Goal: Task Accomplishment & Management: Manage account settings

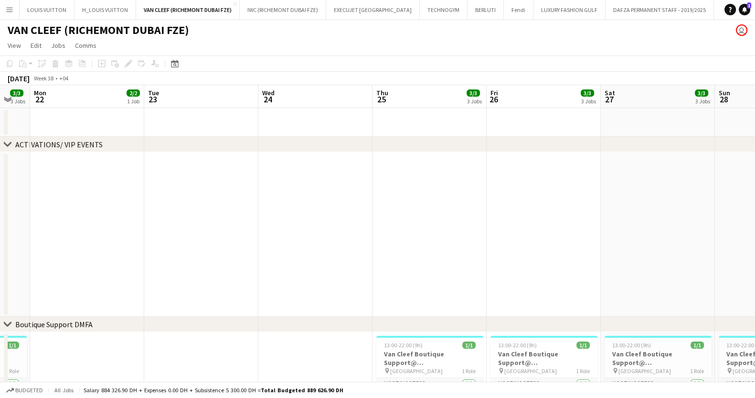
click at [7, 4] on button "Menu" at bounding box center [9, 9] width 19 height 19
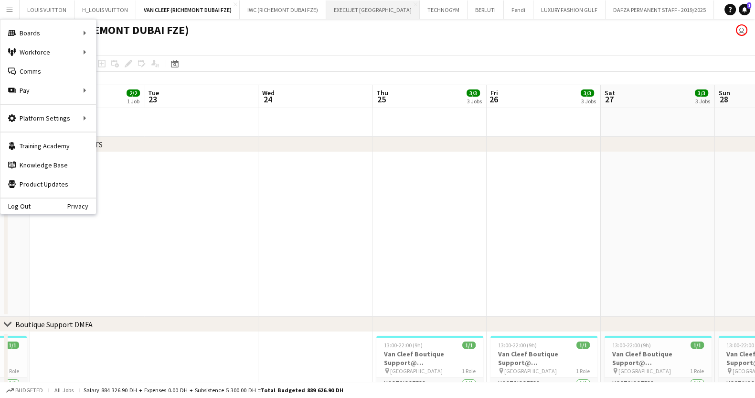
click at [388, 9] on button "EXECUJET [GEOGRAPHIC_DATA] Close" at bounding box center [373, 9] width 94 height 19
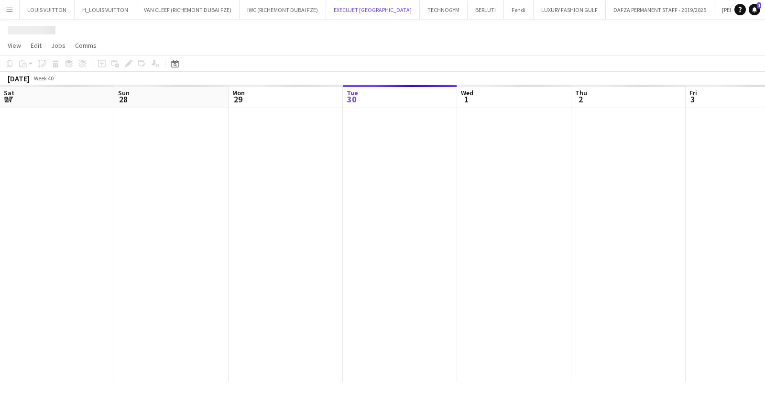
scroll to position [0, 228]
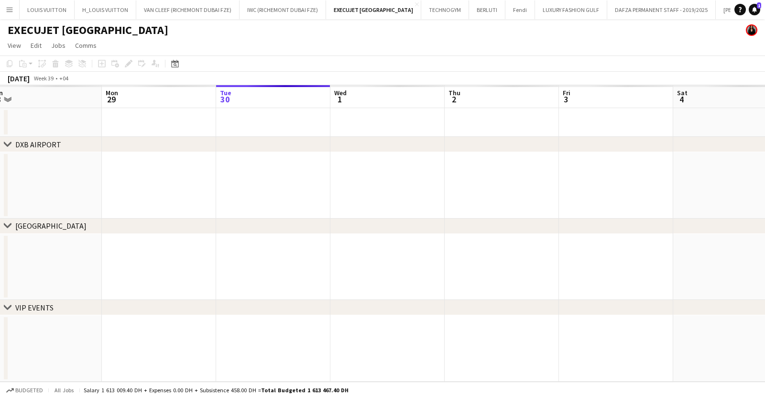
drag, startPoint x: 208, startPoint y: 184, endPoint x: 490, endPoint y: 166, distance: 282.5
click at [468, 167] on app-calendar-viewport "Fri 26 Sat 27 Sun 28 Mon 29 Tue 30 Wed 1 Thu 2 Fri 3 Sat 4 Sun 5 Mon 6 Tue 7" at bounding box center [382, 233] width 765 height 296
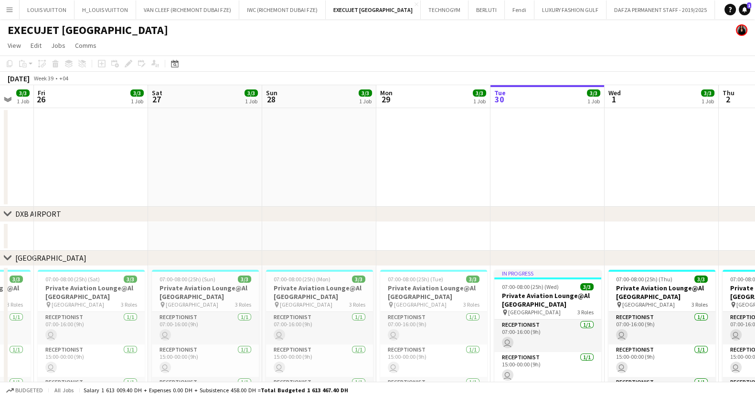
drag, startPoint x: 232, startPoint y: 173, endPoint x: 440, endPoint y: 171, distance: 207.4
click at [397, 172] on app-calendar-viewport "Wed 24 Thu 25 3/3 1 Job Fri 26 3/3 1 Job Sat 27 3/3 1 Job Sun 28 3/3 1 Job Mon …" at bounding box center [377, 279] width 755 height 389
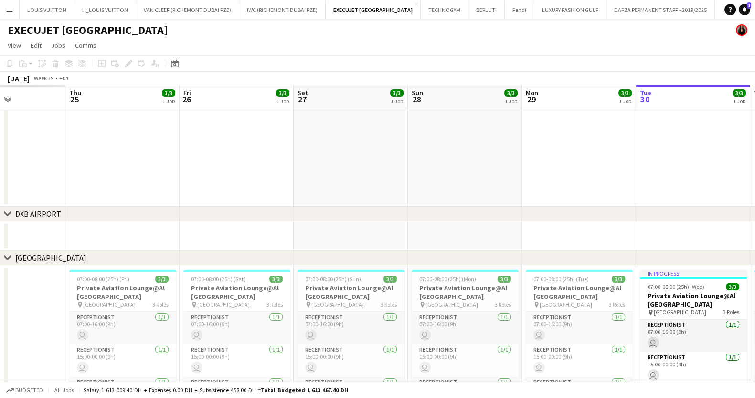
scroll to position [91, 0]
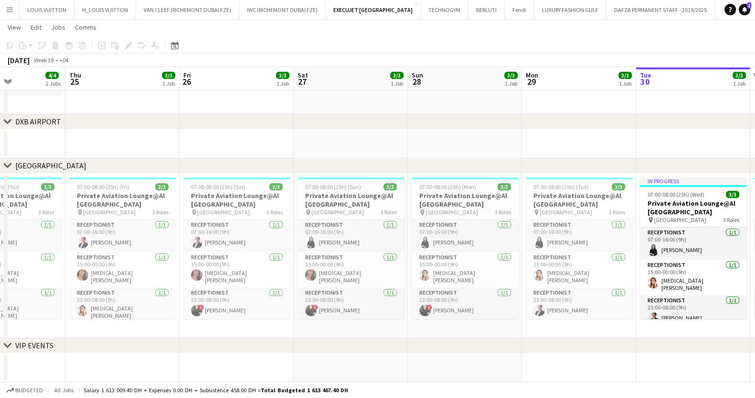
drag, startPoint x: 228, startPoint y: 192, endPoint x: 612, endPoint y: 192, distance: 383.7
click at [544, 192] on app-calendar-viewport "Mon 22 3/3 1 Job Tue 23 4/4 2 Jobs Wed 24 4/4 2 Jobs Thu 25 3/3 1 Job Fri 26 3/…" at bounding box center [377, 164] width 755 height 436
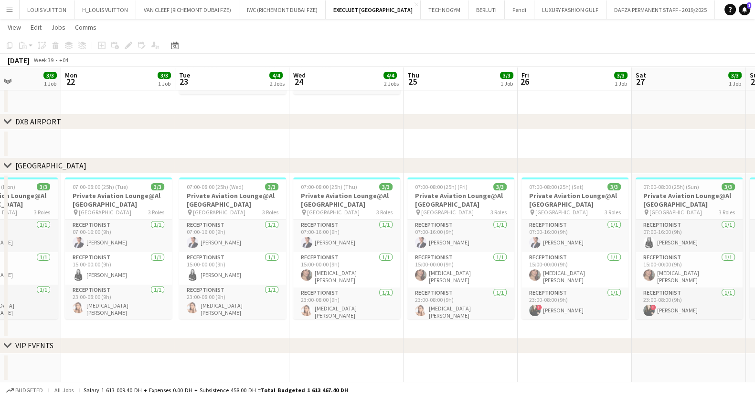
click at [671, 156] on app-calendar-viewport "Fri 19 3/3 1 Job Sat 20 3/3 1 Job Sun 21 3/3 1 Job Mon 22 3/3 1 Job Tue 23 4/4 …" at bounding box center [377, 164] width 755 height 436
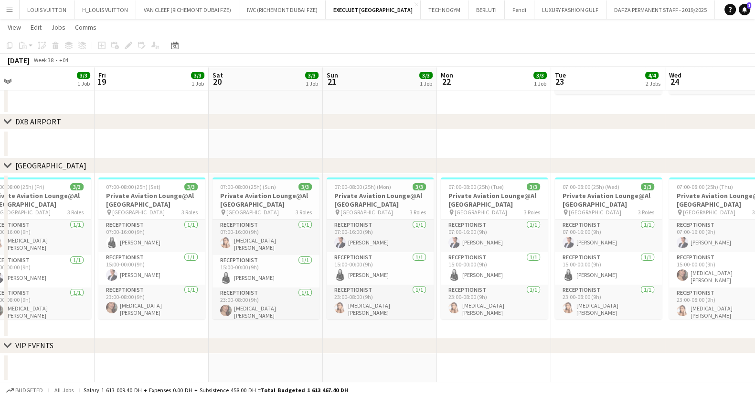
drag, startPoint x: 454, startPoint y: 159, endPoint x: 468, endPoint y: 152, distance: 15.2
click at [520, 163] on div "chevron-right [GEOGRAPHIC_DATA] chevron-right [GEOGRAPHIC_DATA] chevron-right V…" at bounding box center [377, 164] width 755 height 436
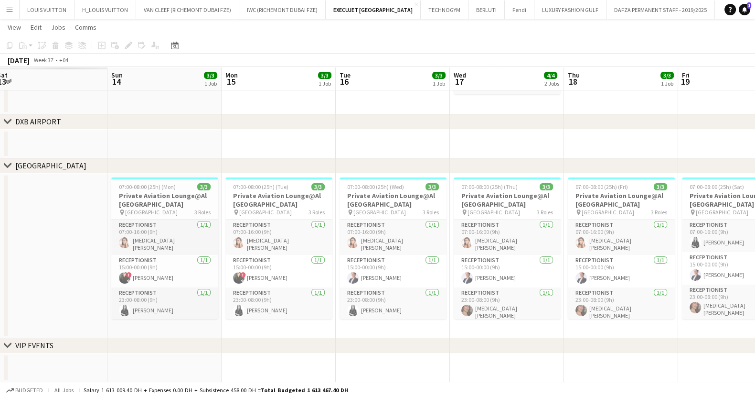
drag, startPoint x: 238, startPoint y: 144, endPoint x: 594, endPoint y: 145, distance: 355.5
click at [593, 145] on app-calendar-viewport "Thu 11 Fri 12 Sat 13 Sun 14 3/3 1 Job Mon 15 3/3 1 Job Tue 16 3/3 1 Job Wed 17 …" at bounding box center [377, 164] width 755 height 436
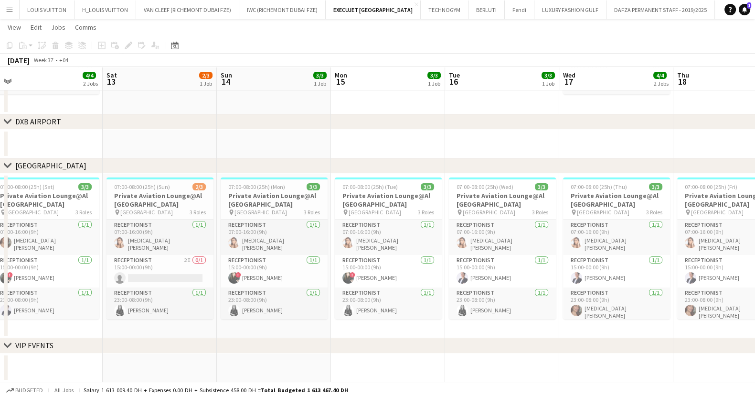
drag, startPoint x: 147, startPoint y: 147, endPoint x: 688, endPoint y: 186, distance: 542.3
click at [681, 185] on app-calendar-viewport "Thu 11 3/3 1 Job Fri 12 4/4 2 Jobs Sat 13 2/3 1 Job Sun 14 3/3 1 Job Mon 15 3/3…" at bounding box center [377, 164] width 755 height 436
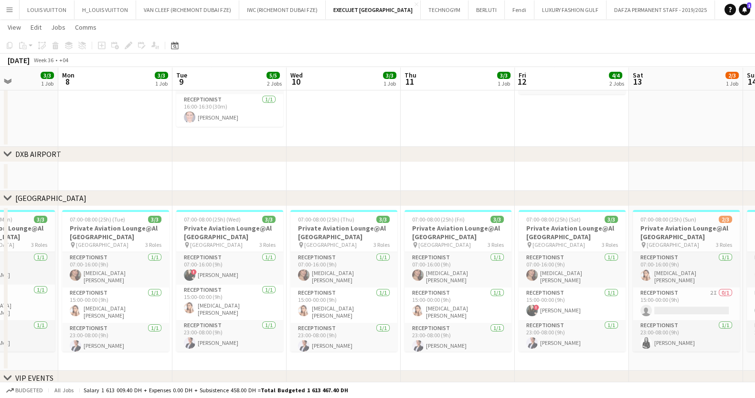
drag, startPoint x: 266, startPoint y: 169, endPoint x: 588, endPoint y: 176, distance: 321.7
click at [550, 171] on app-calendar-viewport "Fri 5 Sat 6 3/3 1 Job Sun 7 3/3 1 Job Mon 8 3/3 1 Job Tue 9 5/5 2 Jobs Wed 10 3…" at bounding box center [377, 180] width 755 height 468
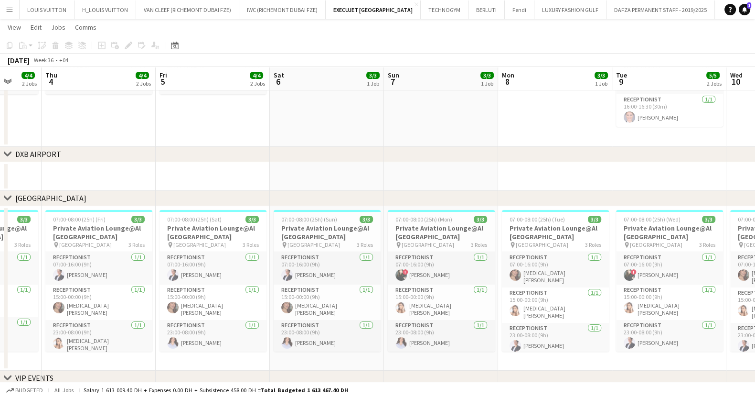
drag, startPoint x: 286, startPoint y: 165, endPoint x: 591, endPoint y: 182, distance: 305.3
click at [581, 180] on app-calendar-viewport "Mon 1 Tue 2 Wed 3 4/4 2 Jobs Thu 4 4/4 2 Jobs Fri 5 4/4 2 Jobs Sat 6 3/3 1 Job …" at bounding box center [377, 180] width 755 height 468
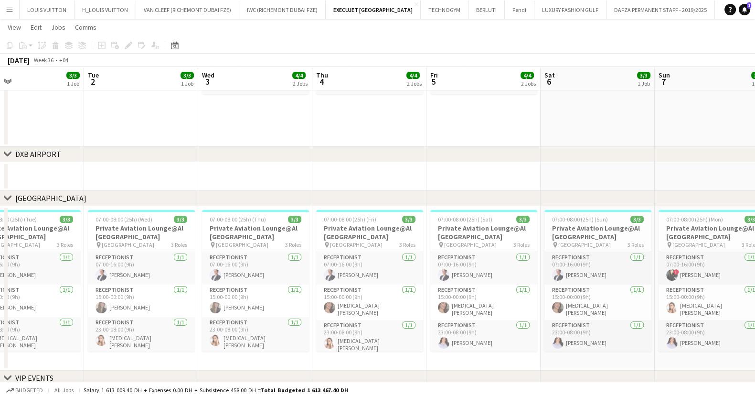
drag, startPoint x: 364, startPoint y: 179, endPoint x: 595, endPoint y: 198, distance: 232.1
click at [572, 198] on div "chevron-right [GEOGRAPHIC_DATA] chevron-right [GEOGRAPHIC_DATA] chevron-right V…" at bounding box center [377, 180] width 755 height 468
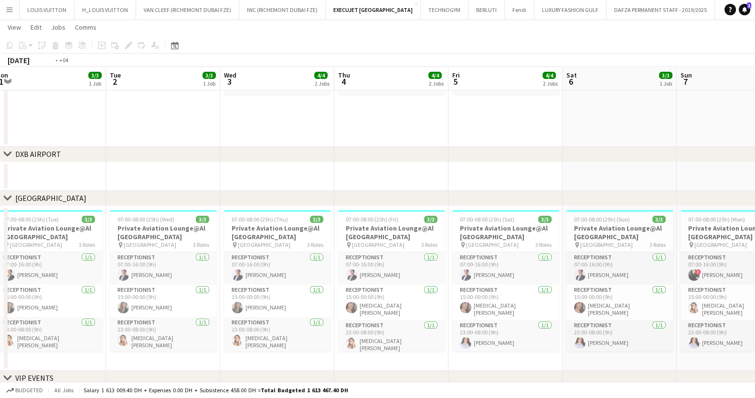
drag, startPoint x: 323, startPoint y: 163, endPoint x: 500, endPoint y: 163, distance: 177.3
click at [492, 163] on app-calendar-viewport "Sat 30 3/3 1 Job Sun 31 3/3 1 Job Mon 1 3/3 1 Job Tue 2 3/3 1 Job Wed 3 4/4 2 J…" at bounding box center [377, 180] width 755 height 468
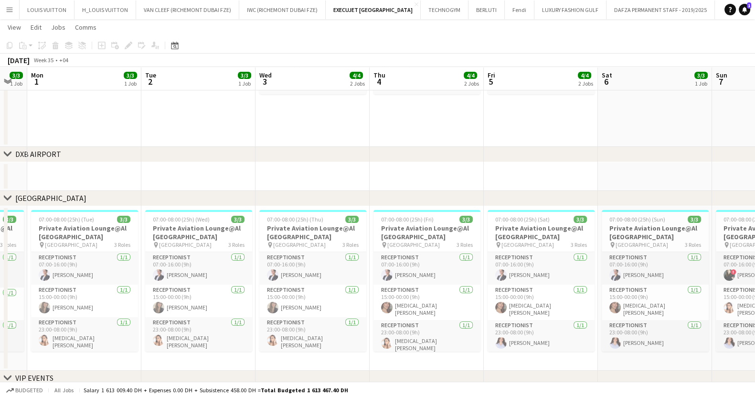
drag, startPoint x: 551, startPoint y: 163, endPoint x: 364, endPoint y: 177, distance: 187.8
click at [437, 170] on app-calendar-viewport "Fri 29 3/3 1 Job Sat 30 3/3 1 Job Sun 31 3/3 1 Job Mon 1 3/3 1 Job Tue 2 3/3 1 …" at bounding box center [377, 180] width 755 height 468
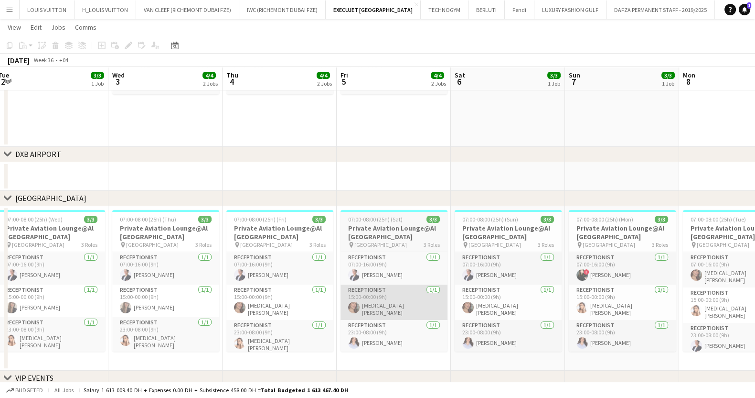
drag, startPoint x: 543, startPoint y: 296, endPoint x: 374, endPoint y: 292, distance: 169.7
click at [342, 298] on app-calendar-viewport "Sun 31 3/3 1 Job Mon 1 3/3 1 Job Tue 2 3/3 1 Job Wed 3 4/4 2 Jobs Thu 4 4/4 2 J…" at bounding box center [377, 180] width 755 height 468
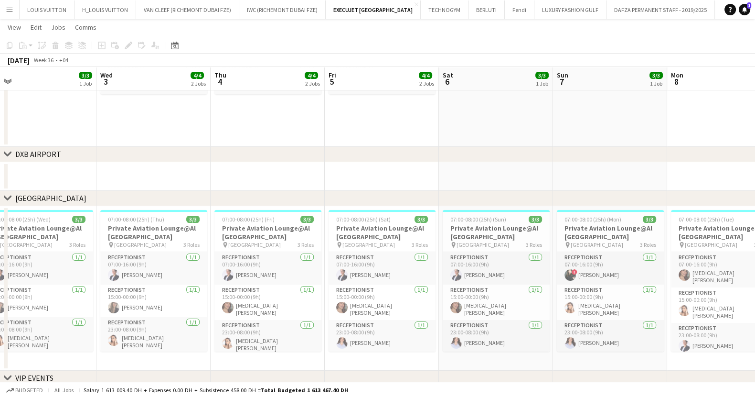
drag, startPoint x: 548, startPoint y: 296, endPoint x: 317, endPoint y: 290, distance: 231.3
click at [317, 290] on app-calendar-viewport "Sun 31 3/3 1 Job Mon 1 3/3 1 Job Tue 2 3/3 1 Job Wed 3 4/4 2 Jobs Thu 4 4/4 2 J…" at bounding box center [377, 180] width 755 height 468
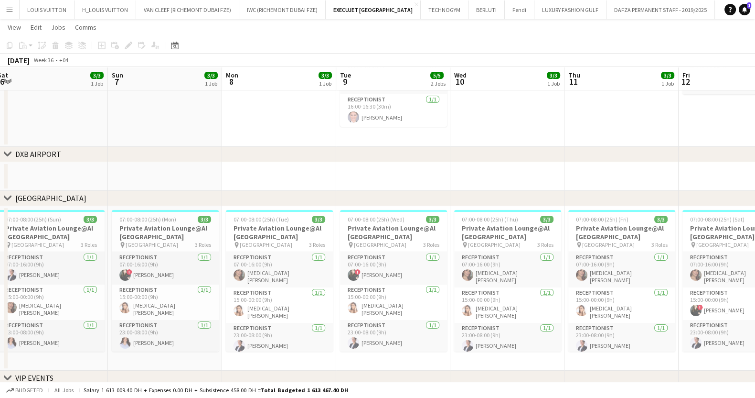
drag, startPoint x: 521, startPoint y: 288, endPoint x: 294, endPoint y: 270, distance: 227.1
click at [296, 269] on app-calendar-viewport "Thu 4 4/4 2 Jobs Fri 5 4/4 2 Jobs Sat 6 3/3 1 Job Sun 7 3/3 1 Job Mon 8 3/3 1 J…" at bounding box center [377, 180] width 755 height 468
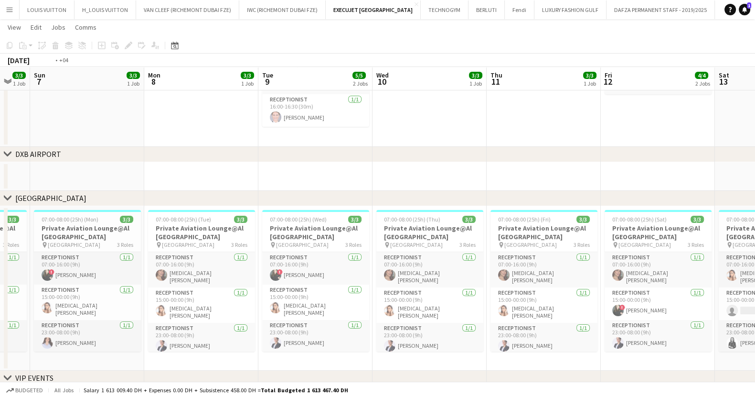
drag, startPoint x: 472, startPoint y: 274, endPoint x: 322, endPoint y: 278, distance: 150.1
click at [323, 278] on app-calendar-viewport "Thu 4 4/4 2 Jobs Fri 5 4/4 2 Jobs Sat 6 3/3 1 Job Sun 7 3/3 1 Job Mon 8 3/3 1 J…" at bounding box center [377, 180] width 755 height 468
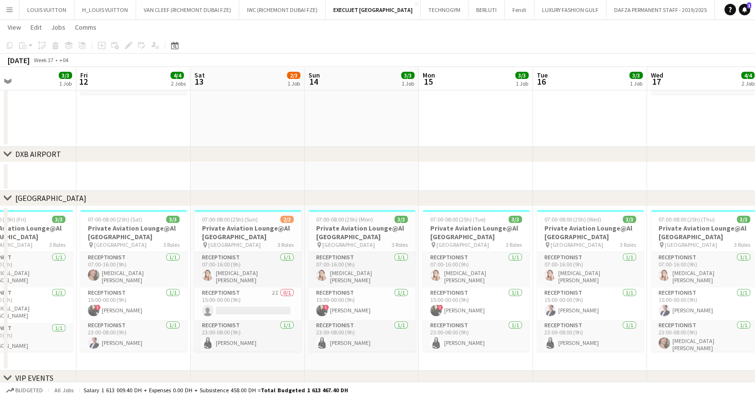
drag, startPoint x: 613, startPoint y: 302, endPoint x: 345, endPoint y: 294, distance: 268.2
click at [345, 294] on app-calendar-viewport "Mon 8 3/3 1 Job Tue 9 5/5 2 Jobs Wed 10 3/3 1 Job Thu 11 3/3 1 Job Fri 12 4/4 2…" at bounding box center [377, 180] width 755 height 468
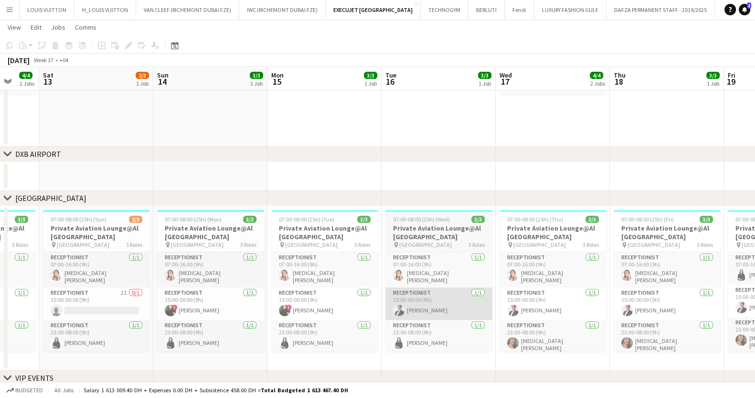
drag, startPoint x: 523, startPoint y: 299, endPoint x: 282, endPoint y: 299, distance: 241.3
click at [349, 299] on app-calendar-viewport "Tue 9 5/5 2 Jobs Wed 10 3/3 1 Job Thu 11 3/3 1 Job Fri 12 4/4 2 Jobs Sat 13 2/3…" at bounding box center [377, 180] width 755 height 468
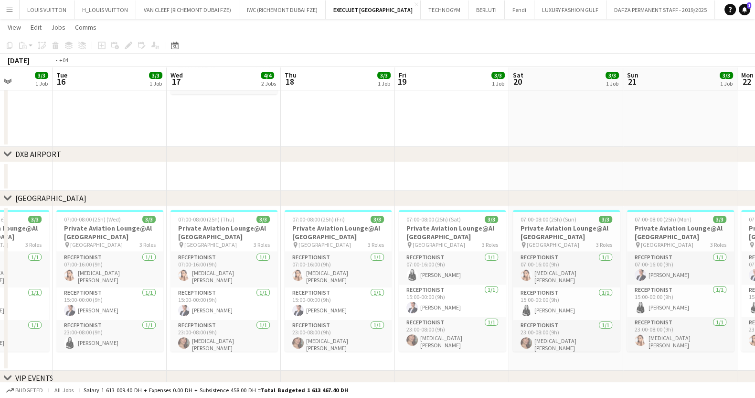
drag, startPoint x: 301, startPoint y: 289, endPoint x: 258, endPoint y: 289, distance: 42.5
click at [258, 289] on app-calendar-viewport "Fri 12 4/4 2 Jobs Sat 13 2/3 1 Job Sun 14 3/3 1 Job Mon 15 3/3 1 Job Tue 16 3/3…" at bounding box center [377, 180] width 755 height 468
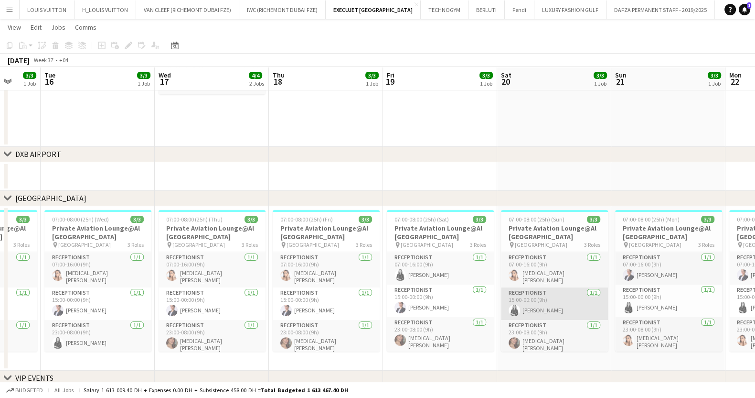
drag, startPoint x: 528, startPoint y: 290, endPoint x: 246, endPoint y: 295, distance: 281.5
click at [272, 295] on app-calendar-viewport "Fri 12 4/4 2 Jobs Sat 13 2/3 1 Job Sun 14 3/3 1 Job Mon 15 3/3 1 Job Tue 16 3/3…" at bounding box center [377, 180] width 755 height 468
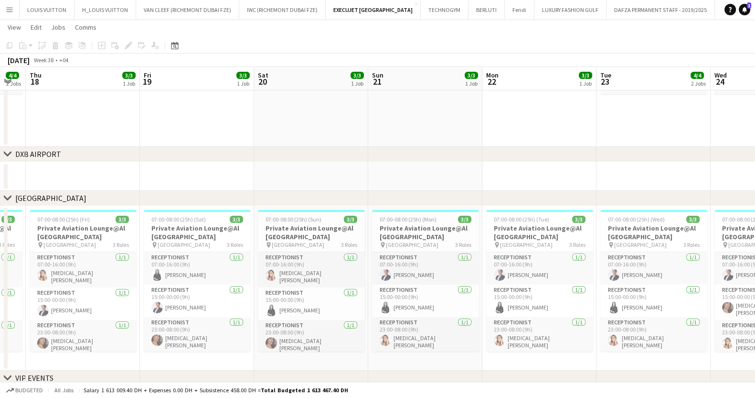
click at [209, 307] on app-calendar-viewport "Mon 15 3/3 1 Job Tue 16 3/3 1 Job Wed 17 4/4 2 Jobs Thu 18 3/3 1 Job Fri 19 3/3…" at bounding box center [377, 180] width 755 height 468
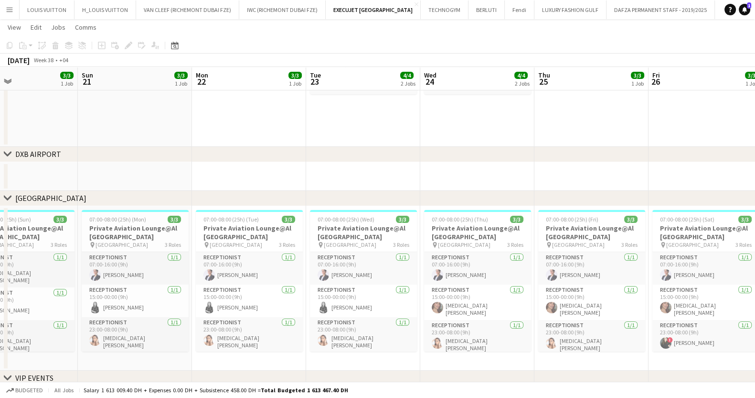
drag, startPoint x: 193, startPoint y: 303, endPoint x: 614, endPoint y: 305, distance: 421.5
click at [604, 305] on app-calendar-viewport "Thu 18 3/3 1 Job Fri 19 3/3 1 Job Sat 20 3/3 1 Job Sun 21 3/3 1 Job Mon 22 3/3 …" at bounding box center [377, 180] width 755 height 468
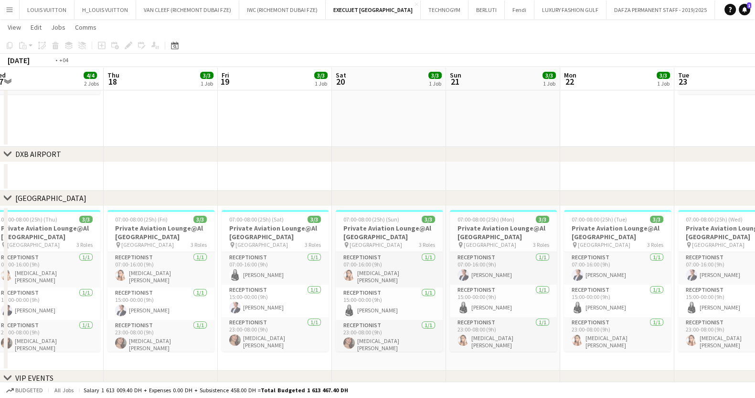
drag, startPoint x: 229, startPoint y: 285, endPoint x: 677, endPoint y: 320, distance: 448.6
click at [677, 320] on app-calendar-viewport "Mon 15 3/3 1 Job Tue 16 3/3 1 Job Wed 17 4/4 2 Jobs Thu 18 3/3 1 Job Fri 19 3/3…" at bounding box center [377, 180] width 755 height 468
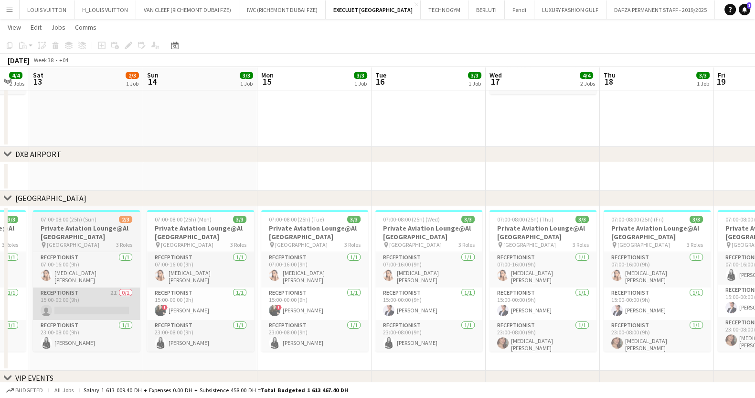
drag, startPoint x: 671, startPoint y: 317, endPoint x: 568, endPoint y: 311, distance: 102.9
click at [720, 317] on app-calendar-viewport "Thu 11 3/3 1 Job Fri 12 4/4 2 Jobs Sat 13 2/3 1 Job Sun 14 3/3 1 Job Mon 15 3/3…" at bounding box center [377, 180] width 755 height 468
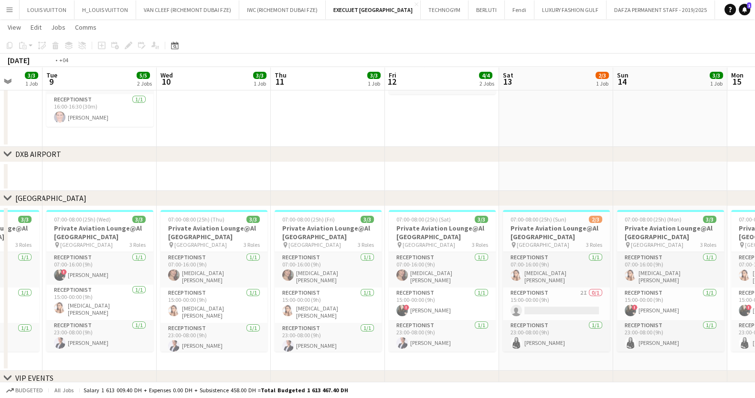
drag, startPoint x: 746, startPoint y: 285, endPoint x: 764, endPoint y: 285, distance: 17.7
click at [755, 285] on html "Menu Boards Boards Boards All jobs Status Workforce Workforce My Workforce Recr…" at bounding box center [377, 170] width 755 height 522
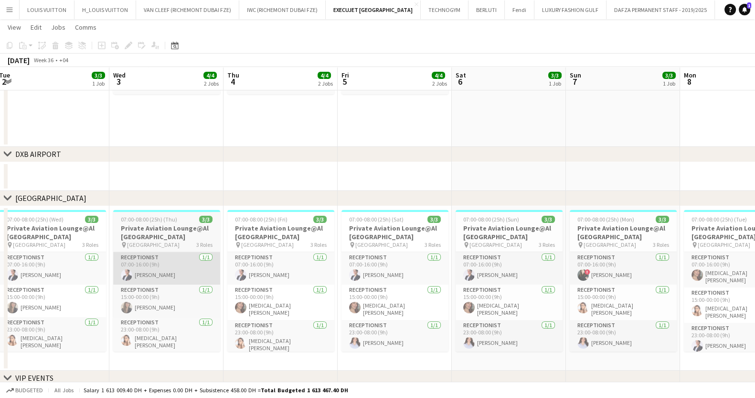
drag, startPoint x: 420, startPoint y: 264, endPoint x: 330, endPoint y: 256, distance: 89.7
click at [632, 263] on app-calendar-viewport "Sun 31 3/3 1 Job Mon 1 3/3 1 Job Tue 2 3/3 1 Job Wed 3 4/4 2 Jobs Thu 4 4/4 2 J…" at bounding box center [377, 180] width 755 height 468
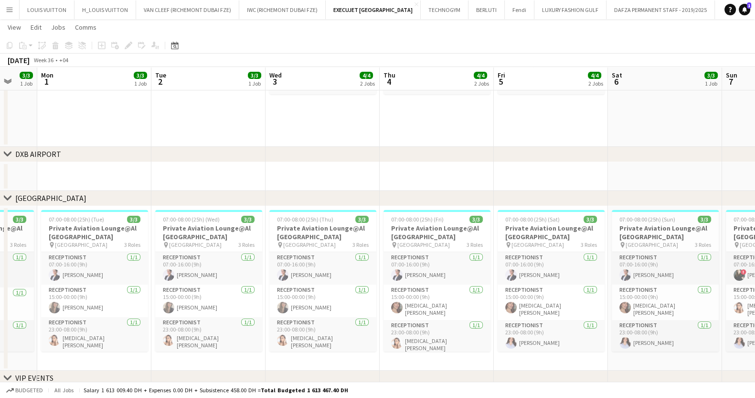
drag, startPoint x: 385, startPoint y: 271, endPoint x: 380, endPoint y: 283, distance: 13.1
click at [622, 305] on app-calendar-viewport "Fri 29 3/3 1 Job Sat 30 3/3 1 Job Sun 31 3/3 1 Job Mon 1 3/3 1 Job Tue 2 3/3 1 …" at bounding box center [377, 180] width 755 height 468
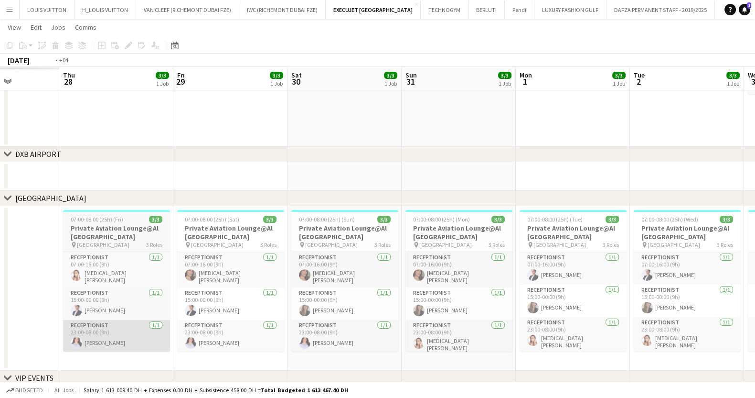
drag, startPoint x: 408, startPoint y: 313, endPoint x: 561, endPoint y: 321, distance: 154.1
click at [619, 330] on app-calendar-viewport "Mon 25 Tue 26 Wed 27 Thu 28 3/3 1 Job Fri 29 3/3 1 Job Sat 30 3/3 1 Job Sun 31 …" at bounding box center [377, 180] width 755 height 468
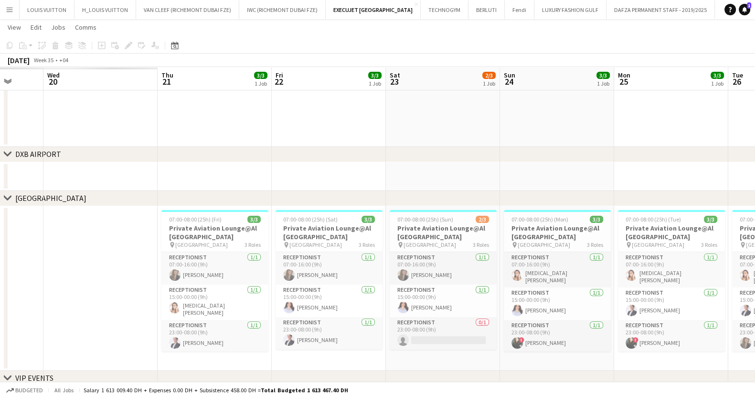
click at [601, 320] on app-calendar-viewport "Sun 17 Mon 18 Tue 19 Wed 20 Thu 21 3/3 1 Job Fri 22 3/3 1 Job Sat 23 2/3 1 Job …" at bounding box center [377, 180] width 755 height 468
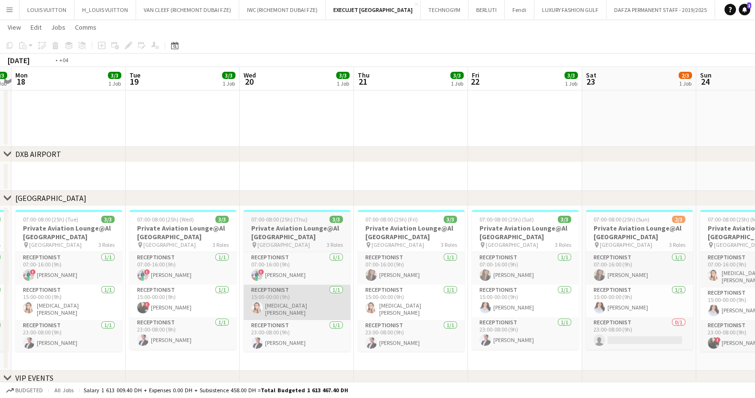
click at [297, 307] on app-calendar-viewport "Sat 16 Sun 17 3/3 1 Job Mon 18 3/3 1 Job Tue 19 3/3 1 Job Wed 20 3/3 1 Job Thu …" at bounding box center [377, 180] width 755 height 468
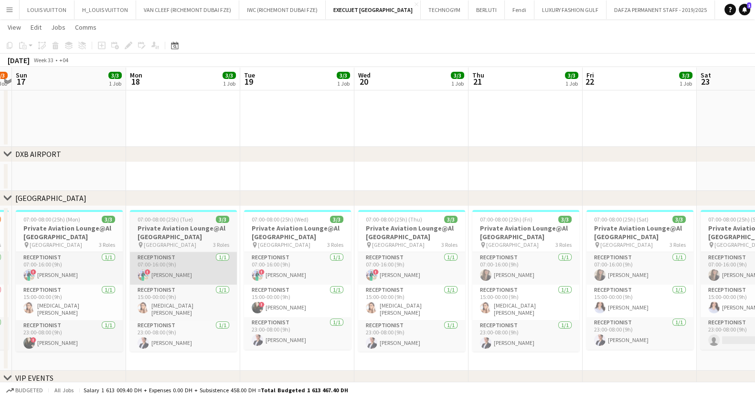
drag, startPoint x: 120, startPoint y: 273, endPoint x: 440, endPoint y: 278, distance: 319.7
click at [389, 278] on app-calendar-viewport "Fri 15 2/3 1 Job Sat 16 2/3 1 Job Sun 17 3/3 1 Job Mon 18 3/3 1 Job Tue 19 3/3 …" at bounding box center [377, 180] width 755 height 468
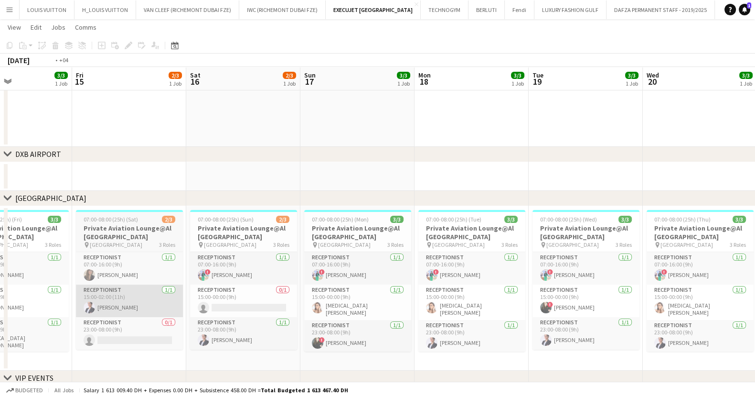
drag, startPoint x: 73, startPoint y: 284, endPoint x: 515, endPoint y: 290, distance: 442.5
click at [478, 302] on app-calendar-viewport "Tue 12 3/3 1 Job Wed 13 3/3 1 Job Thu 14 3/3 1 Job Fri 15 2/3 1 Job Sat 16 2/3 …" at bounding box center [377, 180] width 755 height 468
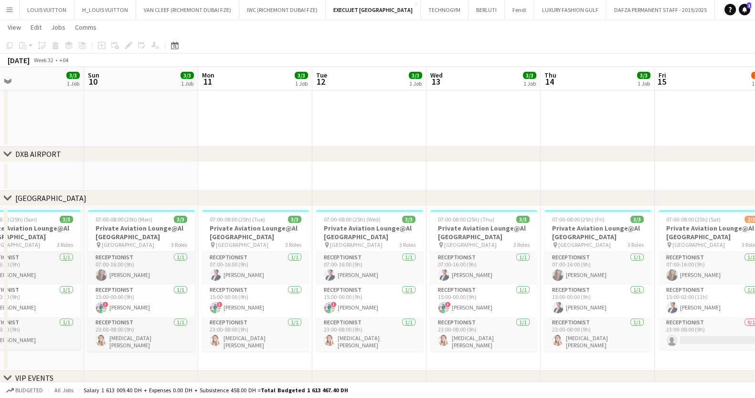
drag, startPoint x: 179, startPoint y: 271, endPoint x: 552, endPoint y: 283, distance: 373.4
click at [550, 283] on app-calendar-viewport "Thu 7 Fri 8 3/3 1 Job Sat 9 3/3 1 Job Sun 10 3/3 1 Job Mon 11 3/3 1 Job Tue 12 …" at bounding box center [377, 180] width 755 height 468
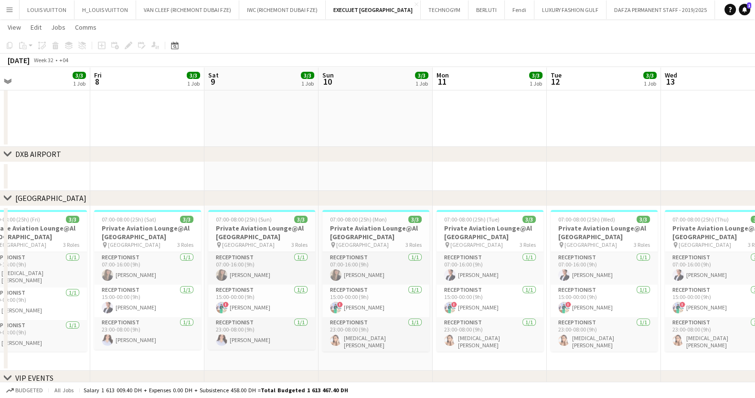
click at [480, 283] on app-calendar-viewport "Tue 5 3/3 1 Job Wed 6 3/3 1 Job Thu 7 3/3 1 Job Fri 8 3/3 1 Job Sat 9 3/3 1 Job…" at bounding box center [377, 180] width 755 height 468
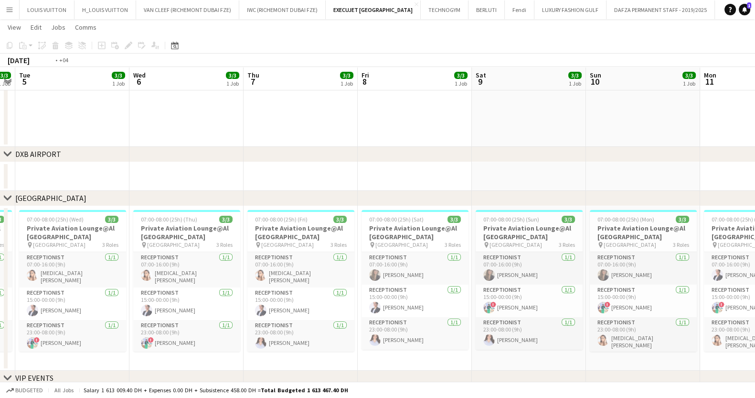
drag, startPoint x: 125, startPoint y: 259, endPoint x: 502, endPoint y: 256, distance: 377.0
click at [499, 256] on app-calendar-viewport "Sun 3 3/3 1 Job Mon 4 3/3 1 Job Tue 5 3/3 1 Job Wed 6 3/3 1 Job Thu 7 3/3 1 Job…" at bounding box center [377, 180] width 755 height 468
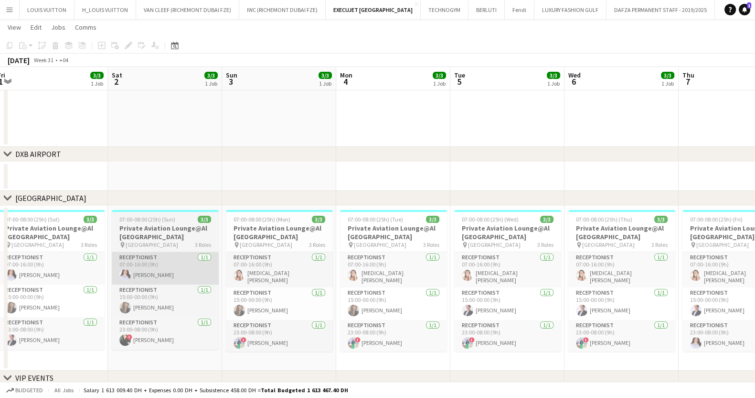
drag
click at [136, 286] on app-calendar-viewport "Tue 29 3/3 1 Job Wed 30 3/3 1 Job Thu 31 3/3 1 Job Fri 1 3/3 1 Job Sat 2 3/3 1 …" at bounding box center [377, 180] width 755 height 468
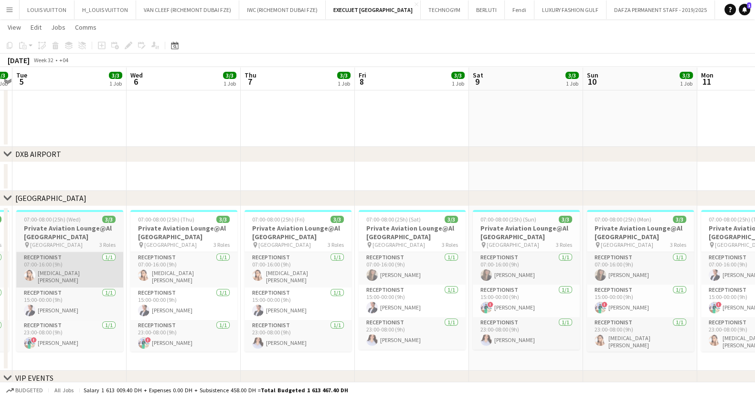
click at [0, 278] on html "Menu Boards Boards Boards All jobs Status Workforce Workforce My Workforce Recr…" at bounding box center [377, 170] width 755 height 522
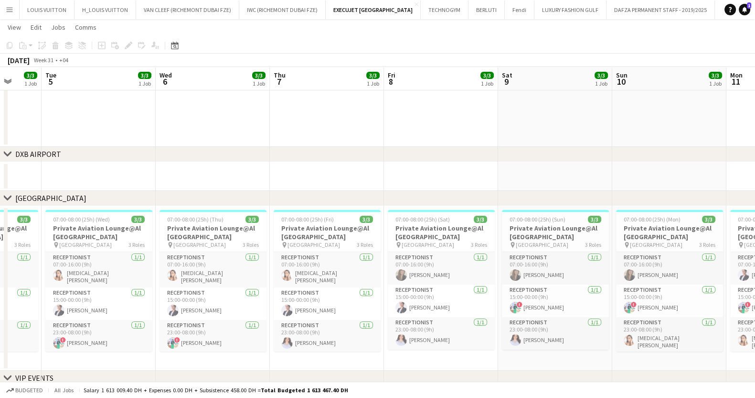
click at [57, 263] on app-calendar-viewport "Sat 2 3/3 1 Job Sun 3 3/3 1 Job Mon 4 3/3 1 Job Tue 5 3/3 1 Job Wed 6 3/3 1 Job…" at bounding box center [377, 180] width 755 height 468
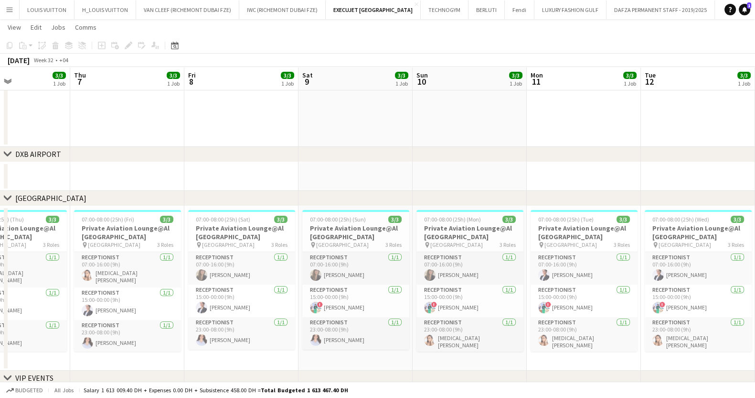
click at [61, 265] on app-calendar-viewport "Mon 4 3/3 1 Job Tue 5 3/3 1 Job Wed 6 3/3 1 Job Thu 7 3/3 1 Job Fri 8 3/3 1 Job…" at bounding box center [377, 180] width 755 height 468
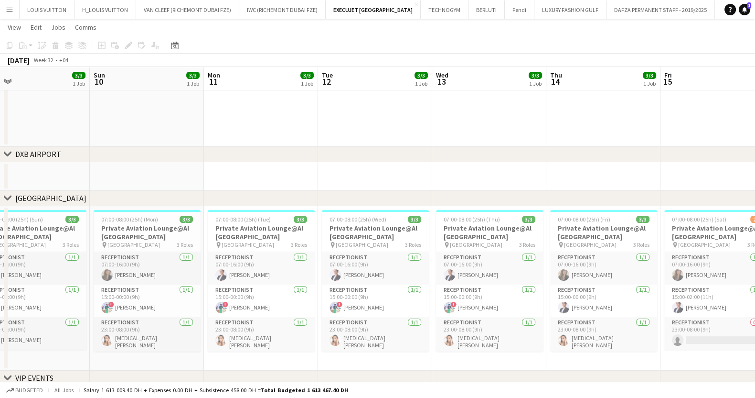
click at [6, 262] on div "chevron-right [GEOGRAPHIC_DATA] chevron-right [GEOGRAPHIC_DATA] chevron-right V…" at bounding box center [377, 180] width 755 height 468
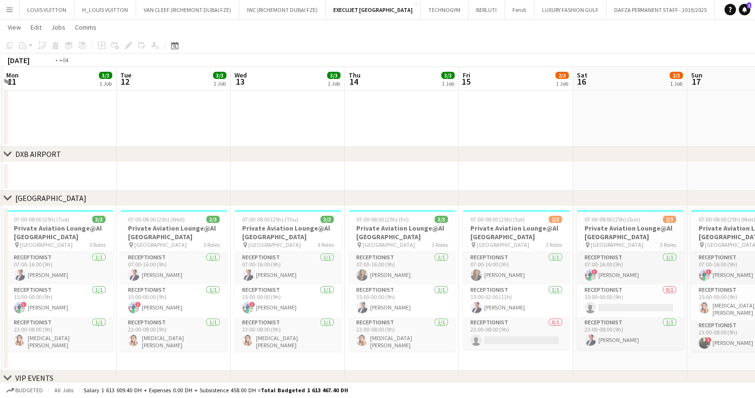
click at [11, 269] on app-calendar-viewport "Fri 8 3/3 1 Job Sat 9 3/3 1 Job Sun 10 3/3 1 Job Mon 11 3/3 1 Job Tue 12 3/3 1 …" at bounding box center [377, 180] width 755 height 468
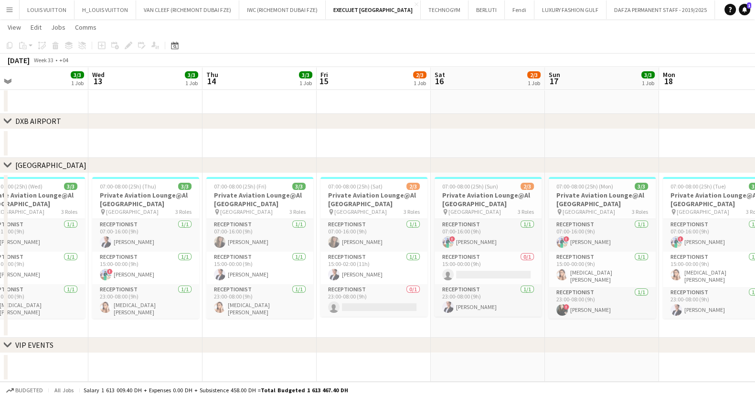
scroll to position [0, 382]
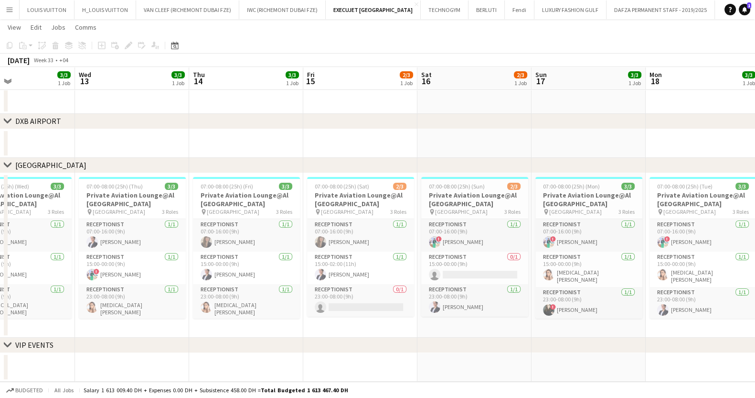
click at [323, 241] on app-calendar-viewport "Sat 9 3/3 1 Job Sun 10 3/3 1 Job Mon 11 3/3 1 Job Tue 12 3/3 1 Job Wed 13 3/3 1…" at bounding box center [377, 147] width 755 height 468
click at [263, 267] on app-calendar-viewport "Sat 9 3/3 1 Job Sun 10 3/3 1 Job Mon 11 3/3 1 Job Tue 12 3/3 1 Job Wed 13 3/3 1…" at bounding box center [377, 147] width 755 height 468
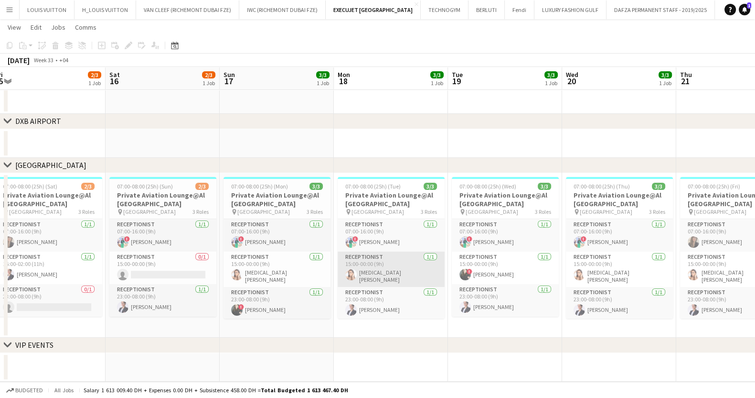
click at [172, 262] on app-calendar-viewport "Tue 12 3/3 1 Job Wed 13 3/3 1 Job Thu 14 3/3 1 Job Fri 15 2/3 1 Job Sat 16 2/3 …" at bounding box center [377, 147] width 755 height 468
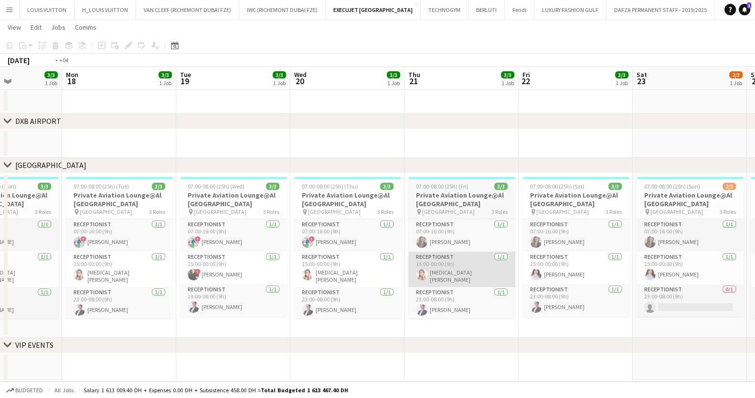
click at [334, 250] on app-calendar-viewport "Thu 14 3/3 1 Job Fri 15 2/3 1 Job Sat 16 2/3 1 Job Sun 17 3/3 1 Job Mon 18 3/3 …" at bounding box center [377, 147] width 755 height 468
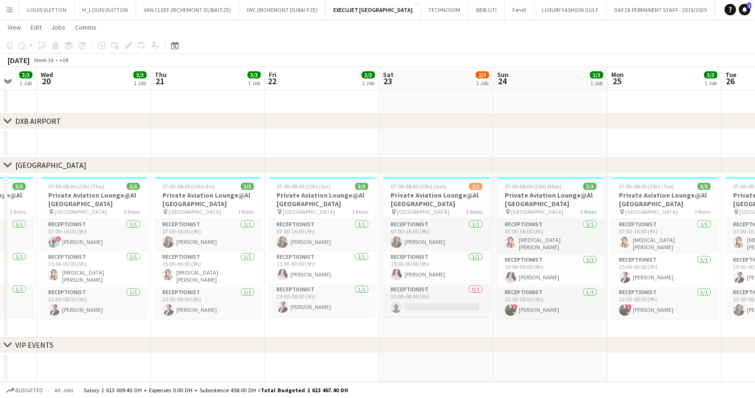
click at [379, 247] on app-calendar-viewport "Sun 17 3/3 1 Job Mon 18 3/3 1 Job Tue 19 3/3 1 Job Wed 20 3/3 1 Job Thu 21 3/3 …" at bounding box center [377, 147] width 755 height 468
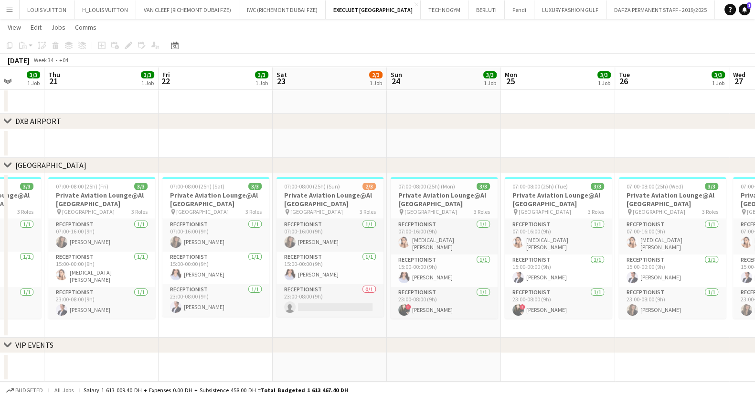
click at [306, 281] on app-calendar-viewport "Sun 17 3/3 1 Job Mon 18 3/3 1 Job Tue 19 3/3 1 Job Wed 20 3/3 1 Job Thu 21 3/3 …" at bounding box center [377, 147] width 755 height 468
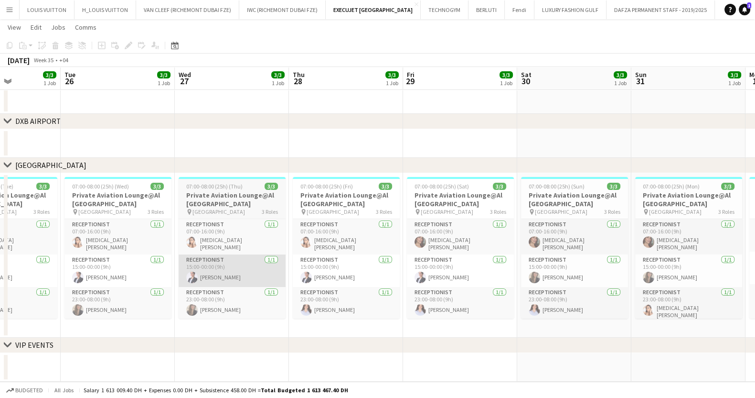
click at [38, 264] on app-calendar-viewport "Sat 23 2/3 1 Job Sun 24 3/3 1 Job Mon 25 3/3 1 Job Tue 26 3/3 1 Job Wed 27 3/3 …" at bounding box center [377, 147] width 755 height 468
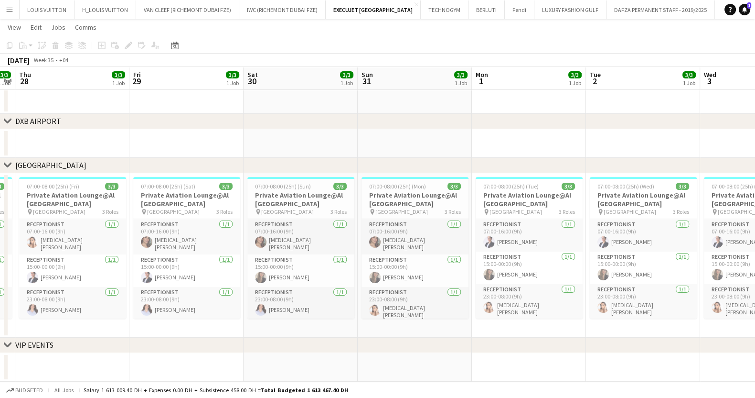
click at [0, 187] on html "Menu Boards Boards Boards All jobs Status Workforce Workforce My Workforce Recr…" at bounding box center [377, 137] width 755 height 522
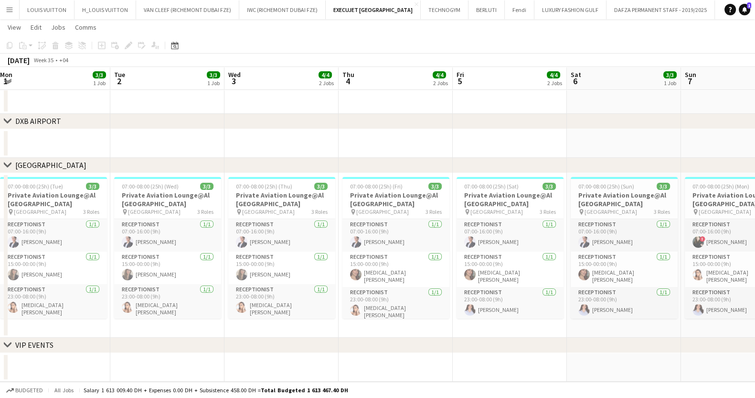
click at [6, 175] on div "chevron-right [GEOGRAPHIC_DATA] chevron-right [GEOGRAPHIC_DATA] chevron-right V…" at bounding box center [377, 147] width 755 height 468
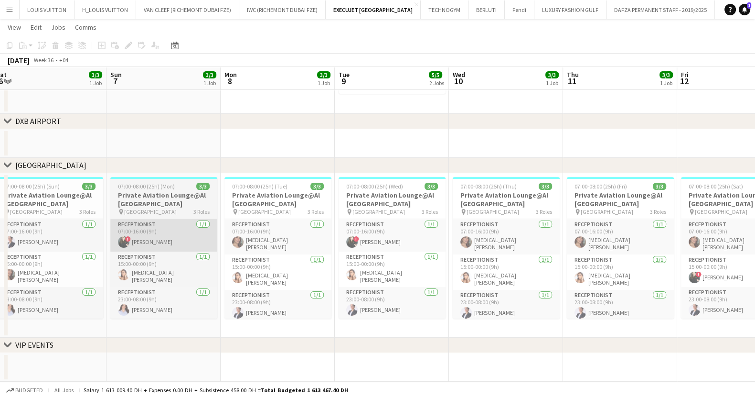
click at [33, 235] on app-calendar-viewport "Wed 3 4/4 2 Jobs Thu 4 4/4 2 Jobs Fri 5 4/4 2 Jobs Sat 6 3/3 1 Job Sun 7 3/3 1 …" at bounding box center [377, 147] width 755 height 468
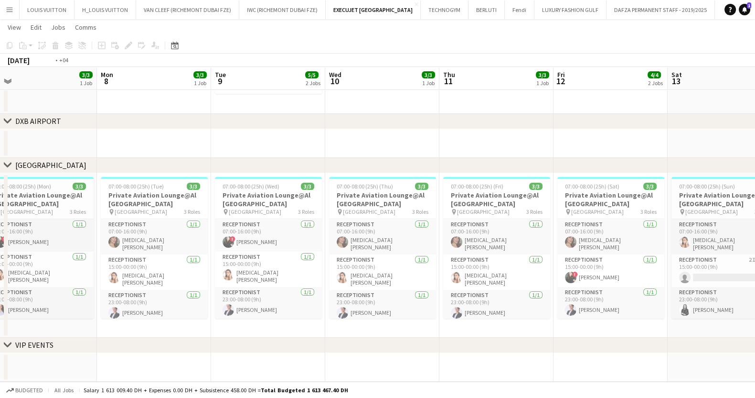
click at [118, 270] on app-calendar-viewport "Thu 4 4/4 2 Jobs Fri 5 4/4 2 Jobs Sat 6 3/3 1 Job Sun 7 3/3 1 Job Mon 8 3/3 1 J…" at bounding box center [377, 147] width 755 height 468
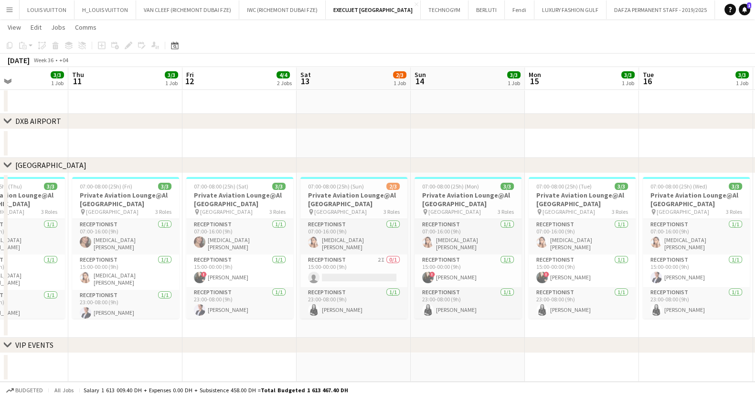
click at [70, 233] on app-calendar-viewport "Sun 7 3/3 1 Job Mon 8 3/3 1 Job Tue 9 5/5 2 Jobs Wed 10 3/3 1 Job Thu 11 3/3 1 …" at bounding box center [377, 147] width 755 height 468
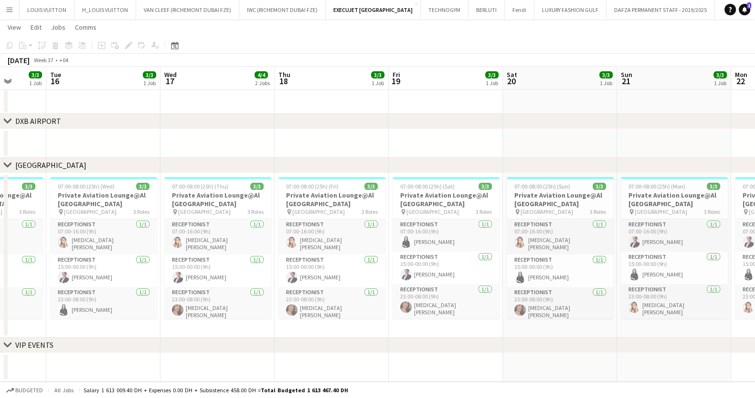
click at [234, 248] on app-calendar-viewport "Fri 12 4/4 2 Jobs Sat 13 2/3 1 Job Sun 14 3/3 1 Job Mon 15 3/3 1 Job Tue 16 3/3…" at bounding box center [377, 147] width 755 height 468
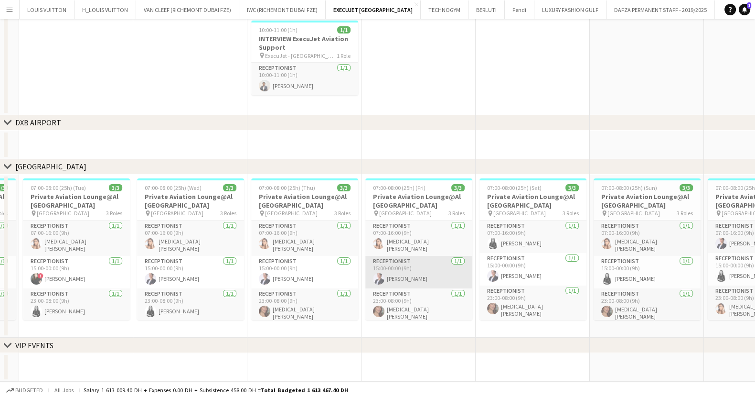
scroll to position [0, 0]
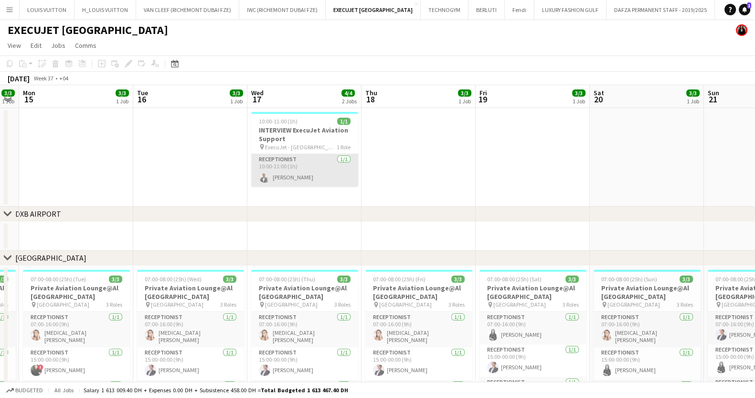
click at [339, 180] on app-card-role "Receptionist [DATE] 10:00-11:00 (1h) [PERSON_NAME]" at bounding box center [304, 170] width 107 height 32
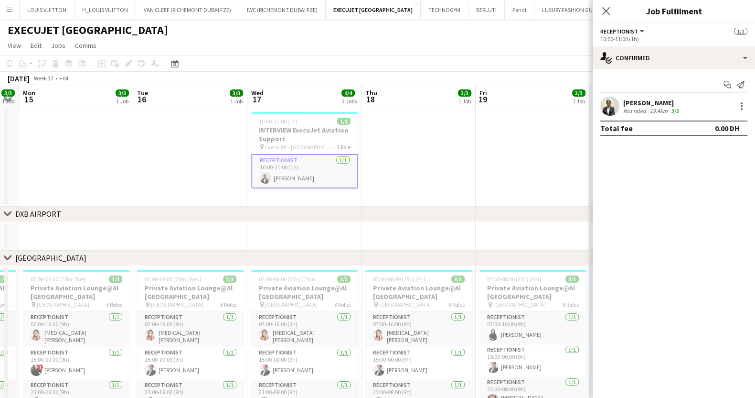
click at [644, 106] on div "[PERSON_NAME]" at bounding box center [653, 102] width 58 height 9
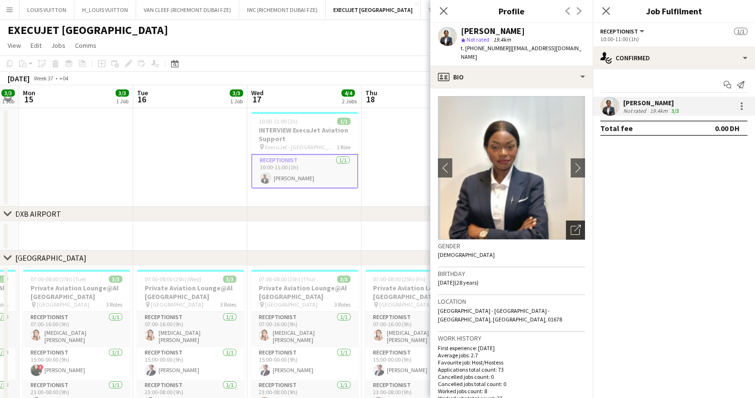
click at [571, 225] on icon "Open photos pop-in" at bounding box center [576, 230] width 10 height 10
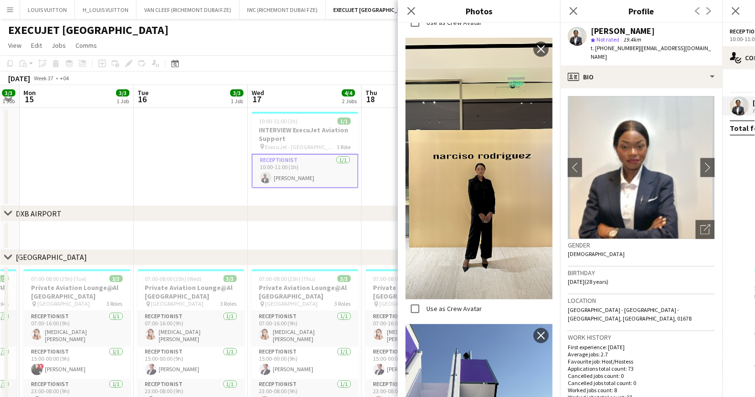
scroll to position [2215, 0]
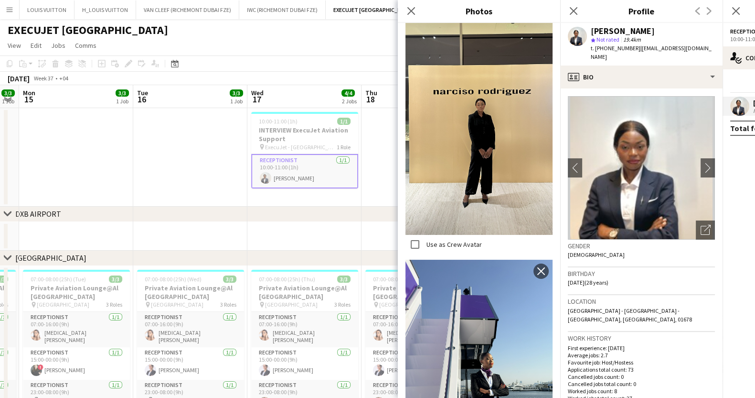
click at [322, 61] on app-toolbar "Copy Paste Paste Ctrl+V Paste with crew Ctrl+Shift+V Paste linked Job [GEOGRAPH…" at bounding box center [377, 63] width 755 height 16
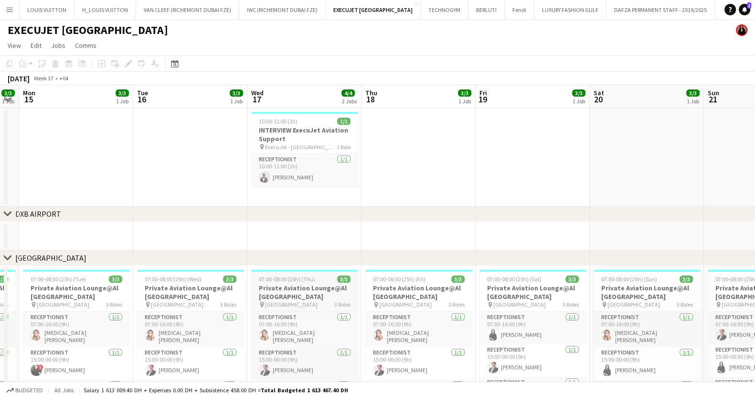
click at [299, 298] on h3 "Private Aviation Lounge@Al [GEOGRAPHIC_DATA]" at bounding box center [304, 291] width 107 height 17
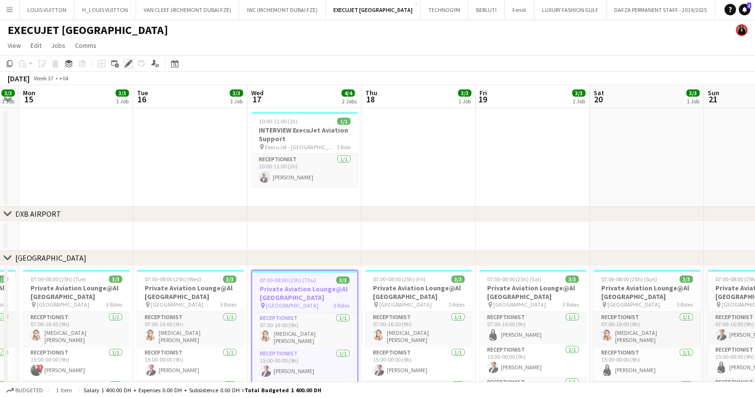
click at [125, 65] on icon "Edit" at bounding box center [129, 64] width 8 height 8
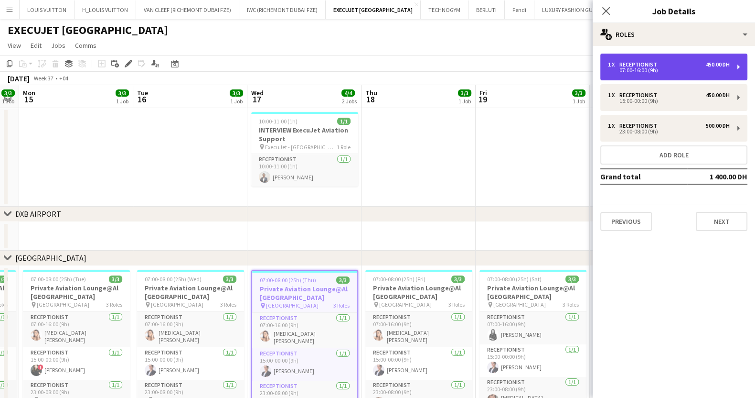
click at [681, 65] on div "1 x Receptionist 450.00 DH" at bounding box center [669, 64] width 122 height 7
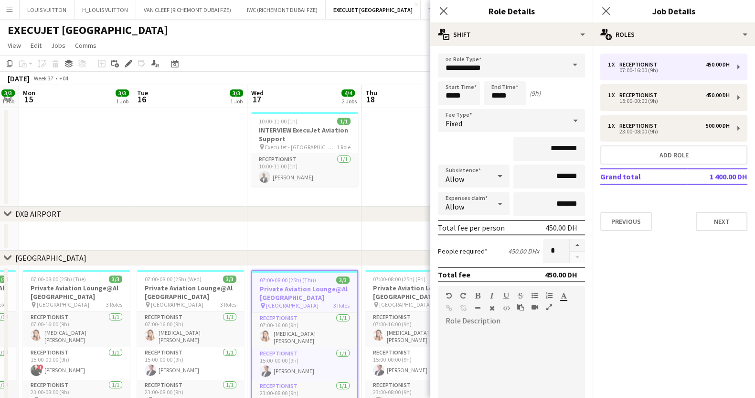
click at [405, 189] on app-date-cell at bounding box center [419, 157] width 114 height 98
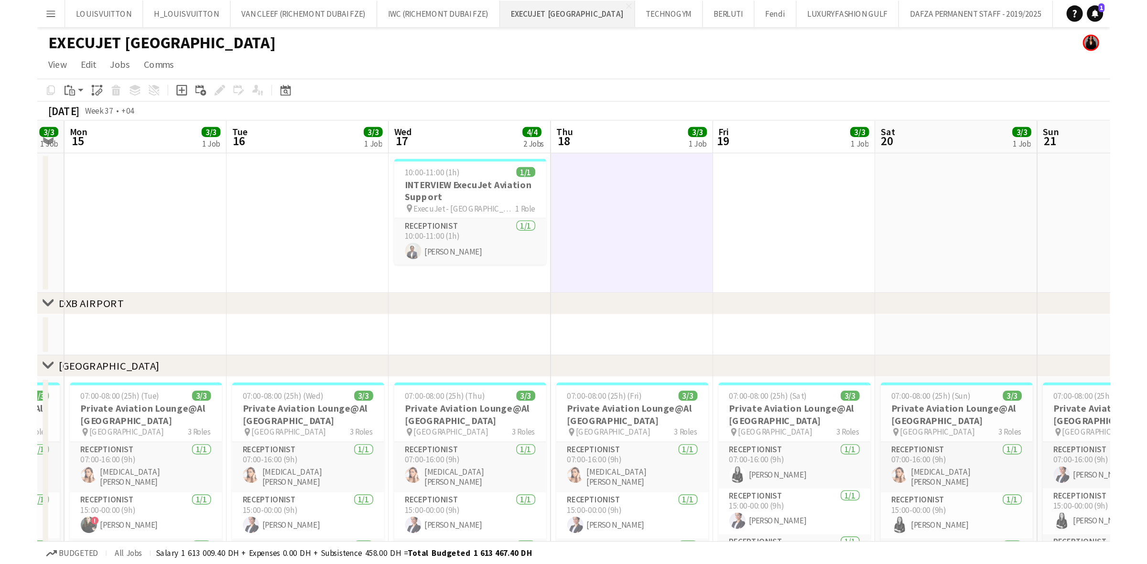
scroll to position [0, 323]
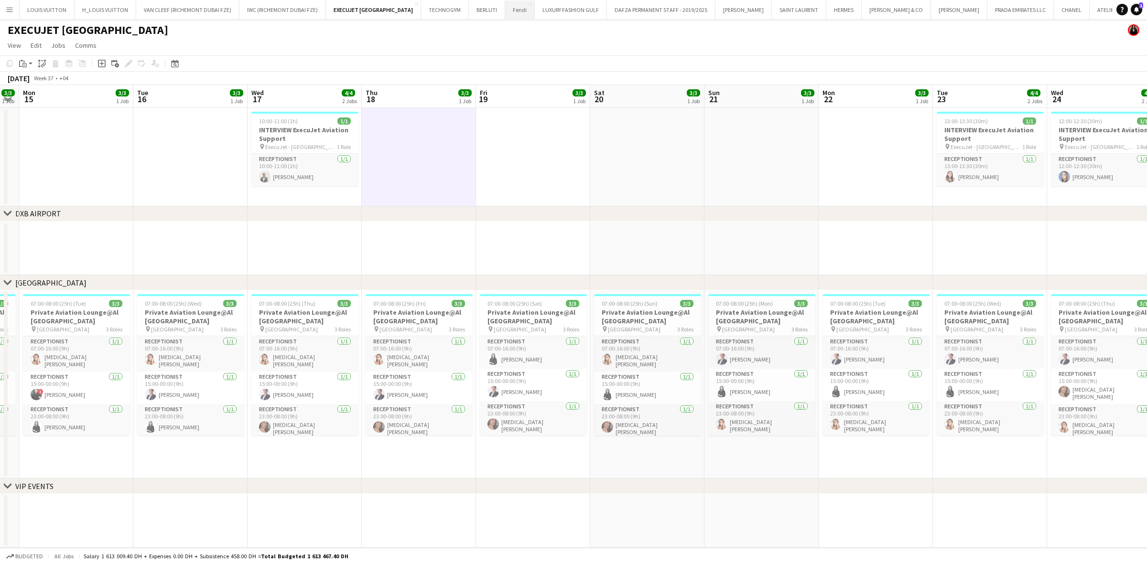
click at [505, 9] on button "Fendi Close" at bounding box center [520, 9] width 30 height 19
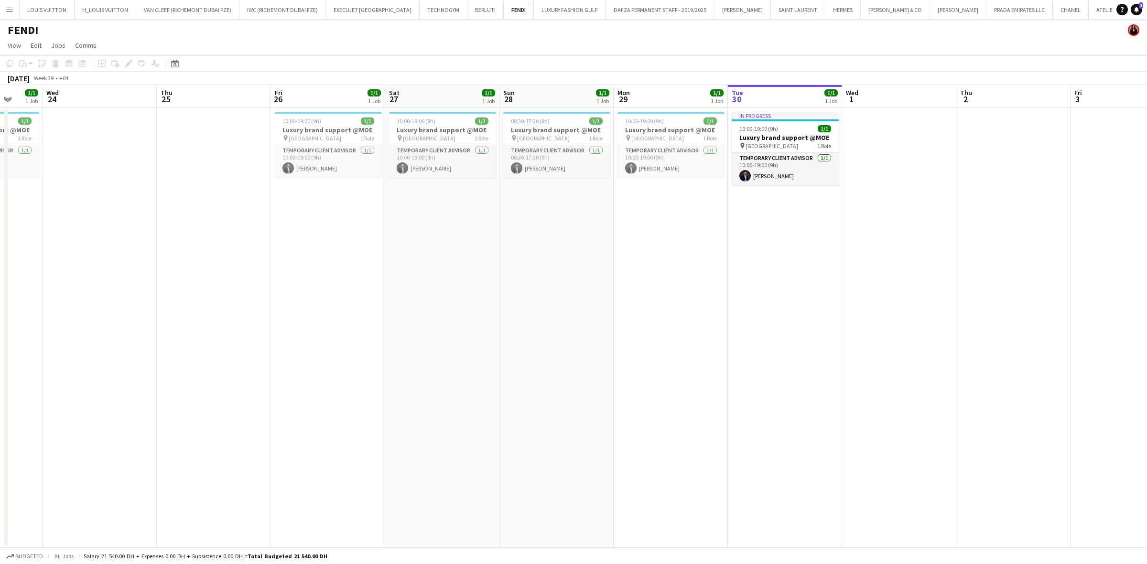
scroll to position [0, 299]
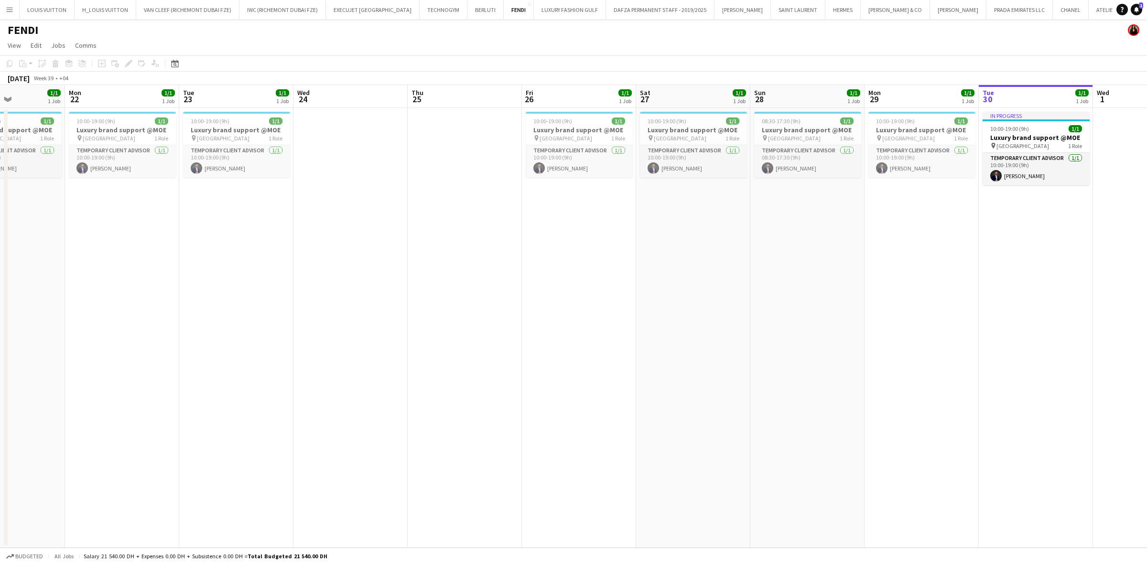
drag, startPoint x: 116, startPoint y: 352, endPoint x: 1094, endPoint y: 285, distance: 980.9
click at [755, 285] on app-calendar-viewport "Fri 19 Sat 20 Sun 21 1/1 1 Job Mon 22 1/1 1 Job Tue 23 1/1 1 Job Wed 24 Thu 25 …" at bounding box center [573, 316] width 1147 height 463
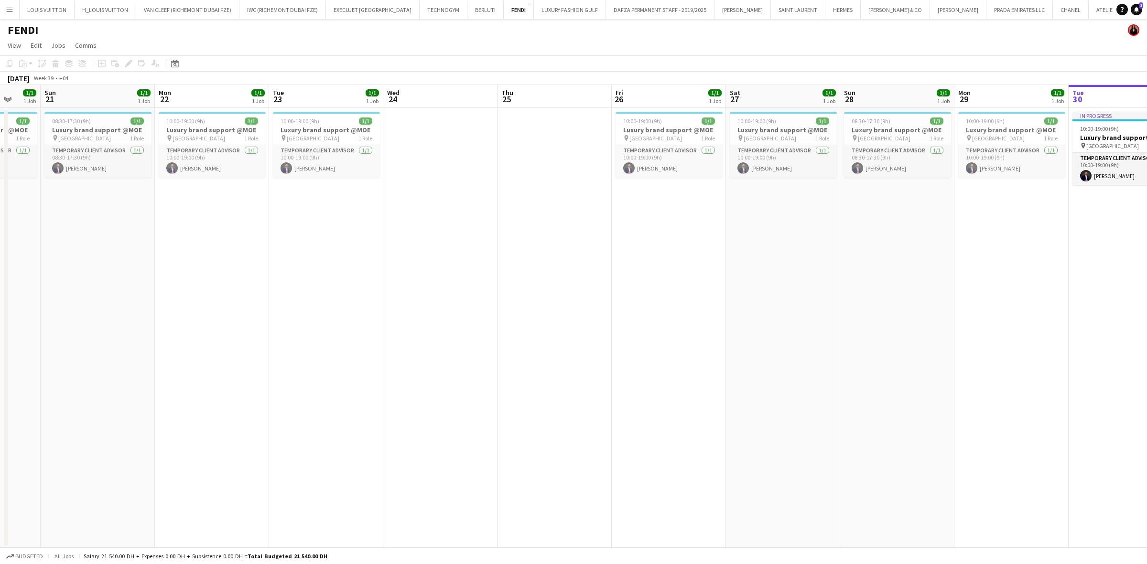
drag, startPoint x: 373, startPoint y: 277, endPoint x: 614, endPoint y: 288, distance: 241.1
click at [614, 288] on app-calendar-viewport "Thu 18 Fri 19 1/1 1 Job Sat 20 1/1 1 Job Sun 21 1/1 1 Job Mon 22 1/1 1 Job Tue …" at bounding box center [573, 316] width 1147 height 463
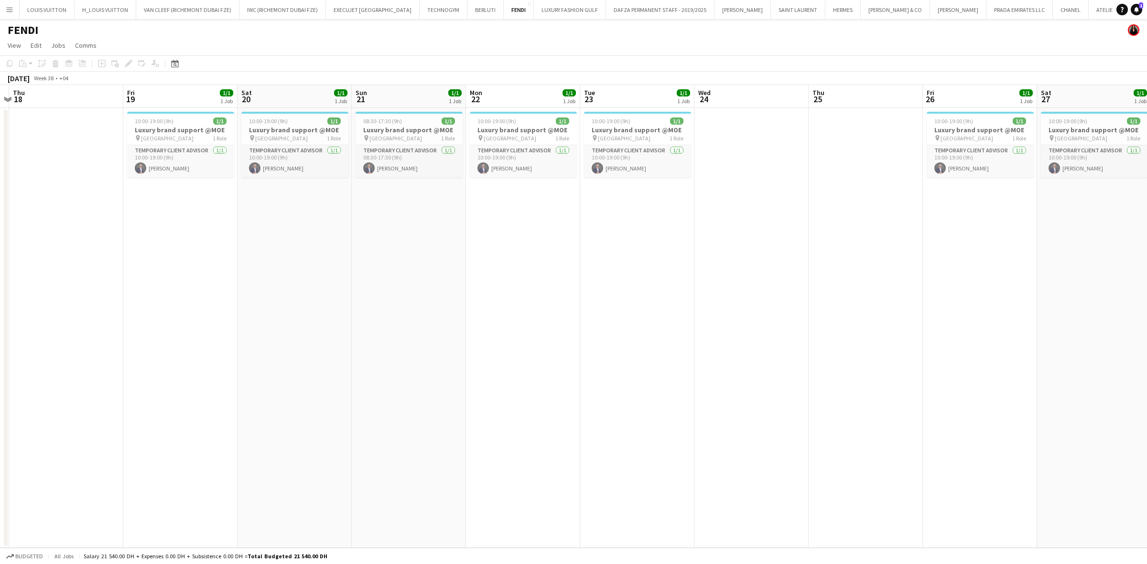
click at [517, 287] on app-calendar-viewport "Mon 15 1/1 1 Job Tue 16 1/1 1 Job Wed 17 Thu 18 Fri 19 1/1 1 Job Sat 20 1/1 1 J…" at bounding box center [573, 316] width 1147 height 463
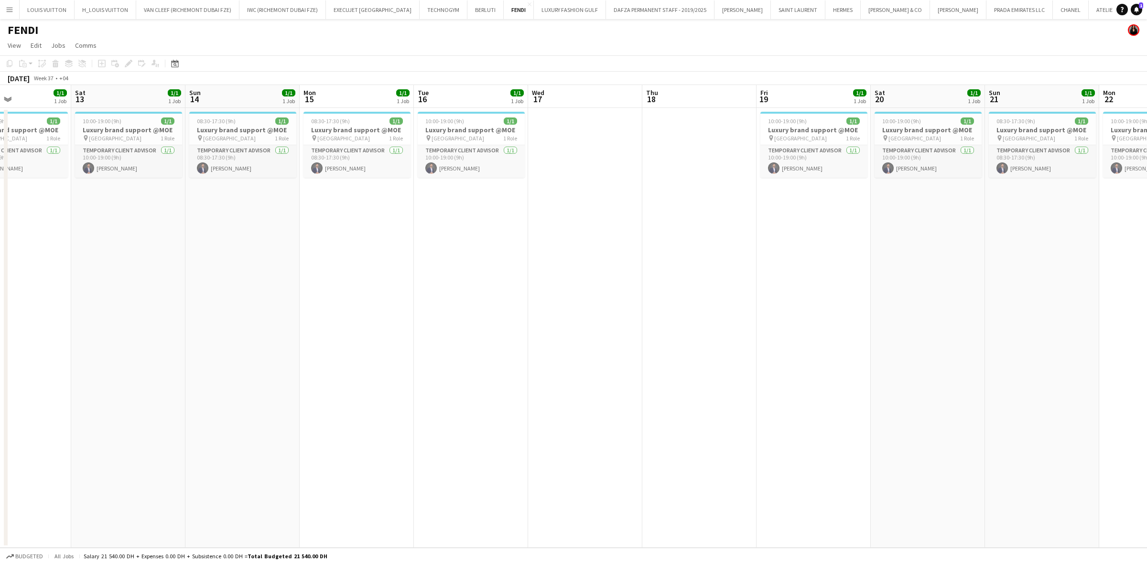
drag, startPoint x: 156, startPoint y: 278, endPoint x: 466, endPoint y: 276, distance: 310.1
click at [454, 276] on app-calendar-viewport "Wed 10 Thu 11 Fri 12 1/1 1 Job Sat 13 1/1 1 Job Sun 14 1/1 1 Job Mon 15 1/1 1 J…" at bounding box center [573, 316] width 1147 height 463
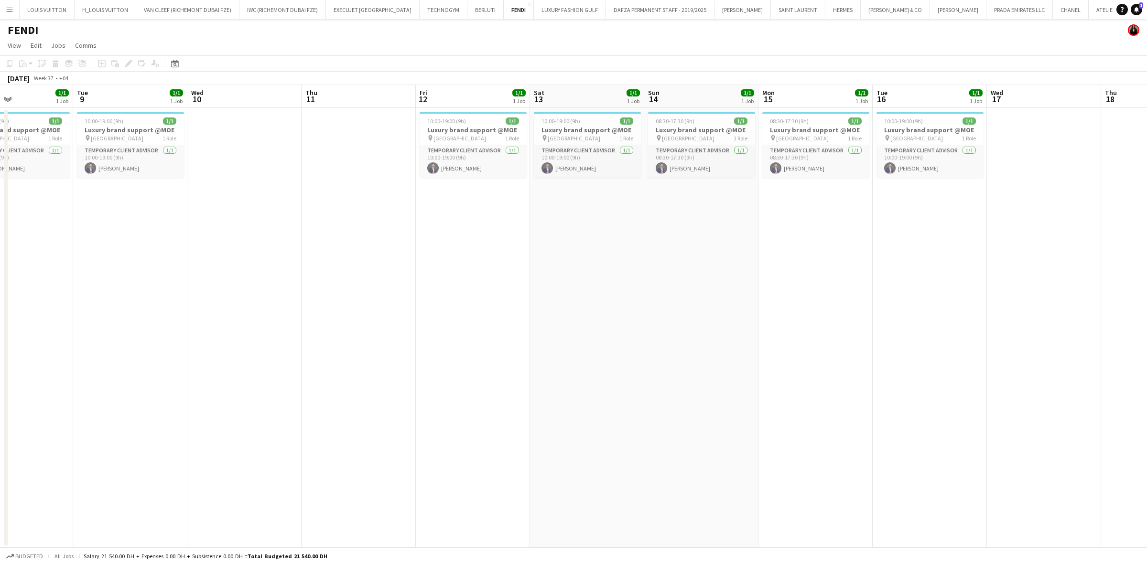
drag, startPoint x: 182, startPoint y: 282, endPoint x: 420, endPoint y: 280, distance: 237.5
click at [380, 281] on app-calendar-viewport "Sun 7 Mon 8 1/1 1 Job Tue 9 1/1 1 Job Wed 10 Thu 11 Fri 12 1/1 1 Job Sat 13 1/1…" at bounding box center [573, 316] width 1147 height 463
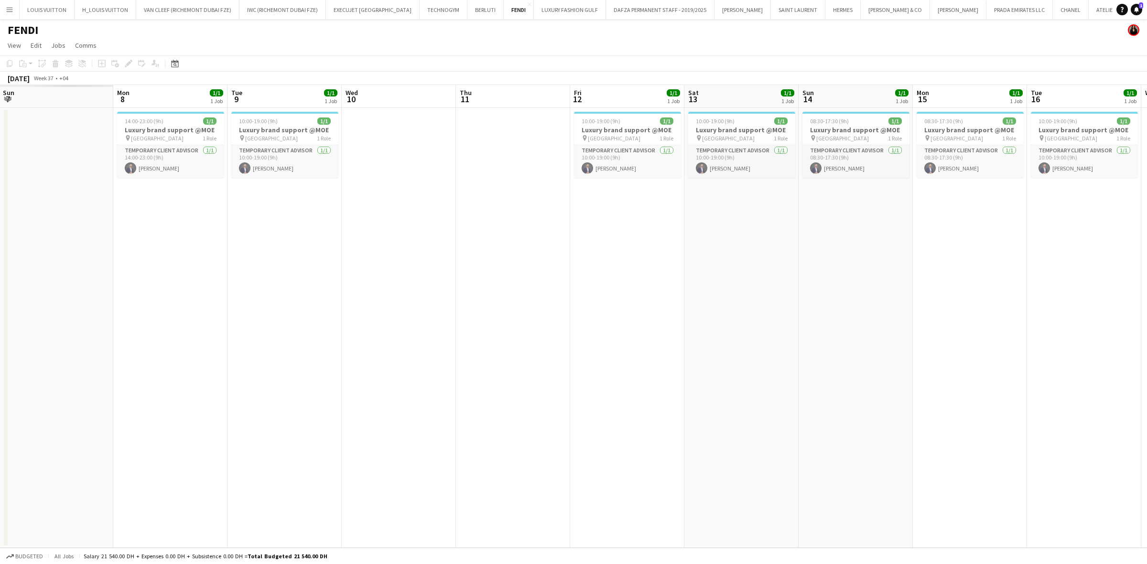
drag, startPoint x: 77, startPoint y: 279, endPoint x: 443, endPoint y: 302, distance: 366.8
click at [441, 302] on app-calendar-viewport "Fri 5 Sat 6 Sun 7 Mon 8 1/1 1 Job Tue 9 1/1 1 Job Wed 10 Thu 11 Fri 12 1/1 1 Jo…" at bounding box center [573, 316] width 1147 height 463
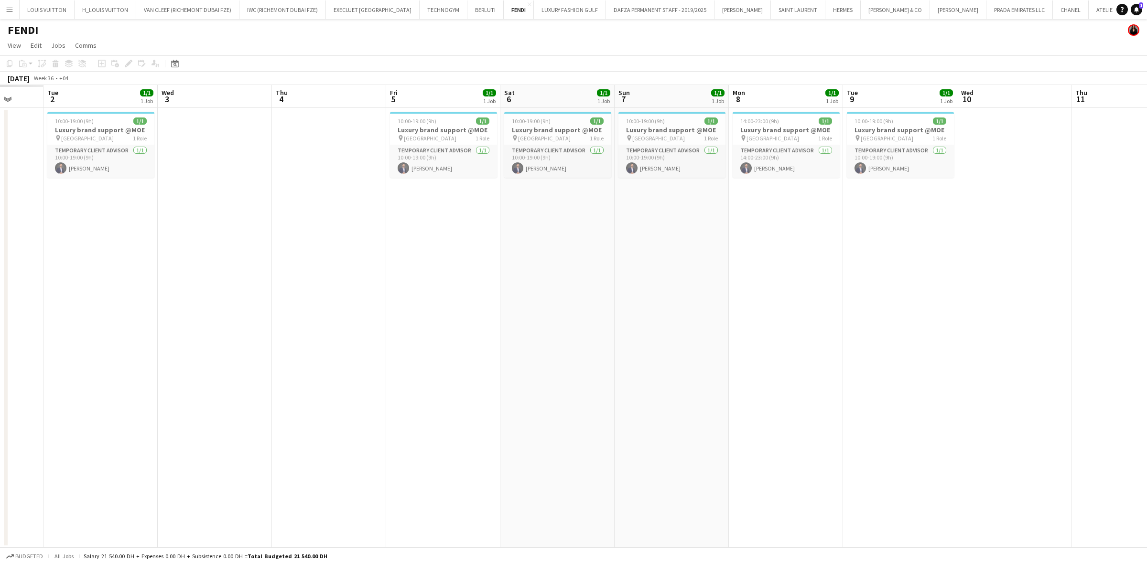
drag, startPoint x: 183, startPoint y: 297, endPoint x: 401, endPoint y: 299, distance: 218.4
click at [400, 299] on app-calendar-viewport "Sat 30 Sun 31 Mon 1 Tue 2 1/1 1 Job Wed 3 Thu 4 Fri 5 1/1 1 Job Sat 6 1/1 1 Job…" at bounding box center [573, 316] width 1147 height 463
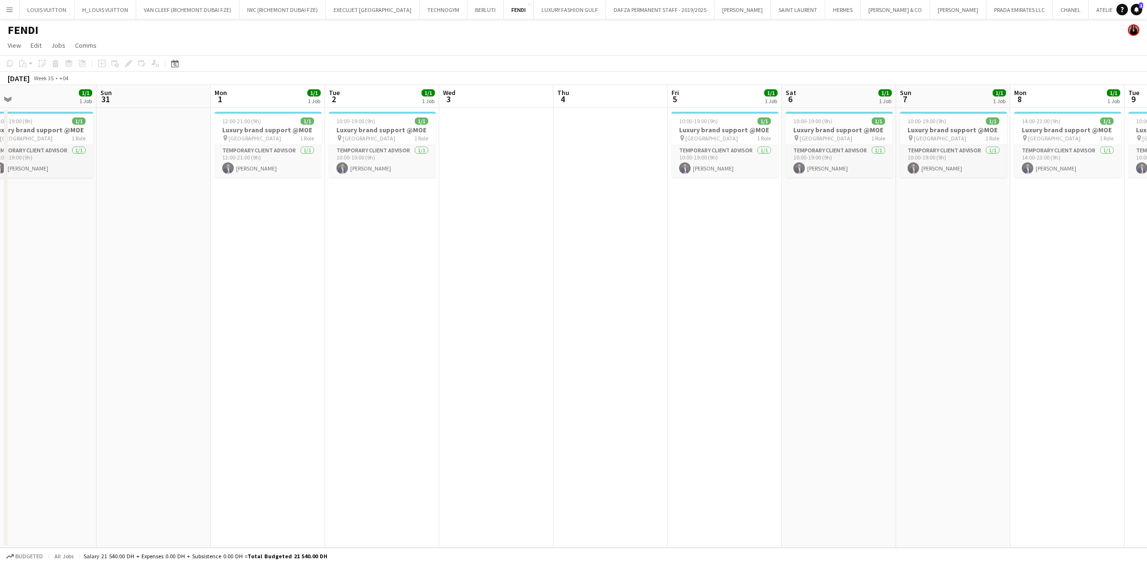
drag, startPoint x: 194, startPoint y: 310, endPoint x: 398, endPoint y: 312, distance: 203.6
click at [398, 312] on app-calendar-viewport "Thu 28 Fri 29 Sat 30 1/1 1 Job Sun 31 Mon 1 1/1 1 Job Tue 2 1/1 1 Job Wed 3 Thu…" at bounding box center [573, 316] width 1147 height 463
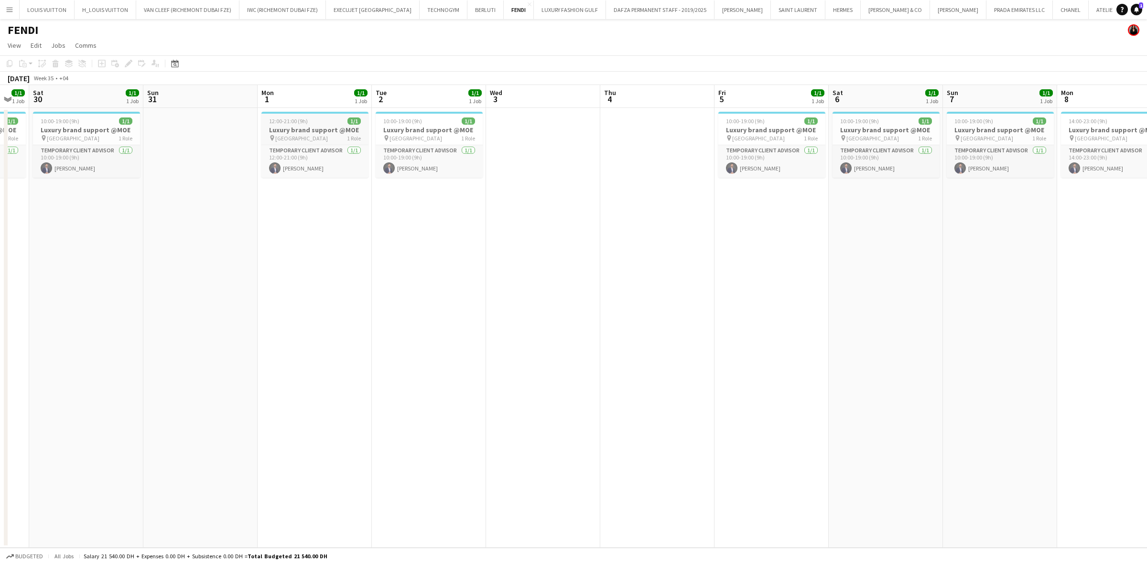
click at [310, 130] on h3 "Luxury brand support @MOE" at bounding box center [314, 130] width 107 height 9
click at [409, 128] on h3 "Luxury brand support @MOE" at bounding box center [429, 130] width 107 height 9
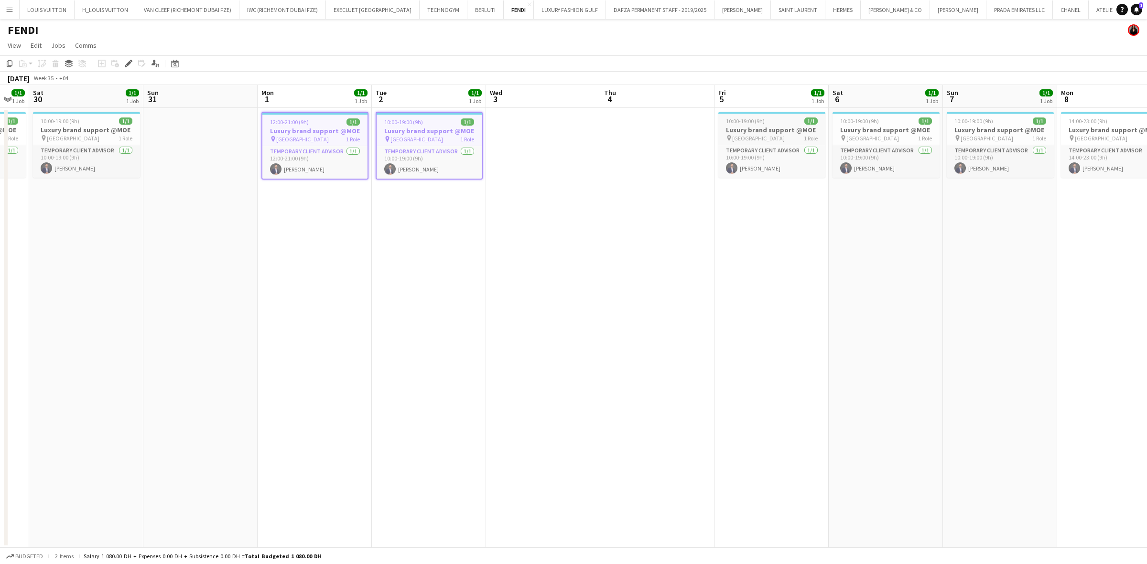
click at [751, 123] on span "10:00-19:00 (9h)" at bounding box center [745, 121] width 39 height 7
click at [755, 143] on app-job-card "10:00-19:00 (9h) 1/1 Luxury brand support @MOE pin Mall of the Emirates 1 Role …" at bounding box center [885, 145] width 107 height 66
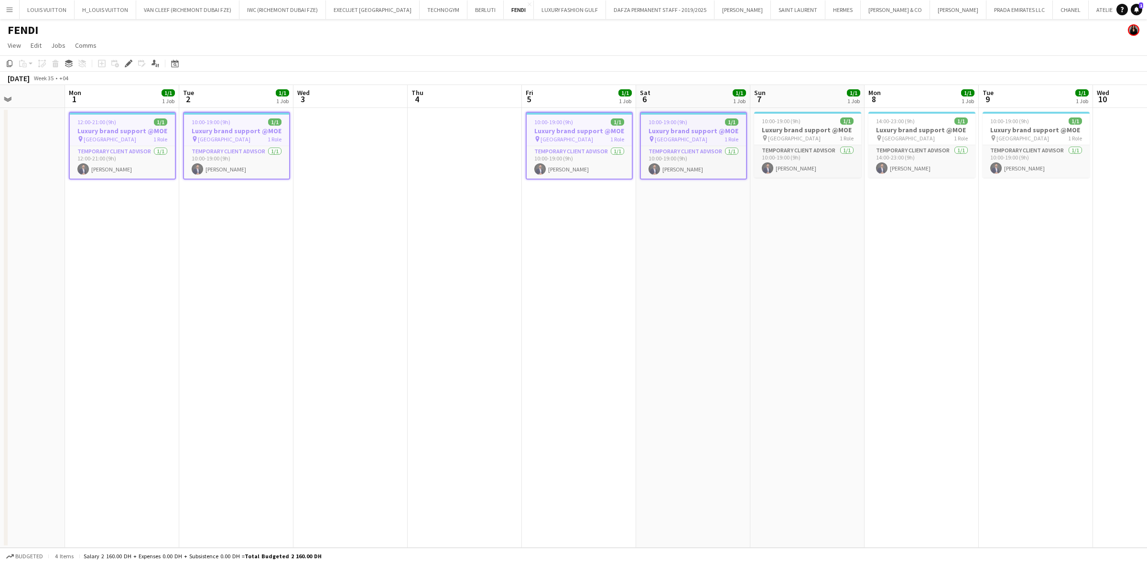
drag, startPoint x: 913, startPoint y: 143, endPoint x: 584, endPoint y: 167, distance: 329.1
click at [584, 167] on app-calendar-viewport "Thu 28 1/1 1 Job Fri 29 1/1 1 Job Sat 30 1/1 1 Job Sun 31 Mon 1 1/1 1 Job Tue 2…" at bounding box center [573, 316] width 1147 height 463
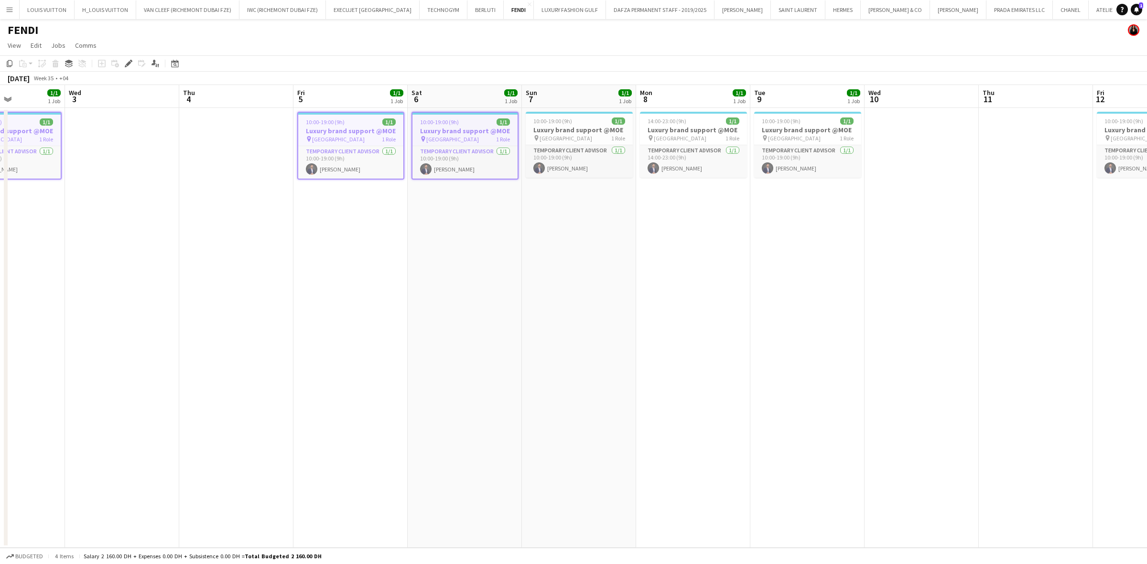
scroll to position [0, 299]
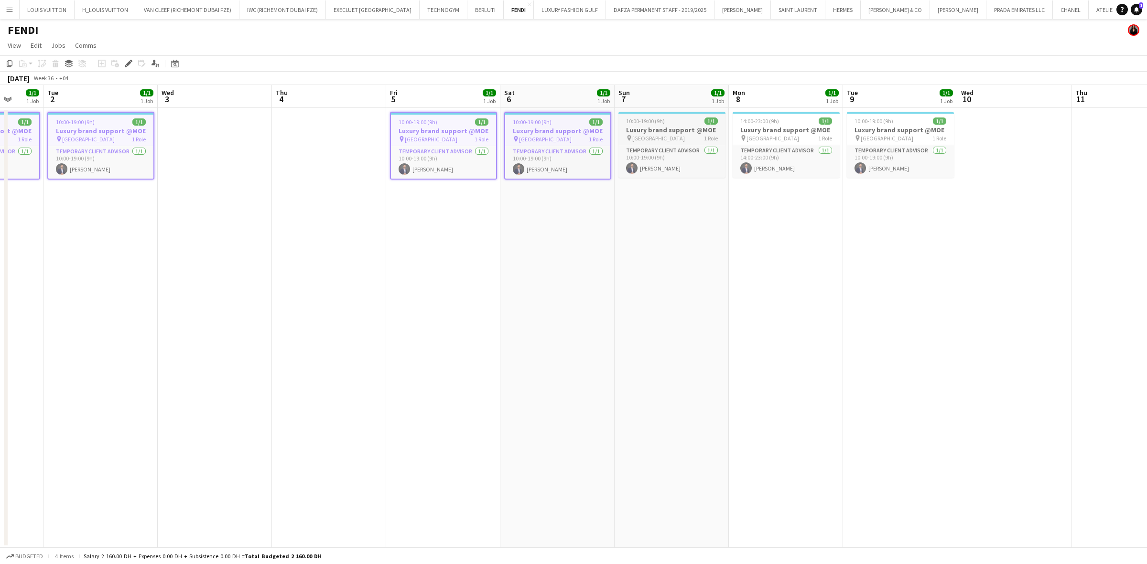
click at [673, 137] on span "[GEOGRAPHIC_DATA]" at bounding box center [658, 138] width 53 height 7
click at [755, 135] on span "[GEOGRAPHIC_DATA]" at bounding box center [772, 138] width 53 height 7
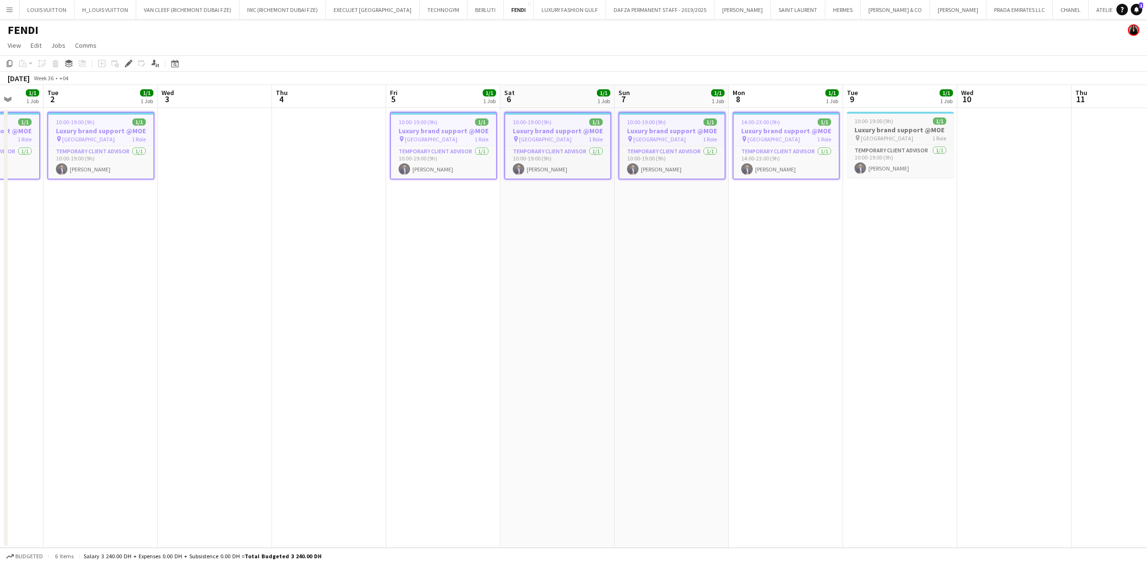
click at [755, 127] on h3 "Luxury brand support @MOE" at bounding box center [900, 130] width 107 height 9
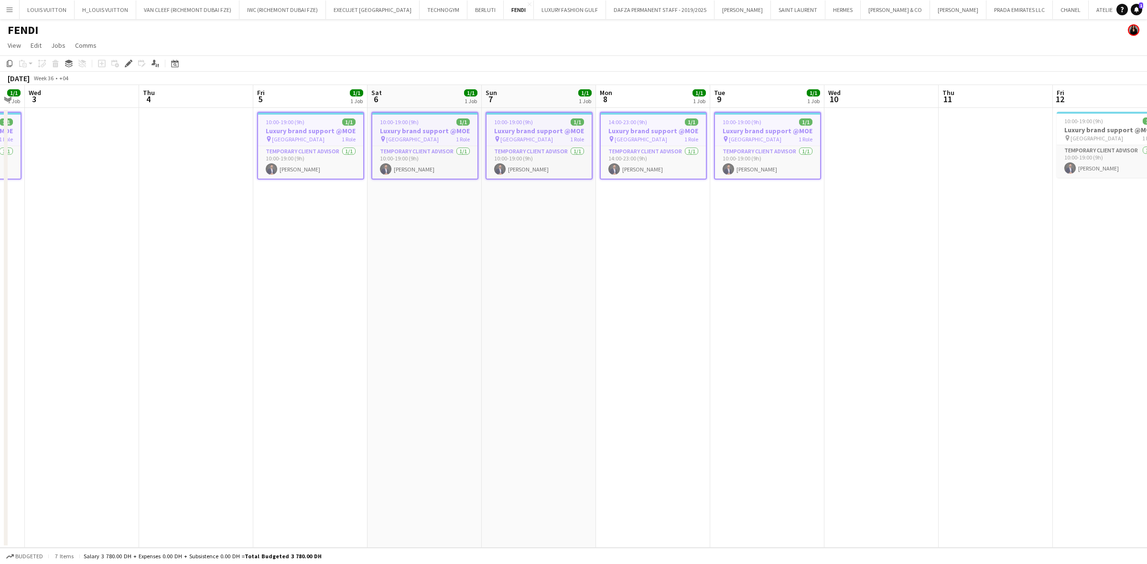
drag, startPoint x: 833, startPoint y: 177, endPoint x: 570, endPoint y: 182, distance: 262.9
click at [428, 196] on app-calendar-viewport "Sun 31 Mon 1 1/1 1 Job Tue 2 1/1 1 Job Wed 3 Thu 4 Fri 5 1/1 1 Job Sat 6 1/1 1 …" at bounding box center [573, 316] width 1147 height 463
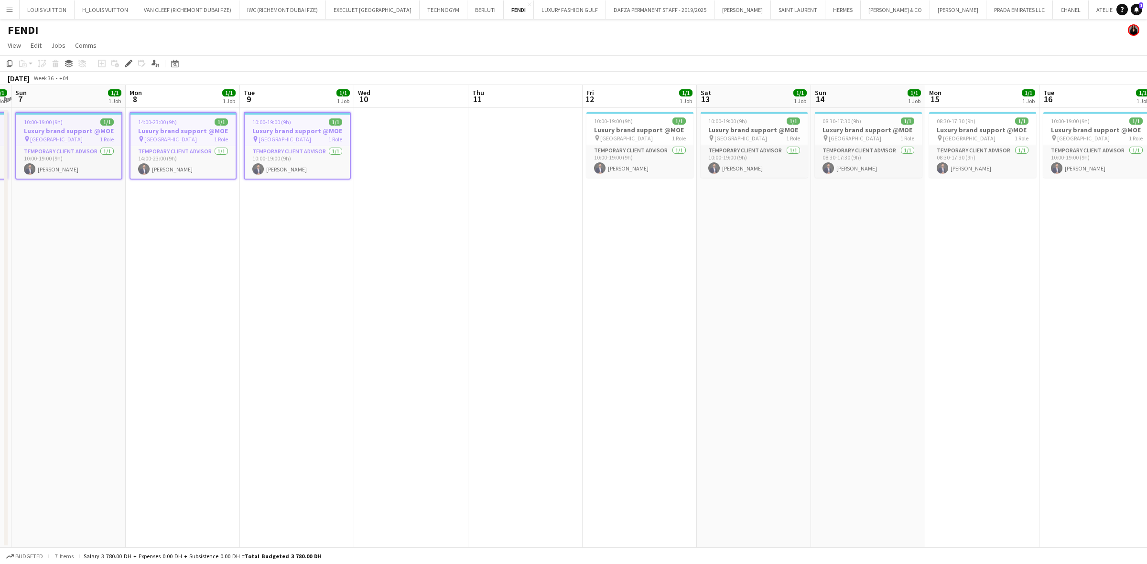
drag, startPoint x: 423, startPoint y: 194, endPoint x: 417, endPoint y: 194, distance: 6.2
click at [418, 194] on app-calendar-viewport "Thu 4 Fri 5 1/1 1 Job Sat 6 1/1 1 Job Sun 7 1/1 1 Job Mon 8 1/1 1 Job Tue 9 1/1…" at bounding box center [573, 316] width 1147 height 463
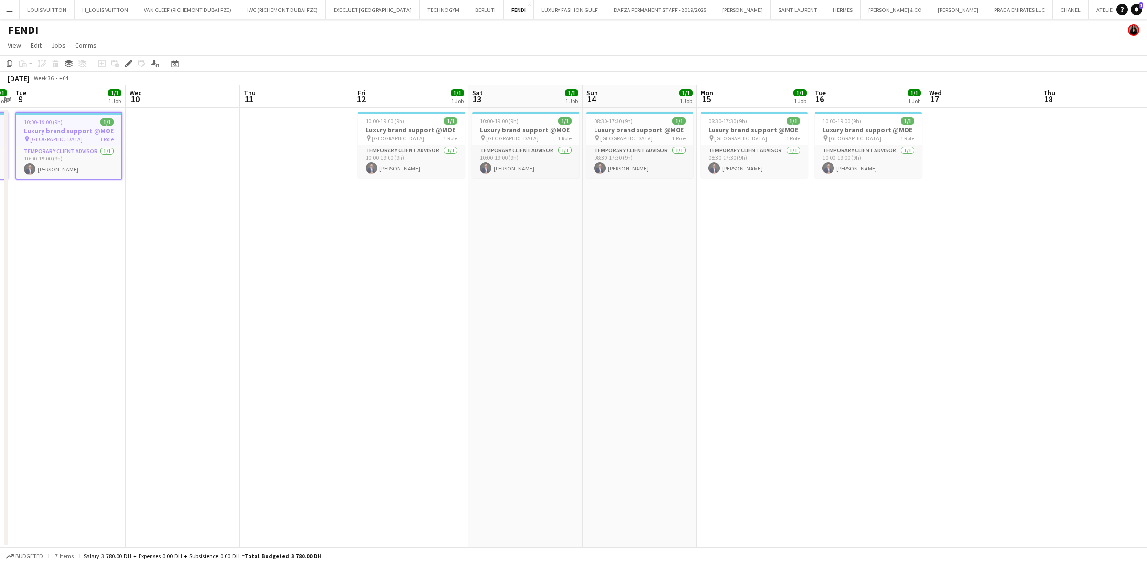
scroll to position [0, 347]
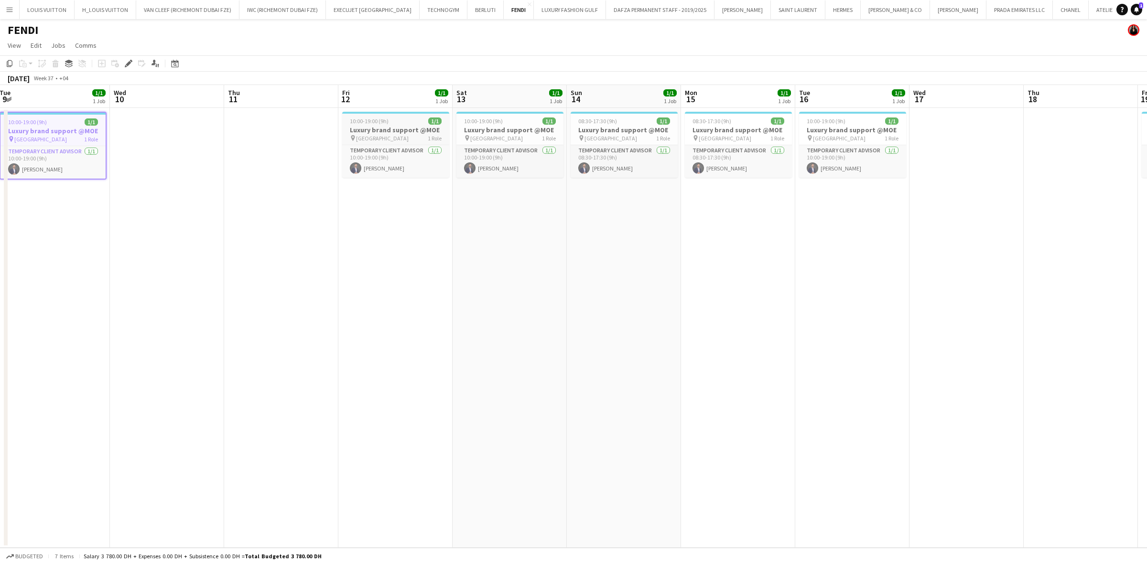
click at [417, 128] on h3 "Luxury brand support @MOE" at bounding box center [395, 130] width 107 height 9
click at [517, 123] on div "10:00-19:00 (9h) 1/1" at bounding box center [509, 121] width 107 height 7
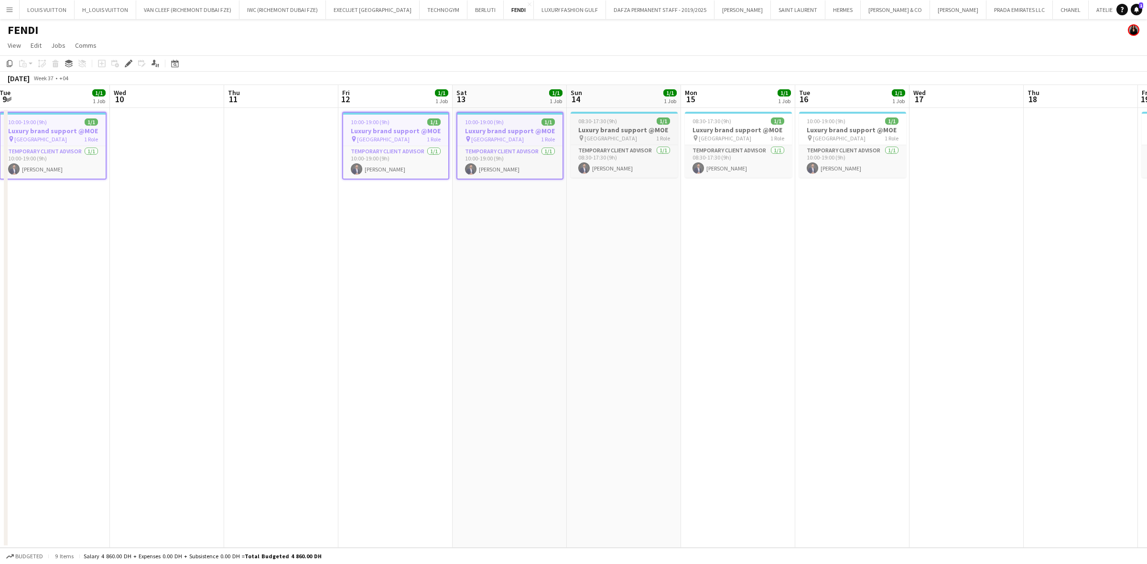
click at [639, 134] on div "pin Mall of the Emirates 1 Role" at bounding box center [624, 138] width 107 height 8
click at [732, 131] on h3 "Luxury brand support @MOE" at bounding box center [738, 130] width 107 height 9
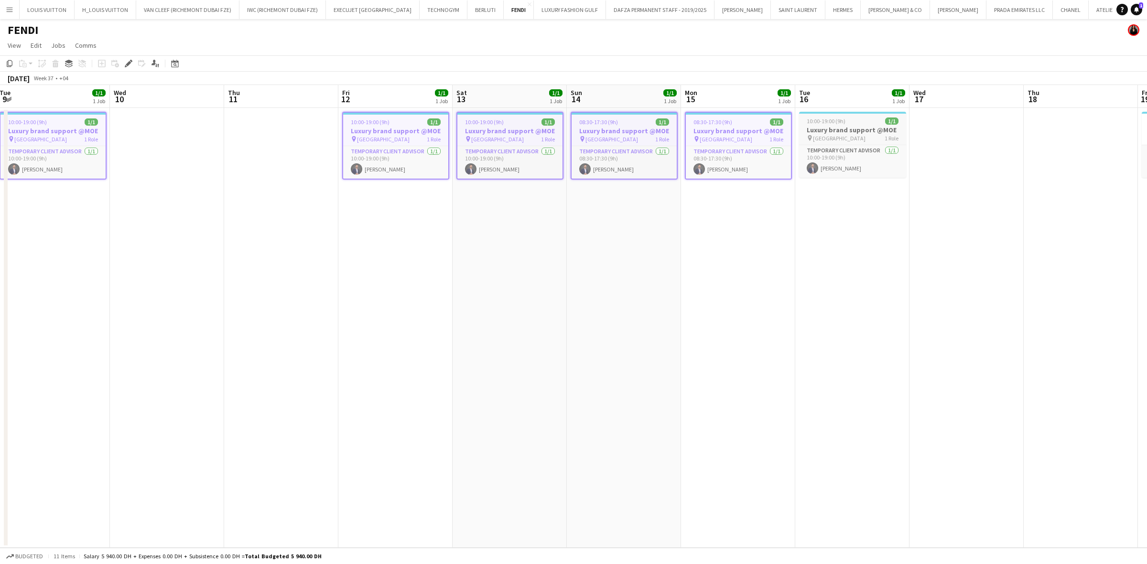
click at [755, 128] on h3 "Luxury brand support @MOE" at bounding box center [852, 130] width 107 height 9
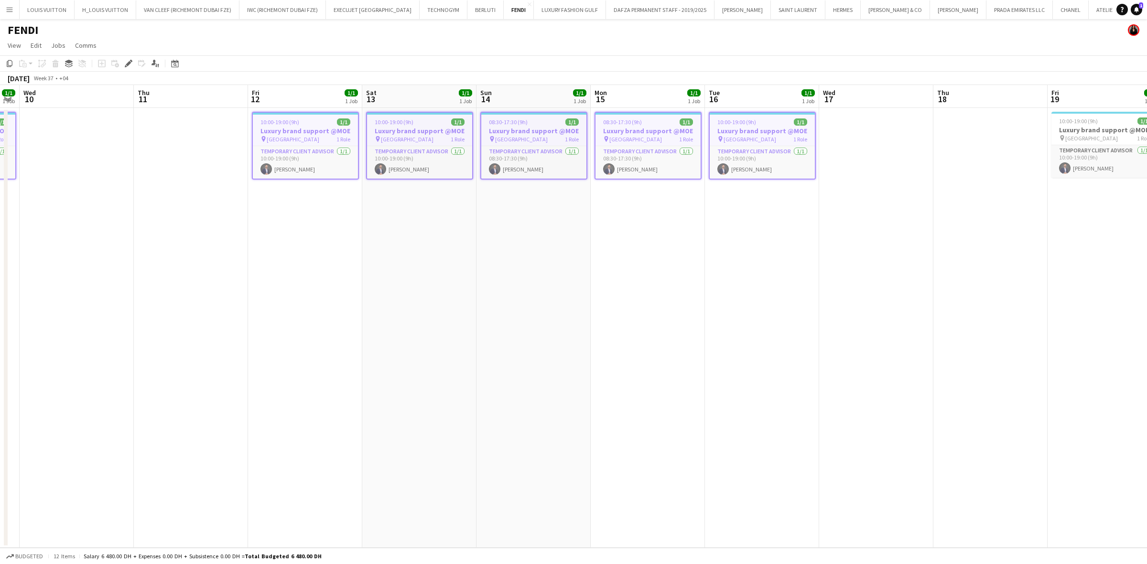
scroll to position [0, 357]
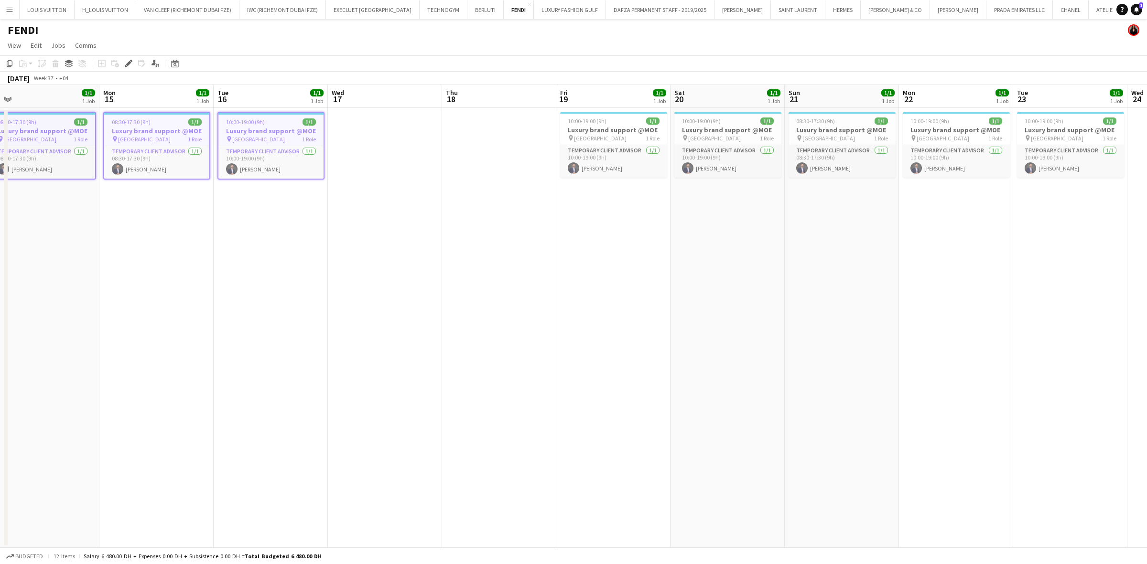
drag, startPoint x: 917, startPoint y: 174, endPoint x: 416, endPoint y: 202, distance: 502.5
click at [416, 202] on app-calendar-viewport "Thu 11 Fri 12 1/1 1 Job Sat 13 1/1 1 Job Sun 14 1/1 1 Job Mon 15 1/1 1 Job Tue …" at bounding box center [573, 316] width 1147 height 463
click at [619, 128] on h3 "Luxury brand support @MOE" at bounding box center [613, 130] width 107 height 9
click at [738, 123] on div "10:00-19:00 (9h) 1/1" at bounding box center [727, 121] width 107 height 7
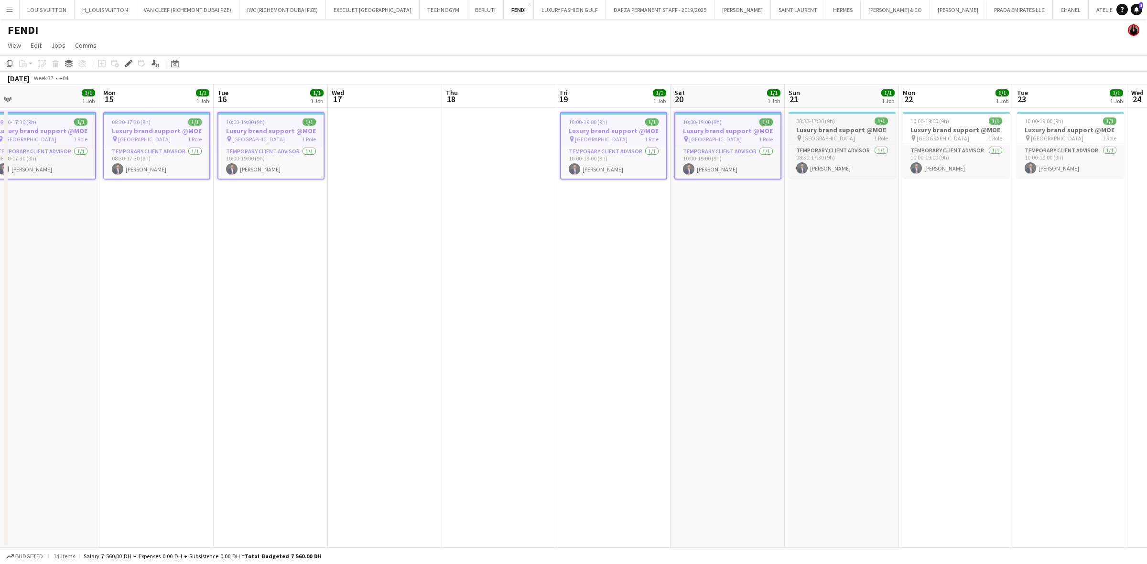
click at [755, 130] on h3 "Luxury brand support @MOE" at bounding box center [841, 130] width 107 height 9
click at [755, 124] on div "10:00-19:00 (9h) 1/1" at bounding box center [957, 121] width 107 height 7
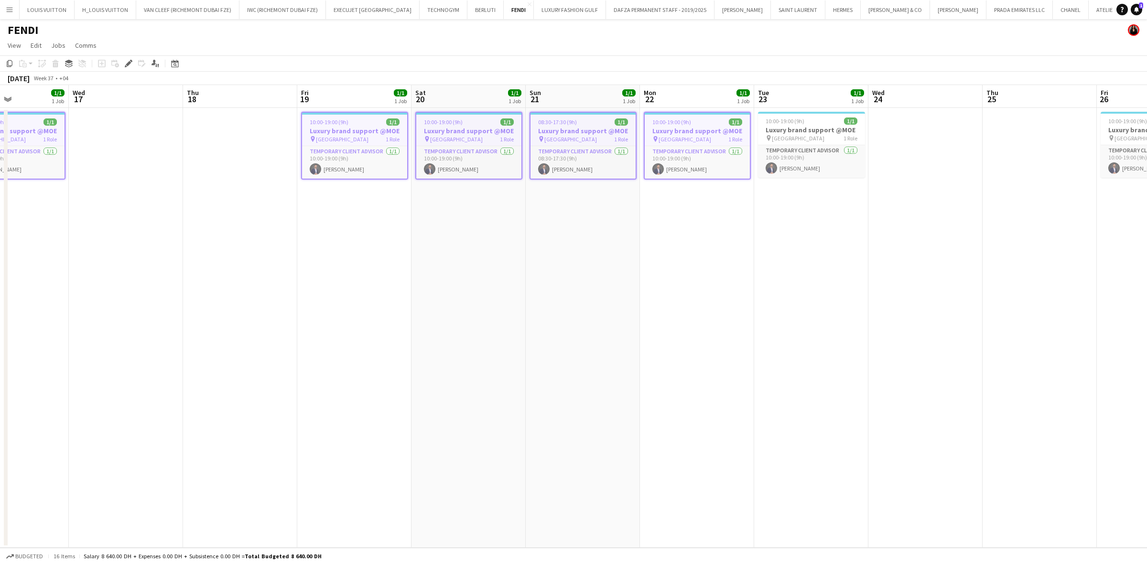
drag, startPoint x: 934, startPoint y: 139, endPoint x: 486, endPoint y: 197, distance: 451.6
click at [483, 197] on app-calendar-viewport "Sun 14 1/1 1 Job Mon 15 1/1 1 Job Tue 16 1/1 1 Job Wed 17 Thu 18 Fri 19 1/1 1 J…" at bounding box center [573, 316] width 1147 height 463
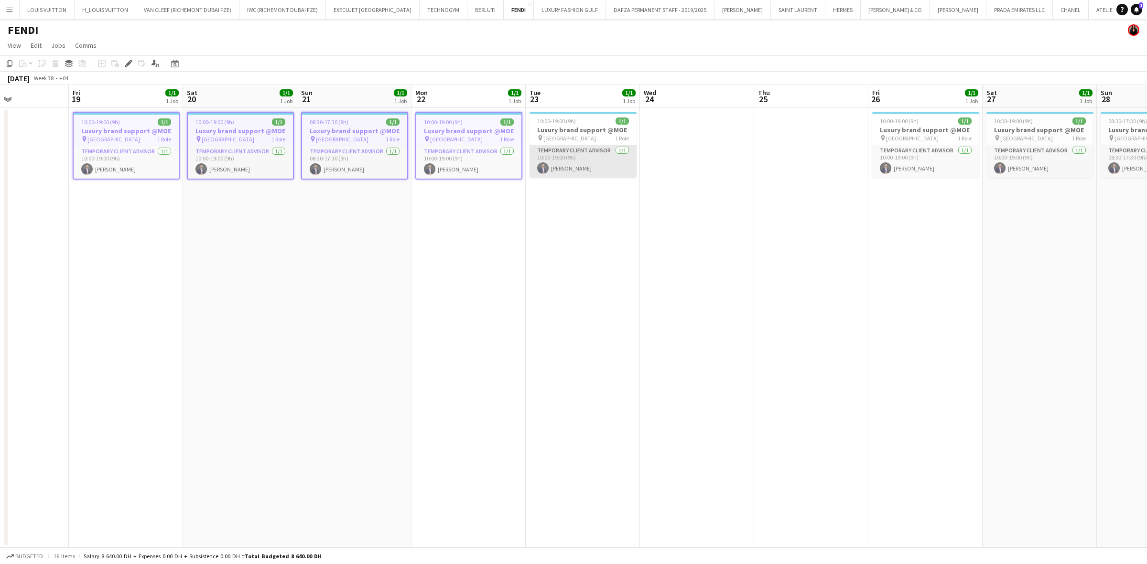
click at [574, 159] on app-card-role "Temporary Client Advisor [DATE] 10:00-19:00 (9h) [PERSON_NAME]" at bounding box center [582, 161] width 107 height 32
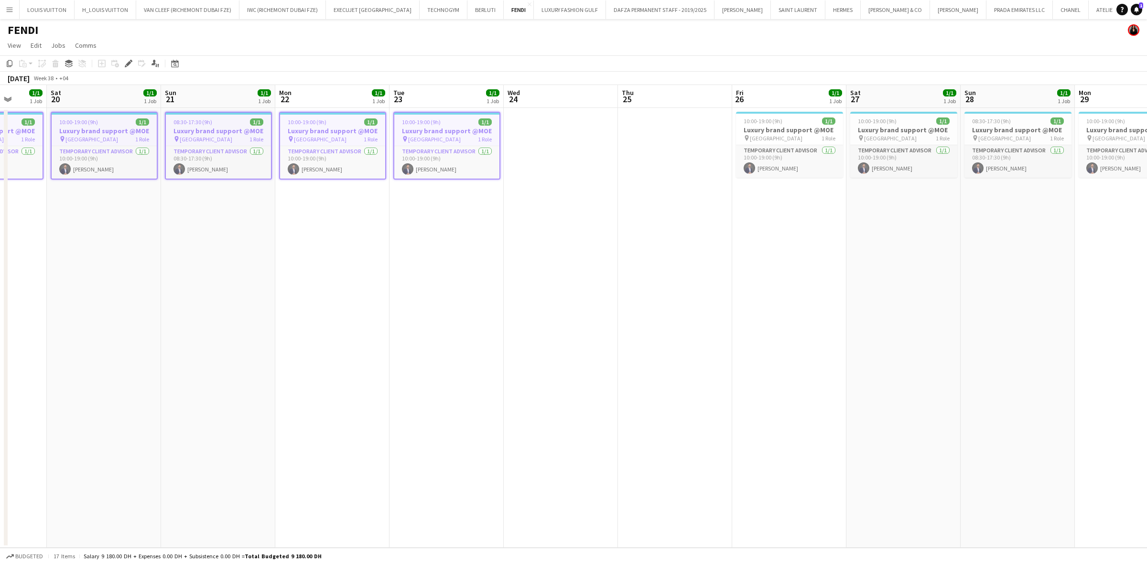
drag, startPoint x: 731, startPoint y: 160, endPoint x: 483, endPoint y: 167, distance: 248.1
click at [483, 167] on app-calendar-viewport "Tue 16 1/1 1 Job Wed 17 Thu 18 Fri 19 1/1 1 Job Sat 20 1/1 1 Job Sun 21 1/1 1 J…" at bounding box center [573, 316] width 1147 height 463
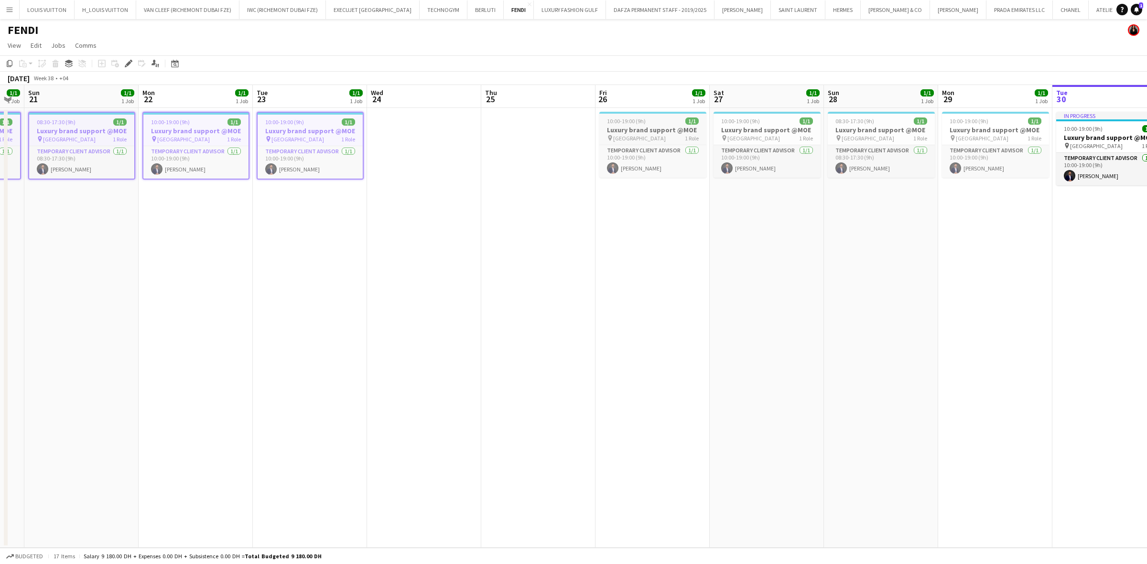
click at [614, 133] on h3 "Luxury brand support @MOE" at bounding box center [652, 130] width 107 height 9
click at [744, 120] on span "10:00-19:00 (9h)" at bounding box center [740, 121] width 39 height 7
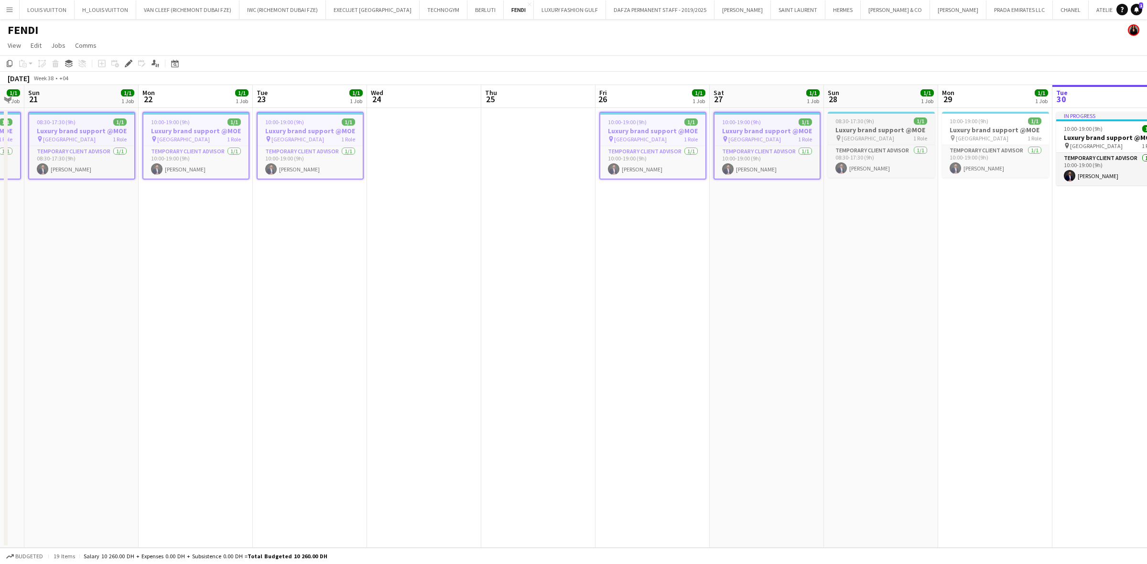
click at [755, 120] on span "08:30-17:30 (9h)" at bounding box center [854, 121] width 39 height 7
click at [755, 120] on span "10:00-19:00 (9h)" at bounding box center [968, 121] width 39 height 7
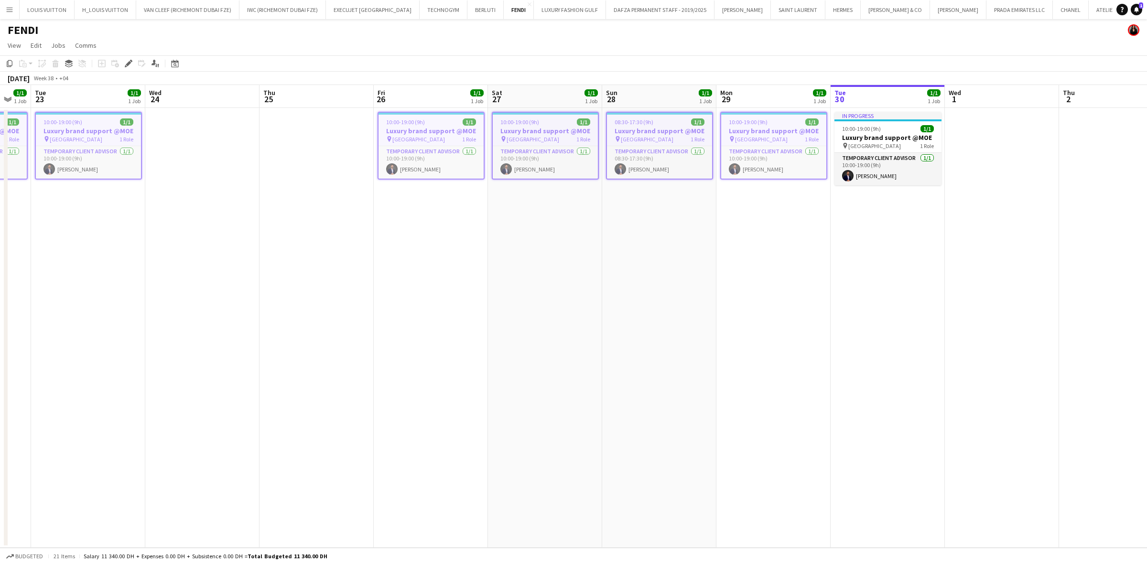
scroll to position [0, 357]
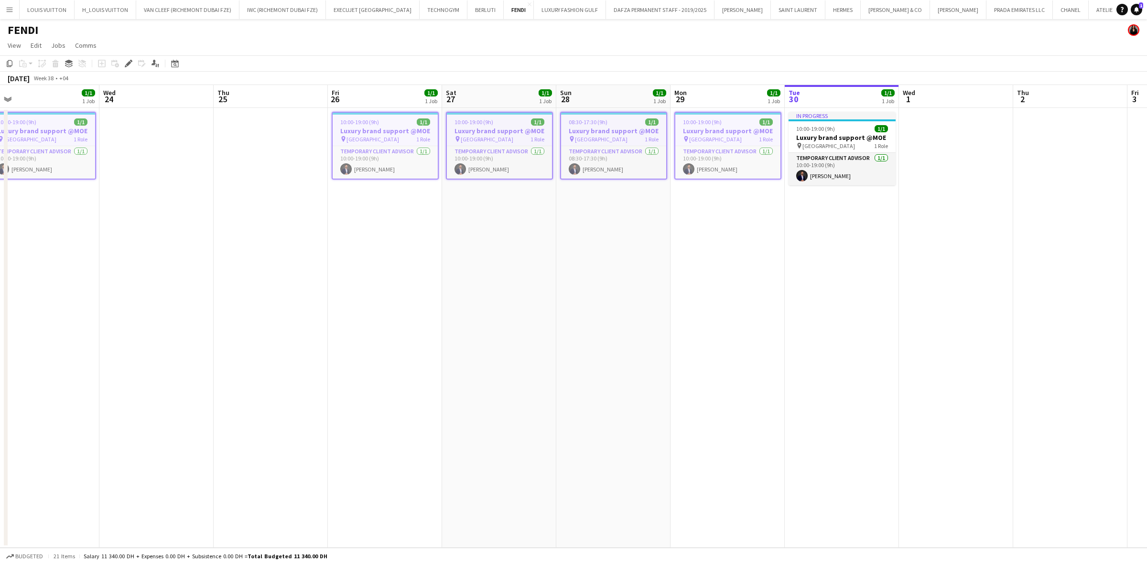
drag, startPoint x: 980, startPoint y: 120, endPoint x: 712, endPoint y: 173, distance: 272.8
click at [712, 173] on app-calendar-viewport "Sat 20 1/1 1 Job Sun 21 1/1 1 Job Mon 22 1/1 1 Job Tue 23 1/1 1 Job Wed 24 Thu …" at bounding box center [573, 316] width 1147 height 463
click at [755, 134] on h3 "Luxury brand support @MOE" at bounding box center [841, 137] width 107 height 9
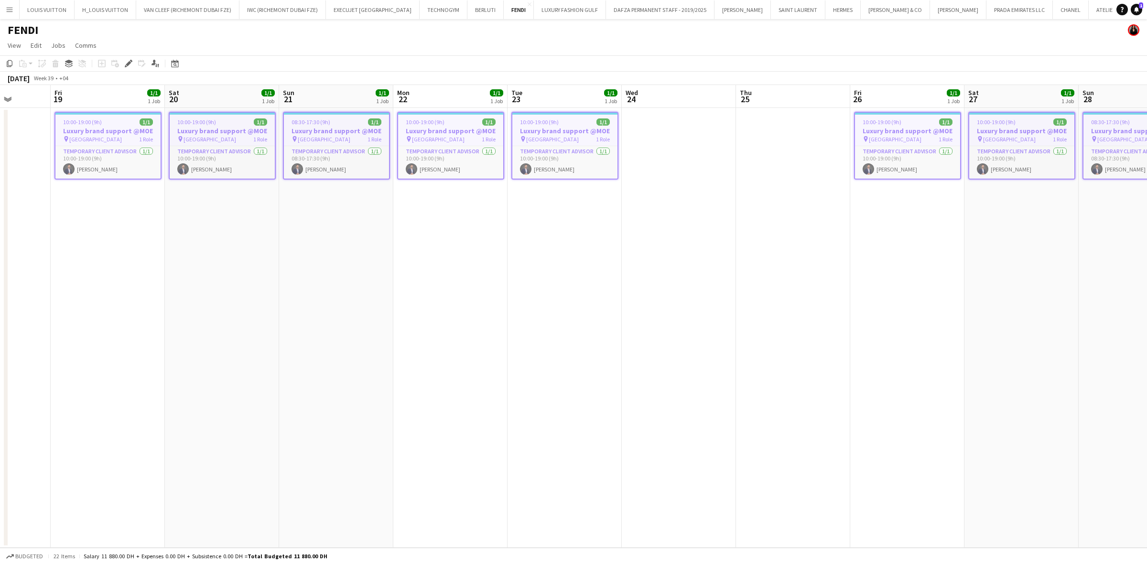
scroll to position [0, 283]
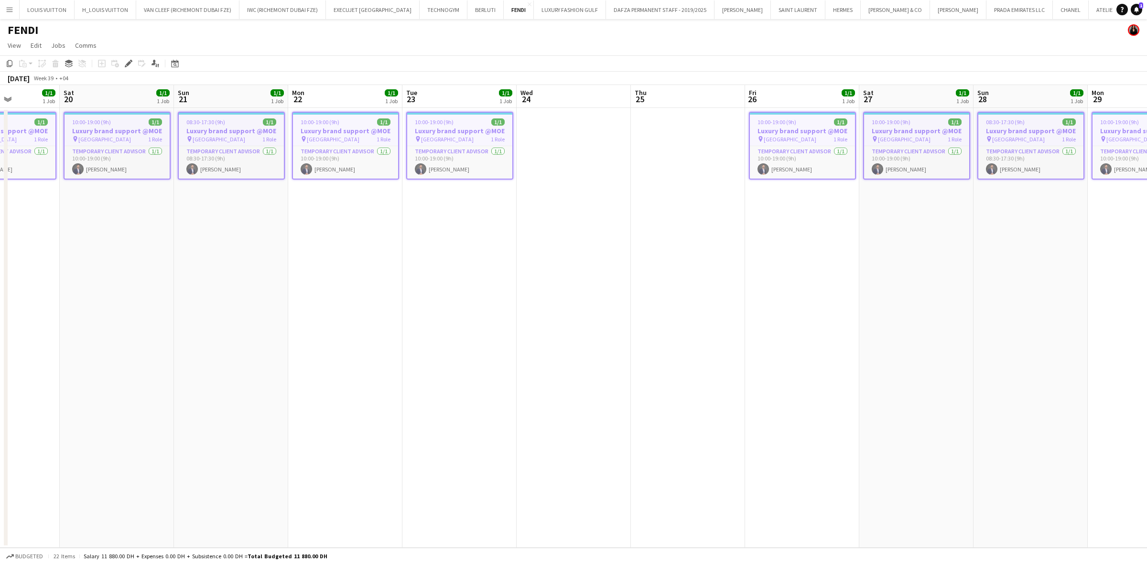
drag, startPoint x: 252, startPoint y: 160, endPoint x: 669, endPoint y: 156, distance: 417.2
click at [669, 156] on app-calendar-viewport "Wed 17 Thu 18 Fri 19 1/1 1 Job Sat 20 1/1 1 Job Sun 21 1/1 1 Job Mon 22 1/1 1 J…" at bounding box center [573, 316] width 1147 height 463
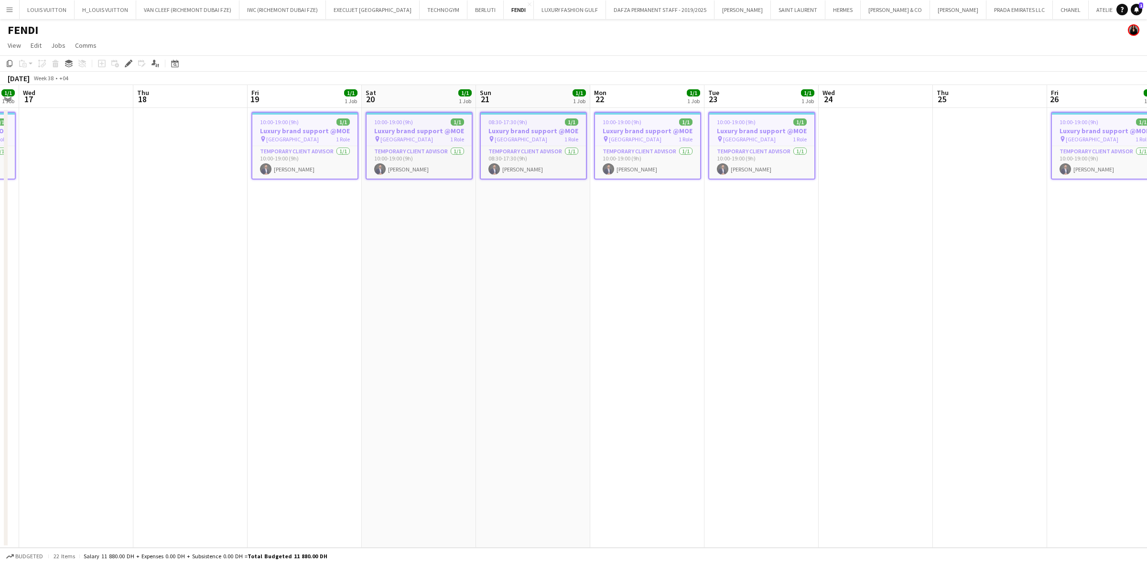
drag, startPoint x: 109, startPoint y: 134, endPoint x: 416, endPoint y: 140, distance: 307.3
click at [416, 140] on app-calendar-viewport "Mon 15 1/1 1 Job Tue 16 1/1 1 Job Wed 17 Thu 18 Fri 19 1/1 1 Job Sat 20 1/1 1 J…" at bounding box center [573, 316] width 1147 height 463
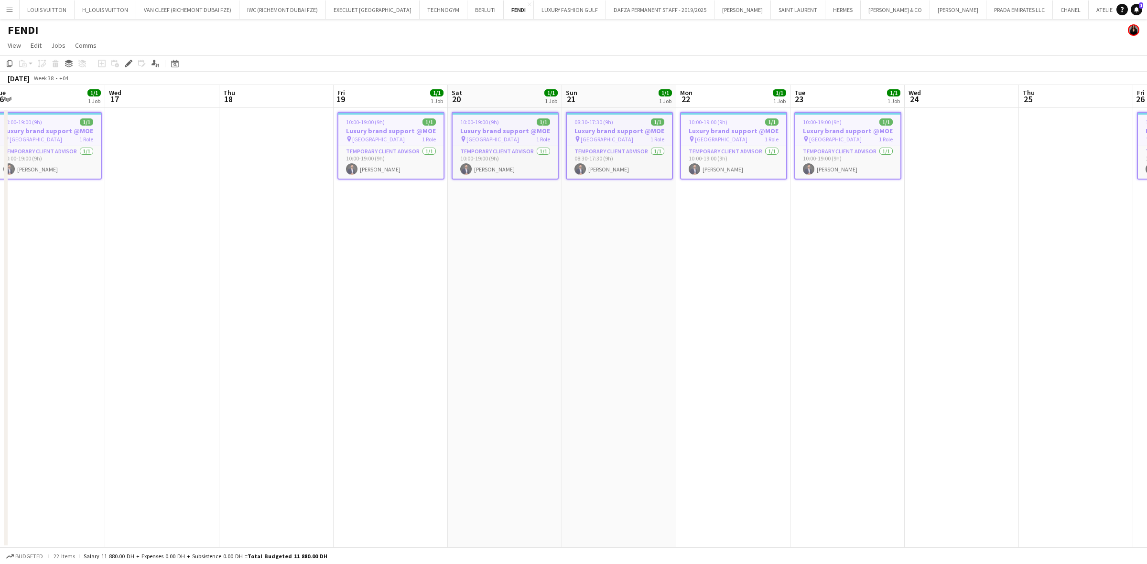
drag, startPoint x: 174, startPoint y: 184, endPoint x: 649, endPoint y: 188, distance: 474.5
click at [649, 188] on app-calendar-viewport "Sun 14 1/1 1 Job Mon 15 1/1 1 Job Tue 16 1/1 1 Job Wed 17 Thu 18 Fri 19 1/1 1 J…" at bounding box center [573, 316] width 1147 height 463
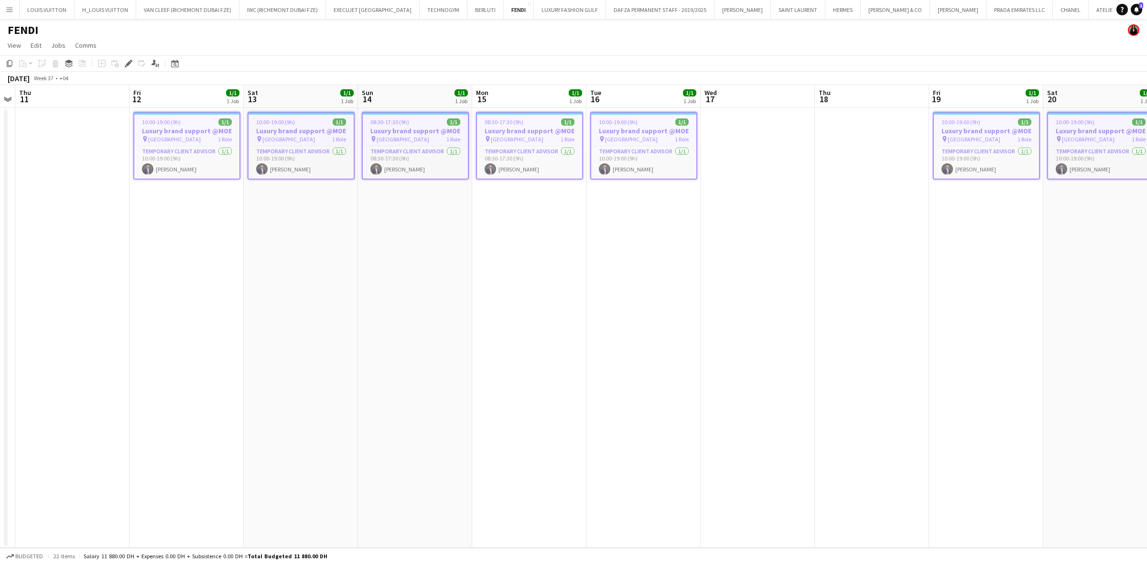
scroll to position [0, 196]
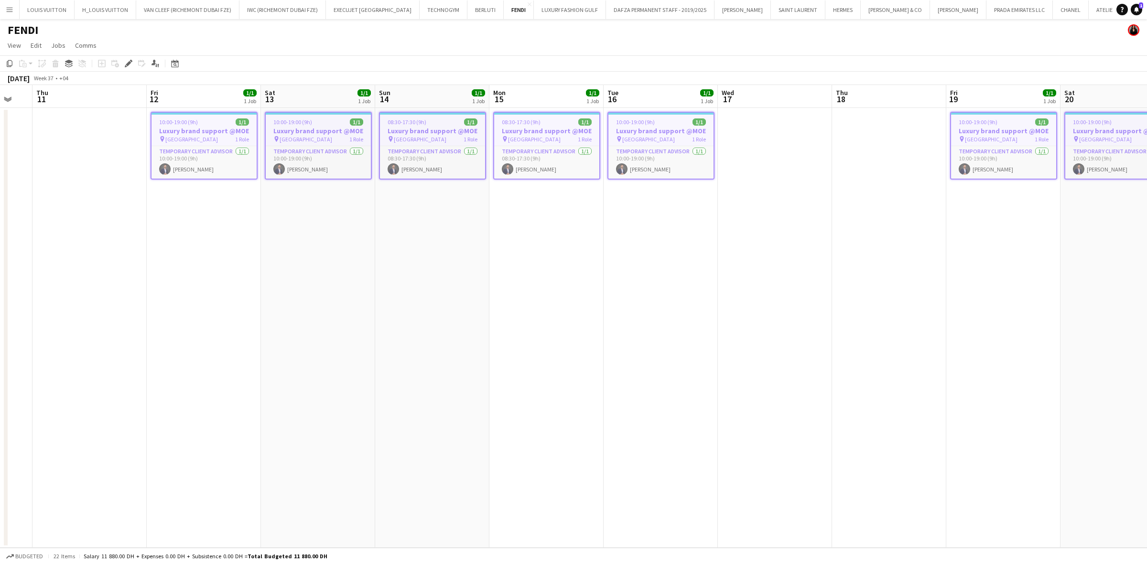
drag, startPoint x: 239, startPoint y: 142, endPoint x: 414, endPoint y: 146, distance: 174.4
click at [414, 146] on app-calendar-viewport "Tue 9 1/1 1 Job Wed 10 Thu 11 Fri 12 1/1 1 Job Sat 13 1/1 1 Job Sun 14 1/1 1 Jo…" at bounding box center [573, 316] width 1147 height 463
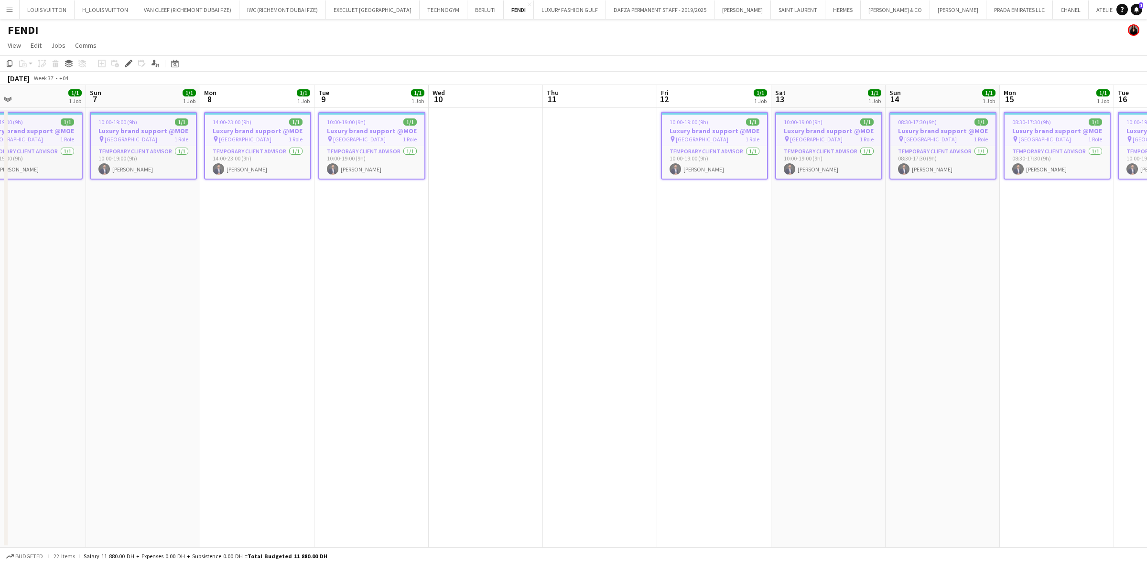
drag, startPoint x: 194, startPoint y: 130, endPoint x: 712, endPoint y: 132, distance: 518.9
click at [712, 132] on app-calendar-viewport "Thu 4 Fri 5 1/1 1 Job Sat 6 1/1 1 Job Sun 7 1/1 1 Job Mon 8 1/1 1 Job Tue 9 1/1…" at bounding box center [573, 316] width 1147 height 463
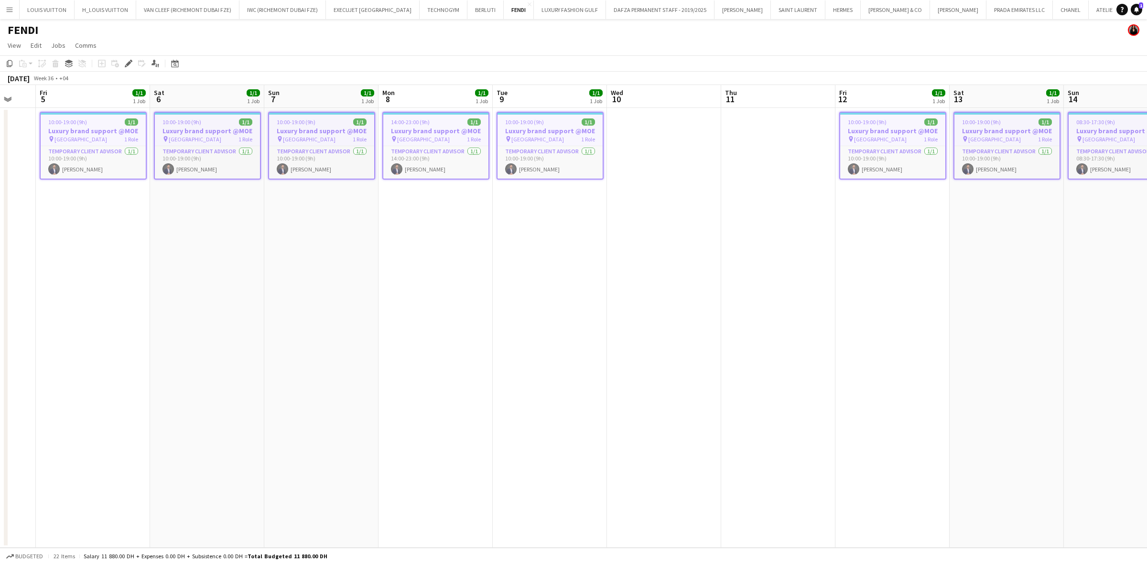
drag, startPoint x: 333, startPoint y: 134, endPoint x: 414, endPoint y: 134, distance: 81.2
click at [414, 134] on app-calendar-viewport "Wed 3 Thu 4 Fri 5 1/1 1 Job Sat 6 1/1 1 Job Sun 7 1/1 1 Job Mon 8 1/1 1 Job Tue…" at bounding box center [573, 316] width 1147 height 463
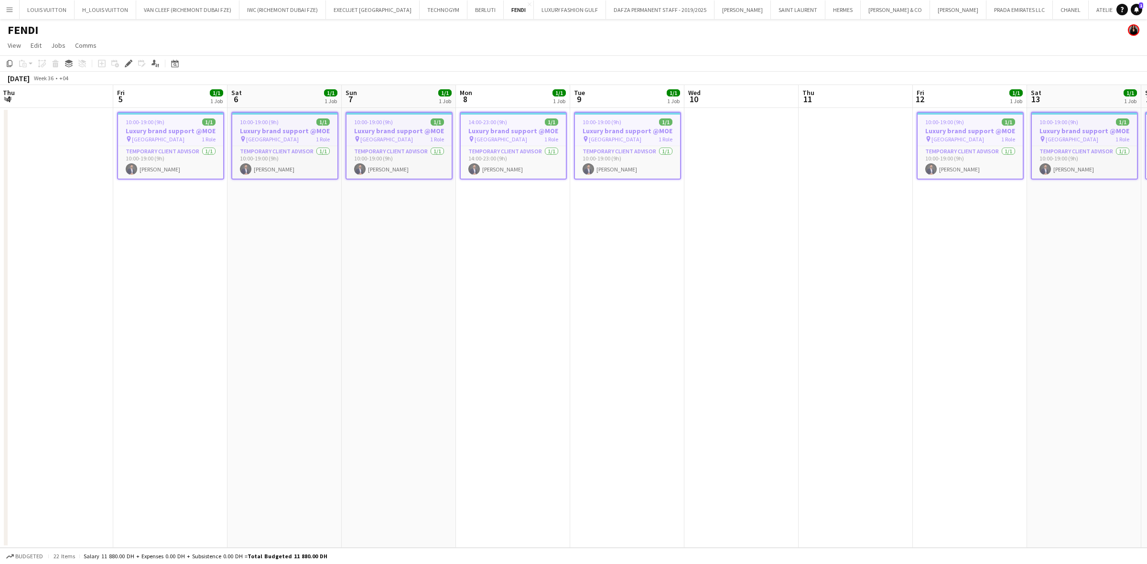
drag, startPoint x: 220, startPoint y: 139, endPoint x: 464, endPoint y: 143, distance: 244.2
click at [464, 143] on app-calendar-viewport "Tue 2 1/1 1 Job Wed 3 Thu 4 Fri 5 1/1 1 Job Sat 6 1/1 1 Job Sun 7 1/1 1 Job Mon…" at bounding box center [573, 316] width 1147 height 463
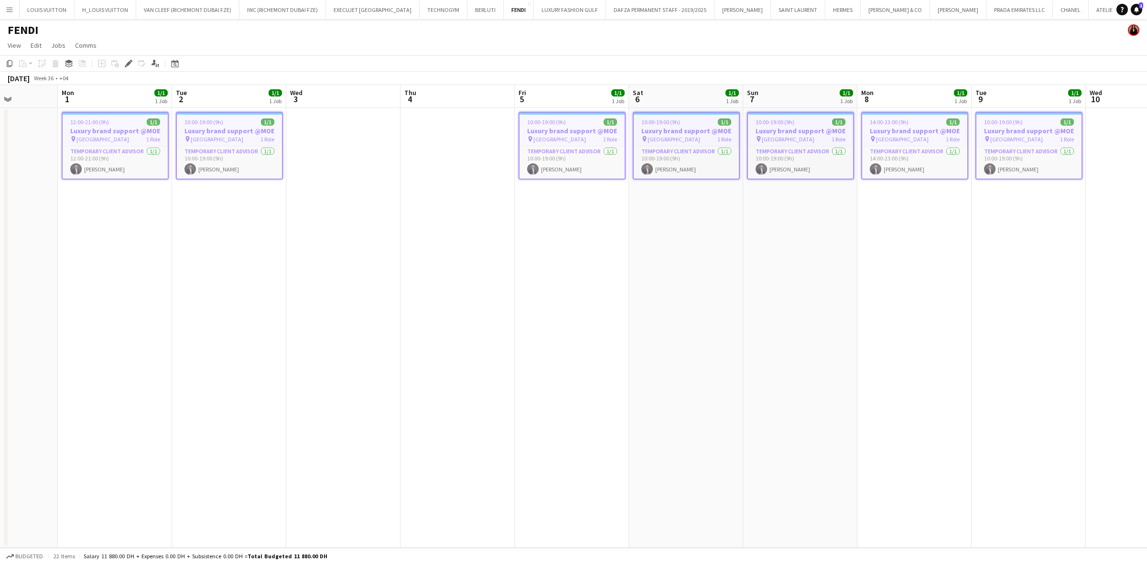
scroll to position [0, 262]
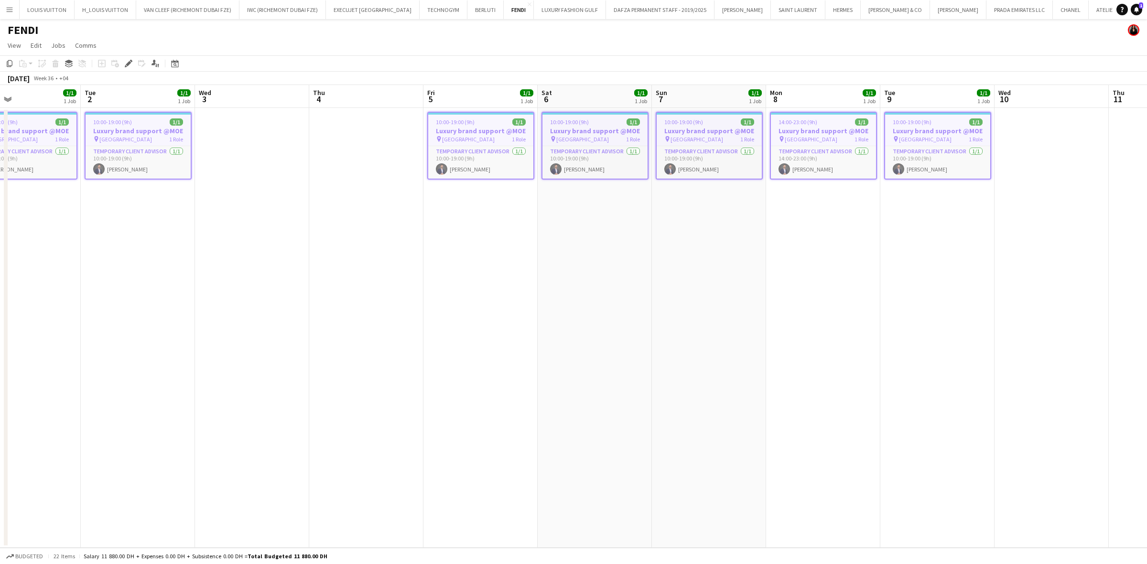
drag, startPoint x: 187, startPoint y: 137, endPoint x: 431, endPoint y: 146, distance: 243.4
click at [431, 146] on app-calendar-viewport "Sat 30 1/1 1 Job Sun 31 Mon 1 1/1 1 Job Tue 2 1/1 1 Job Wed 3 Thu 4 Fri 5 1/1 1…" at bounding box center [573, 316] width 1147 height 463
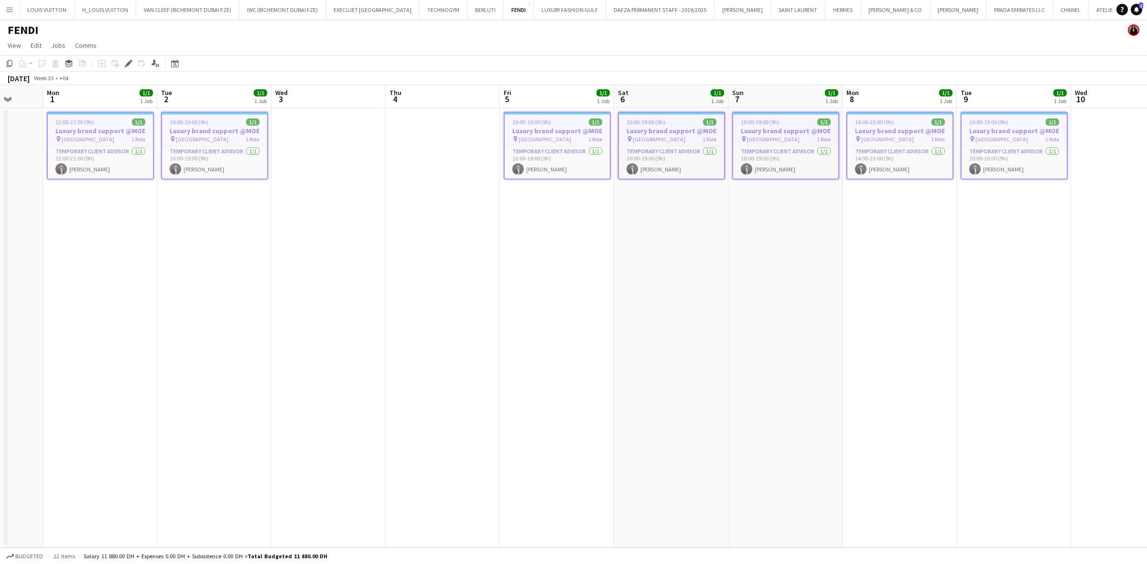
drag, startPoint x: 575, startPoint y: 142, endPoint x: 411, endPoint y: 139, distance: 163.5
click at [388, 144] on app-calendar-viewport "Fri 29 1/1 1 Job Sat 30 1/1 1 Job Sun 31 Mon 1 1/1 1 Job Tue 2 1/1 1 Job Wed 3 …" at bounding box center [573, 316] width 1147 height 463
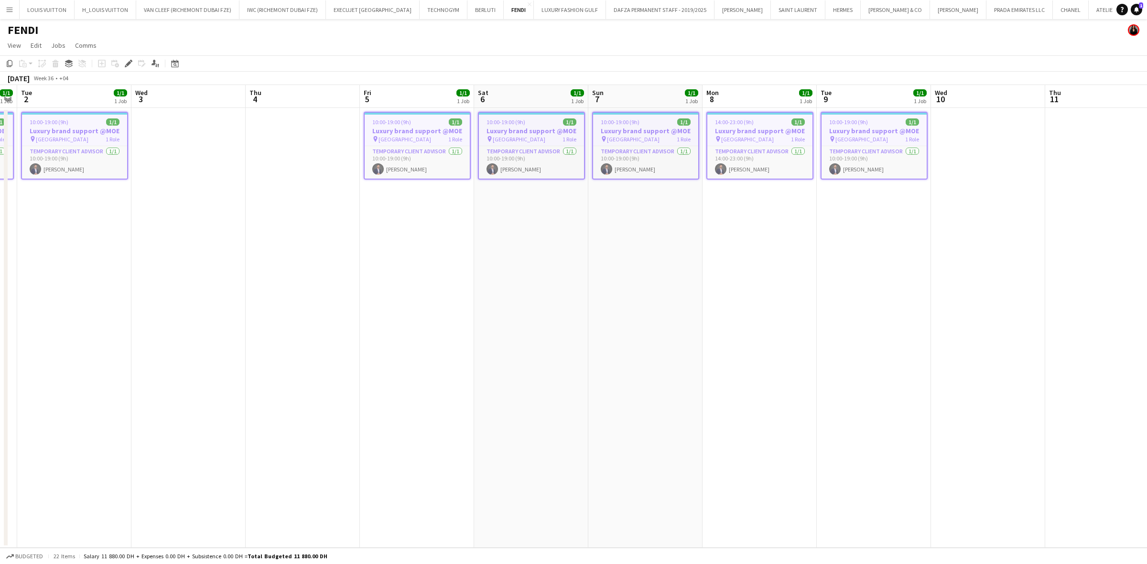
drag, startPoint x: 520, startPoint y: 130, endPoint x: 381, endPoint y: 139, distance: 139.3
click at [381, 139] on app-calendar-viewport "Sat 30 1/1 1 Job Sun 31 Mon 1 1/1 1 Job Tue 2 1/1 1 Job Wed 3 Thu 4 Fri 5 1/1 1…" at bounding box center [573, 316] width 1147 height 463
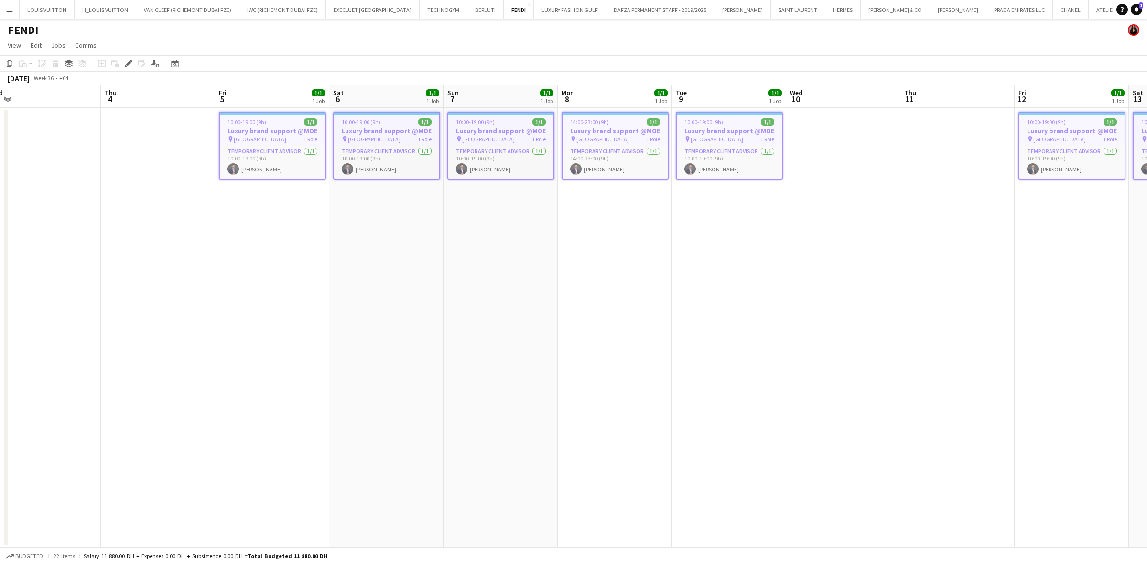
drag, startPoint x: 506, startPoint y: 137, endPoint x: 393, endPoint y: 142, distance: 112.9
click at [393, 142] on app-calendar-viewport "Sun 31 Mon 1 1/1 1 Job Tue 2 1/1 1 Job Wed 3 Thu 4 Fri 5 1/1 1 Job Sat 6 1/1 1 …" at bounding box center [573, 316] width 1147 height 463
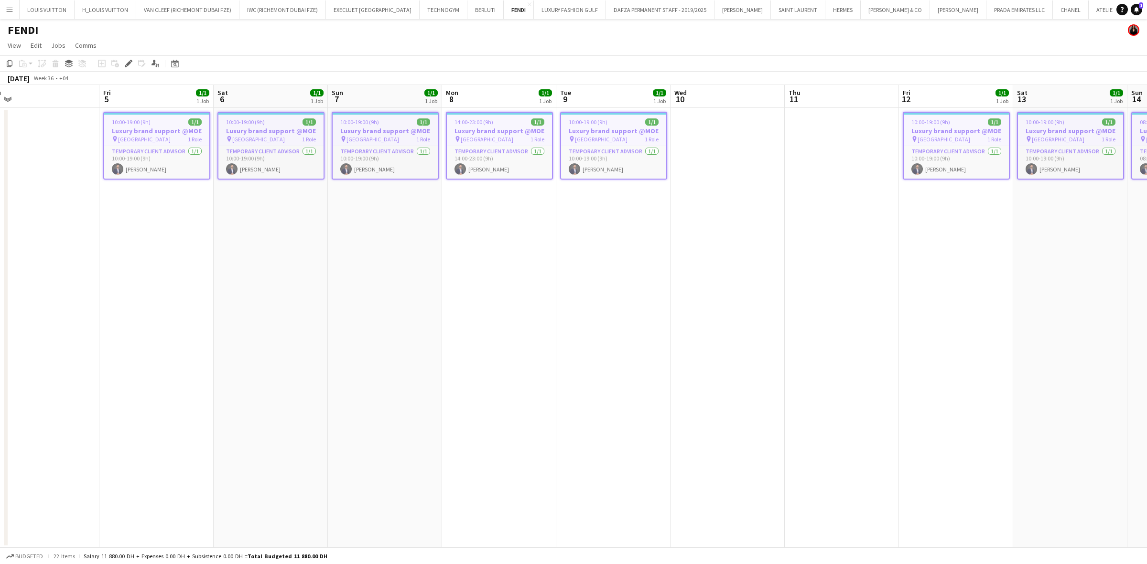
click at [421, 132] on app-calendar-viewport "Mon 1 1/1 1 Job Tue 2 1/1 1 Job Wed 3 Thu 4 Fri 5 1/1 1 Job Sat 6 1/1 1 Job Sun…" at bounding box center [573, 316] width 1147 height 463
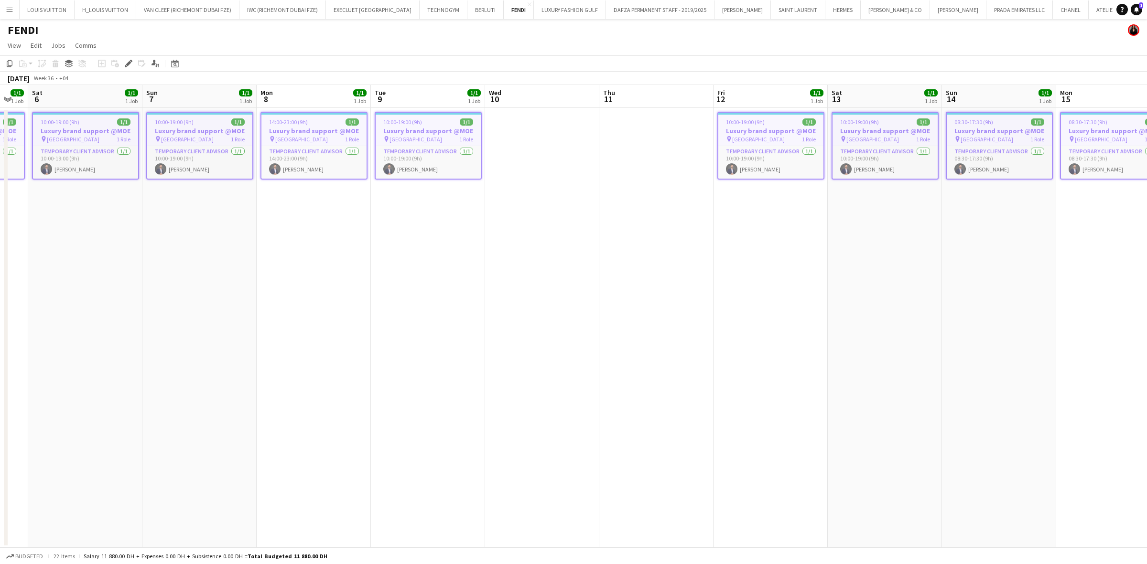
drag, startPoint x: 502, startPoint y: 134, endPoint x: 421, endPoint y: 146, distance: 81.6
click at [421, 146] on app-calendar-viewport "Wed 3 Thu 4 Fri 5 1/1 1 Job Sat 6 1/1 1 Job Sun 7 1/1 1 Job Mon 8 1/1 1 Job Tue…" at bounding box center [573, 316] width 1147 height 463
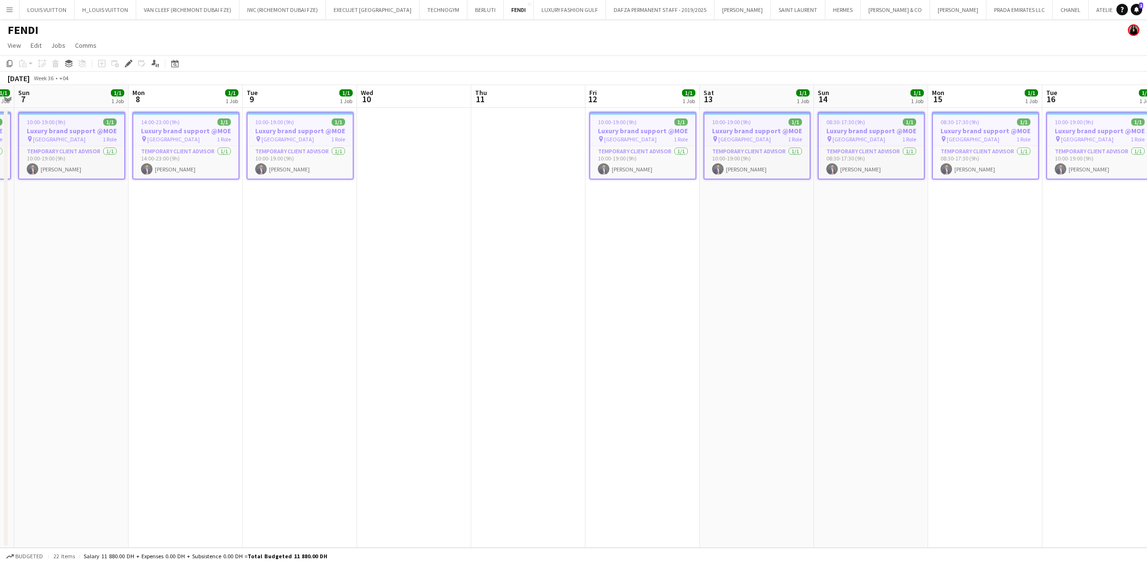
drag, startPoint x: 657, startPoint y: 151, endPoint x: 652, endPoint y: 152, distance: 5.3
click at [652, 152] on app-calendar-viewport "Thu 4 Fri 5 1/1 1 Job Sat 6 1/1 1 Job Sun 7 1/1 1 Job Mon 8 1/1 1 Job Tue 9 1/1…" at bounding box center [573, 316] width 1147 height 463
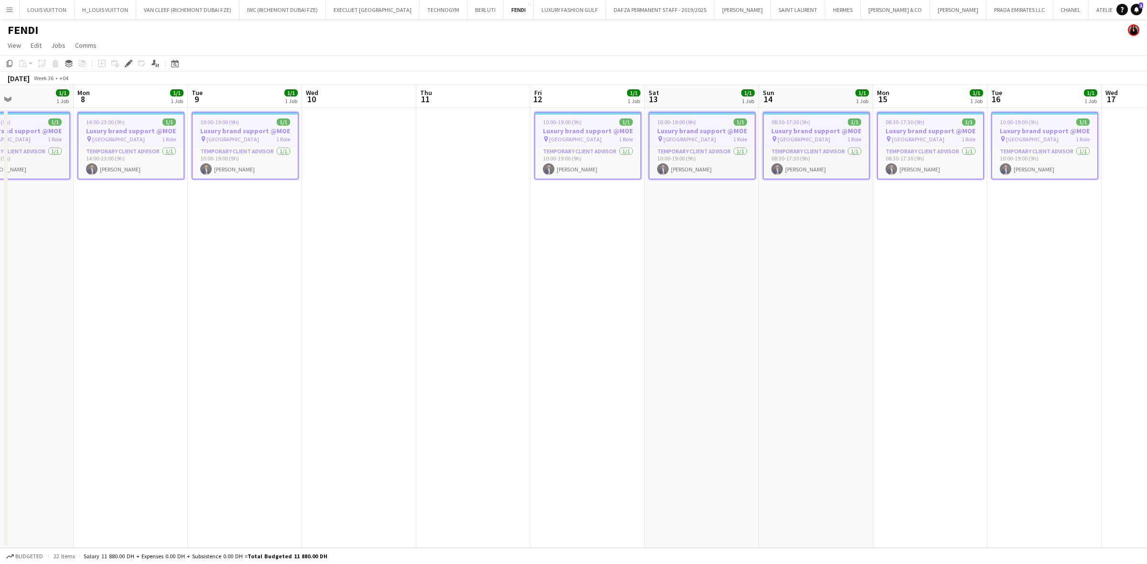
drag, startPoint x: 733, startPoint y: 144, endPoint x: 560, endPoint y: 149, distance: 172.1
click at [560, 149] on app-calendar-viewport "Thu 4 Fri 5 1/1 1 Job Sat 6 1/1 1 Job Sun 7 1/1 1 Job Mon 8 1/1 1 Job Tue 9 1/1…" at bounding box center [573, 316] width 1147 height 463
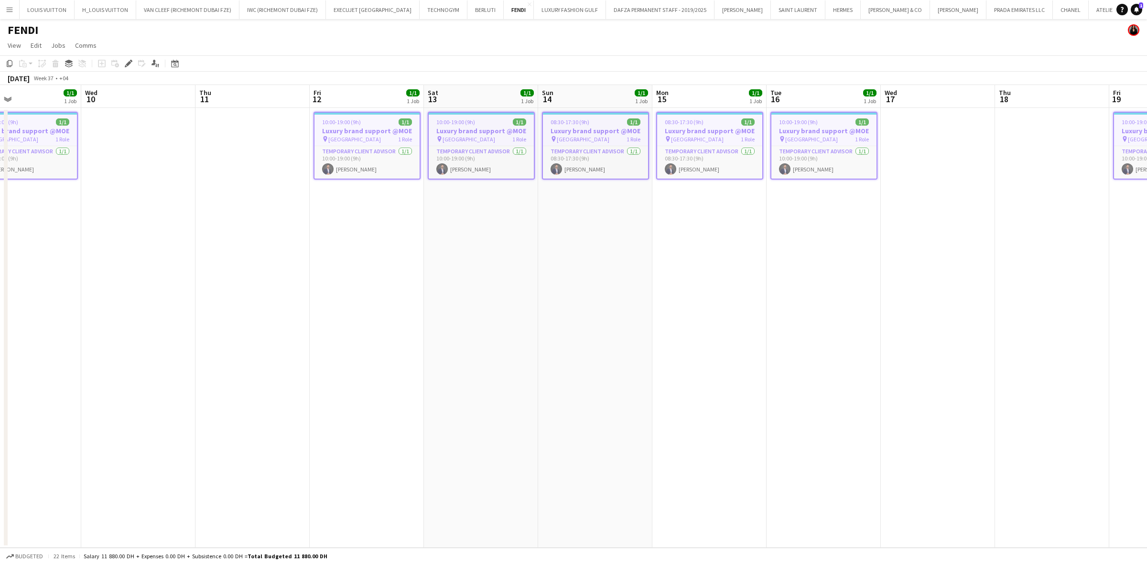
drag, startPoint x: 682, startPoint y: 147, endPoint x: 550, endPoint y: 150, distance: 132.4
click at [550, 150] on app-calendar-viewport "Sat 6 1/1 1 Job Sun 7 1/1 1 Job Mon 8 1/1 1 Job Tue 9 1/1 1 Job Wed 10 Thu 11 F…" at bounding box center [573, 316] width 1147 height 463
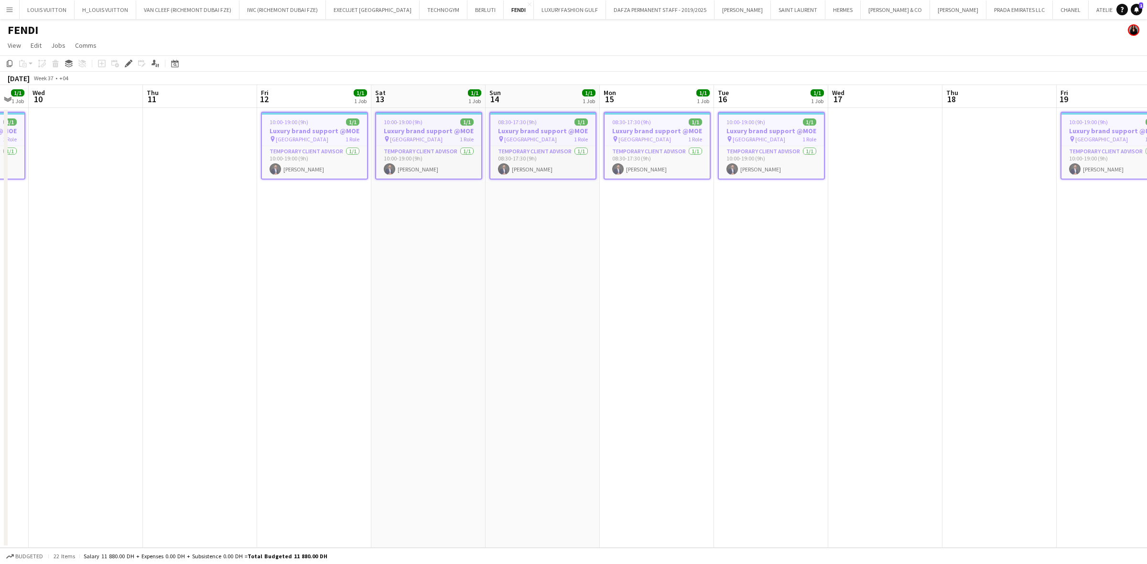
drag, startPoint x: 687, startPoint y: 142, endPoint x: 552, endPoint y: 149, distance: 134.4
click at [552, 149] on app-calendar-viewport "Sun 7 1/1 1 Job Mon 8 1/1 1 Job Tue 9 1/1 1 Job Wed 10 Thu 11 Fri 12 1/1 1 Job …" at bounding box center [573, 316] width 1147 height 463
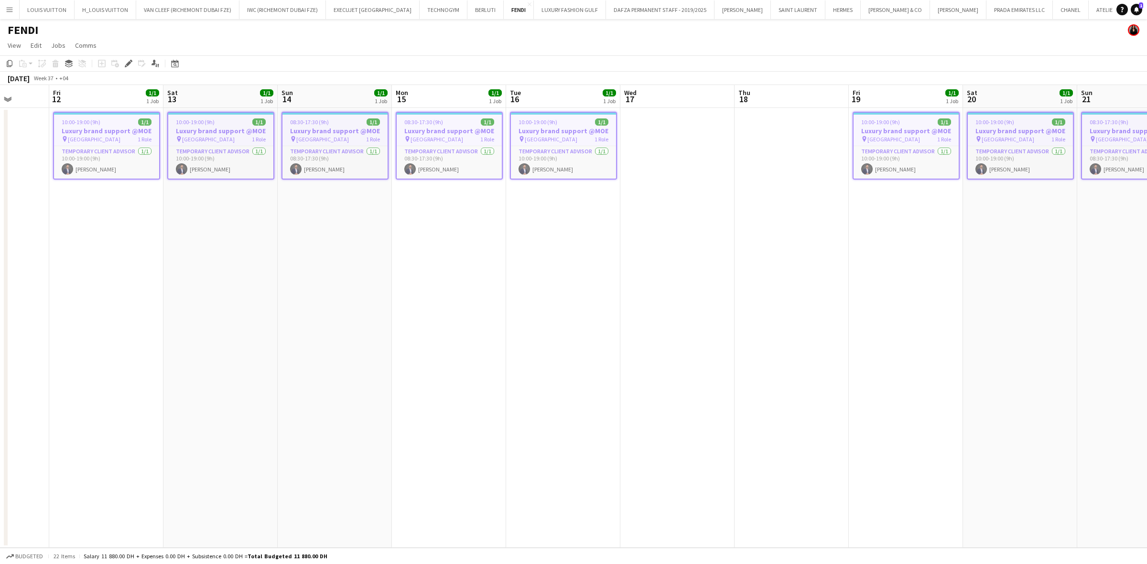
drag, startPoint x: 666, startPoint y: 141, endPoint x: 453, endPoint y: 151, distance: 213.3
click at [453, 151] on app-calendar-viewport "Mon 8 1/1 1 Job Tue 9 1/1 1 Job Wed 10 Thu 11 Fri 12 1/1 1 Job Sat 13 1/1 1 Job…" at bounding box center [573, 316] width 1147 height 463
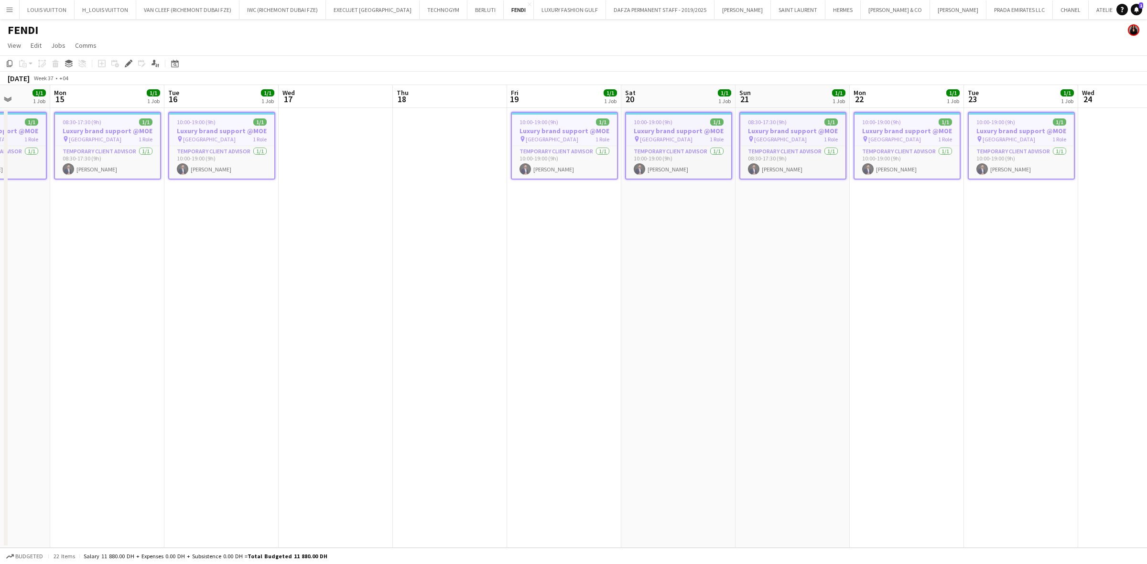
drag, startPoint x: 648, startPoint y: 151, endPoint x: 414, endPoint y: 148, distance: 234.6
click at [414, 148] on app-calendar-viewport "Fri 12 1/1 1 Job Sat 13 1/1 1 Job Sun 14 1/1 1 Job Mon 15 1/1 1 Job Tue 16 1/1 …" at bounding box center [573, 316] width 1147 height 463
drag, startPoint x: 546, startPoint y: 142, endPoint x: 398, endPoint y: 143, distance: 148.1
click at [398, 143] on app-calendar-viewport "Fri 12 1/1 1 Job Sat 13 1/1 1 Job Sun 14 1/1 1 Job Mon 15 1/1 1 Job Tue 16 1/1 …" at bounding box center [573, 316] width 1147 height 463
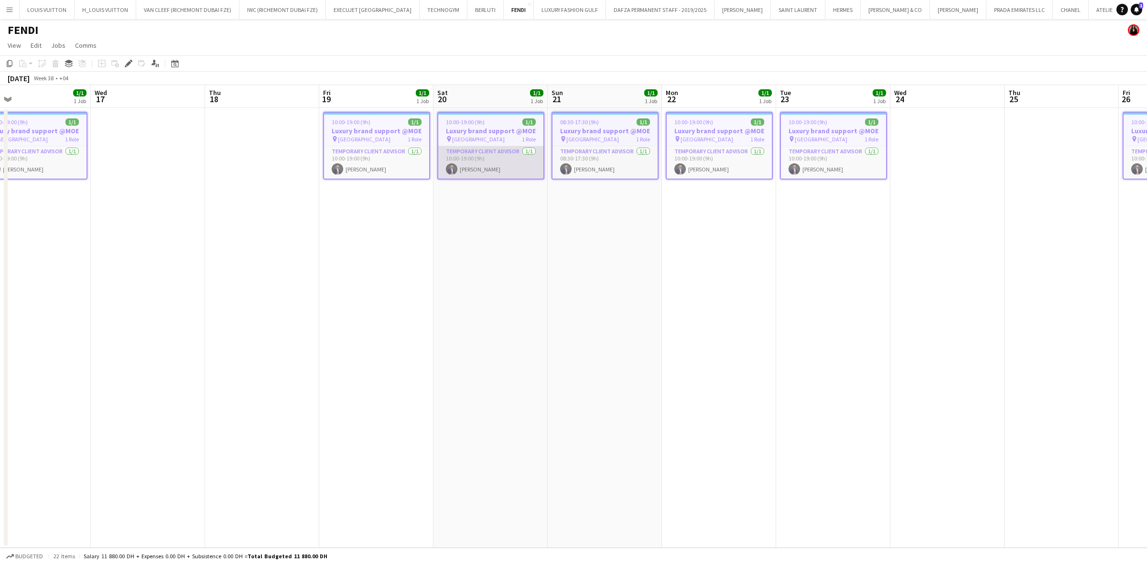
drag, startPoint x: 522, startPoint y: 137, endPoint x: 402, endPoint y: 145, distance: 119.7
click at [402, 145] on app-calendar-viewport "Sat 13 1/1 1 Job Sun 14 1/1 1 Job Mon 15 1/1 1 Job Tue 16 1/1 1 Job Wed 17 Thu …" at bounding box center [573, 316] width 1147 height 463
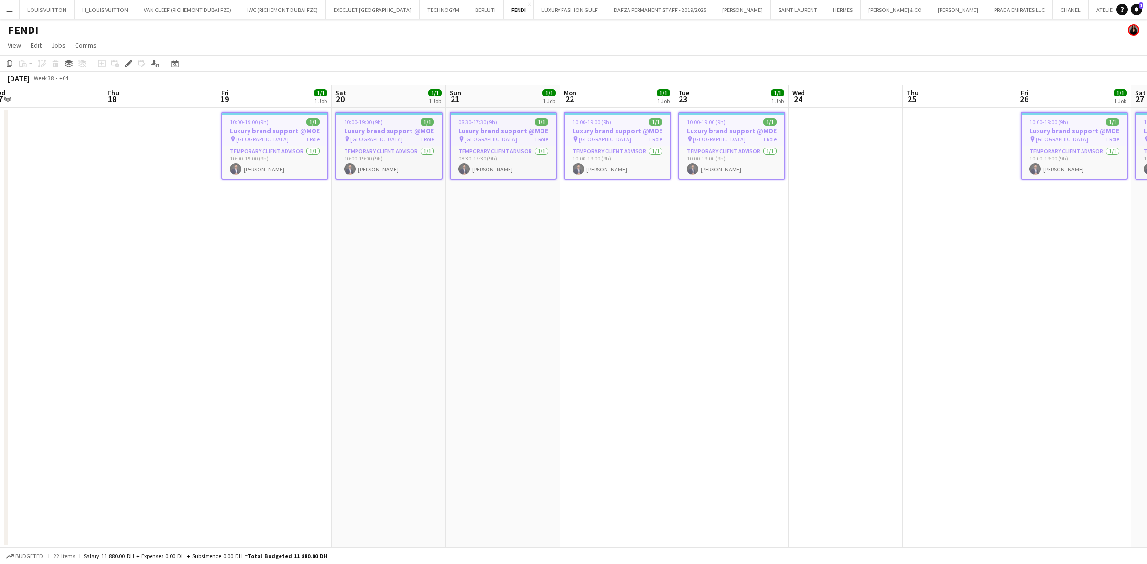
drag, startPoint x: 523, startPoint y: 140, endPoint x: 419, endPoint y: 151, distance: 104.7
click at [419, 151] on app-calendar-viewport "Sun 14 1/1 1 Job Mon 15 1/1 1 Job Tue 16 1/1 1 Job Wed 17 Thu 18 Fri 19 1/1 1 J…" at bounding box center [573, 316] width 1147 height 463
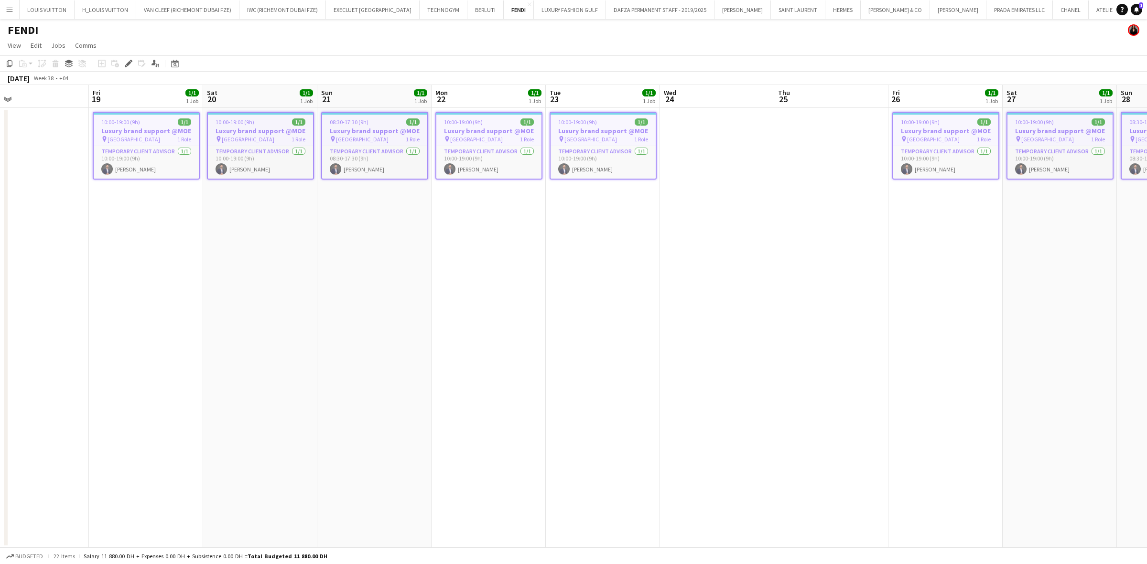
drag, startPoint x: 528, startPoint y: 141, endPoint x: 397, endPoint y: 148, distance: 132.1
click at [397, 148] on app-calendar-viewport "Mon 15 1/1 1 Job Tue 16 1/1 1 Job Wed 17 Thu 18 Fri 19 1/1 1 Job Sat 20 1/1 1 J…" at bounding box center [573, 316] width 1147 height 463
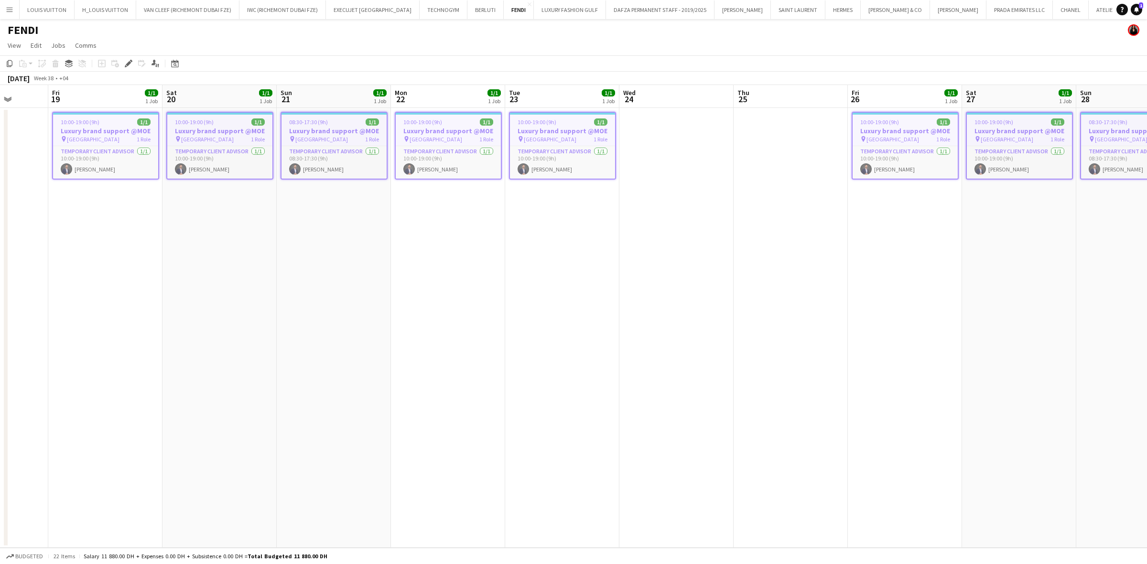
drag, startPoint x: 503, startPoint y: 140, endPoint x: 336, endPoint y: 149, distance: 167.5
click at [337, 149] on app-calendar-viewport "Tue 16 1/1 1 Job Wed 17 Thu 18 Fri 19 1/1 1 Job Sat 20 1/1 1 Job Sun 21 1/1 1 J…" at bounding box center [573, 316] width 1147 height 463
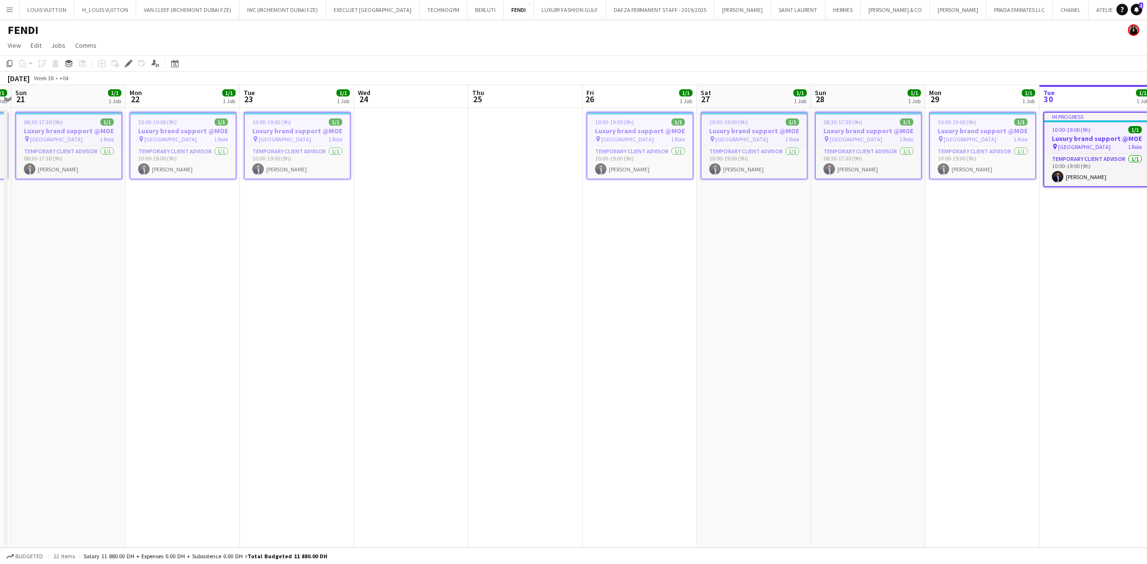
drag, startPoint x: 498, startPoint y: 161, endPoint x: 396, endPoint y: 154, distance: 102.4
click at [396, 154] on app-calendar-viewport "Thu 18 Fri 19 1/1 1 Job Sat 20 1/1 1 Job Sun 21 1/1 1 Job Mon 22 1/1 1 Job Tue …" at bounding box center [573, 316] width 1147 height 463
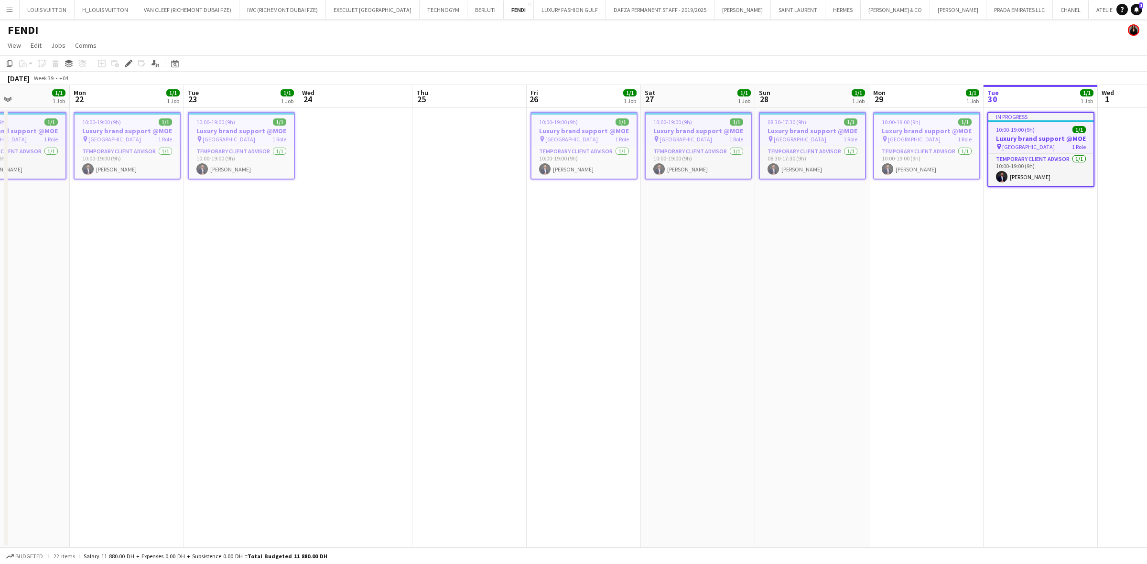
drag, startPoint x: 503, startPoint y: 135, endPoint x: 341, endPoint y: 149, distance: 162.6
click at [341, 149] on app-calendar-viewport "Fri 19 1/1 1 Job Sat 20 1/1 1 Job Sun 21 1/1 1 Job Mon 22 1/1 1 Job Tue 23 1/1 …" at bounding box center [573, 316] width 1147 height 463
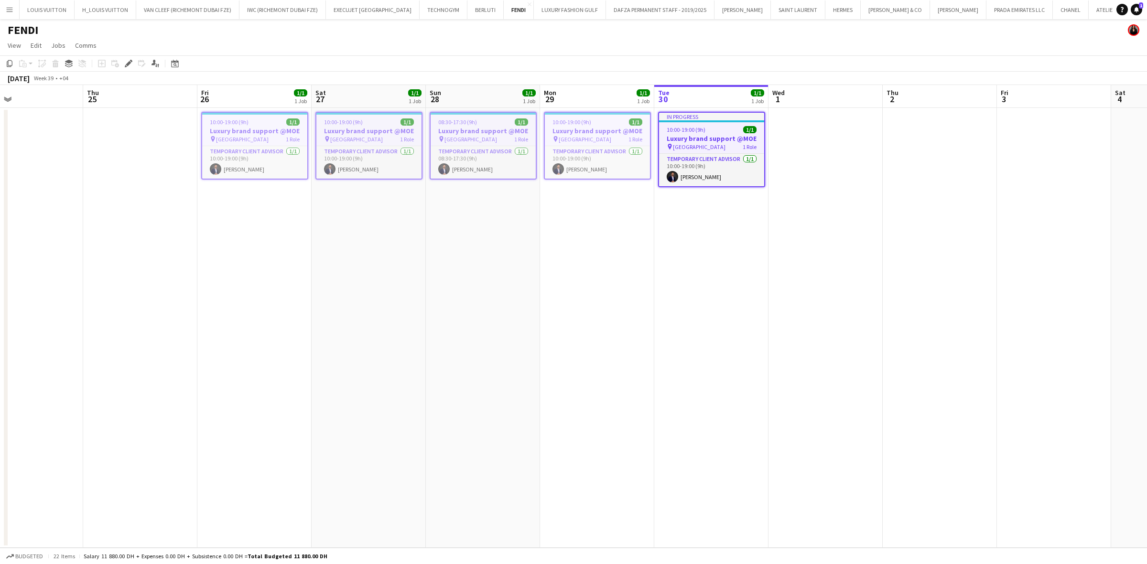
click at [400, 148] on app-calendar-viewport "Sun 21 1/1 1 Job Mon 22 1/1 1 Job Tue 23 1/1 1 Job Wed 24 Thu 25 Fri 26 1/1 1 J…" at bounding box center [573, 316] width 1147 height 463
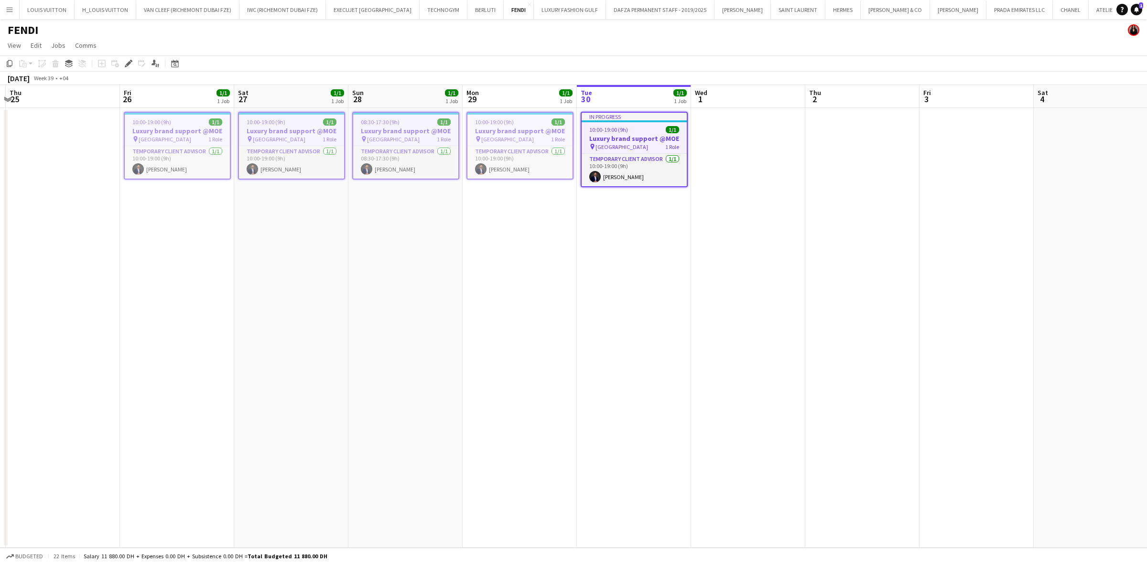
drag, startPoint x: 484, startPoint y: 142, endPoint x: 418, endPoint y: 147, distance: 66.1
click at [418, 147] on app-calendar-viewport "Mon 22 1/1 1 Job Tue 23 1/1 1 Job Wed 24 Thu 25 Fri 26 1/1 1 Job Sat 27 1/1 1 J…" at bounding box center [573, 316] width 1147 height 463
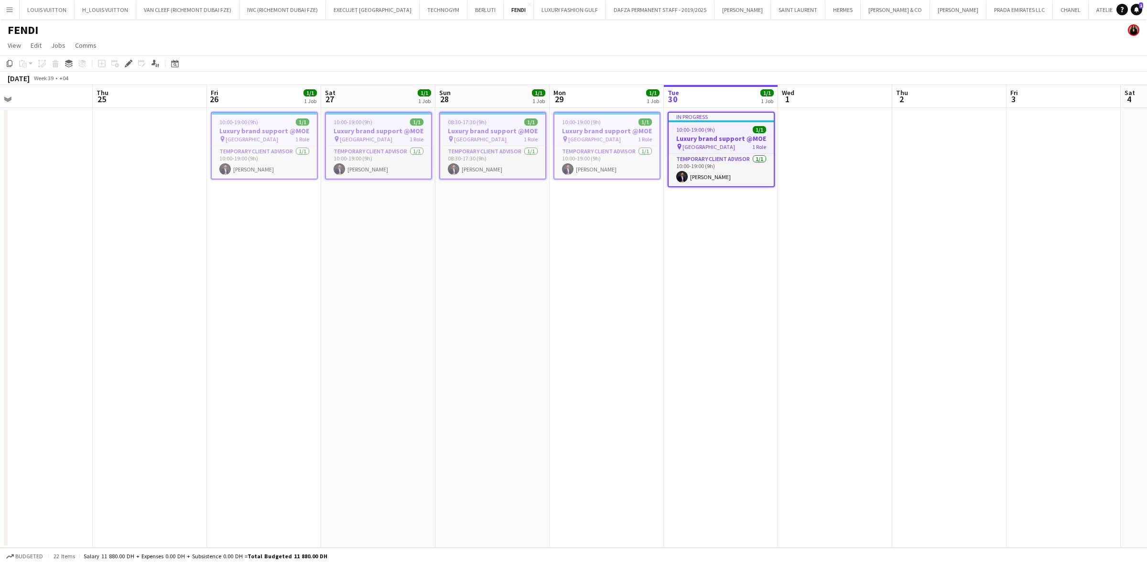
drag, startPoint x: 173, startPoint y: 279, endPoint x: 607, endPoint y: 273, distance: 433.9
click at [612, 273] on app-calendar-viewport "Mon 22 1/1 1 Job Tue 23 1/1 1 Job Wed 24 Thu 25 Fri 26 1/1 1 Job Sat 27 1/1 1 J…" at bounding box center [573, 316] width 1147 height 463
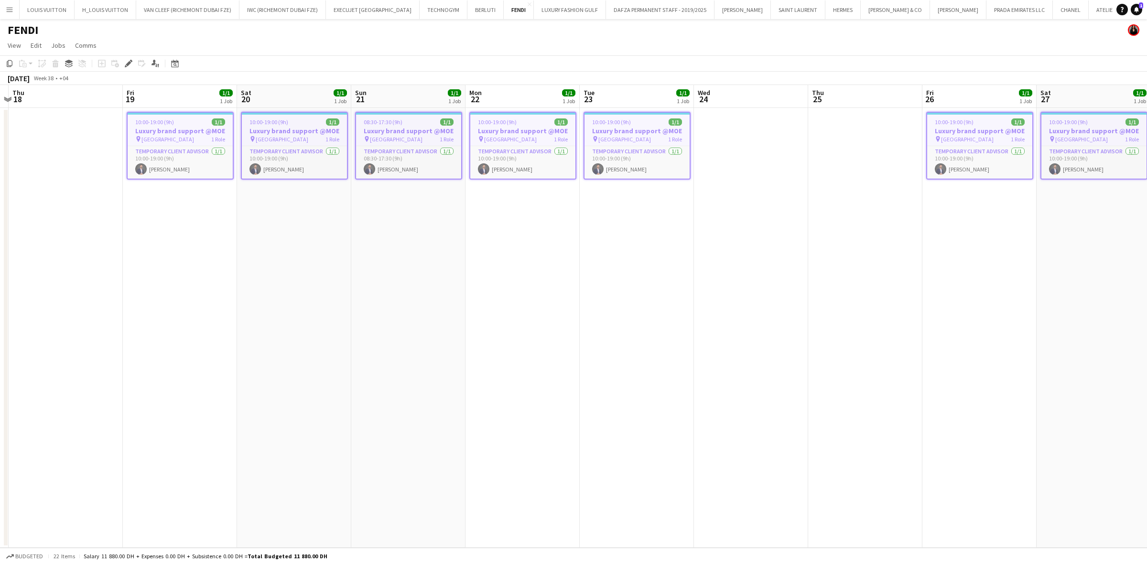
drag, startPoint x: 435, startPoint y: 194, endPoint x: 488, endPoint y: 195, distance: 53.1
click at [486, 194] on app-calendar-viewport "Tue 16 1/1 1 Job Wed 17 Thu 18 Fri 19 1/1 1 Job Sat 20 1/1 1 Job Sun 21 1/1 1 J…" at bounding box center [573, 316] width 1147 height 463
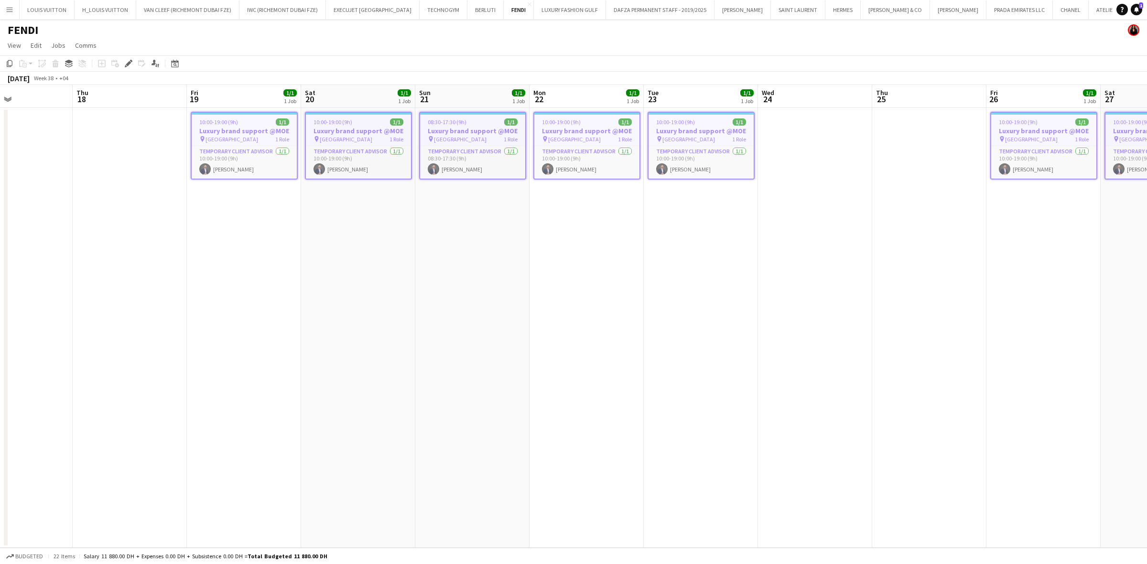
drag, startPoint x: 151, startPoint y: 187, endPoint x: 591, endPoint y: 193, distance: 440.6
click at [589, 192] on app-calendar-viewport "Mon 15 1/1 1 Job Tue 16 1/1 1 Job Wed 17 Thu 18 Fri 19 1/1 1 Job Sat 20 1/1 1 J…" at bounding box center [573, 316] width 1147 height 463
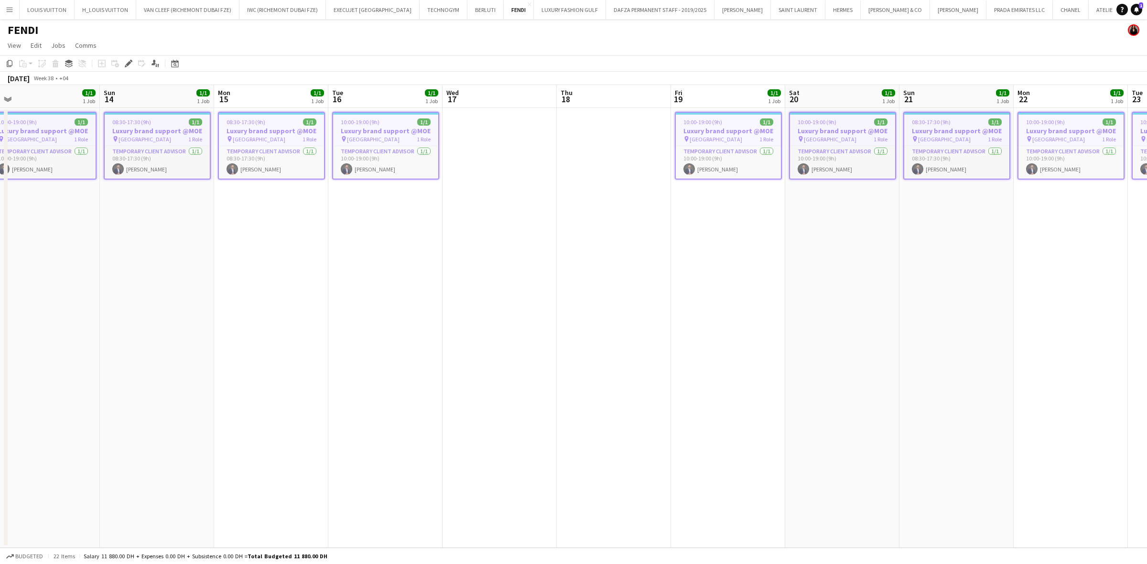
click at [526, 179] on app-calendar-viewport "Thu 11 Fri 12 1/1 1 Job Sat 13 1/1 1 Job Sun 14 1/1 1 Job Mon 15 1/1 1 Job Tue …" at bounding box center [573, 316] width 1147 height 463
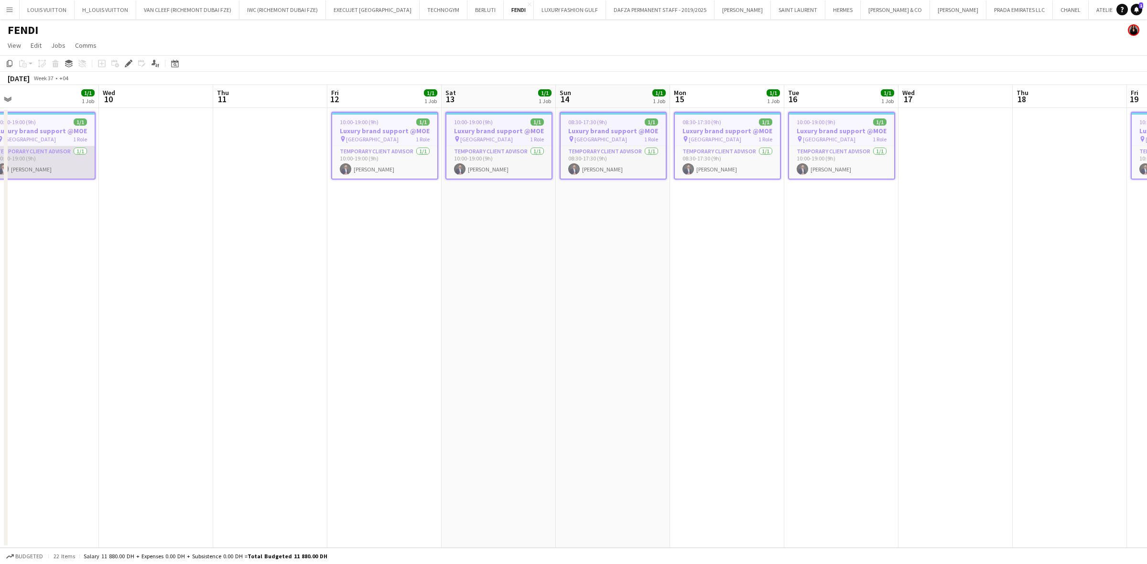
drag, startPoint x: 155, startPoint y: 139, endPoint x: 480, endPoint y: 145, distance: 325.0
click at [512, 144] on app-calendar-viewport "Sun 7 1/1 1 Job Mon 8 1/1 1 Job Tue 9 1/1 1 Job Wed 10 Thu 11 Fri 12 1/1 1 Job …" at bounding box center [573, 316] width 1147 height 463
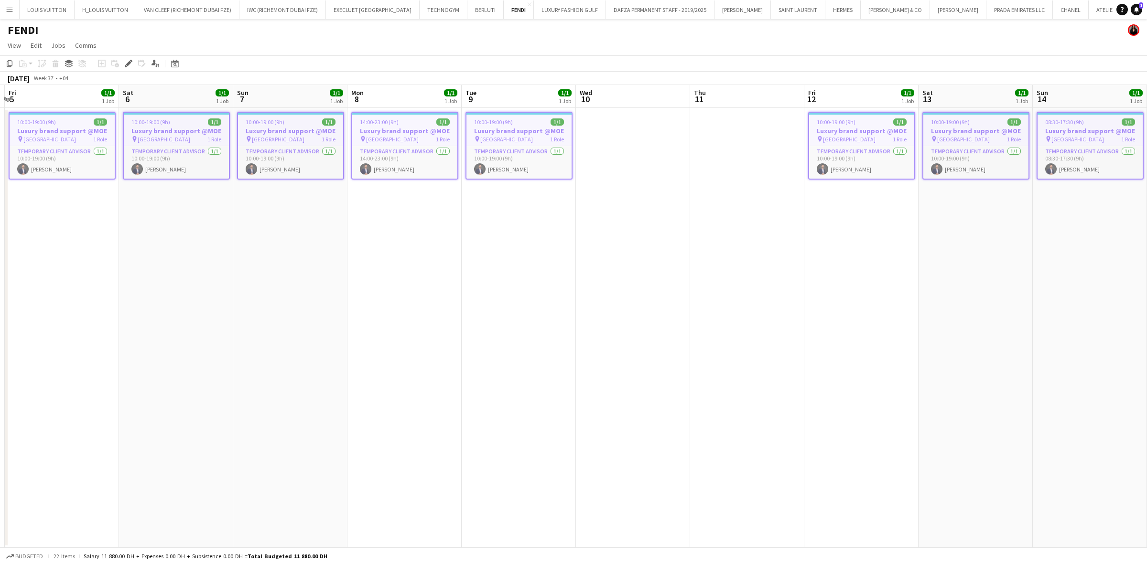
drag, startPoint x: 262, startPoint y: 144, endPoint x: 472, endPoint y: 144, distance: 209.8
click at [471, 144] on app-calendar-viewport "Wed 3 Thu 4 Fri 5 1/1 1 Job Sat 6 1/1 1 Job Sun 7 1/1 1 Job Mon 8 1/1 1 Job Tue…" at bounding box center [573, 316] width 1147 height 463
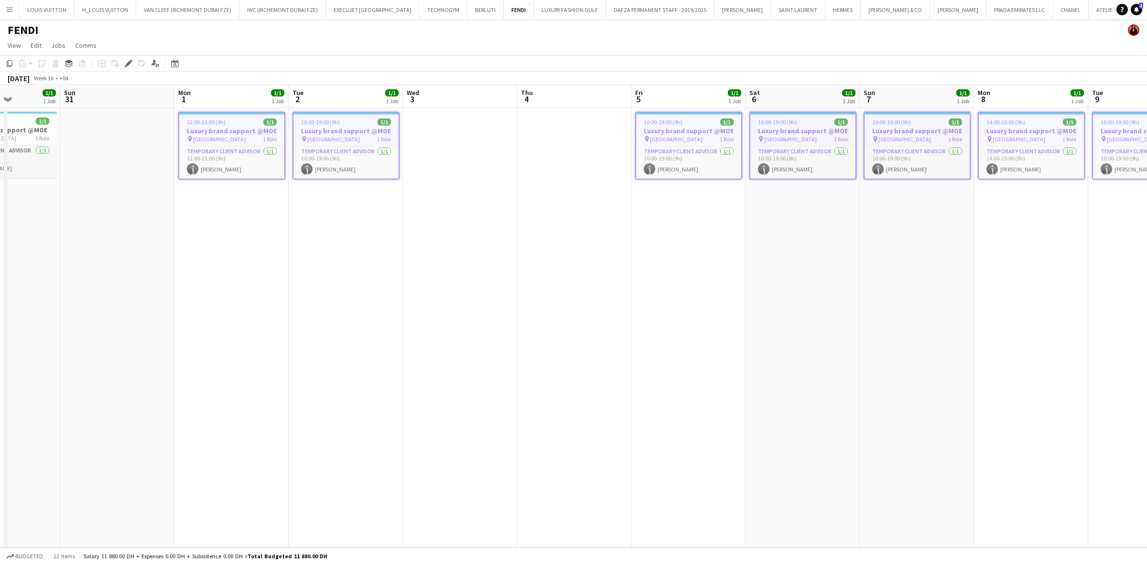
drag, startPoint x: 398, startPoint y: 126, endPoint x: 73, endPoint y: 146, distance: 326.0
click at [538, 135] on app-calendar-viewport "Thu 28 1/1 1 Job Fri 29 1/1 1 Job Sat 30 1/1 1 Job Sun 31 Mon 1 1/1 1 Job Tue 2…" at bounding box center [573, 316] width 1147 height 463
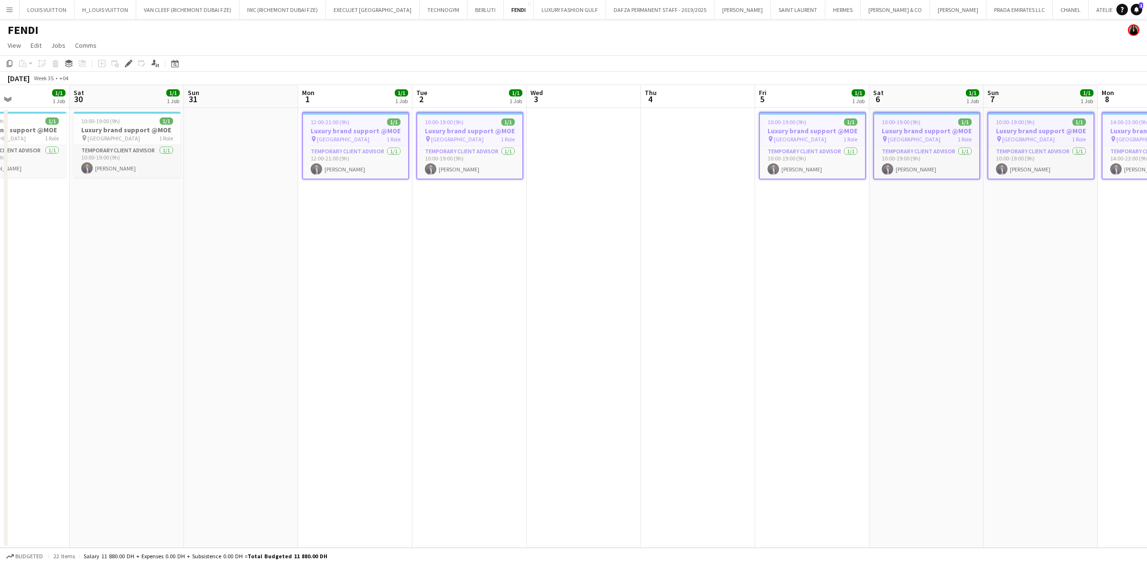
drag, startPoint x: 124, startPoint y: 146, endPoint x: 194, endPoint y: 150, distance: 70.3
click at [453, 150] on app-calendar-viewport "Wed 27 1/1 1 Job Thu 28 1/1 1 Job Fri 29 1/1 1 Job Sat 30 1/1 1 Job Sun 31 Mon …" at bounding box center [573, 316] width 1147 height 463
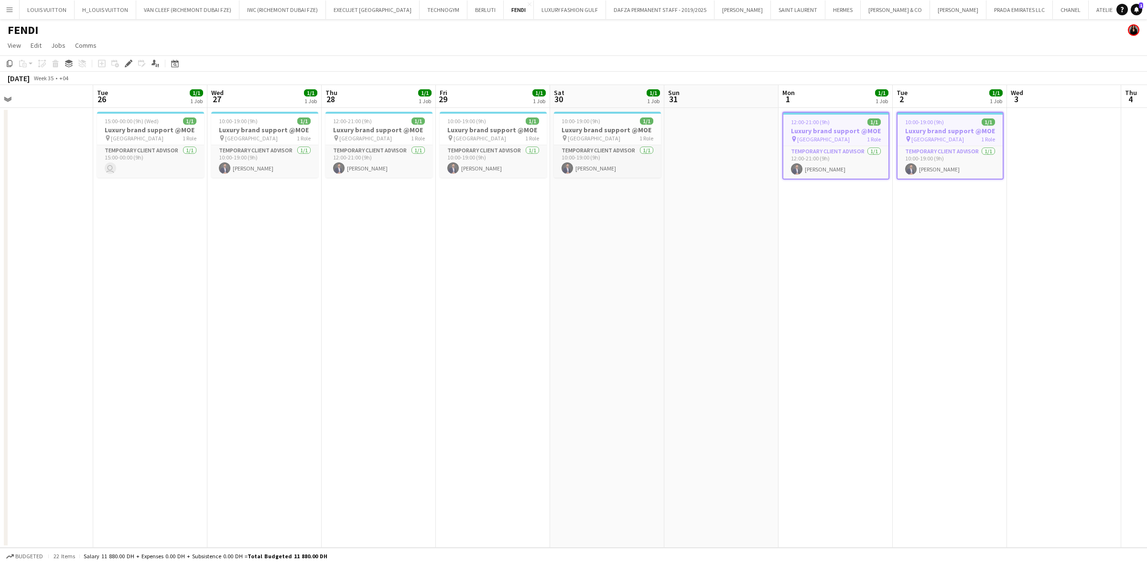
drag, startPoint x: 405, startPoint y: 163, endPoint x: 483, endPoint y: 163, distance: 77.4
click at [481, 163] on app-calendar-viewport "Sat 23 1/1 1 Job Sun 24 Mon 25 Tue 26 1/1 1 Job Wed 27 1/1 1 Job Thu 28 1/1 1 J…" at bounding box center [573, 316] width 1147 height 463
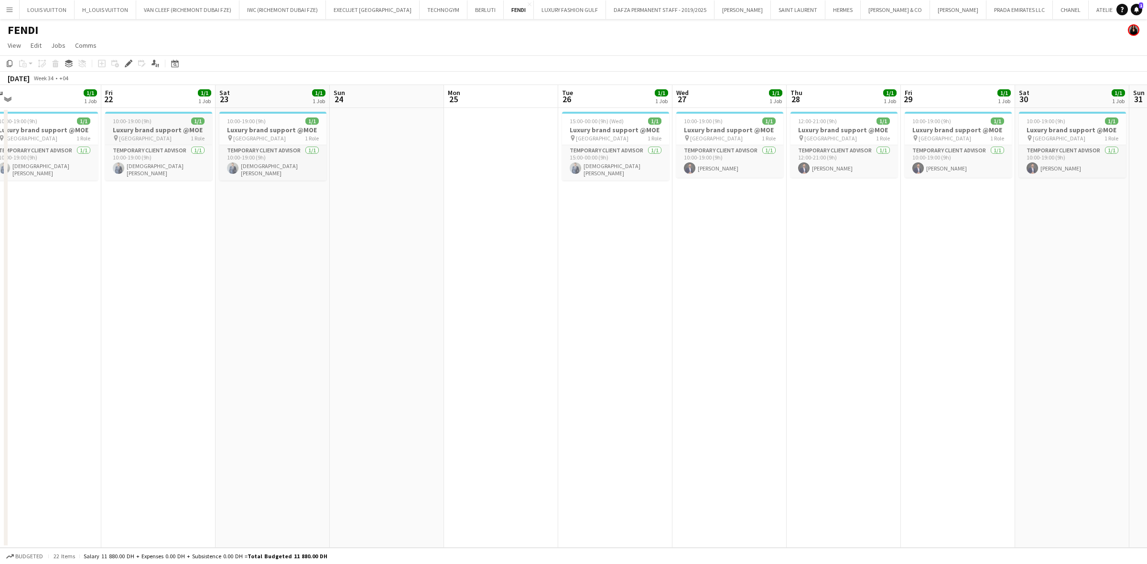
drag, startPoint x: 238, startPoint y: 137, endPoint x: 491, endPoint y: 144, distance: 252.9
click at [486, 141] on app-calendar-viewport "Tue 19 Wed 20 1/1 1 Job Thu 21 1/1 1 Job Fri 22 1/1 1 Job Sat 23 1/1 1 Job Sun …" at bounding box center [573, 316] width 1147 height 463
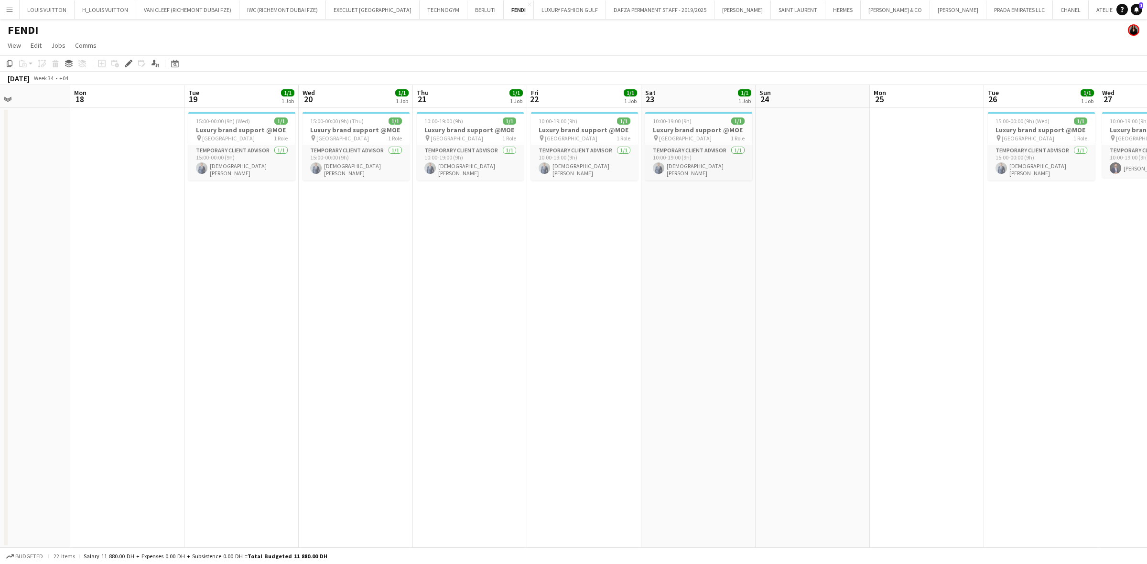
drag, startPoint x: 481, startPoint y: 170, endPoint x: 510, endPoint y: 170, distance: 29.6
click at [502, 170] on app-calendar-viewport "Sat 16 1/1 1 Job Sun 17 Mon 18 Tue 19 1/1 1 Job Wed 20 1/1 1 Job Thu 21 1/1 1 J…" at bounding box center [573, 316] width 1147 height 463
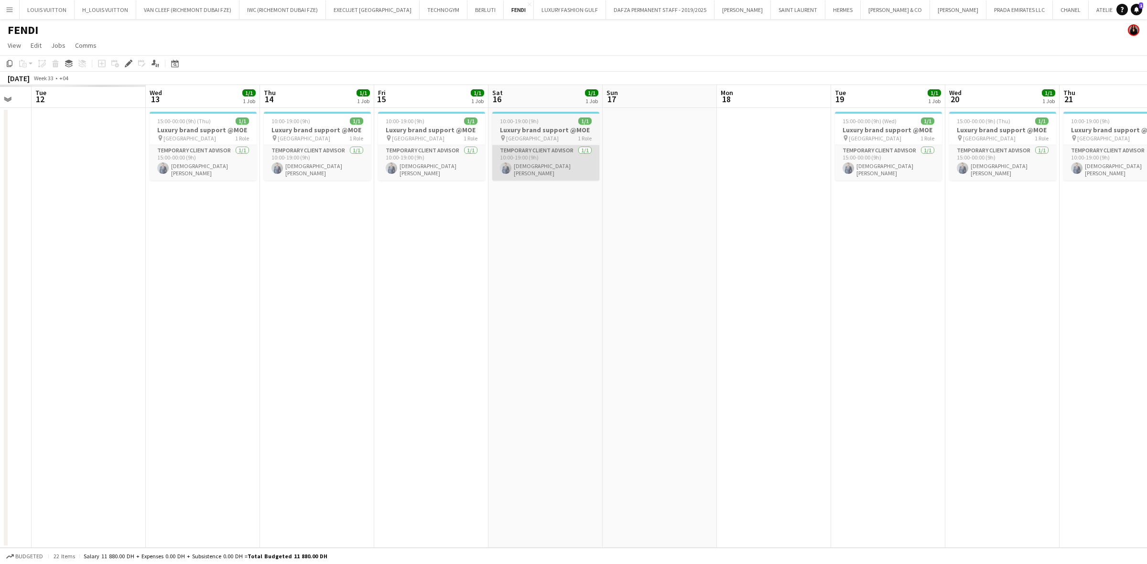
drag, startPoint x: 391, startPoint y: 161, endPoint x: 540, endPoint y: 163, distance: 149.6
click at [557, 163] on app-calendar-viewport "Sun 10 Mon 11 Tue 12 Wed 13 1/1 1 Job Thu 14 1/1 1 Job Fri 15 1/1 1 Job Sat 16 …" at bounding box center [573, 316] width 1147 height 463
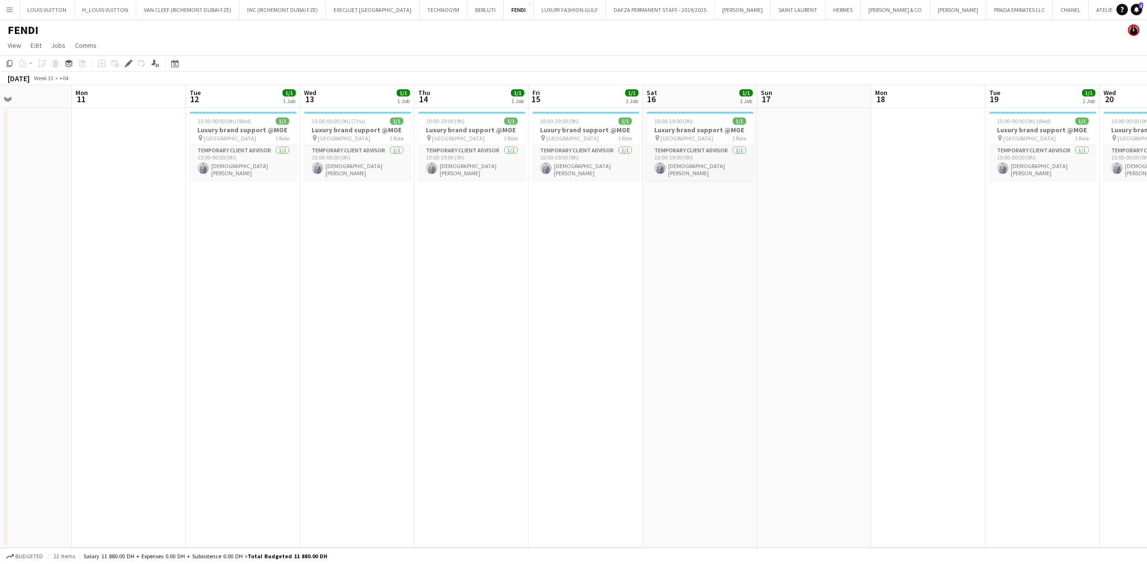
drag, startPoint x: 350, startPoint y: 158, endPoint x: 574, endPoint y: 168, distance: 224.3
click at [572, 168] on app-calendar-viewport "Sat 9 1/1 1 Job Sun 10 Mon 11 Tue 12 1/1 1 Job Wed 13 1/1 1 Job Thu 14 1/1 1 Jo…" at bounding box center [573, 316] width 1147 height 463
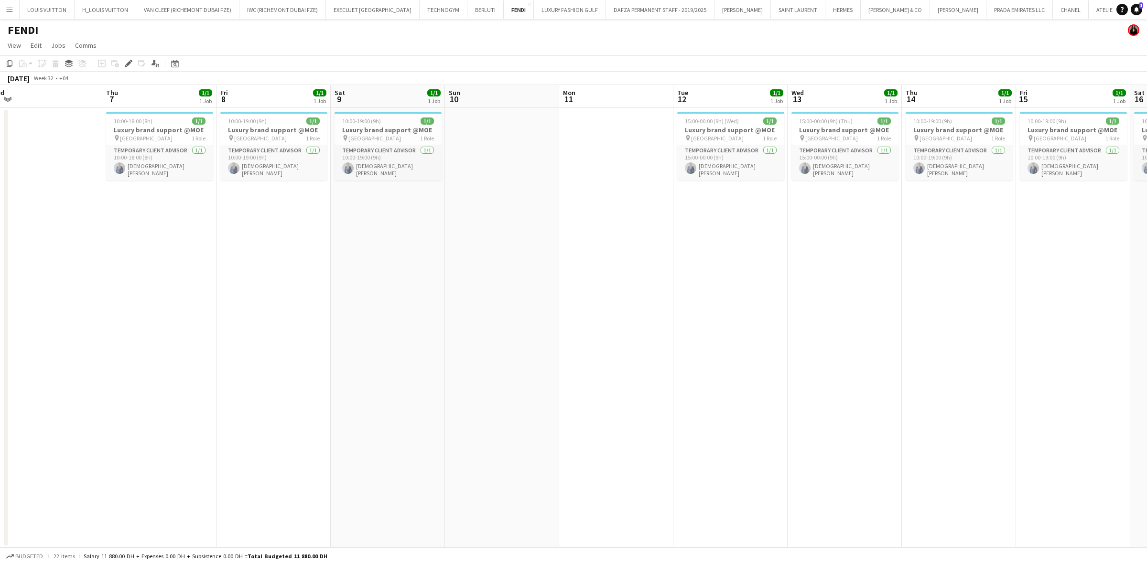
scroll to position [0, 305]
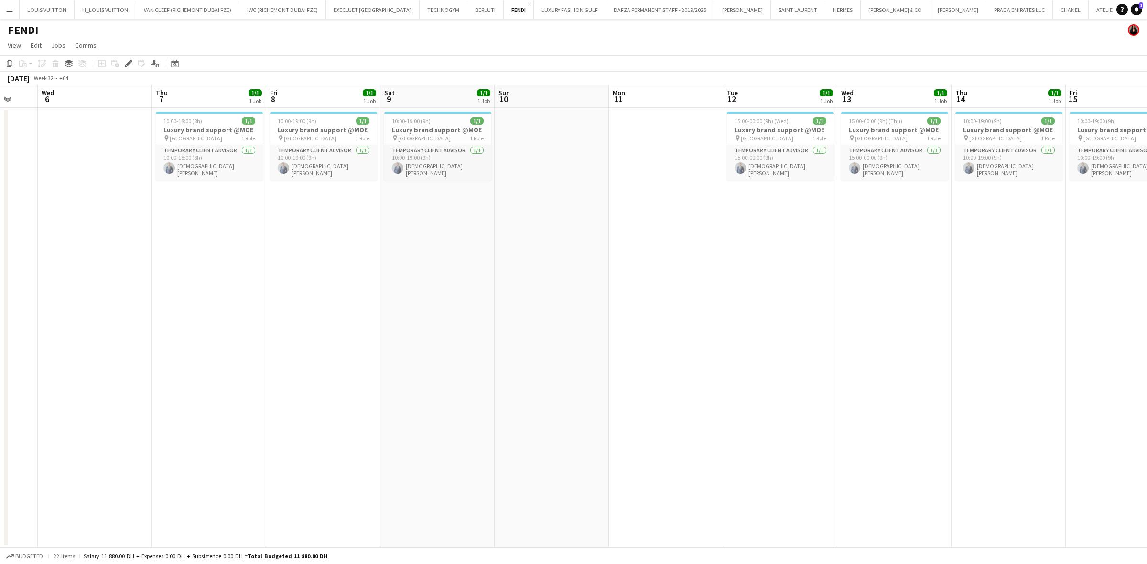
drag, startPoint x: 169, startPoint y: 139, endPoint x: 399, endPoint y: 149, distance: 231.0
click at [399, 149] on app-calendar-viewport "Sun 3 Mon 4 Tue 5 Wed 6 Thu 7 1/1 1 Job Fri 8 1/1 1 Job Sat 9 1/1 1 Job Sun 10 …" at bounding box center [573, 316] width 1147 height 463
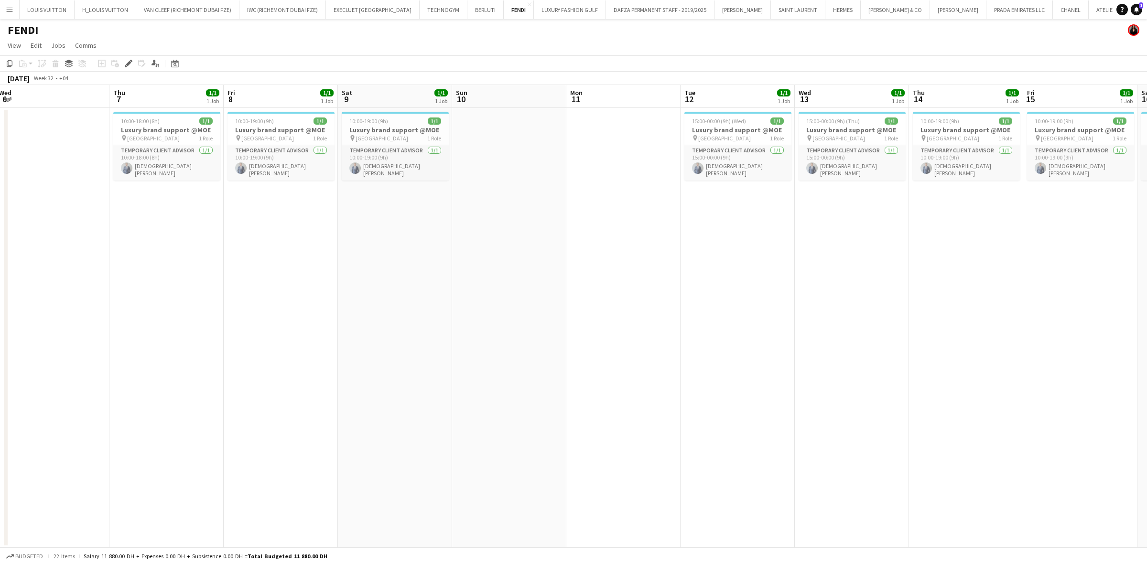
drag, startPoint x: 963, startPoint y: 234, endPoint x: 450, endPoint y: 261, distance: 513.9
click at [450, 261] on app-calendar-viewport "Sun 3 Mon 4 Tue 5 Wed 6 Thu 7 1/1 1 Job Fri 8 1/1 1 Job Sat 9 1/1 1 Job Sun 10 …" at bounding box center [573, 316] width 1147 height 463
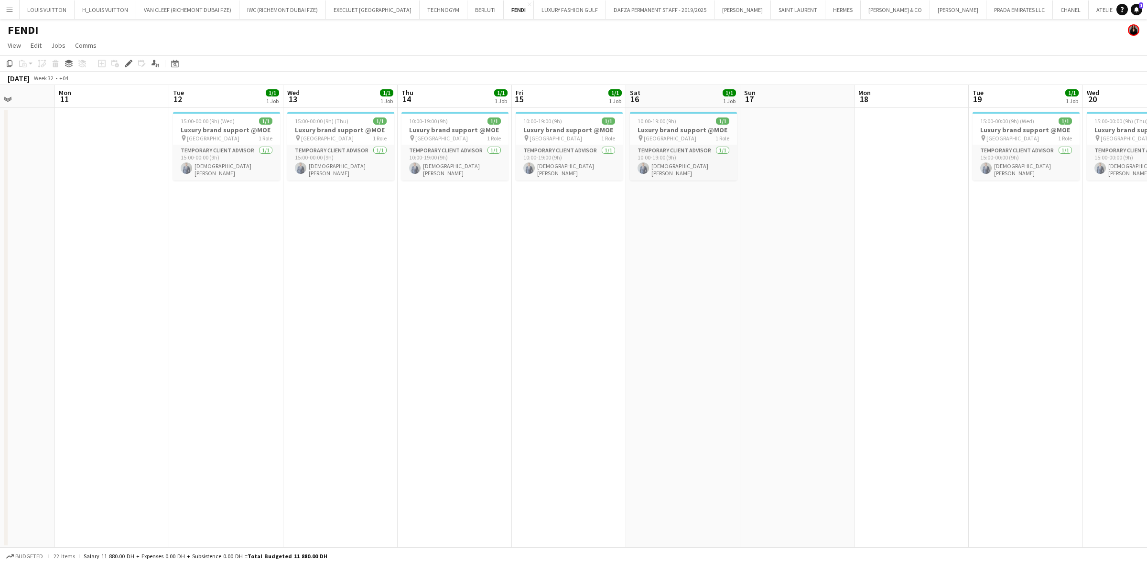
drag, startPoint x: 777, startPoint y: 273, endPoint x: 342, endPoint y: 278, distance: 435.3
click at [354, 277] on app-calendar-viewport "Fri 8 1/1 1 Job Sat 9 1/1 1 Job Sun 10 Mon 11 Tue 12 1/1 1 Job Wed 13 1/1 1 Job…" at bounding box center [573, 316] width 1147 height 463
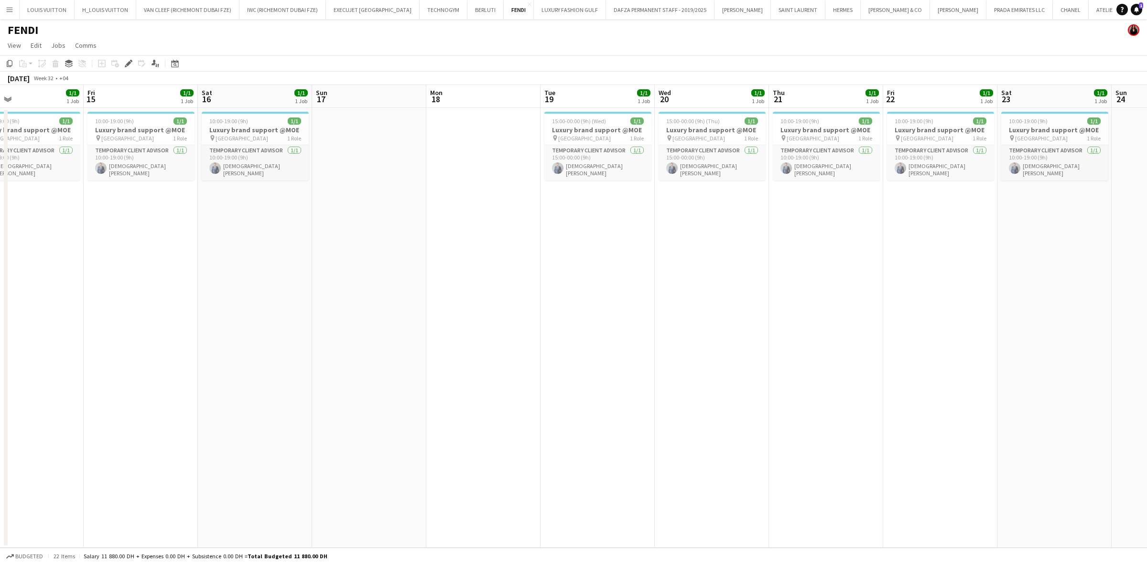
drag, startPoint x: 389, startPoint y: 285, endPoint x: 372, endPoint y: 285, distance: 17.7
click at [374, 285] on app-calendar-viewport "Mon 11 Tue 12 1/1 1 Job Wed 13 1/1 1 Job Thu 14 1/1 1 Job Fri 15 1/1 1 Job Sat …" at bounding box center [573, 316] width 1147 height 463
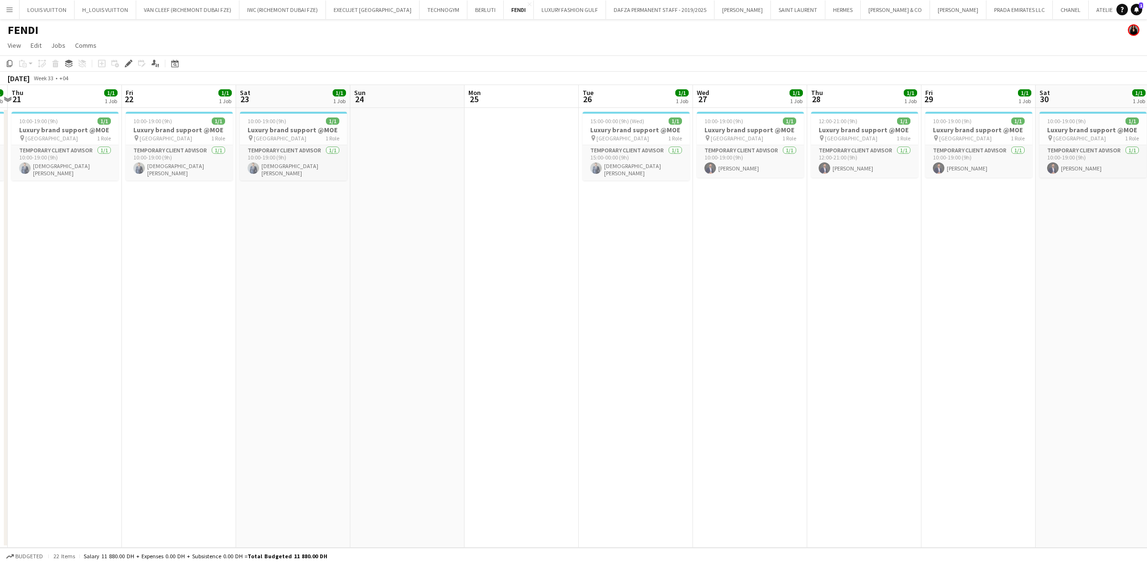
drag, startPoint x: 380, startPoint y: 290, endPoint x: 385, endPoint y: 281, distance: 9.6
click at [275, 290] on app-calendar-viewport "Mon 18 Tue 19 1/1 1 Job Wed 20 1/1 1 Job Thu 21 1/1 1 Job Fri 22 1/1 1 Job Sat …" at bounding box center [573, 316] width 1147 height 463
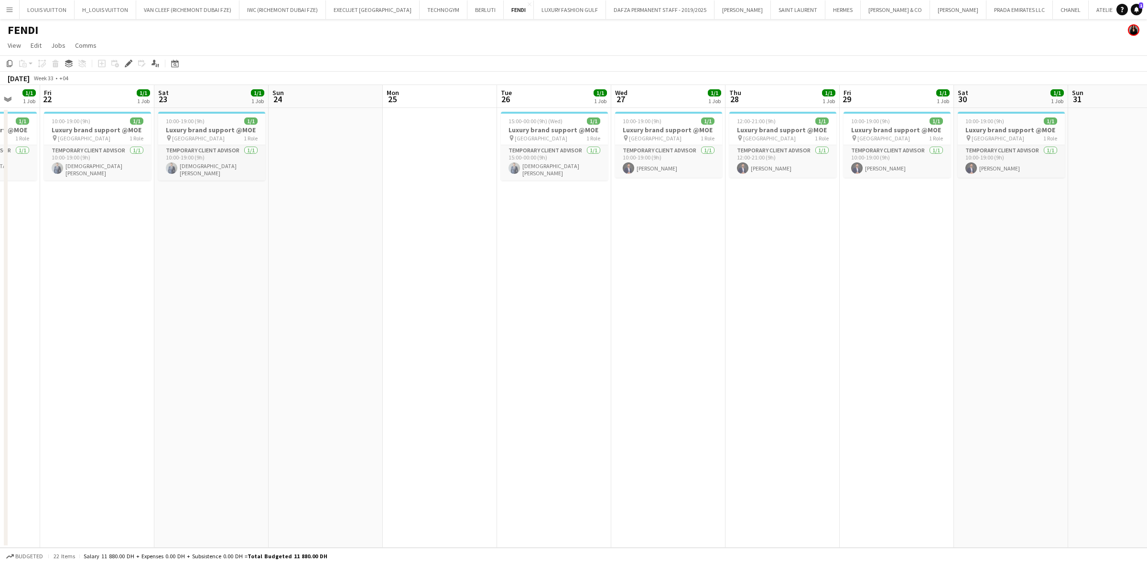
drag, startPoint x: 777, startPoint y: 284, endPoint x: 232, endPoint y: 299, distance: 545.4
click at [236, 299] on app-calendar-viewport "Tue 19 1/1 1 Job Wed 20 1/1 1 Job Thu 21 1/1 1 Job Fri 22 1/1 1 Job Sat 23 1/1 …" at bounding box center [573, 316] width 1147 height 463
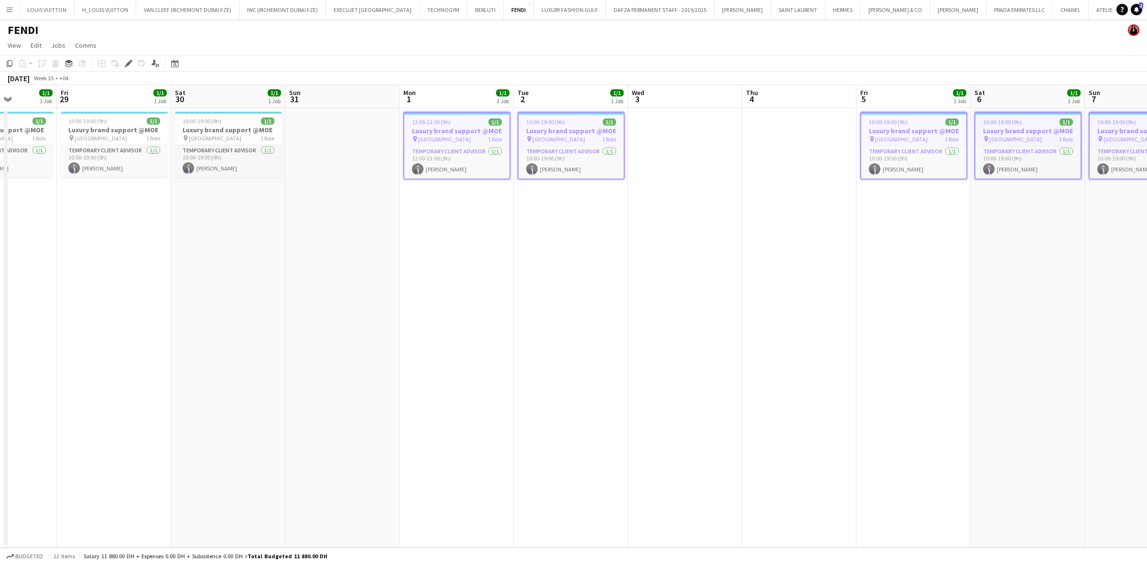
drag, startPoint x: 610, startPoint y: 287, endPoint x: 514, endPoint y: 270, distance: 97.6
click at [408, 287] on app-calendar-viewport "Tue 26 1/1 1 Job Wed 27 1/1 1 Job Thu 28 1/1 1 Job Fri 29 1/1 1 Job Sat 30 1/1 …" at bounding box center [573, 316] width 1147 height 463
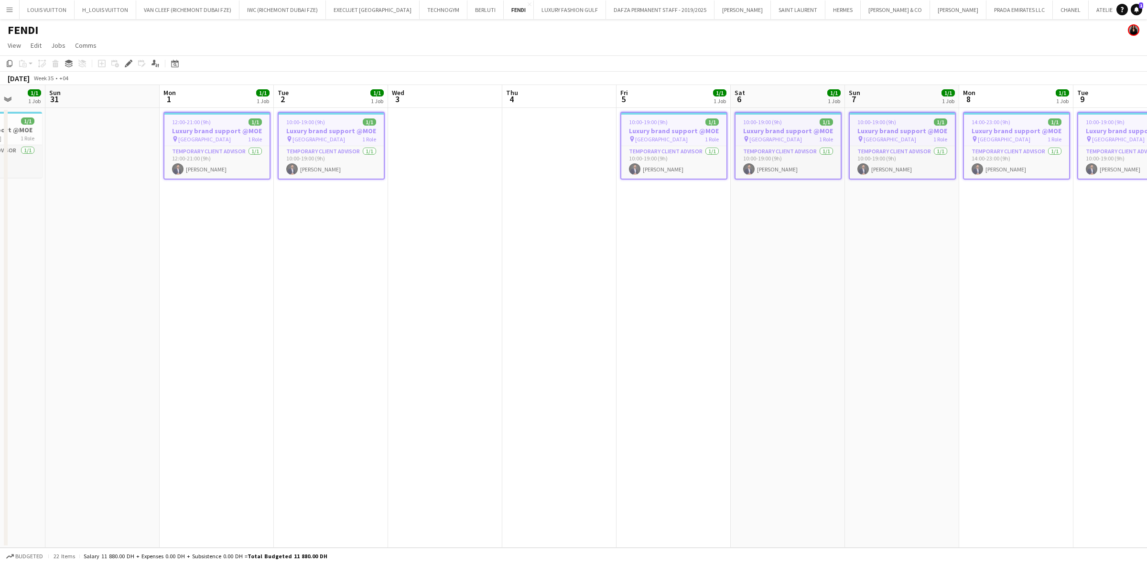
drag, startPoint x: 796, startPoint y: 275, endPoint x: 450, endPoint y: 280, distance: 346.0
click at [462, 280] on app-calendar-viewport "Thu 28 1/1 1 Job Fri 29 1/1 1 Job Sat 30 1/1 1 Job Sun 31 Mon 1 1/1 1 Job Tue 2…" at bounding box center [573, 316] width 1147 height 463
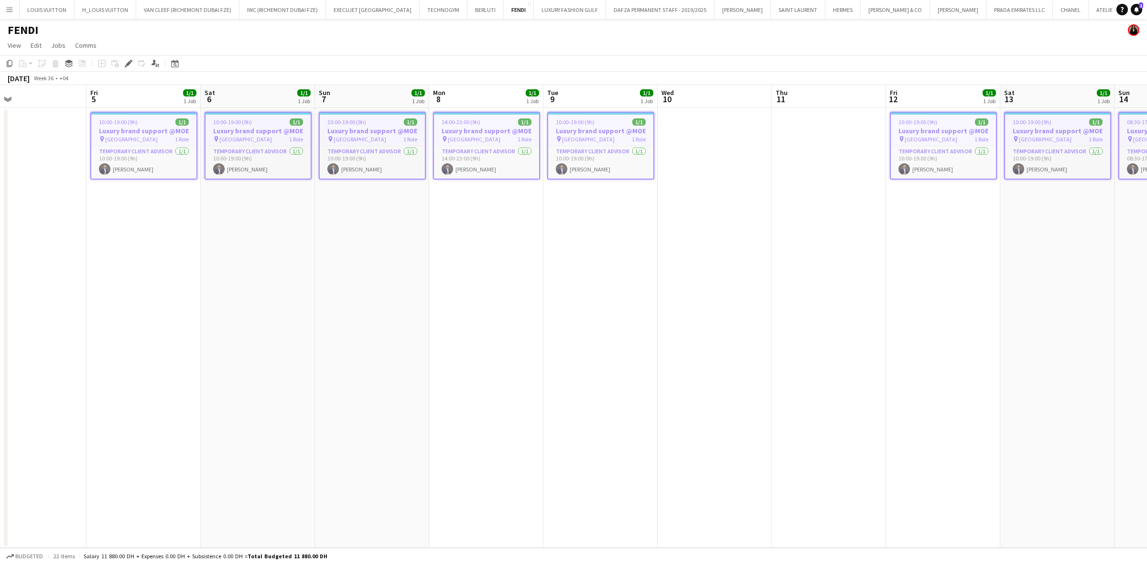
drag, startPoint x: 827, startPoint y: 271, endPoint x: 398, endPoint y: 278, distance: 429.2
click at [400, 278] on app-calendar-viewport "Tue 2 1/1 1 Job Wed 3 Thu 4 Fri 5 1/1 1 Job Sat 6 1/1 1 Job Sun 7 1/1 1 Job Mon…" at bounding box center [573, 316] width 1147 height 463
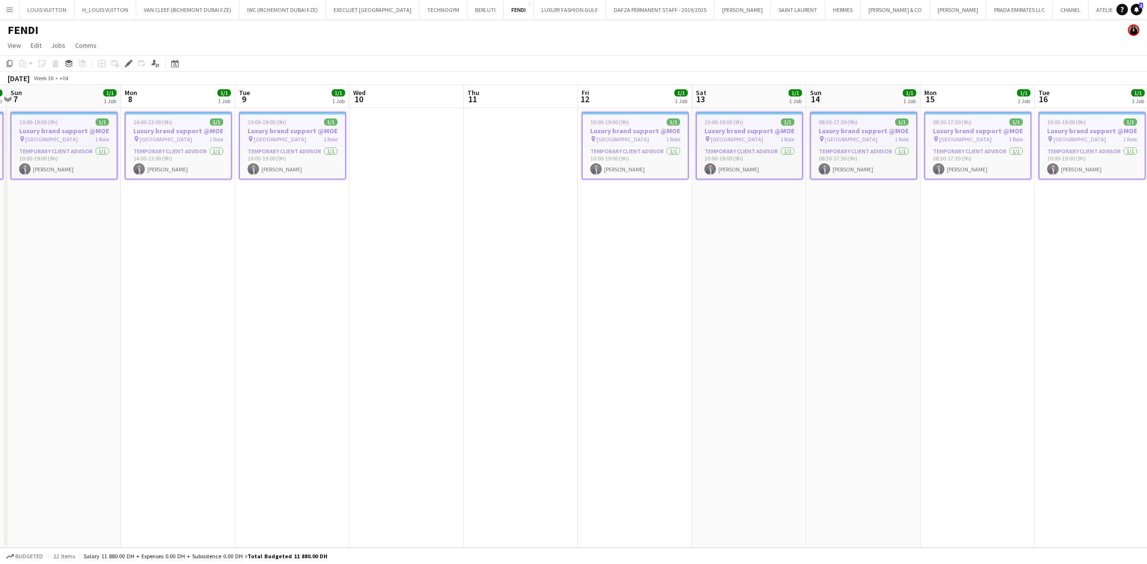
drag, startPoint x: 368, startPoint y: 276, endPoint x: 250, endPoint y: 274, distance: 118.0
click at [258, 274] on app-calendar-viewport "Thu 4 Fri 5 1/1 1 Job Sat 6 1/1 1 Job Sun 7 1/1 1 Job Mon 8 1/1 1 Job Tue 9 1/1…" at bounding box center [573, 316] width 1147 height 463
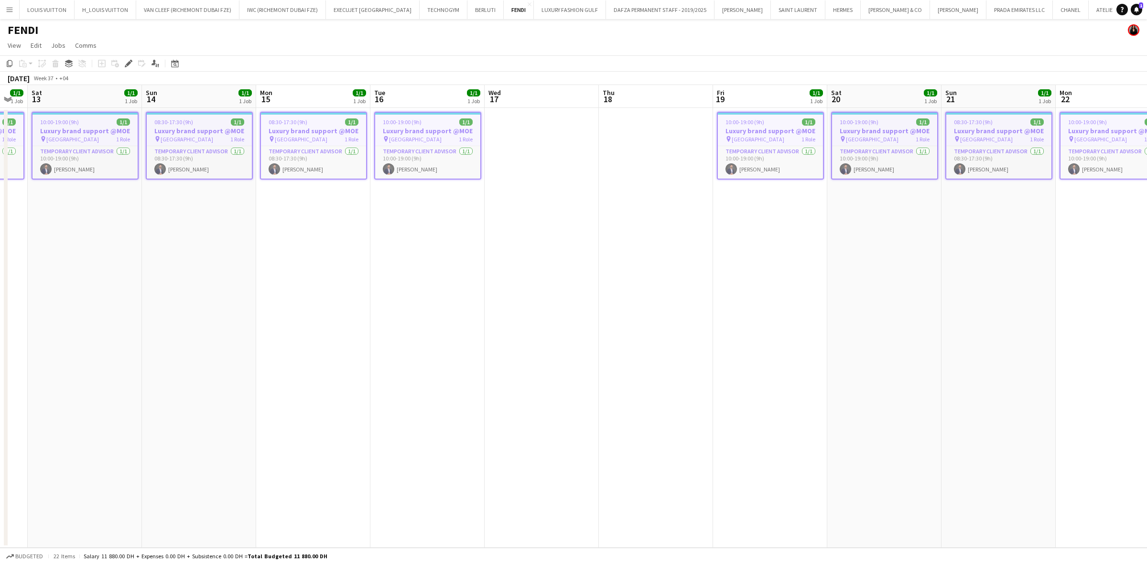
drag, startPoint x: 689, startPoint y: 255, endPoint x: 422, endPoint y: 254, distance: 266.6
click at [436, 254] on app-calendar-viewport "Wed 10 Thu 11 Fri 12 1/1 1 Job Sat 13 1/1 1 Job Sun 14 1/1 1 Job Mon 15 1/1 1 J…" at bounding box center [573, 316] width 1147 height 463
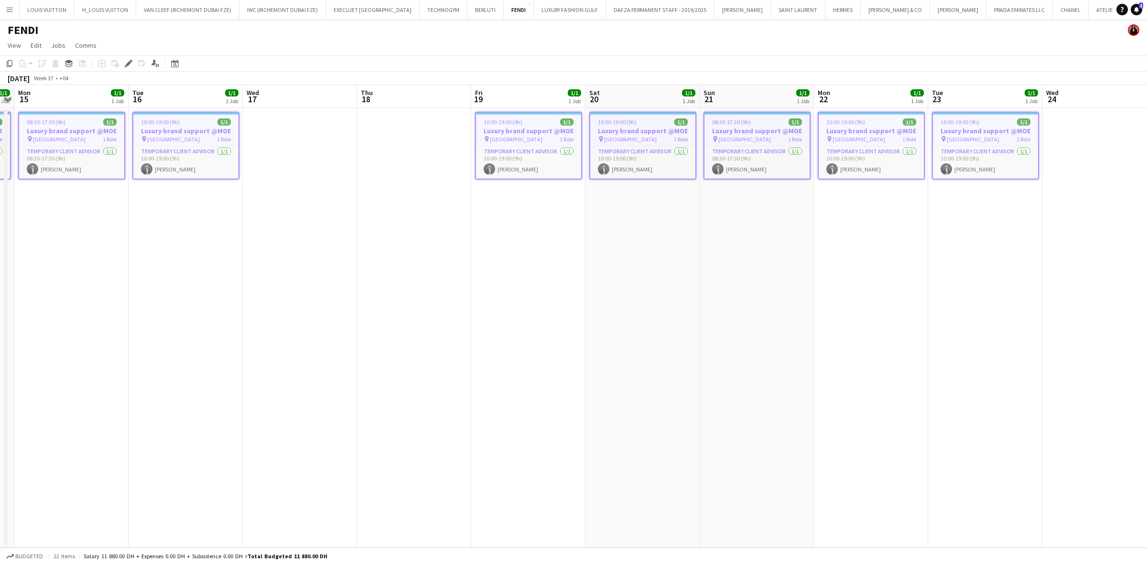
drag, startPoint x: 479, startPoint y: 251, endPoint x: 412, endPoint y: 252, distance: 66.4
click at [423, 252] on app-calendar-viewport "Fri 12 1/1 1 Job Sat 13 1/1 1 Job Sun 14 1/1 1 Job Mon 15 1/1 1 Job Tue 16 1/1 …" at bounding box center [573, 316] width 1147 height 463
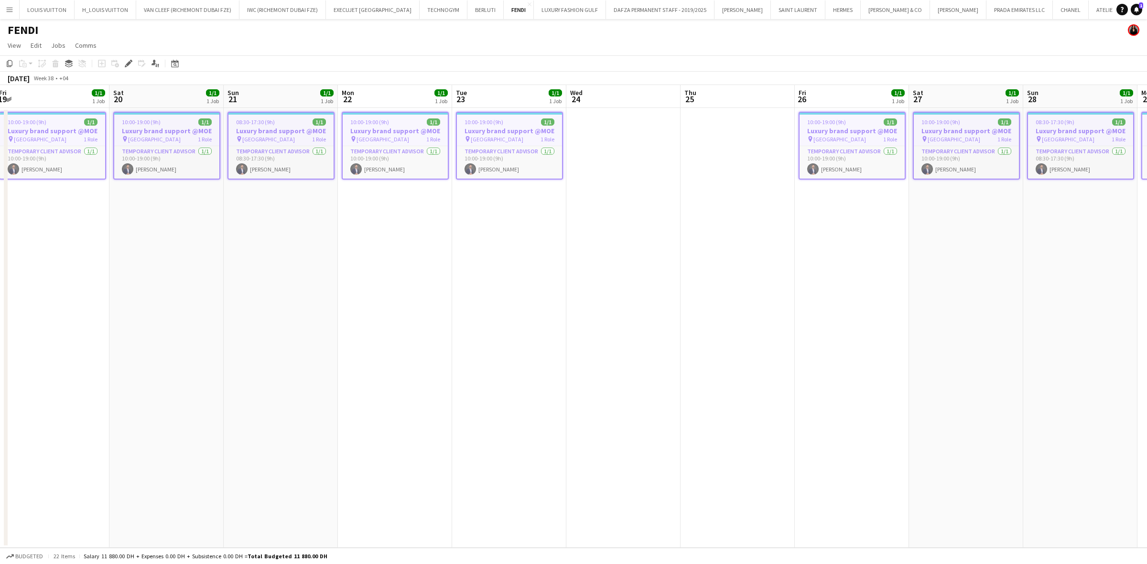
drag, startPoint x: 813, startPoint y: 254, endPoint x: 309, endPoint y: 268, distance: 504.8
click at [303, 268] on app-calendar-viewport "Tue 16 1/1 1 Job Wed 17 Thu 18 Fri 19 1/1 1 Job Sat 20 1/1 1 Job Sun 21 1/1 1 J…" at bounding box center [573, 316] width 1147 height 463
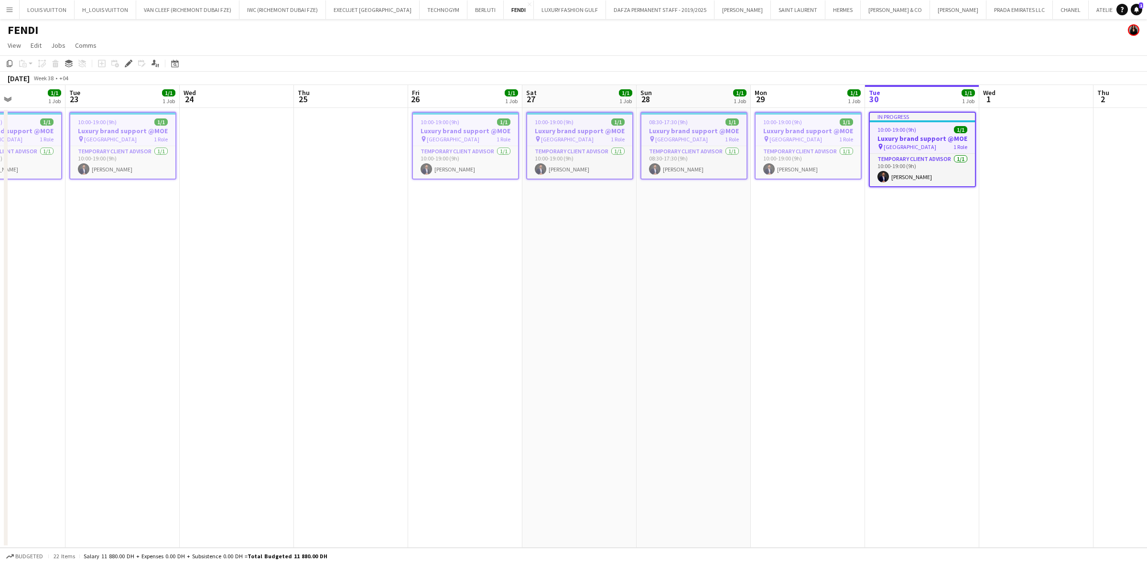
drag, startPoint x: 844, startPoint y: 270, endPoint x: 405, endPoint y: 266, distance: 439.1
click at [407, 266] on app-calendar-viewport "Sat 20 1/1 1 Job Sun 21 1/1 1 Job Mon 22 1/1 1 Job Tue 23 1/1 1 Job Wed 24 Thu …" at bounding box center [573, 316] width 1147 height 463
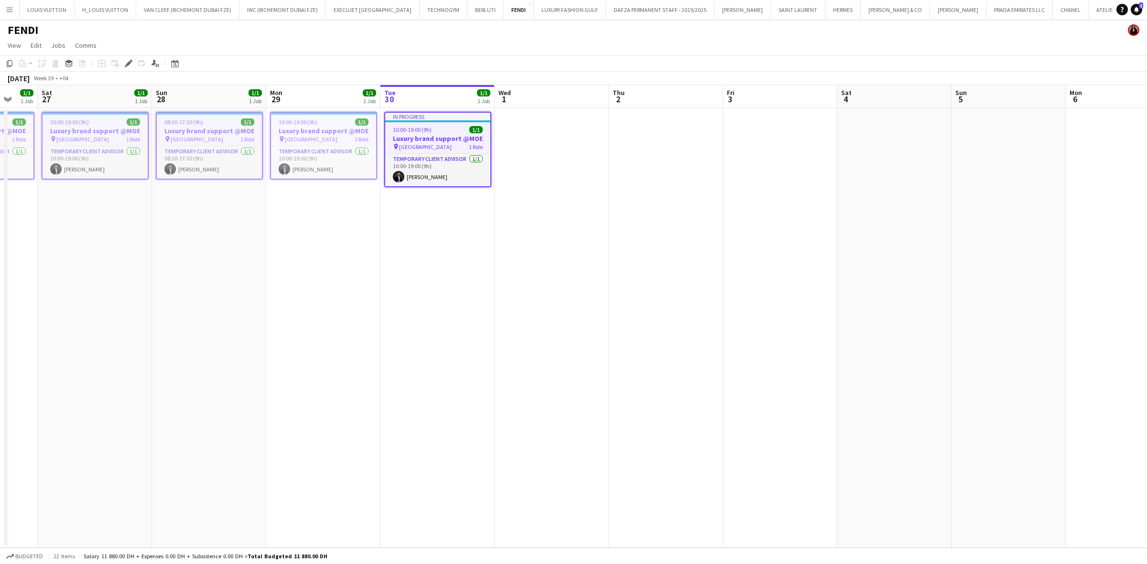
drag, startPoint x: 835, startPoint y: 257, endPoint x: 595, endPoint y: 259, distance: 239.9
click at [595, 259] on app-calendar-viewport "Wed 24 Thu 25 Fri 26 1/1 1 Job Sat 27 1/1 1 Job Sun 28 1/1 1 Job Mon 29 1/1 1 J…" at bounding box center [573, 316] width 1147 height 463
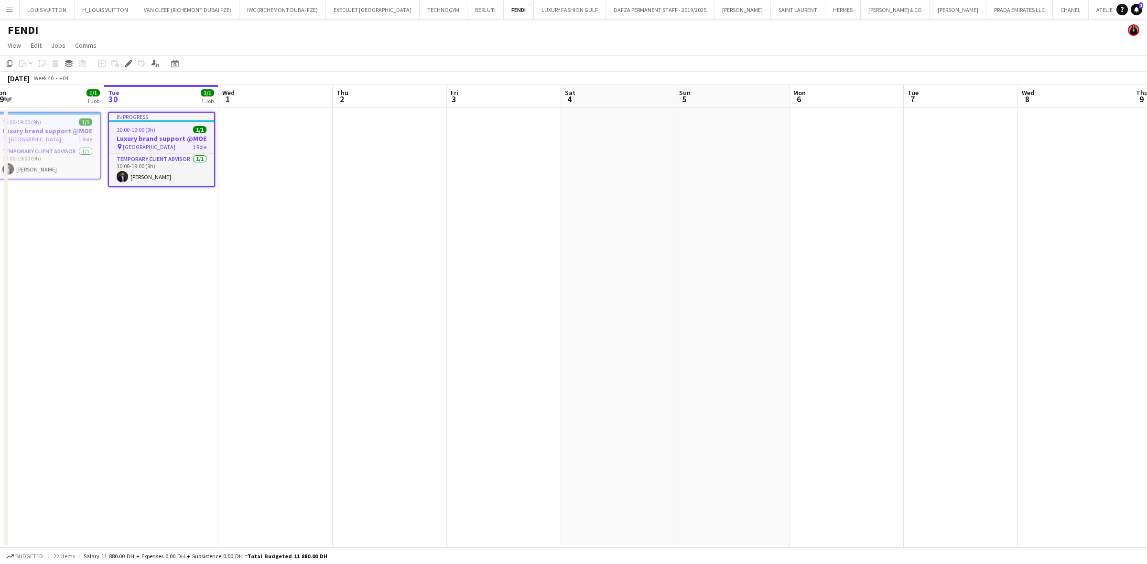
scroll to position [0, 230]
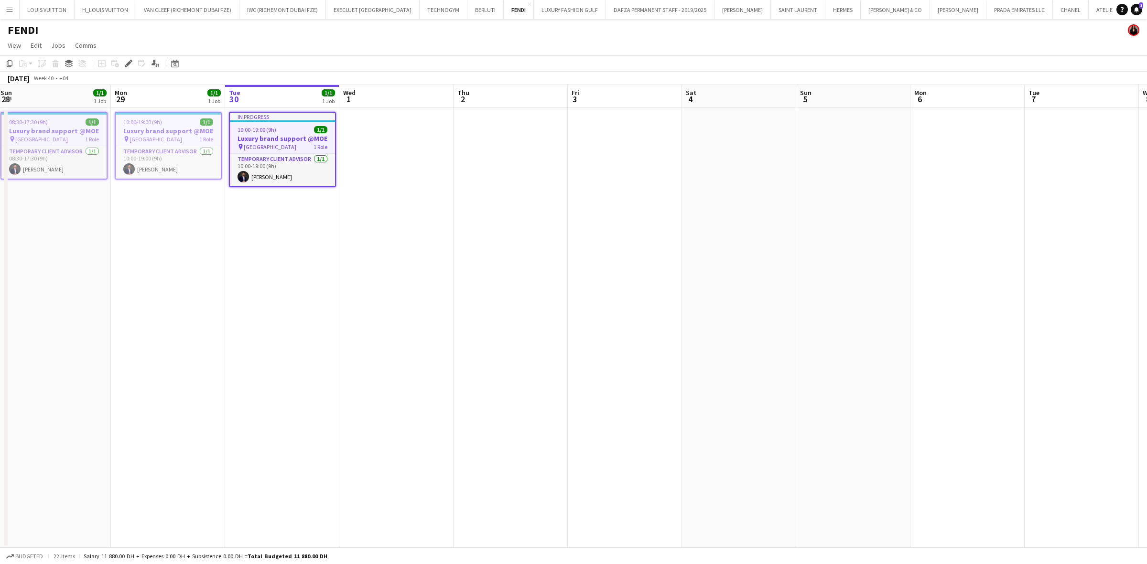
drag, startPoint x: 420, startPoint y: 378, endPoint x: 684, endPoint y: 363, distance: 264.7
click at [684, 363] on app-calendar-viewport "Fri 26 1/1 1 Job Sat 27 1/1 1 Job Sun 28 1/1 1 Job Mon 29 1/1 1 Job Tue 30 1/1 …" at bounding box center [573, 316] width 1147 height 463
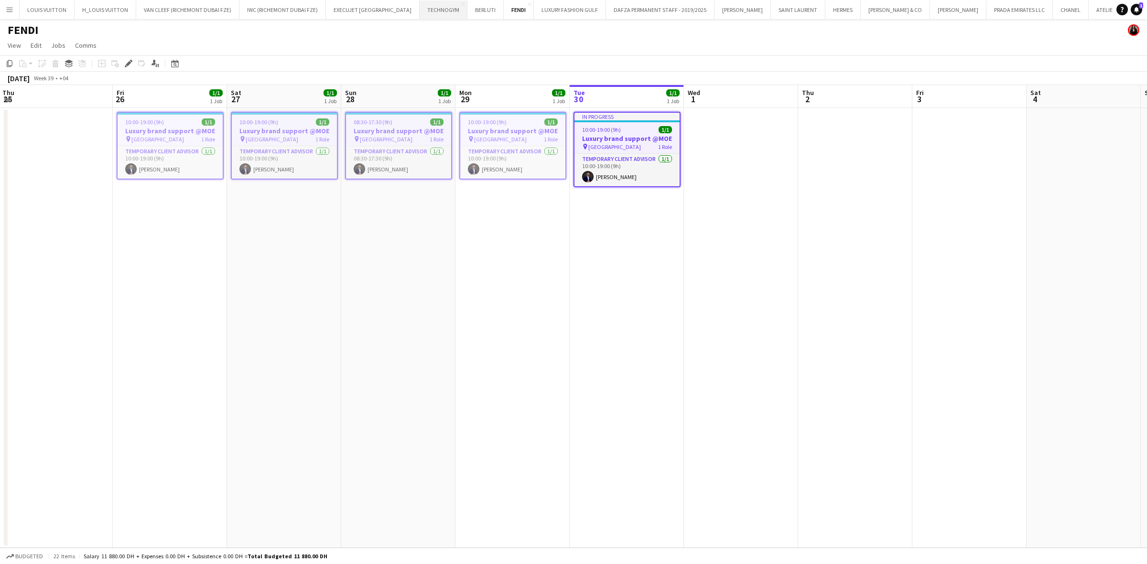
click at [420, 15] on button "TECHNOGYM Close" at bounding box center [444, 9] width 48 height 19
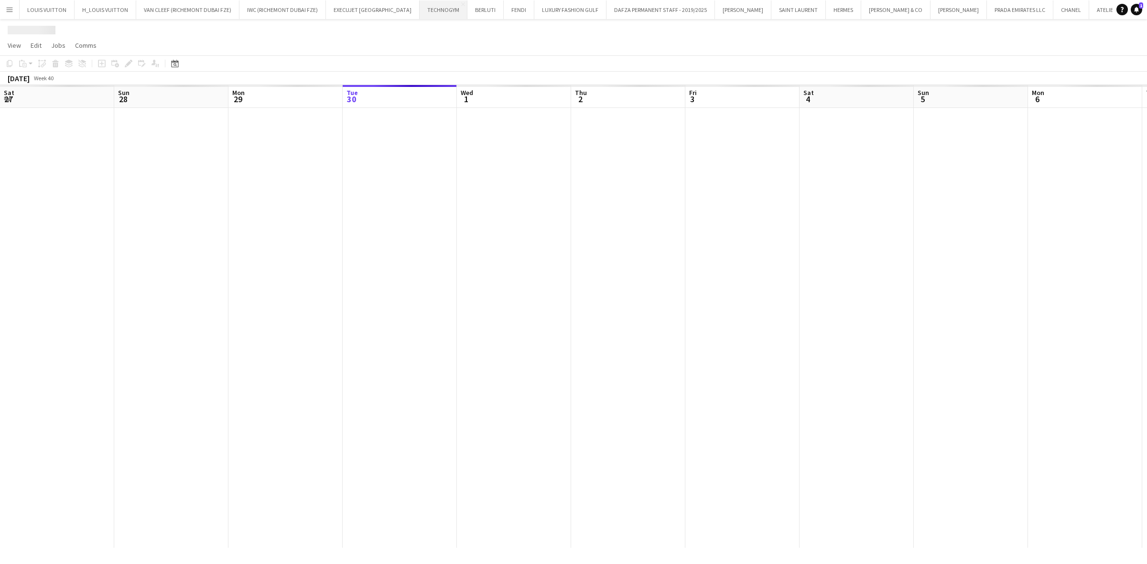
scroll to position [0, 228]
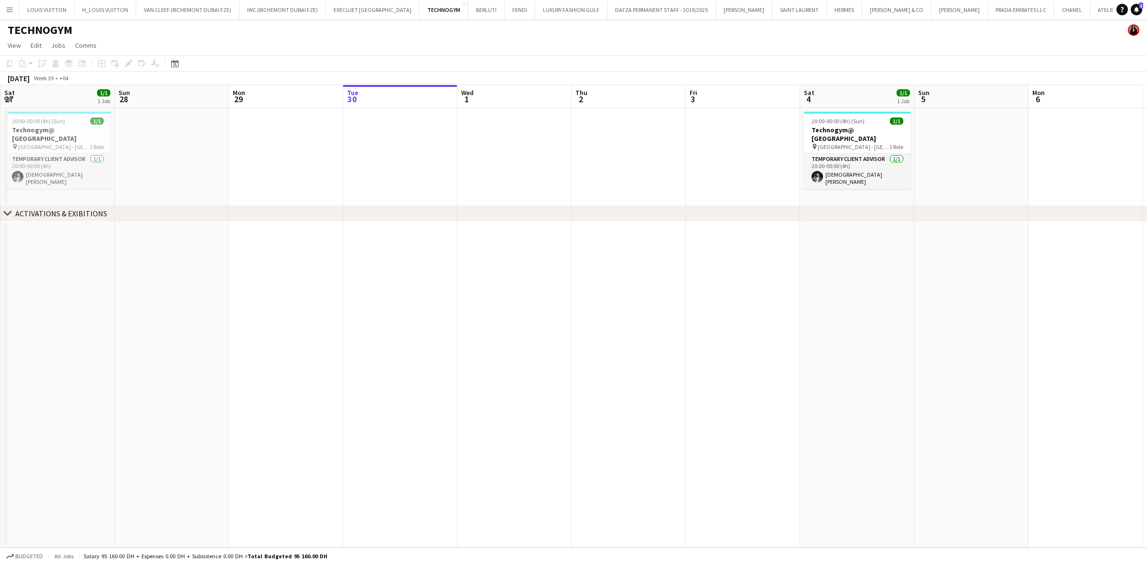
drag, startPoint x: 238, startPoint y: 152, endPoint x: 730, endPoint y: 174, distance: 492.7
click at [715, 172] on app-calendar-viewport "Thu 25 Fri 26 Sat 27 1/1 1 Job Sun 28 Mon 29 Tue 30 Wed 1 Thu 2 Fri 3 Sat 4 1/1…" at bounding box center [573, 316] width 1147 height 463
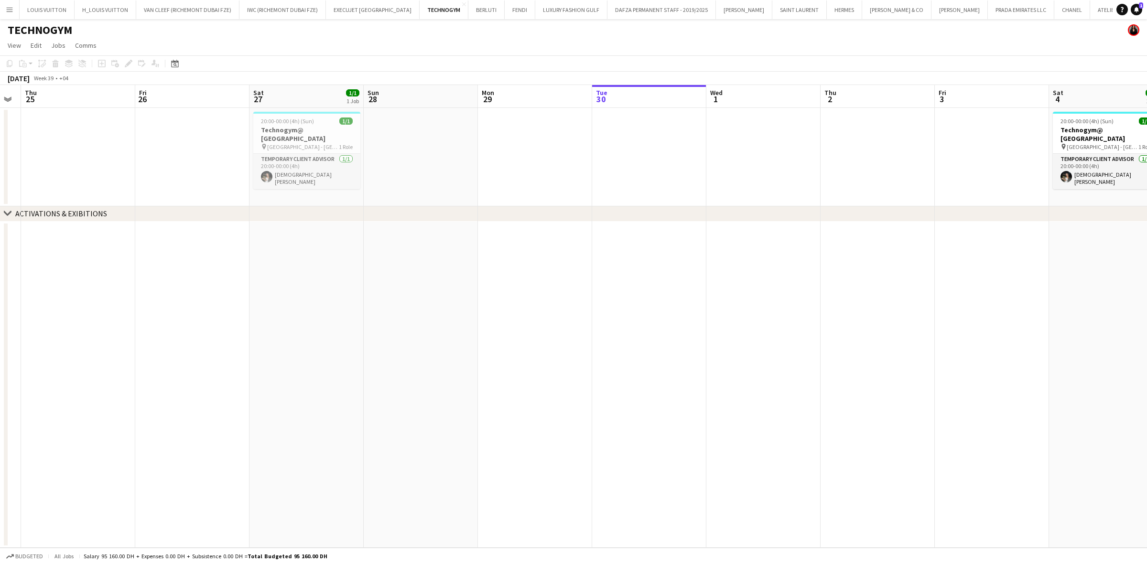
drag, startPoint x: 686, startPoint y: 155, endPoint x: 835, endPoint y: 158, distance: 149.1
click at [746, 155] on app-calendar-viewport "Mon 22 Tue 23 Wed 24 Thu 25 Fri 26 Sat 27 1/1 1 Job Sun 28 Mon 29 Tue 30 Wed 1 …" at bounding box center [573, 316] width 1147 height 463
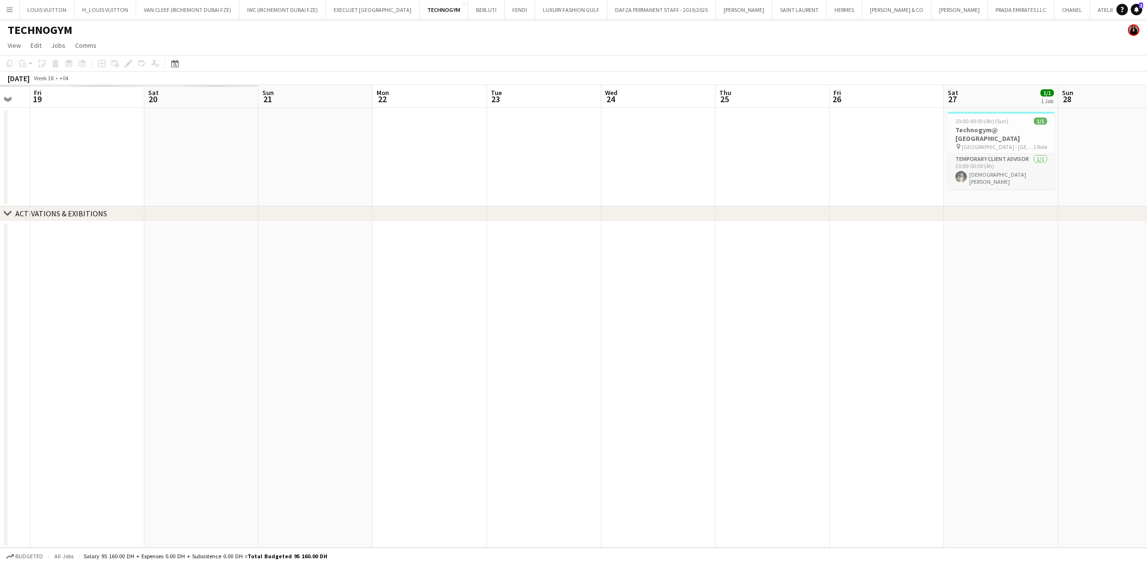
drag, startPoint x: 326, startPoint y: 137, endPoint x: 699, endPoint y: 154, distance: 373.1
click at [749, 150] on app-calendar-viewport "Wed 17 Thu 18 Fri 19 Sat 20 Sun 21 Mon 22 Tue 23 Wed 24 Thu 25 Fri 26 Sat 27 1/…" at bounding box center [573, 316] width 1147 height 463
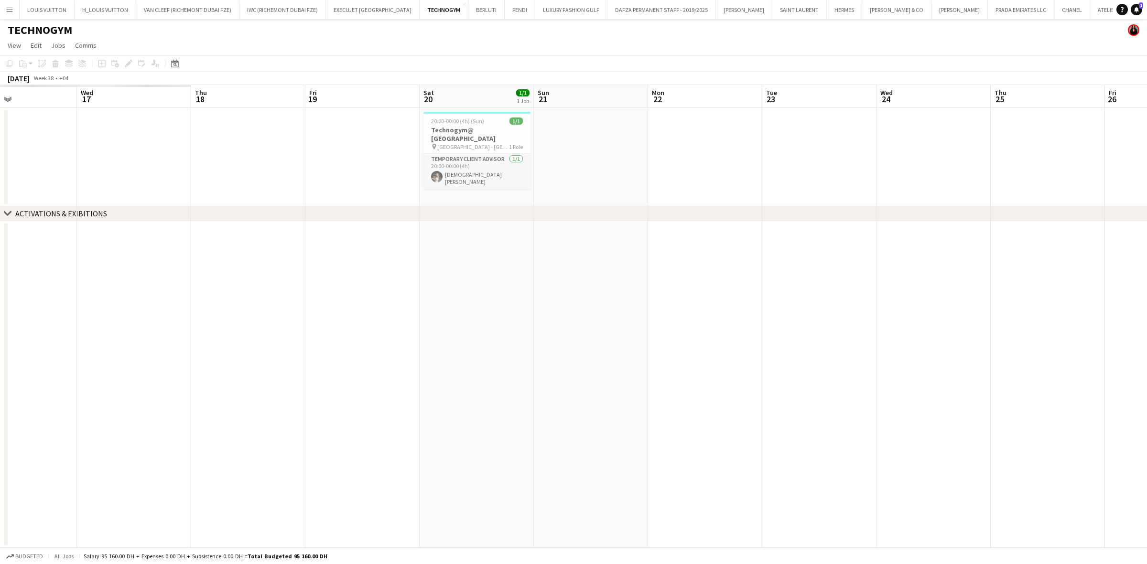
drag, startPoint x: 345, startPoint y: 135, endPoint x: 650, endPoint y: 146, distance: 305.0
click at [694, 144] on app-calendar-viewport "Sun 14 Mon 15 Tue 16 Wed 17 Thu 18 Fri 19 Sat 20 1/1 1 Job Sun 21 Mon 22 Tue 23…" at bounding box center [573, 316] width 1147 height 463
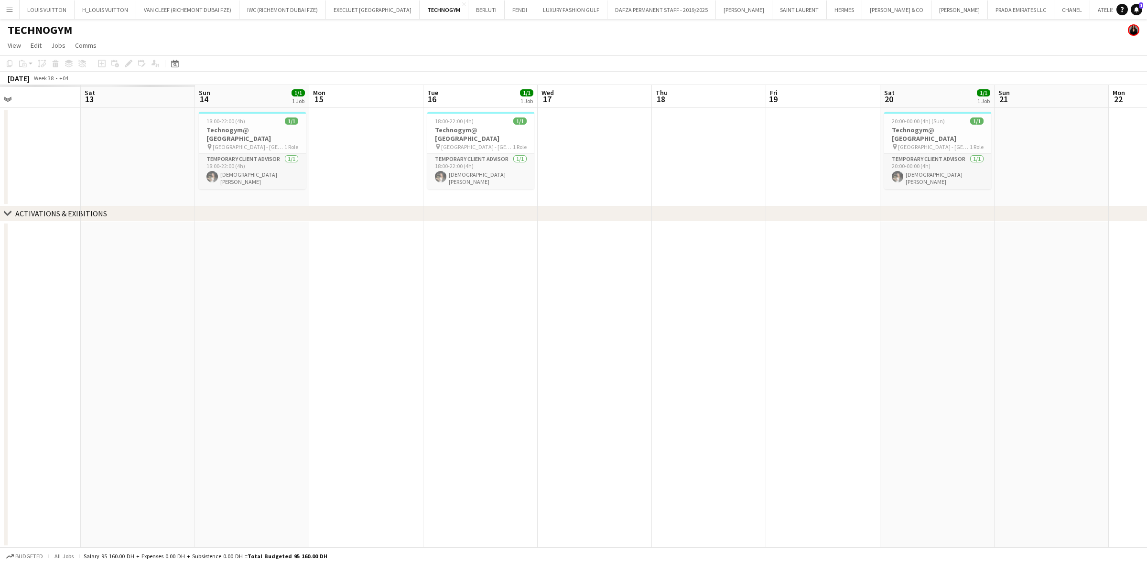
drag, startPoint x: 165, startPoint y: 111, endPoint x: 573, endPoint y: 163, distance: 411.9
click at [560, 163] on app-calendar-viewport "Wed 10 Thu 11 Fri 12 Sat 13 Sun 14 1/1 1 Job Mon 15 Tue 16 1/1 1 Job Wed 17 Thu…" at bounding box center [573, 316] width 1147 height 463
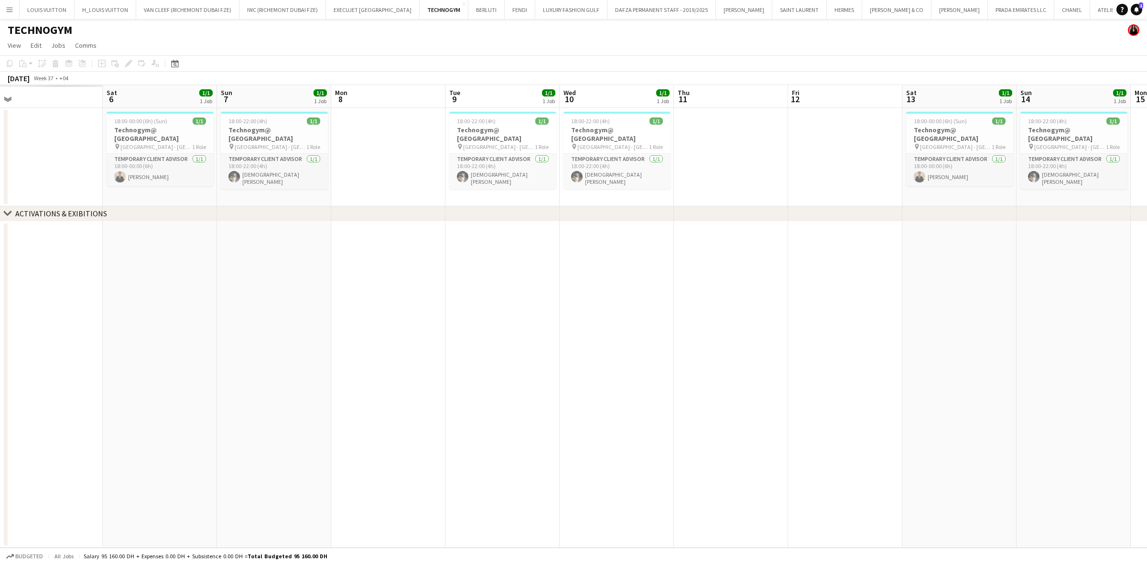
drag, startPoint x: 86, startPoint y: 126, endPoint x: 550, endPoint y: 160, distance: 465.7
click at [524, 155] on app-calendar-viewport "Wed 3 Thu 4 Fri 5 Sat 6 1/1 1 Job Sun 7 1/1 1 Job Mon 8 Tue 9 1/1 1 Job Wed 10 …" at bounding box center [573, 316] width 1147 height 463
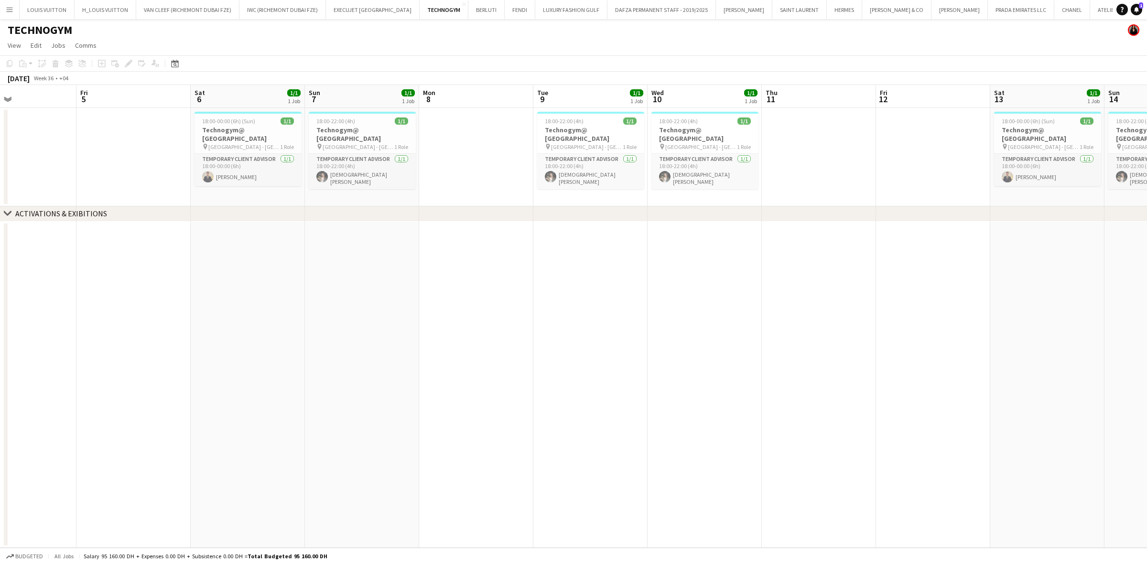
drag, startPoint x: 110, startPoint y: 127, endPoint x: 532, endPoint y: 163, distance: 423.5
click at [526, 163] on app-calendar-viewport "Tue 2 Wed 3 Thu 4 Fri 5 Sat 6 1/1 1 Job Sun 7 1/1 1 Job Mon 8 Tue 9 1/1 1 Job W…" at bounding box center [573, 316] width 1147 height 463
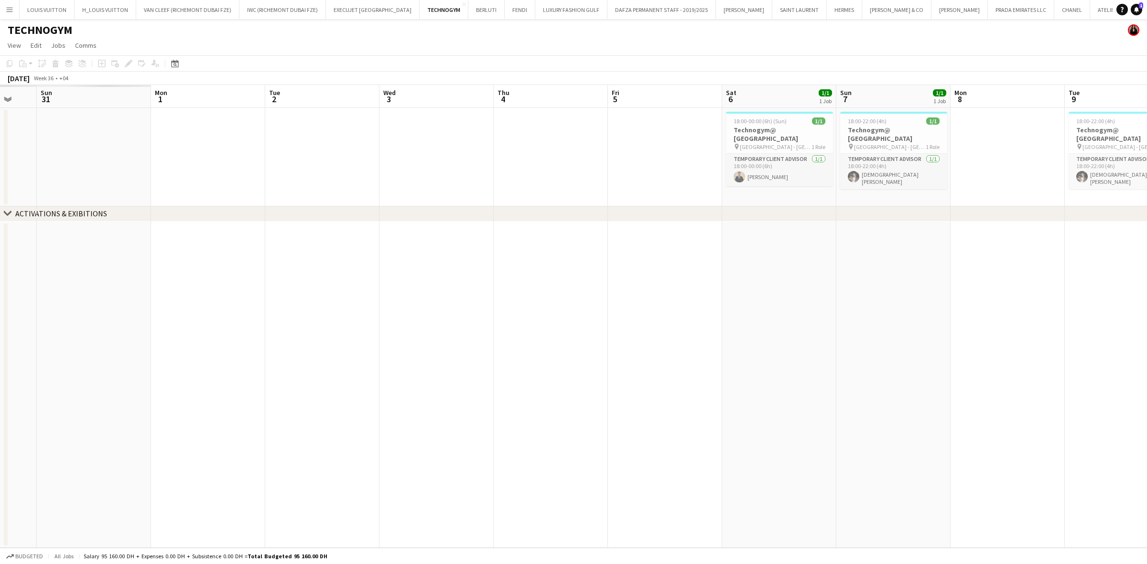
drag, startPoint x: 183, startPoint y: 120, endPoint x: 619, endPoint y: 145, distance: 437.0
click at [617, 145] on app-calendar-viewport "Fri 29 Sat 30 Sun 31 Mon 1 Tue 2 Wed 3 Thu 4 Fri 5 Sat 6 1/1 1 Job Sun 7 1/1 1 …" at bounding box center [573, 316] width 1147 height 463
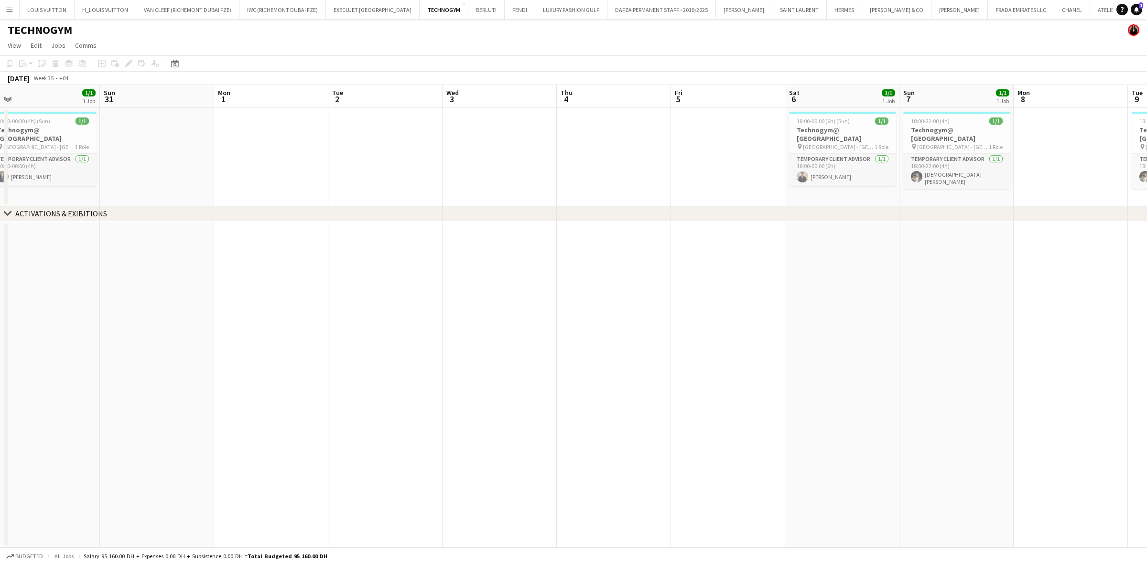
drag, startPoint x: 680, startPoint y: 161, endPoint x: 280, endPoint y: 147, distance: 400.2
click at [280, 147] on app-calendar-viewport "Wed 27 Thu 28 Fri 29 Sat 30 1/1 1 Job Sun 31 Mon 1 Tue 2 Wed 3 Thu 4 Fri 5 Sat …" at bounding box center [573, 316] width 1147 height 463
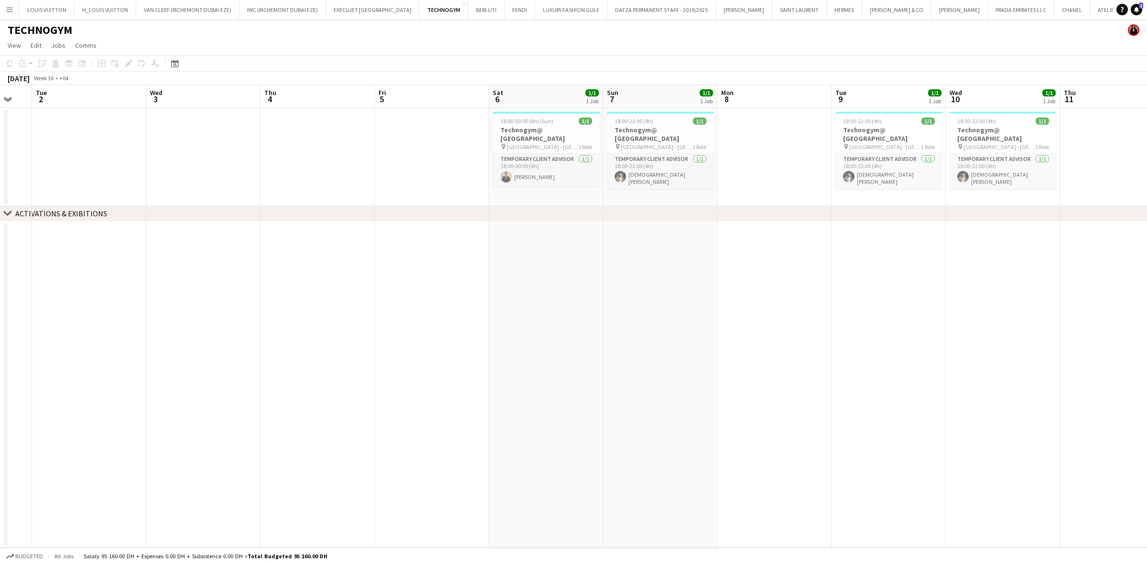
scroll to position [0, 265]
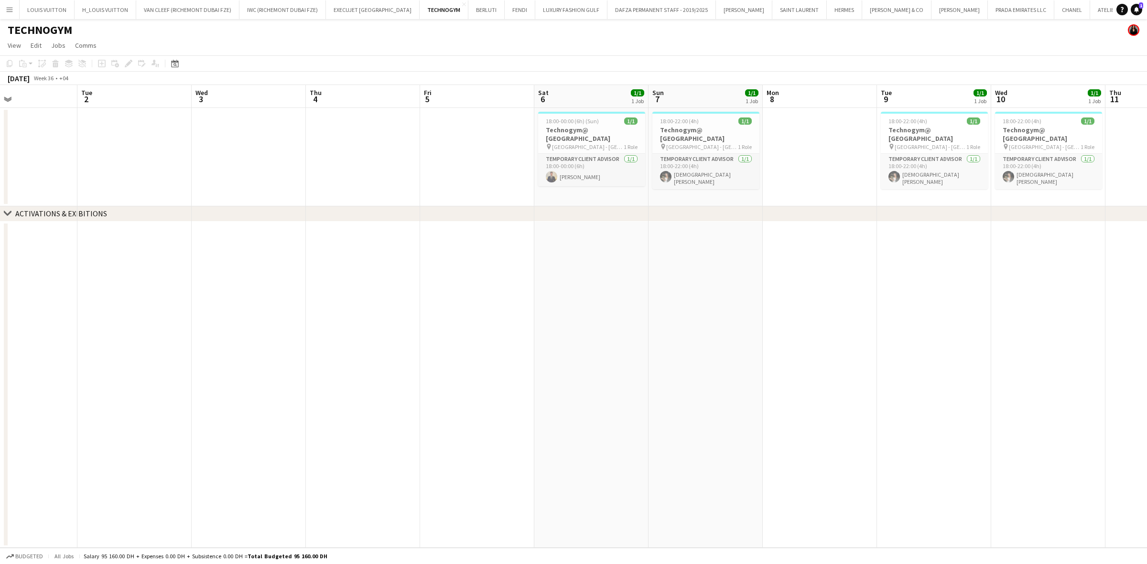
drag, startPoint x: 512, startPoint y: 143, endPoint x: 354, endPoint y: 162, distance: 159.8
click at [354, 162] on app-calendar-viewport "Sat 30 1/1 1 Job Sun 31 Mon 1 Tue 2 Wed 3 Thu 4 Fri 5 Sat 6 1/1 1 Job Sun 7 1/1…" at bounding box center [573, 316] width 1147 height 463
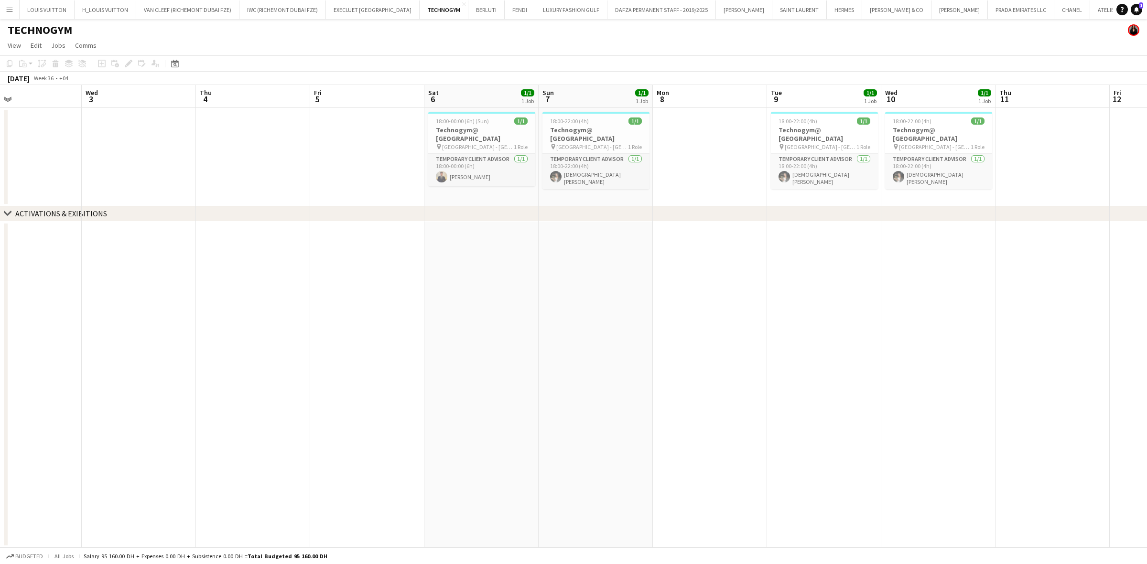
scroll to position [0, 325]
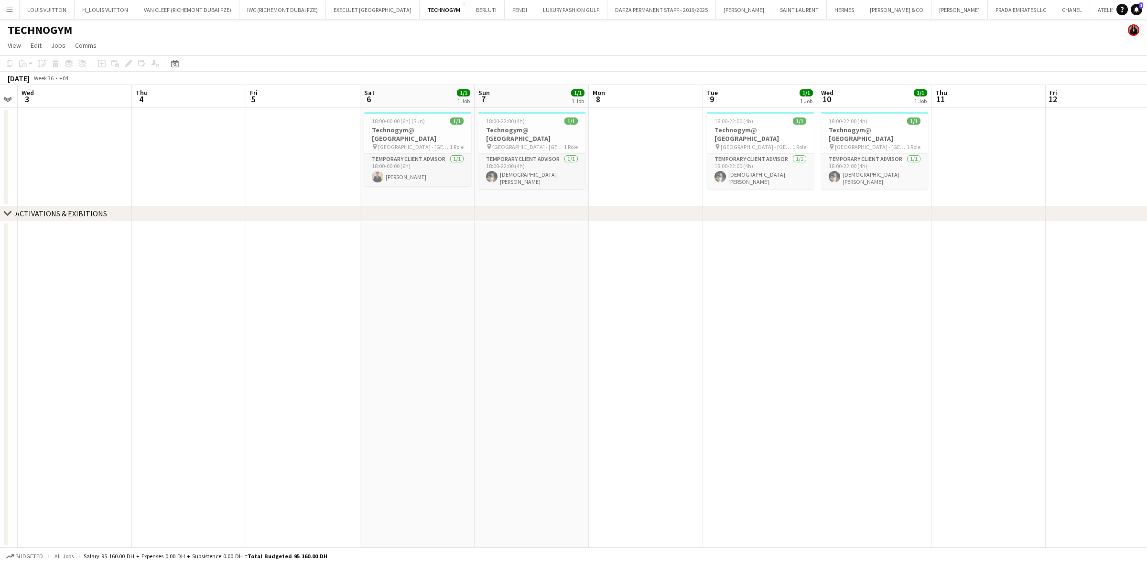
drag, startPoint x: 853, startPoint y: 175, endPoint x: 679, endPoint y: 171, distance: 174.0
click at [679, 171] on app-calendar-viewport "Sun 31 Mon 1 Tue 2 Wed 3 Thu 4 Fri 5 Sat 6 1/1 1 Job Sun 7 1/1 1 Job Mon 8 Tue …" at bounding box center [573, 316] width 1147 height 463
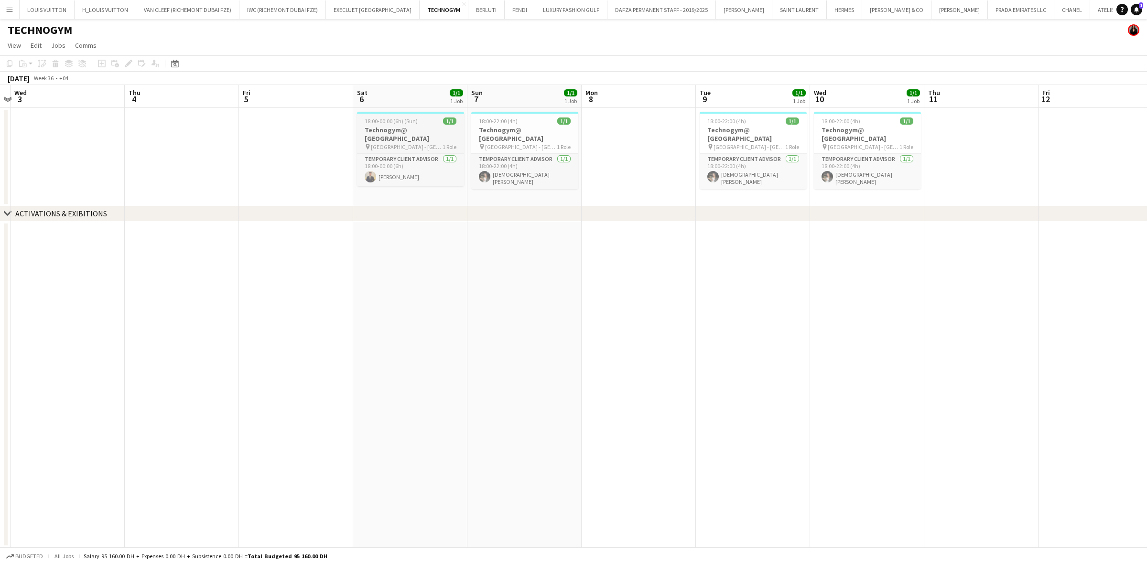
drag, startPoint x: 410, startPoint y: 158, endPoint x: 680, endPoint y: 144, distance: 270.8
click at [669, 139] on app-calendar-viewport "Sun 31 Mon 1 Tue 2 Wed 3 Thu 4 Fri 5 Sat 6 1/1 1 Job Sun 7 1/1 1 Job Mon 8 Tue …" at bounding box center [573, 316] width 1147 height 463
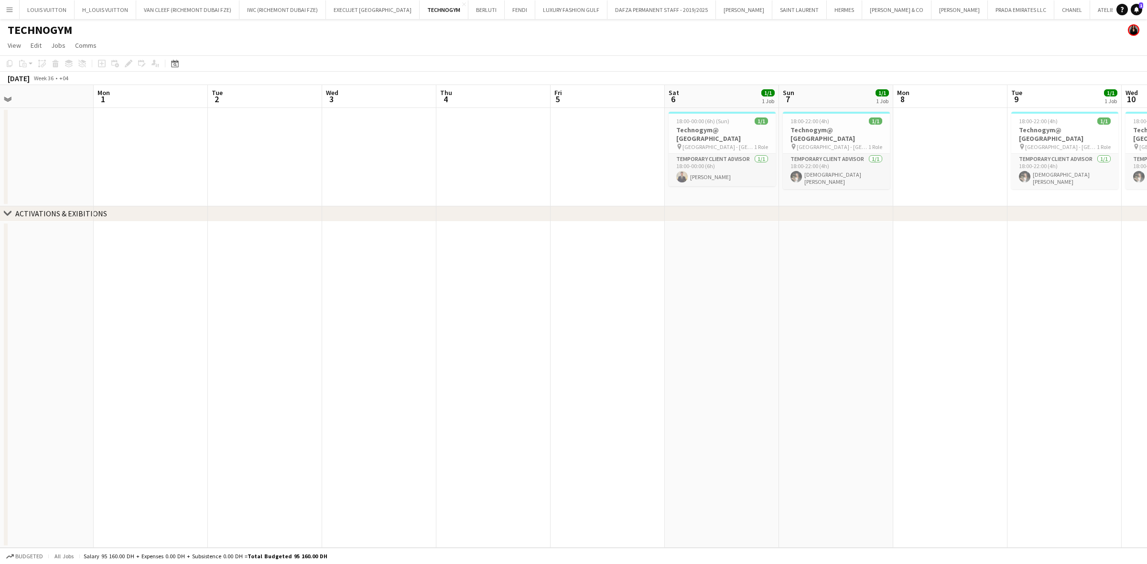
drag, startPoint x: 260, startPoint y: 149, endPoint x: 673, endPoint y: 151, distance: 412.4
click at [649, 153] on app-calendar-viewport "Fri 29 Sat 30 1/1 1 Job Sun 31 Mon 1 Tue 2 Wed 3 Thu 4 Fri 5 Sat 6 1/1 1 Job Su…" at bounding box center [573, 316] width 1147 height 463
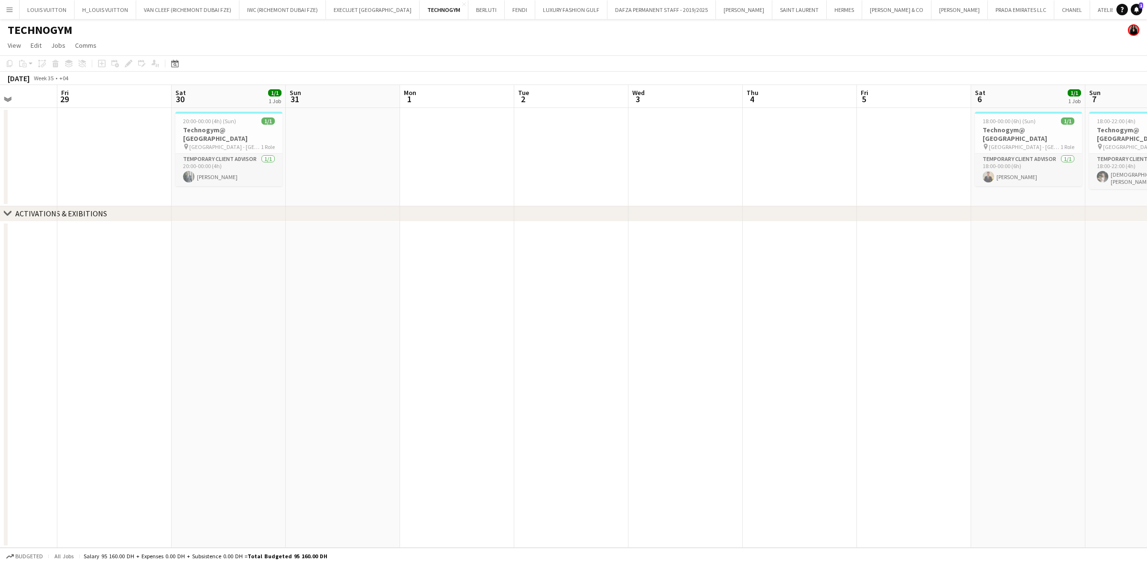
drag, startPoint x: 793, startPoint y: 151, endPoint x: 381, endPoint y: 151, distance: 412.4
click at [410, 151] on app-calendar-viewport "Tue 26 Wed 27 Thu 28 Fri 29 Sat 30 1/1 1 Job Sun 31 Mon 1 Tue 2 Wed 3 Thu 4 Fri…" at bounding box center [573, 316] width 1147 height 463
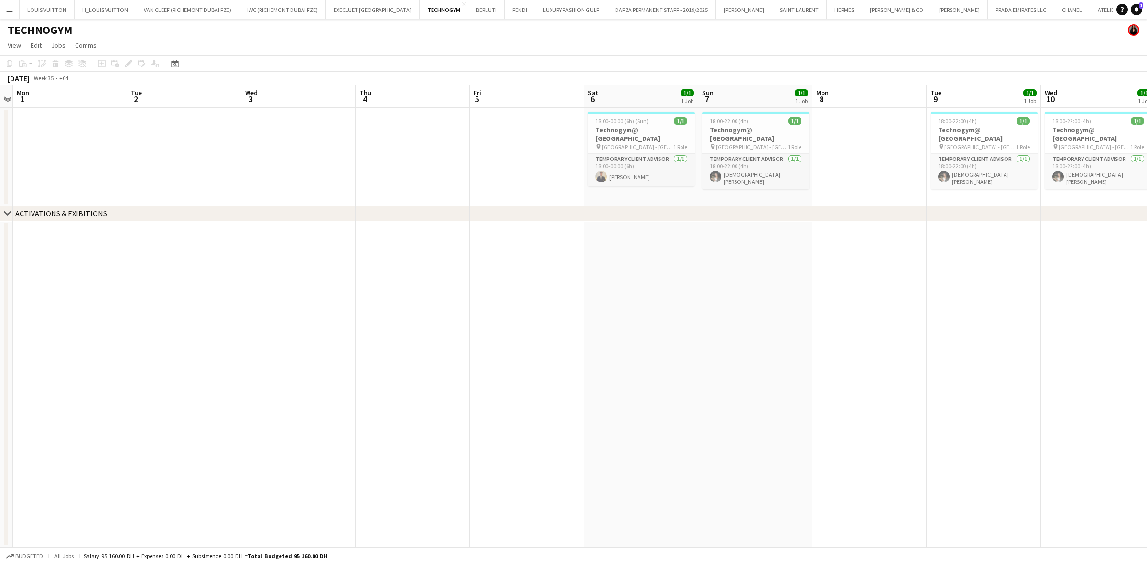
drag, startPoint x: 636, startPoint y: 127, endPoint x: 531, endPoint y: 138, distance: 104.7
click at [467, 138] on app-calendar-viewport "Fri 29 Sat 30 1/1 1 Job Sun 31 Mon 1 Tue 2 Wed 3 Thu 4 Fri 5 Sat 6 1/1 1 Job Su…" at bounding box center [573, 316] width 1147 height 463
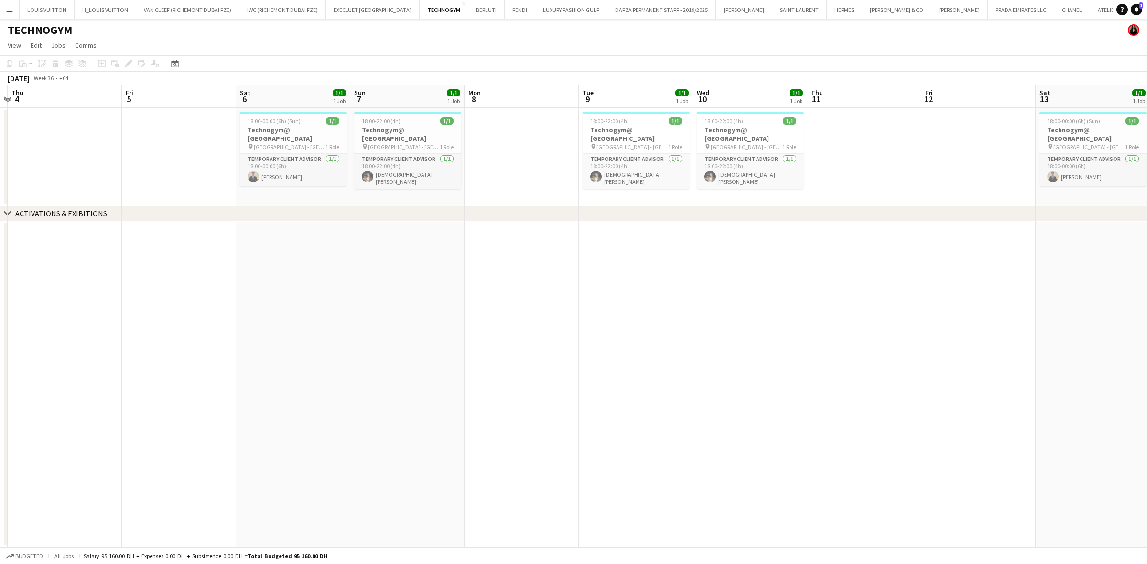
drag, startPoint x: 724, startPoint y: 135, endPoint x: 522, endPoint y: 139, distance: 201.7
click at [522, 139] on app-calendar-viewport "Mon 1 Tue 2 Wed 3 Thu 4 Fri 5 Sat 6 1/1 1 Job Sun 7 1/1 1 Job Mon 8 Tue 9 1/1 1…" at bounding box center [573, 316] width 1147 height 463
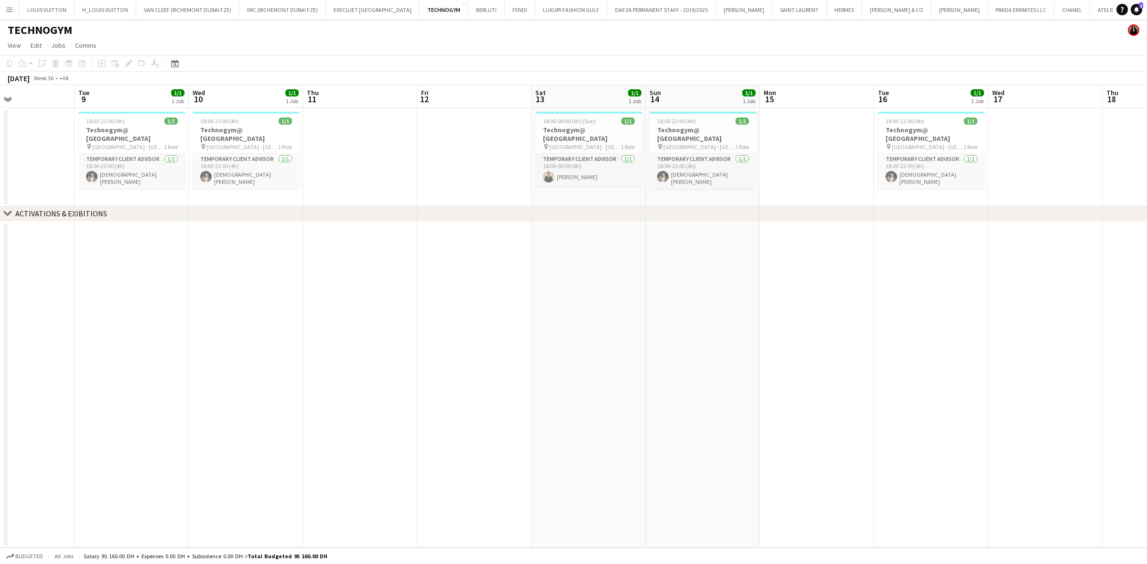
scroll to position [0, 277]
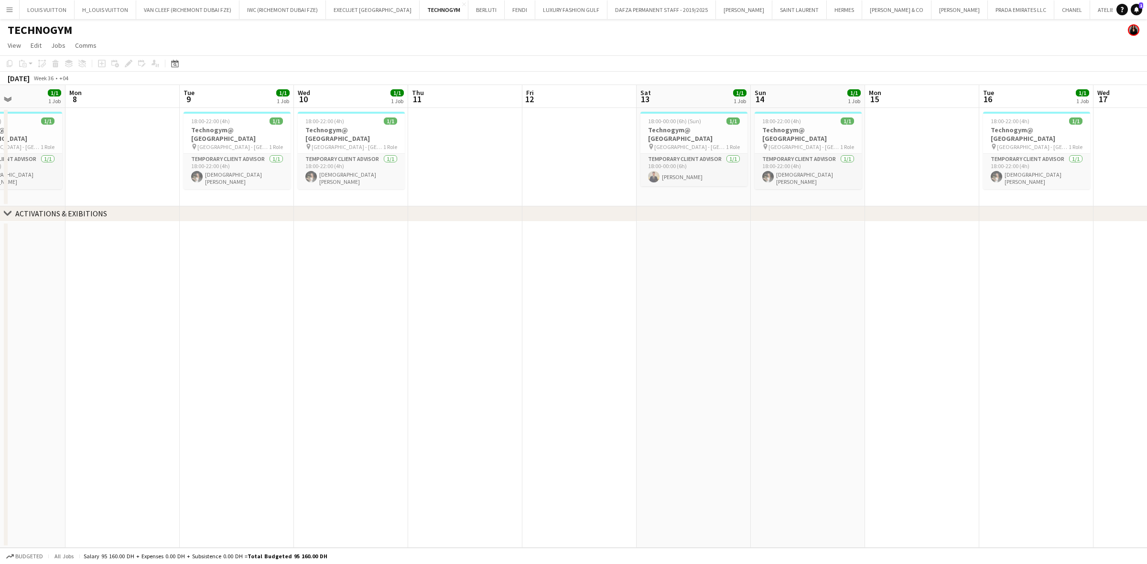
drag, startPoint x: 1043, startPoint y: 259, endPoint x: 666, endPoint y: 278, distance: 377.5
click at [666, 278] on app-calendar-viewport "Fri 5 Sat 6 1/1 1 Job Sun 7 1/1 1 Job Mon 8 Tue 9 1/1 1 Job Wed 10 1/1 1 Job Th…" at bounding box center [573, 316] width 1147 height 463
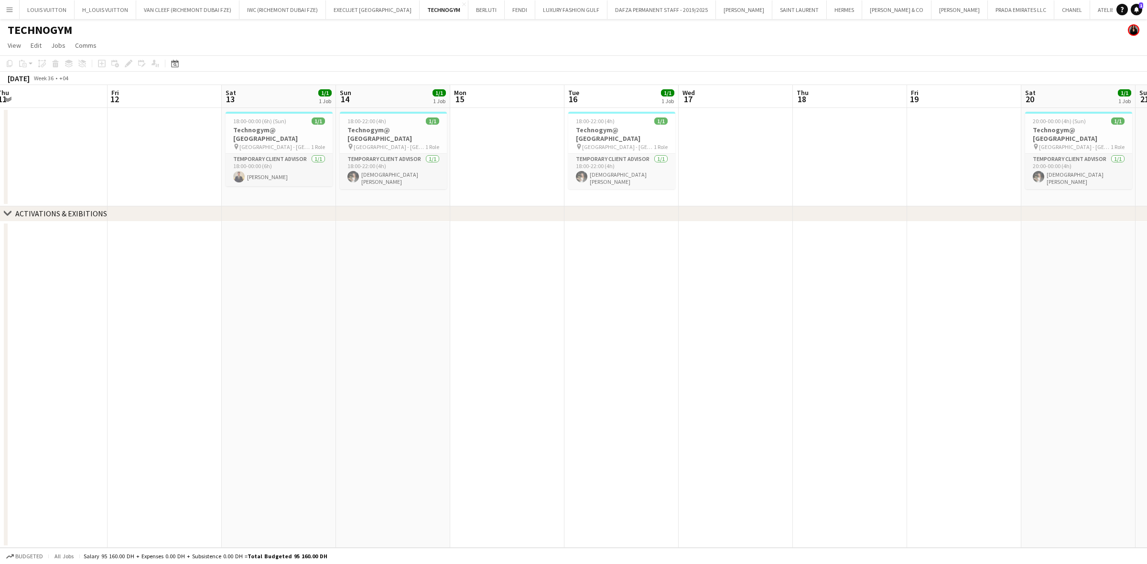
drag, startPoint x: 863, startPoint y: 257, endPoint x: 582, endPoint y: 303, distance: 285.8
click at [582, 303] on app-calendar-viewport "Mon 8 Tue 9 1/1 1 Job Wed 10 1/1 1 Job Thu 11 Fri 12 Sat 13 1/1 1 Job Sun 14 1/…" at bounding box center [573, 316] width 1147 height 463
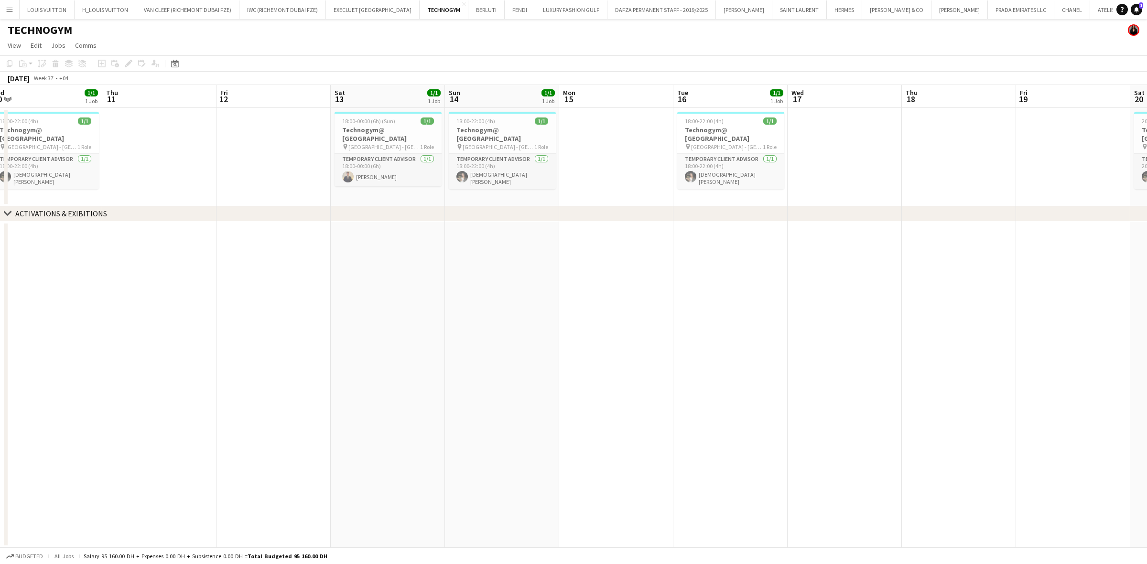
scroll to position [0, 352]
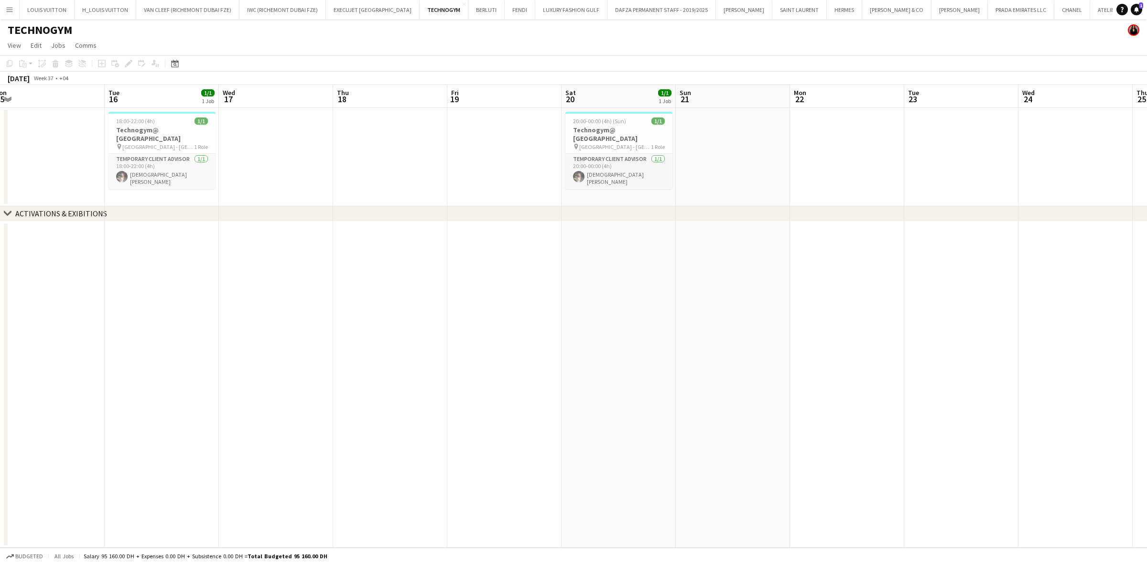
drag, startPoint x: 533, startPoint y: 286, endPoint x: 501, endPoint y: 286, distance: 32.5
click at [501, 286] on app-calendar-viewport "Fri 12 Sat 13 1/1 1 Job Sun 14 1/1 1 Job Mon 15 Tue 16 1/1 1 Job Wed 17 Thu 18 …" at bounding box center [573, 316] width 1147 height 463
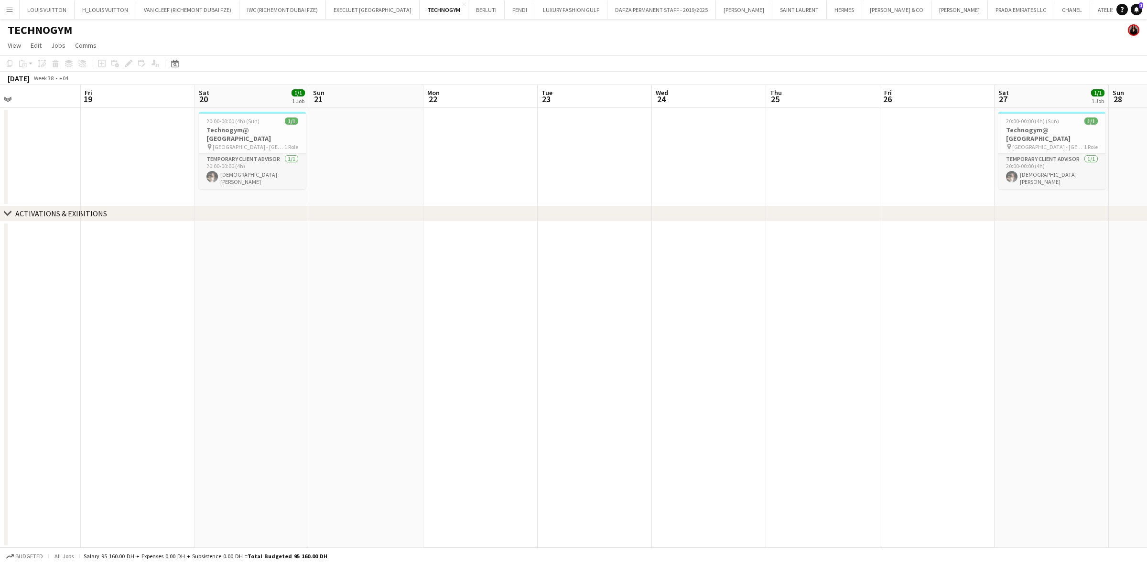
drag, startPoint x: 792, startPoint y: 269, endPoint x: 441, endPoint y: 271, distance: 351.7
click at [441, 271] on app-calendar-viewport "Mon 15 Tue 16 1/1 1 Job Wed 17 Thu 18 Fri 19 Sat 20 1/1 1 Job Sun 21 Mon 22 Tue…" at bounding box center [573, 316] width 1147 height 463
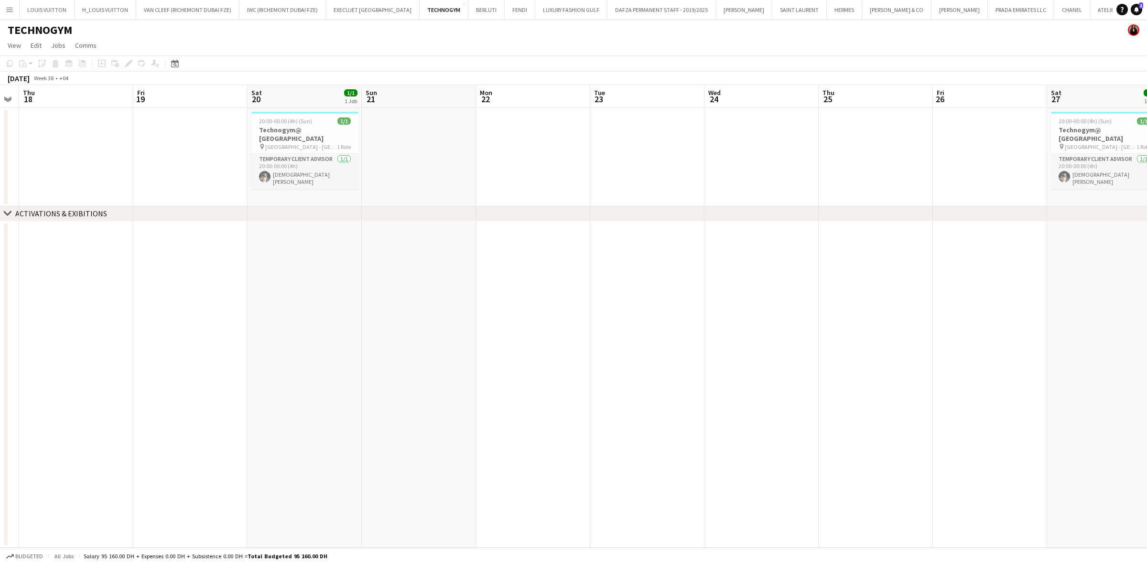
drag, startPoint x: 744, startPoint y: 261, endPoint x: 646, endPoint y: 260, distance: 97.5
click at [646, 260] on app-calendar-viewport "Mon 15 Tue 16 1/1 1 Job Wed 17 Thu 18 Fri 19 Sat 20 1/1 1 Job Sun 21 Mon 22 Tue…" at bounding box center [573, 316] width 1147 height 463
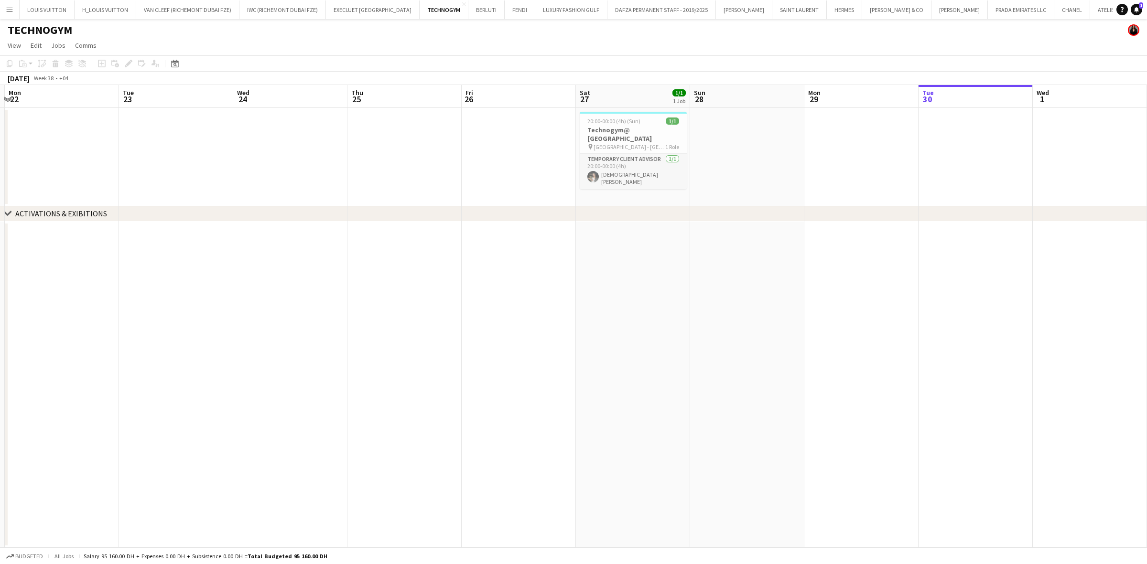
scroll to position [0, 355]
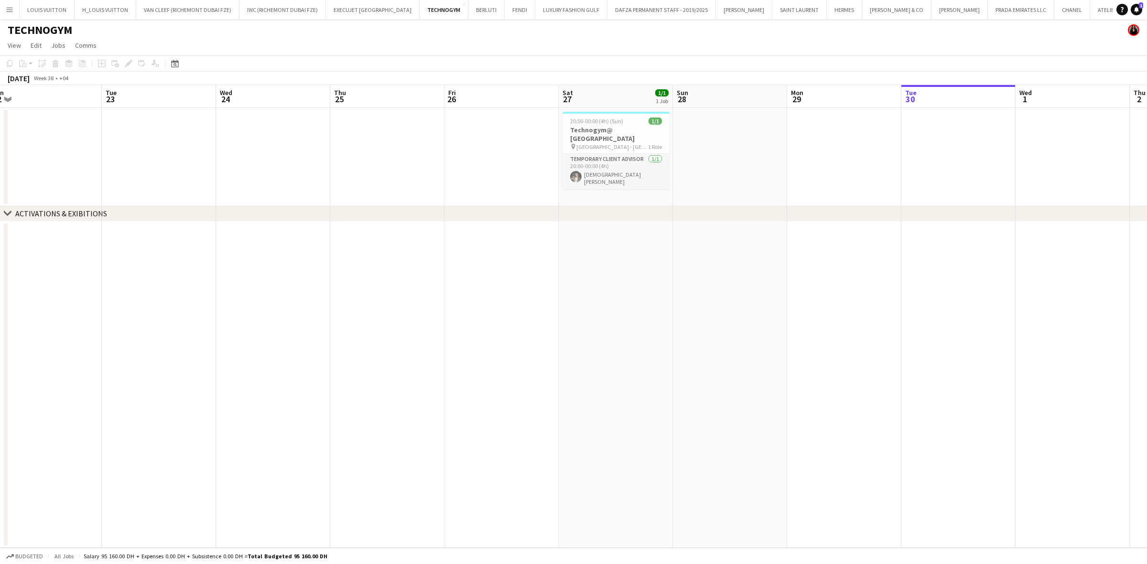
drag, startPoint x: 836, startPoint y: 259, endPoint x: 643, endPoint y: 273, distance: 193.5
click at [643, 273] on app-calendar-viewport "Fri 19 Sat 20 1/1 1 Job Sun 21 Mon 22 Tue 23 Wed 24 Thu 25 Fri 26 Sat 27 1/1 1 …" at bounding box center [573, 316] width 1147 height 463
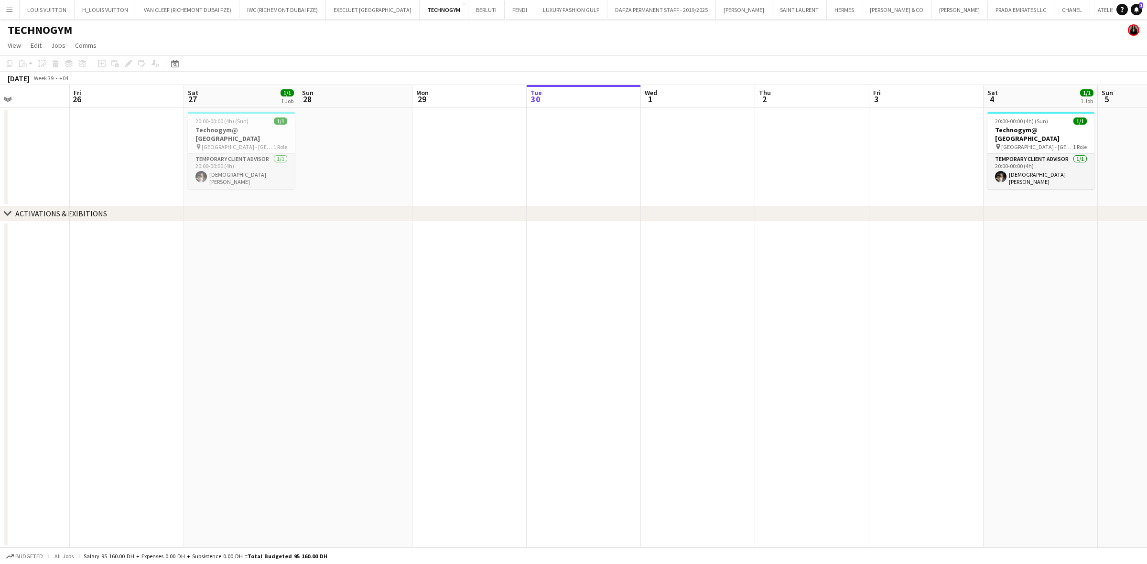
drag, startPoint x: 695, startPoint y: 275, endPoint x: 486, endPoint y: 272, distance: 209.3
click at [486, 272] on app-calendar-viewport "Tue 23 Wed 24 Thu 25 Fri 26 Sat 27 1/1 1 Job Sun 28 Mon 29 Tue 30 Wed 1 Thu 2 F…" at bounding box center [573, 316] width 1147 height 463
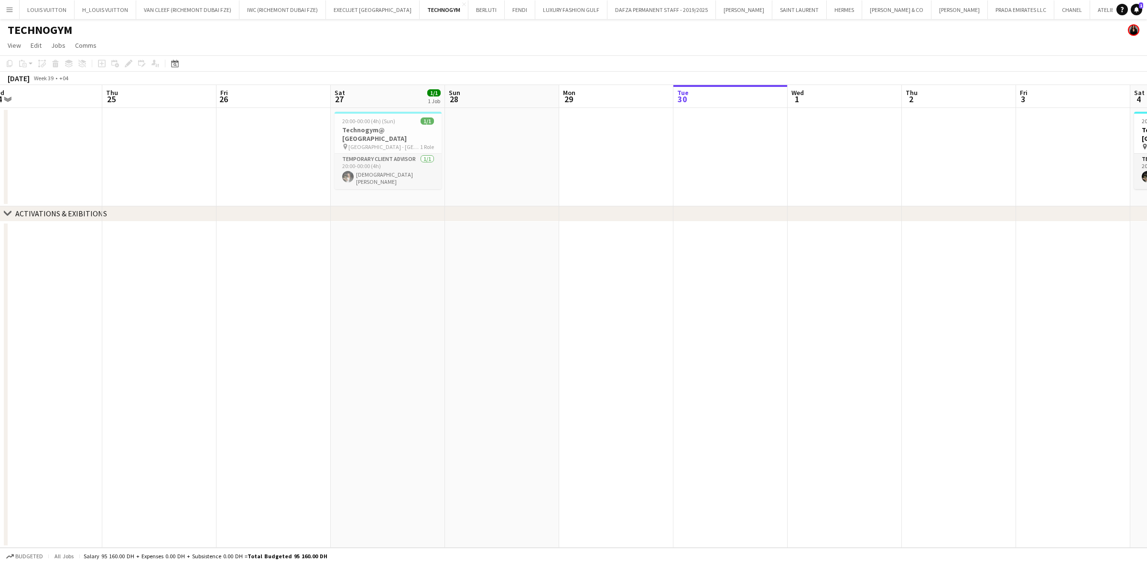
drag, startPoint x: 394, startPoint y: 147, endPoint x: 416, endPoint y: 149, distance: 22.1
click at [416, 149] on app-calendar-viewport "Mon 22 Tue 23 Wed 24 Thu 25 Fri 26 Sat 27 1/1 1 Job Sun 28 Mon 29 Tue 30 Wed 1 …" at bounding box center [573, 316] width 1147 height 463
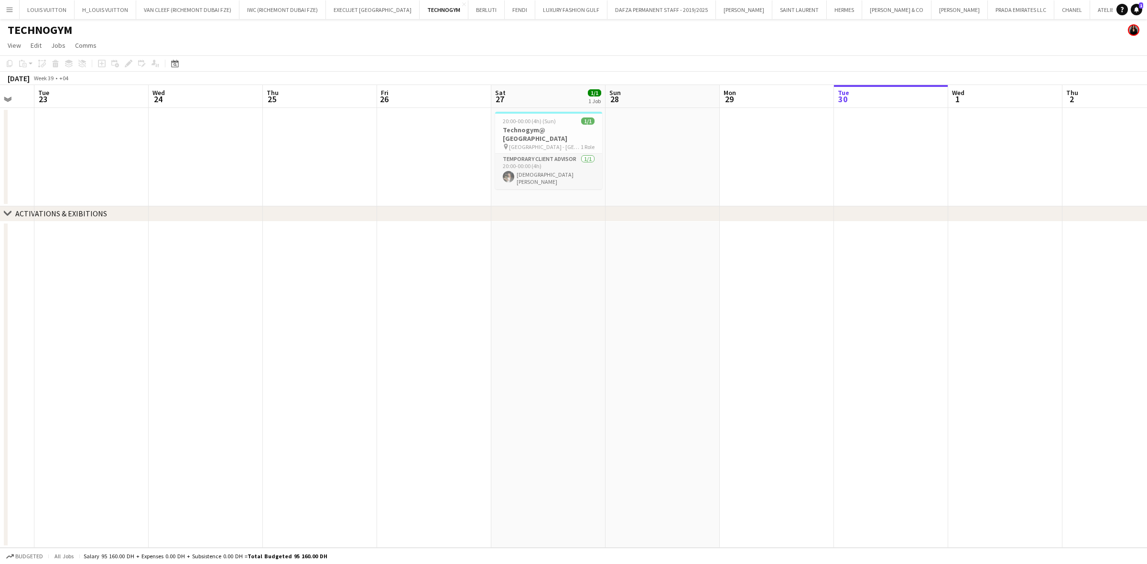
drag, startPoint x: 349, startPoint y: 140, endPoint x: 388, endPoint y: 153, distance: 41.0
click at [510, 140] on app-calendar-viewport "Sun 21 Mon 22 Tue 23 Wed 24 Thu 25 Fri 26 Sat 27 1/1 1 Job Sun 28 Mon 29 Tue 30…" at bounding box center [573, 316] width 1147 height 463
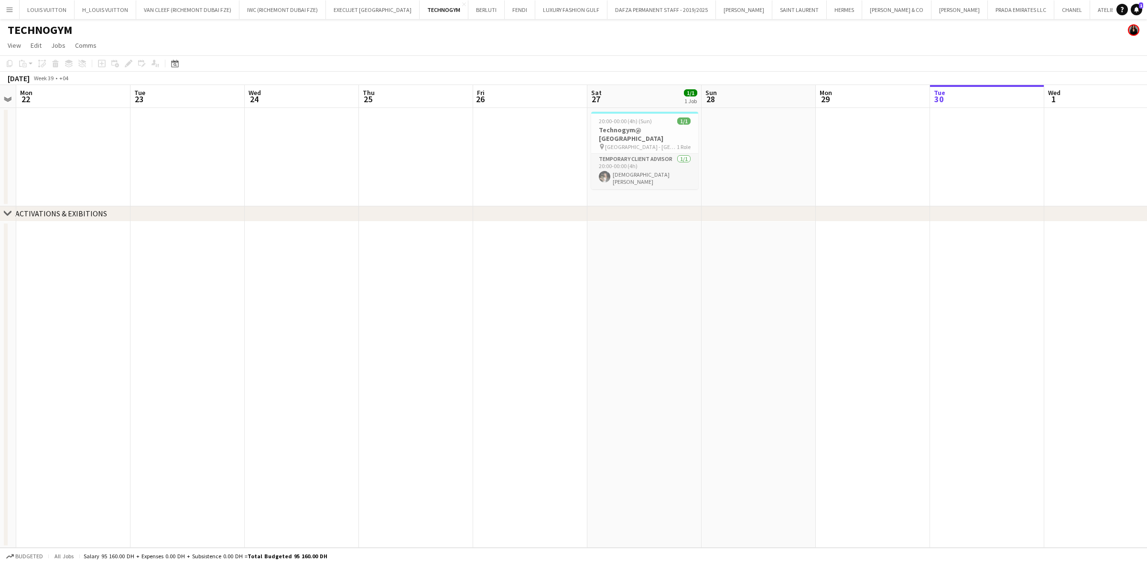
drag, startPoint x: 249, startPoint y: 157, endPoint x: 569, endPoint y: 152, distance: 319.2
click at [522, 156] on app-calendar-viewport "Fri 19 Sat 20 1/1 1 Job Sun 21 Mon 22 Tue 23 Wed 24 Thu 25 Fri 26 Sat 27 1/1 1 …" at bounding box center [573, 316] width 1147 height 463
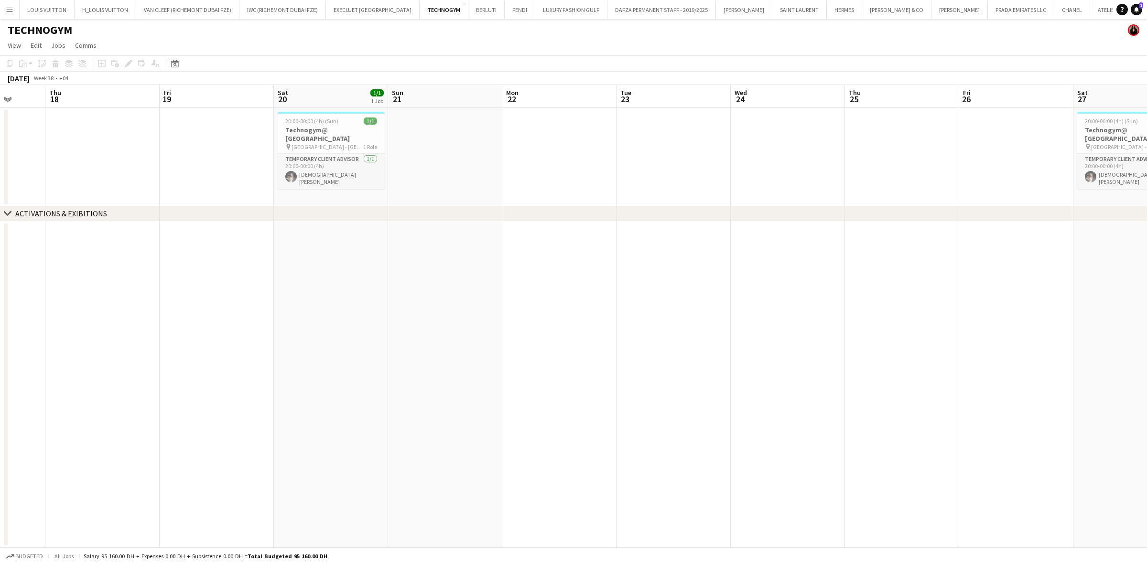
drag, startPoint x: 256, startPoint y: 162, endPoint x: 554, endPoint y: 166, distance: 298.7
click at [554, 166] on app-calendar-viewport "Mon 15 Tue 16 1/1 1 Job Wed 17 Thu 18 Fri 19 Sat 20 1/1 1 Job Sun 21 Mon 22 Tue…" at bounding box center [573, 316] width 1147 height 463
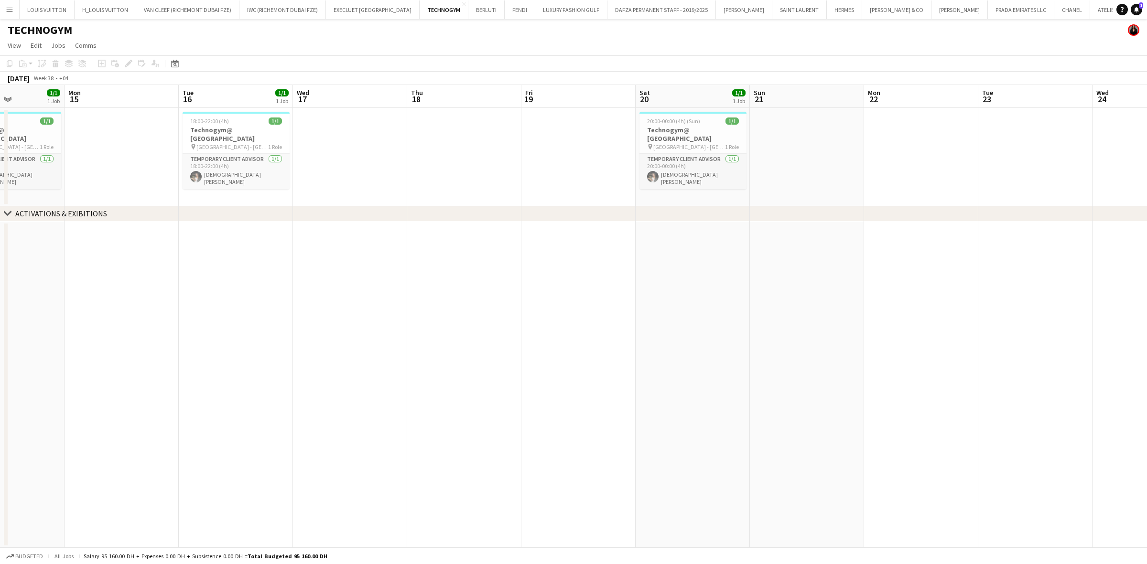
drag, startPoint x: 206, startPoint y: 161, endPoint x: 483, endPoint y: 171, distance: 276.4
click at [457, 171] on app-calendar-viewport "Fri 12 Sat 13 1/1 1 Job Sun 14 1/1 1 Job Mon 15 Tue 16 1/1 1 Job Wed 17 Thu 18 …" at bounding box center [573, 316] width 1147 height 463
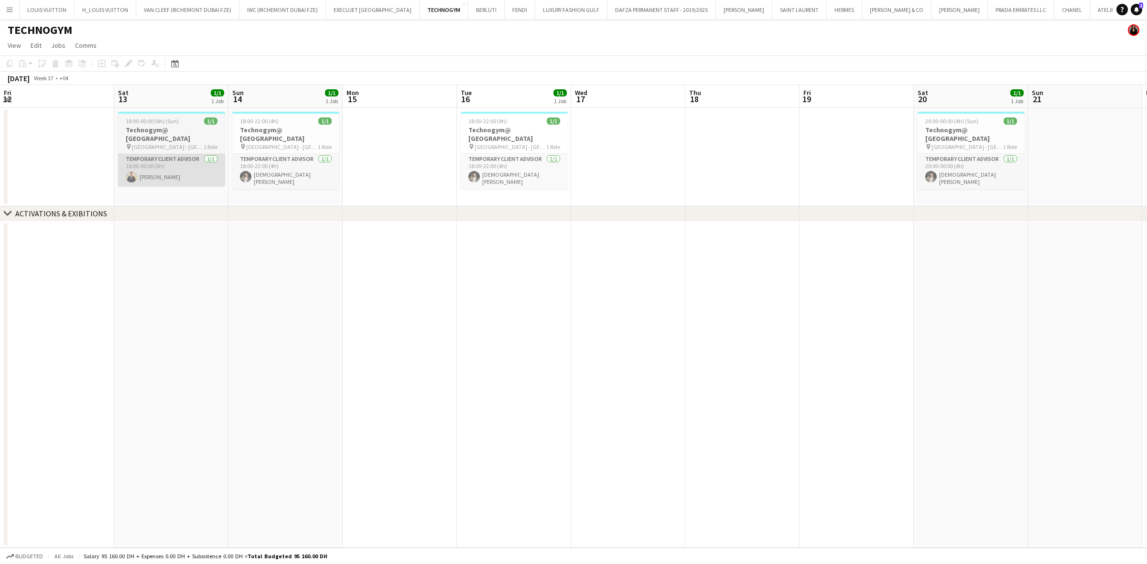
drag, startPoint x: 193, startPoint y: 145, endPoint x: 524, endPoint y: 156, distance: 331.8
click at [527, 156] on app-calendar-viewport "Wed 10 1/1 1 Job Thu 11 Fri 12 Sat 13 1/1 1 Job Sun 14 1/1 1 Job Mon 15 Tue 16 …" at bounding box center [573, 316] width 1147 height 463
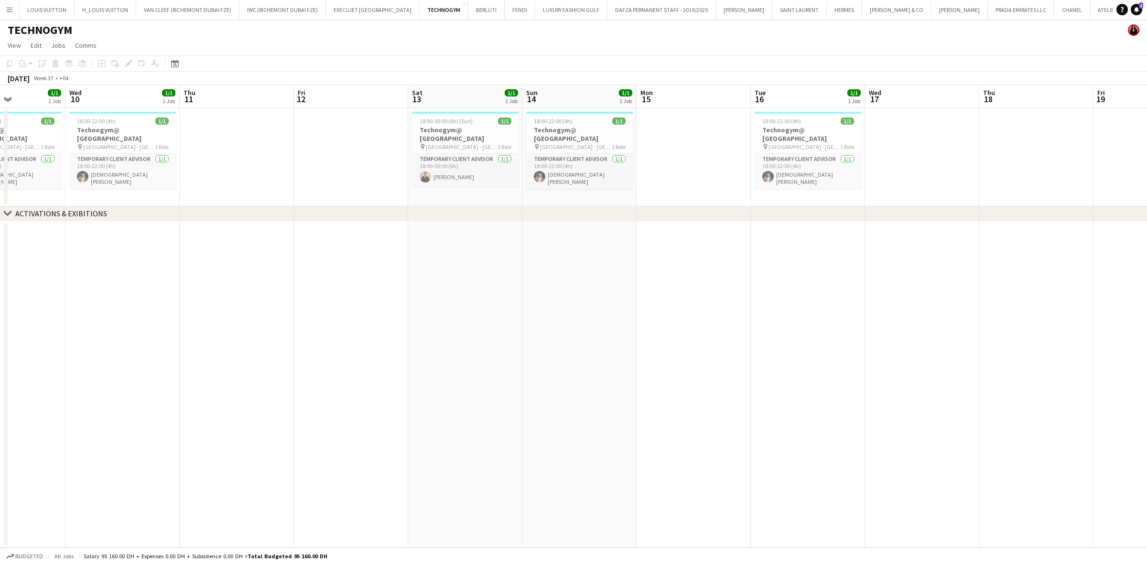
drag, startPoint x: 161, startPoint y: 146, endPoint x: 503, endPoint y: 168, distance: 342.9
click at [501, 168] on app-calendar-viewport "Sun 7 1/1 1 Job Mon 8 Tue 9 1/1 1 Job Wed 10 1/1 1 Job Thu 11 Fri 12 Sat 13 1/1…" at bounding box center [573, 316] width 1147 height 463
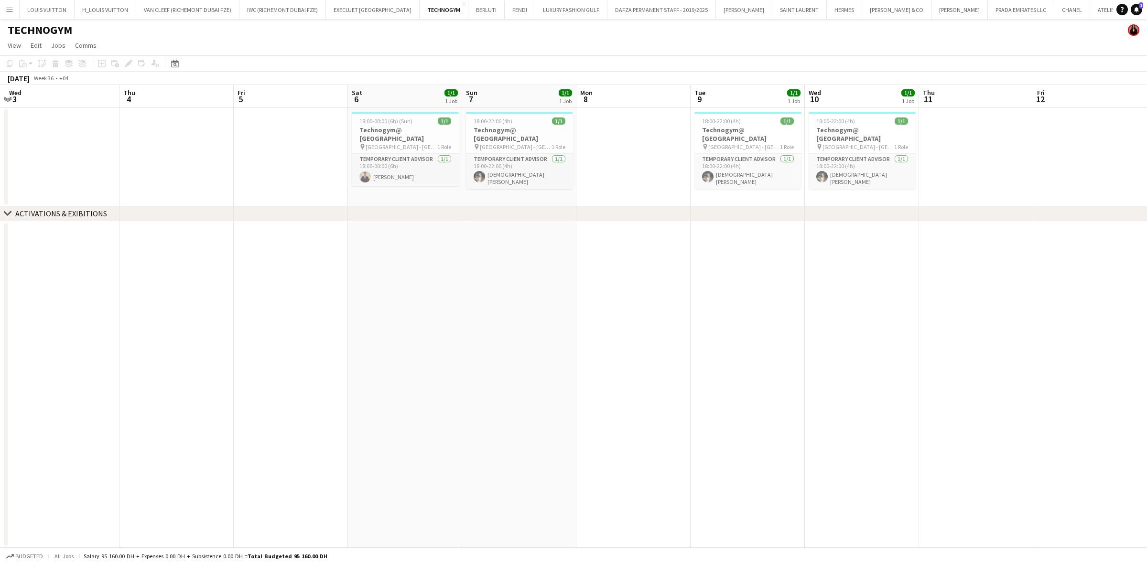
drag, startPoint x: 155, startPoint y: 147, endPoint x: 460, endPoint y: 119, distance: 305.6
click at [460, 119] on app-calendar-viewport "Mon 1 Tue 2 Wed 3 Thu 4 Fri 5 Sat 6 1/1 1 Job Sun 7 1/1 1 Job Mon 8 Tue 9 1/1 1…" at bounding box center [573, 316] width 1147 height 463
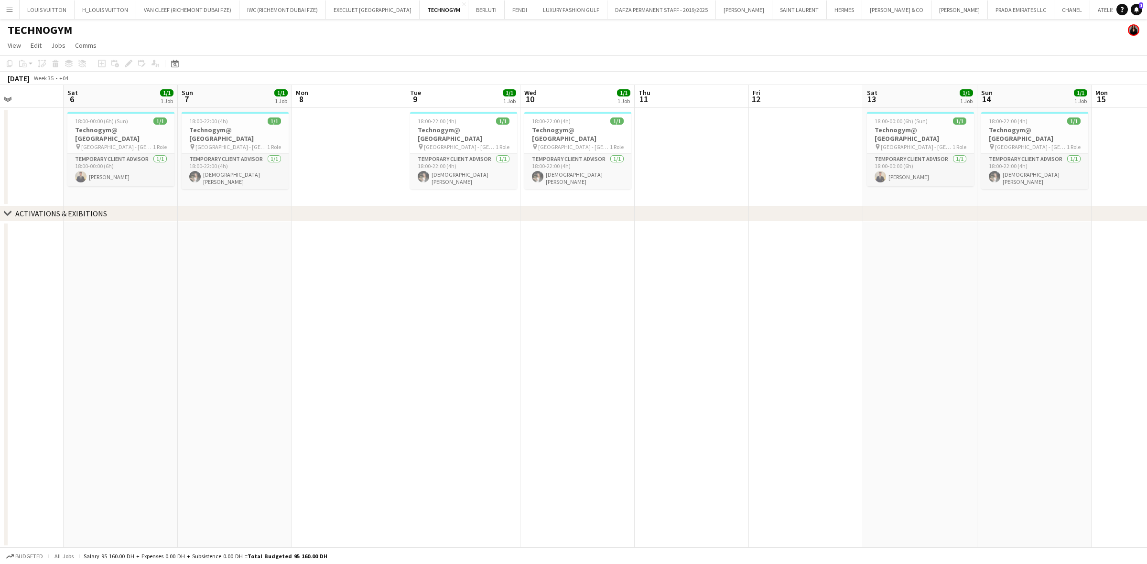
drag, startPoint x: 182, startPoint y: 130, endPoint x: 0, endPoint y: 151, distance: 183.2
click at [0, 151] on app-calendar-viewport "Tue 2 Wed 3 Thu 4 Fri 5 Sat 6 1/1 1 Job Sun 7 1/1 1 Job Mon 8 Tue 9 1/1 1 Job W…" at bounding box center [573, 316] width 1147 height 463
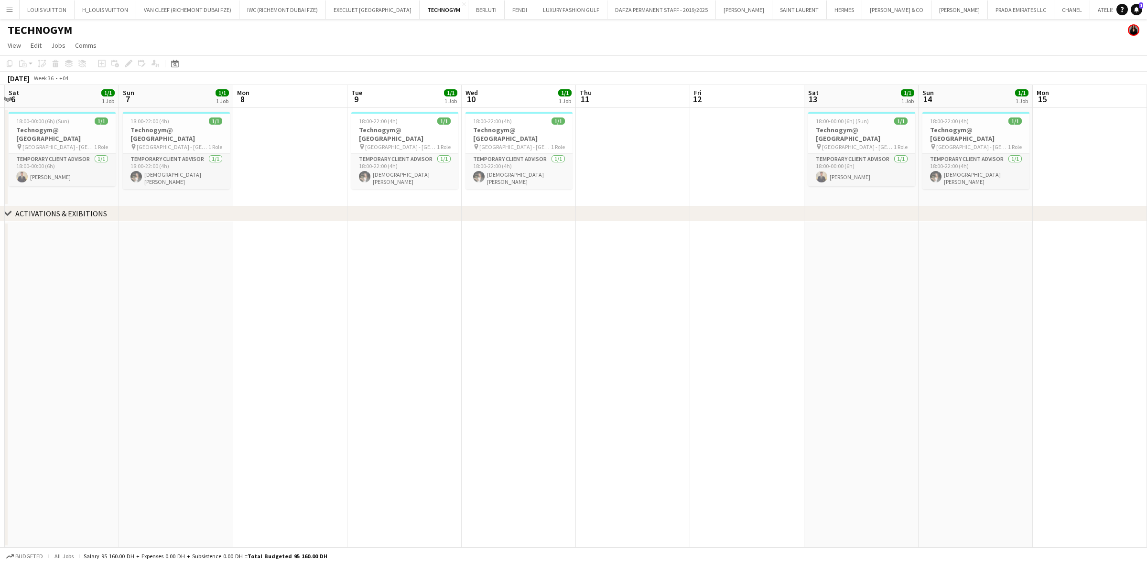
drag, startPoint x: 242, startPoint y: 140, endPoint x: 135, endPoint y: 146, distance: 107.7
click at [135, 146] on app-calendar-viewport "Wed 3 Thu 4 Fri 5 Sat 6 1/1 1 Job Sun 7 1/1 1 Job Mon 8 Tue 9 1/1 1 Job Wed 10 …" at bounding box center [573, 316] width 1147 height 463
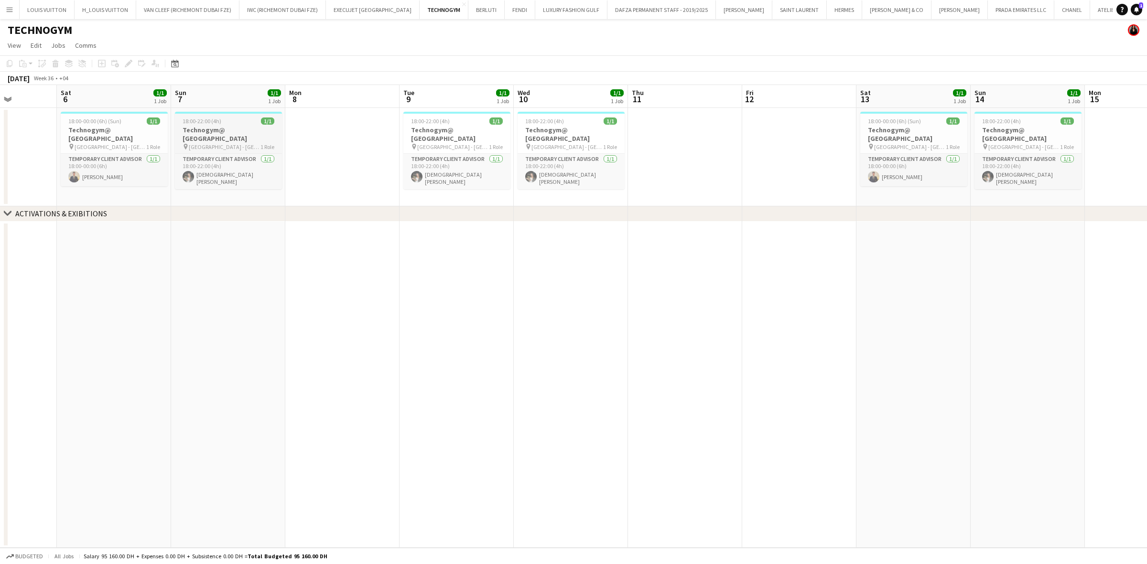
drag, startPoint x: 241, startPoint y: 133, endPoint x: 147, endPoint y: 130, distance: 94.2
click at [153, 143] on app-calendar-viewport "Wed 3 Thu 4 Fri 5 Sat 6 1/1 1 Job Sun 7 1/1 1 Job Mon 8 Tue 9 1/1 1 Job Wed 10 …" at bounding box center [573, 316] width 1147 height 463
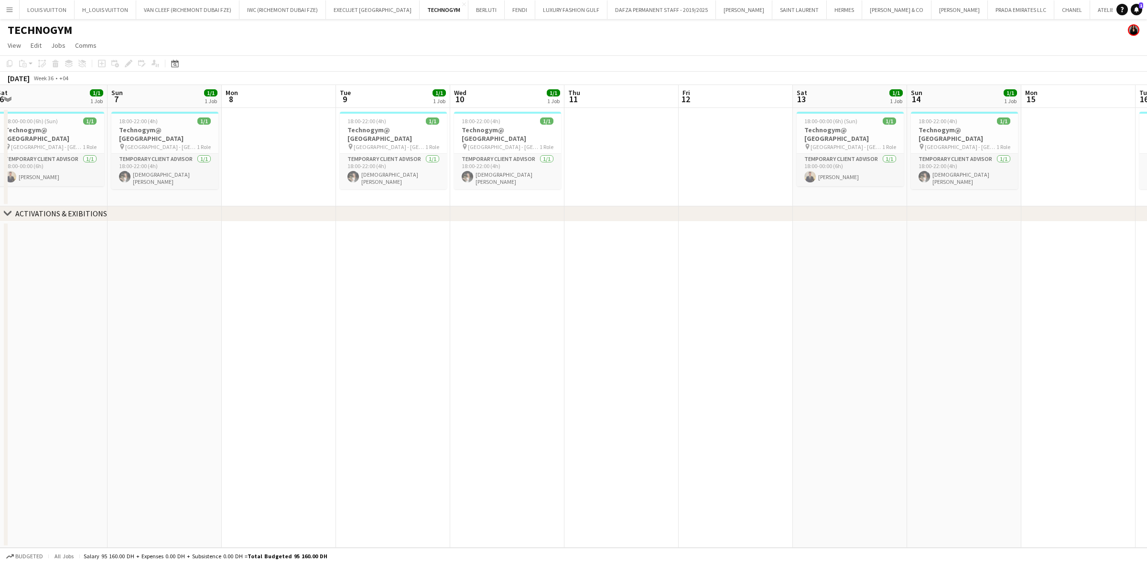
drag, startPoint x: 340, startPoint y: 126, endPoint x: 235, endPoint y: 144, distance: 107.2
click at [235, 144] on app-calendar-viewport "Wed 3 Thu 4 Fri 5 Sat 6 1/1 1 Job Sun 7 1/1 1 Job Mon 8 Tue 9 1/1 1 Job Wed 10 …" at bounding box center [573, 316] width 1147 height 463
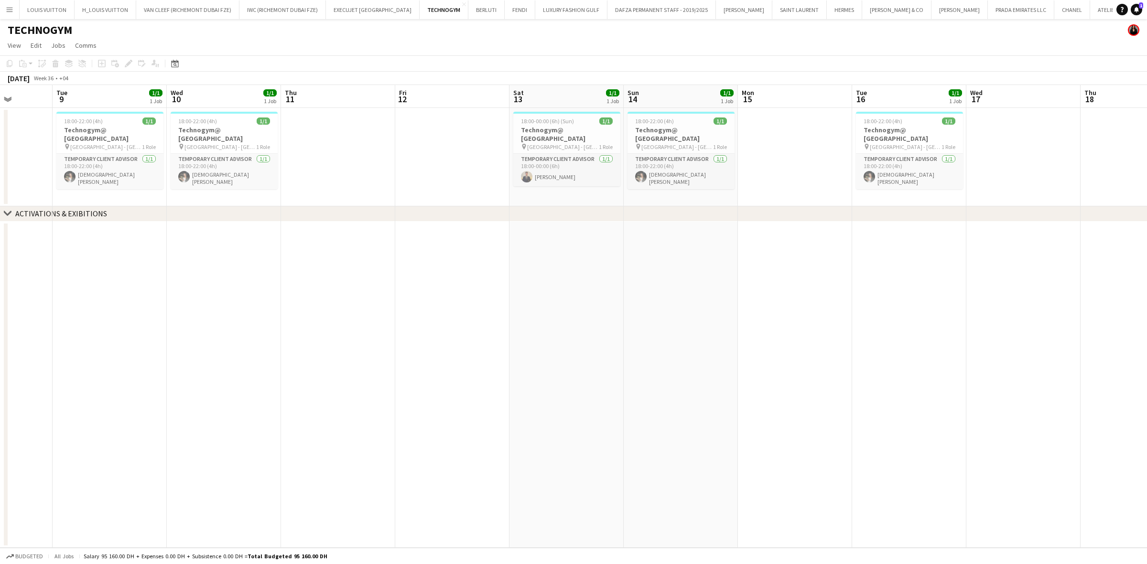
drag, startPoint x: 403, startPoint y: 128, endPoint x: 129, endPoint y: 148, distance: 274.5
click at [129, 148] on app-calendar-viewport "Sat 6 1/1 1 Job Sun 7 1/1 1 Job Mon 8 Tue 9 1/1 1 Job Wed 10 1/1 1 Job Thu 11 F…" at bounding box center [573, 316] width 1147 height 463
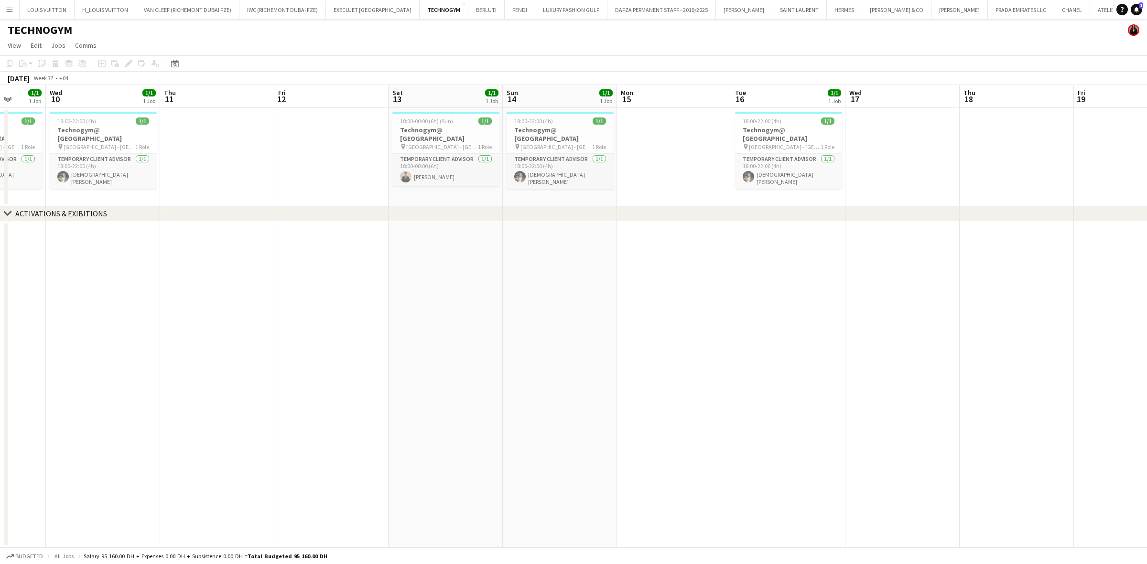
drag, startPoint x: 420, startPoint y: 140, endPoint x: 291, endPoint y: 148, distance: 129.3
click at [291, 148] on app-calendar-viewport "Sun 7 1/1 1 Job Mon 8 Tue 9 1/1 1 Job Wed 10 1/1 1 Job Thu 11 Fri 12 Sat 13 1/1…" at bounding box center [573, 316] width 1147 height 463
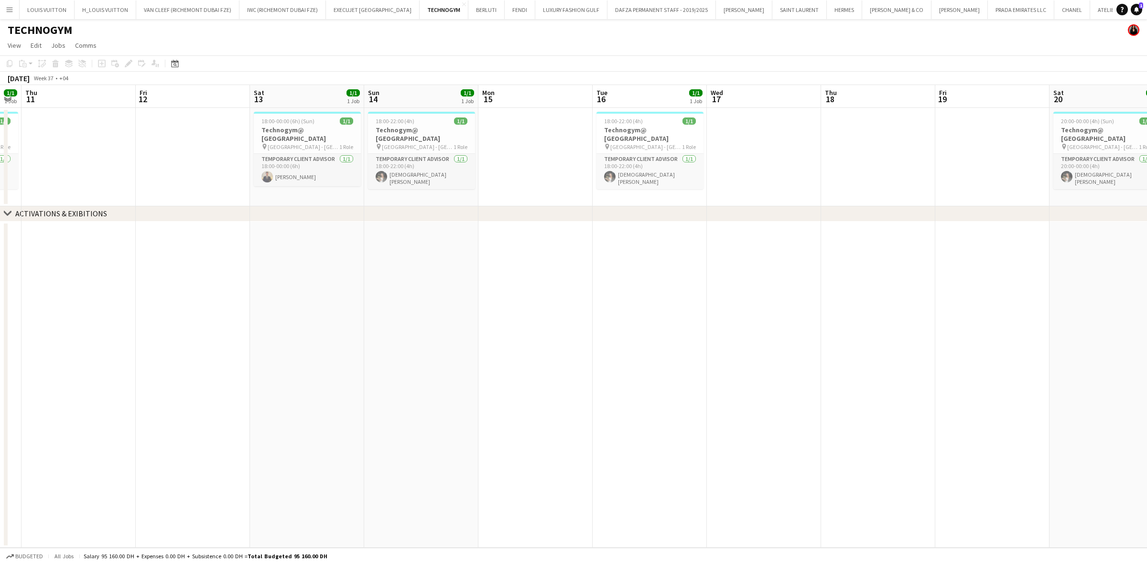
drag, startPoint x: 341, startPoint y: 140, endPoint x: 292, endPoint y: 142, distance: 48.8
click at [293, 142] on app-calendar-viewport "Mon 8 Tue 9 1/1 1 Job Wed 10 1/1 1 Job Thu 11 Fri 12 Sat 13 1/1 1 Job Sun 14 1/…" at bounding box center [573, 316] width 1147 height 463
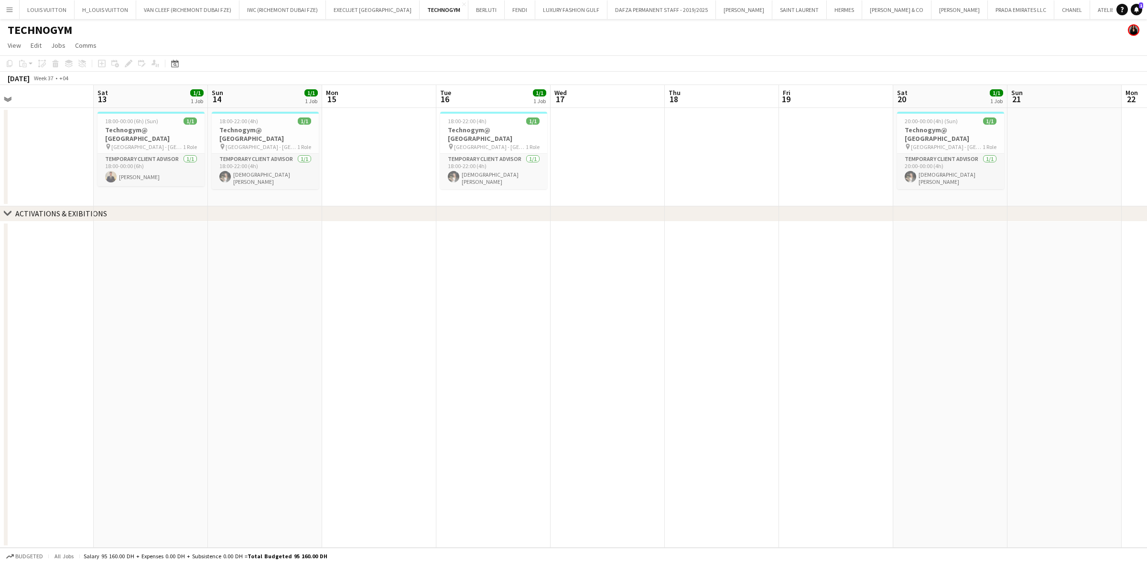
drag, startPoint x: 468, startPoint y: 132, endPoint x: 307, endPoint y: 151, distance: 162.1
click at [308, 151] on app-calendar-viewport "Tue 9 1/1 1 Job Wed 10 1/1 1 Job Thu 11 Fri 12 Sat 13 1/1 1 Job Sun 14 1/1 1 Jo…" at bounding box center [573, 316] width 1147 height 463
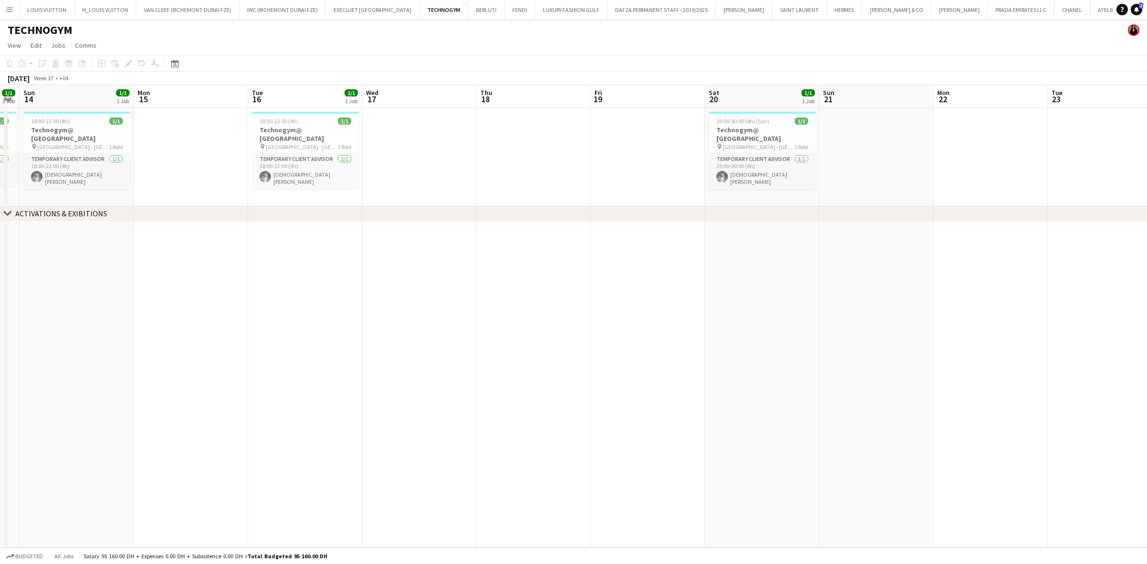
drag, startPoint x: 529, startPoint y: 160, endPoint x: 230, endPoint y: 171, distance: 299.8
click at [238, 171] on app-calendar-viewport "Thu 11 Fri 12 Sat 13 1/1 1 Job Sun 14 1/1 1 Job Mon 15 Tue 16 1/1 1 Job Wed 17 …" at bounding box center [573, 316] width 1147 height 463
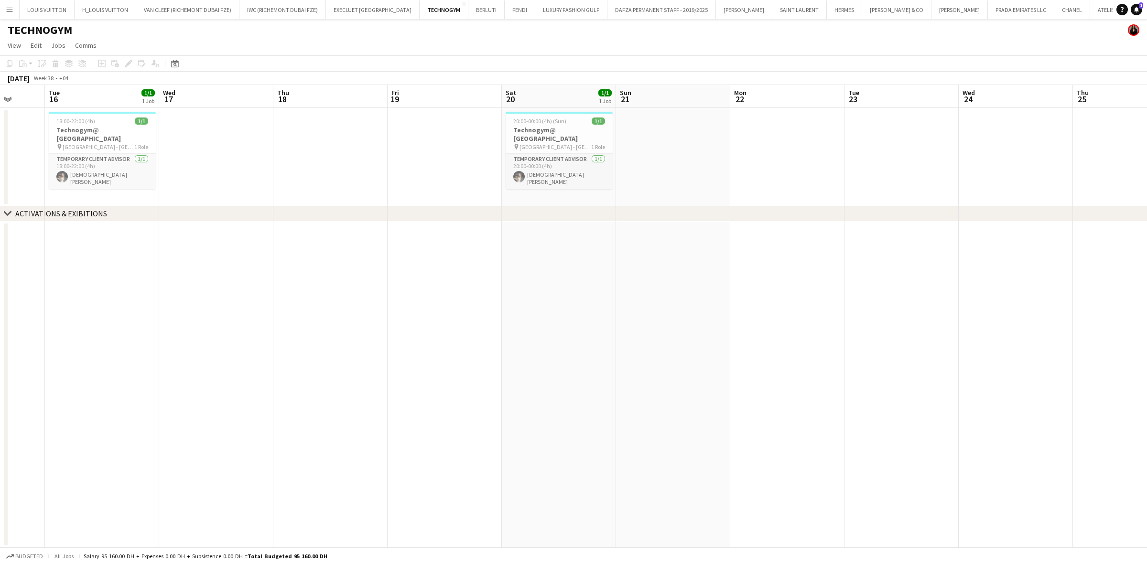
drag, startPoint x: 500, startPoint y: 134, endPoint x: 221, endPoint y: 147, distance: 279.4
click at [261, 147] on app-calendar-viewport "Sat 13 1/1 1 Job Sun 14 1/1 1 Job Mon 15 Tue 16 1/1 1 Job Wed 17 Thu 18 Fri 19 …" at bounding box center [573, 316] width 1147 height 463
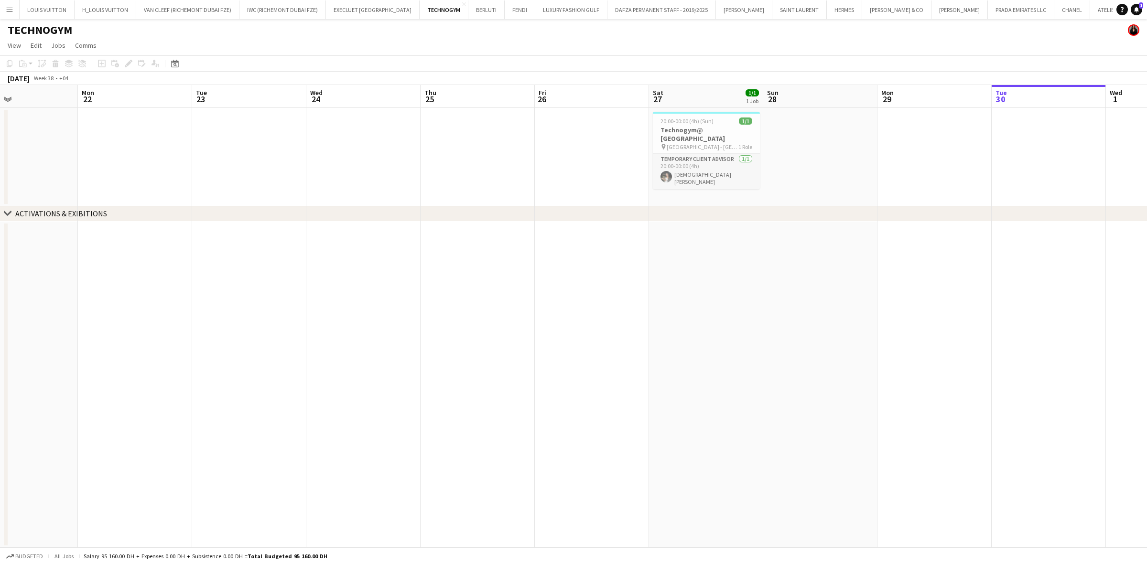
drag, startPoint x: 485, startPoint y: 142, endPoint x: 261, endPoint y: 159, distance: 224.2
click at [265, 159] on app-calendar-viewport "Thu 18 Fri 19 Sat 20 1/1 1 Job Sun 21 Mon 22 Tue 23 Wed 24 Thu 25 Fri 26 Sat 27…" at bounding box center [573, 316] width 1147 height 463
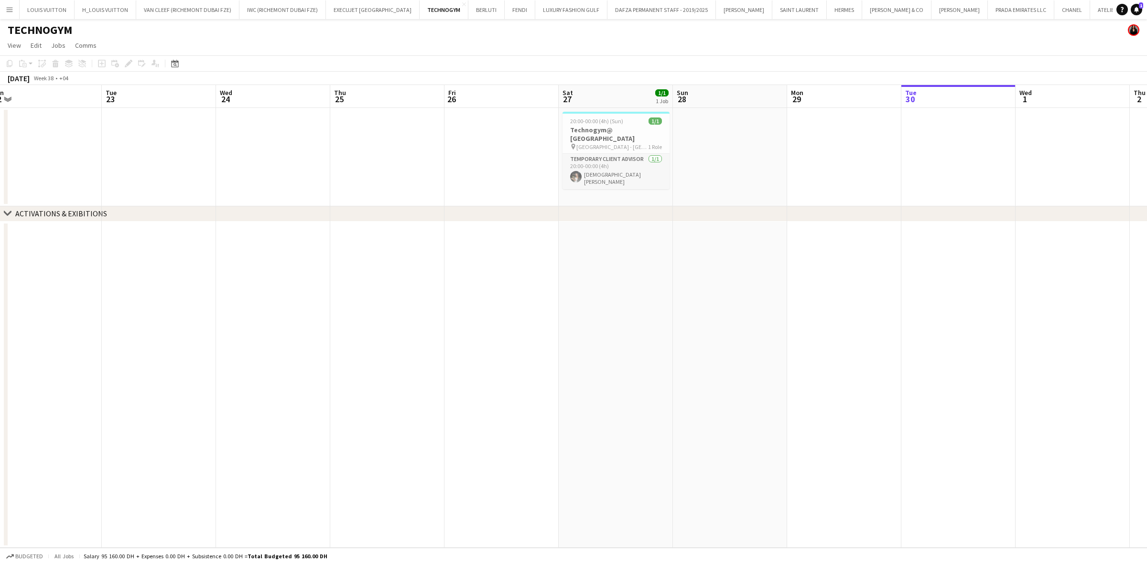
click at [238, 175] on app-calendar-viewport "Fri 19 Sat 20 1/1 1 Job Sun 21 Mon 22 Tue 23 Wed 24 Thu 25 Fri 26 Sat 27 1/1 1 …" at bounding box center [573, 316] width 1147 height 463
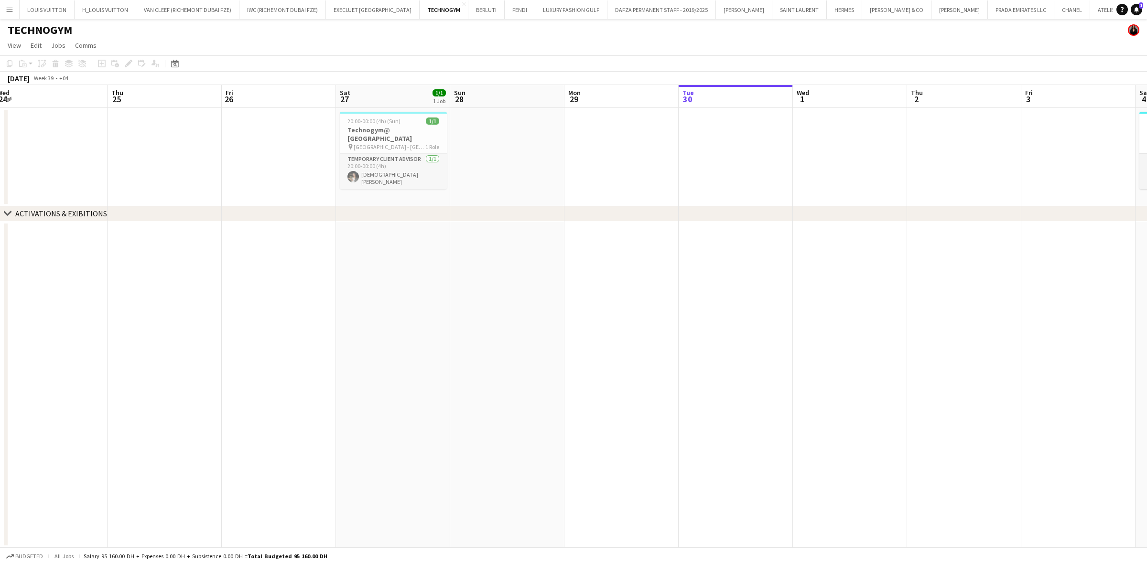
drag, startPoint x: 430, startPoint y: 131, endPoint x: 207, endPoint y: 151, distance: 224.0
click at [210, 151] on app-calendar-viewport "Sun 21 Mon 22 Tue 23 Wed 24 Thu 25 Fri 26 Sat 27 1/1 1 Job Sun 28 Mon 29 Tue 30…" at bounding box center [573, 316] width 1147 height 463
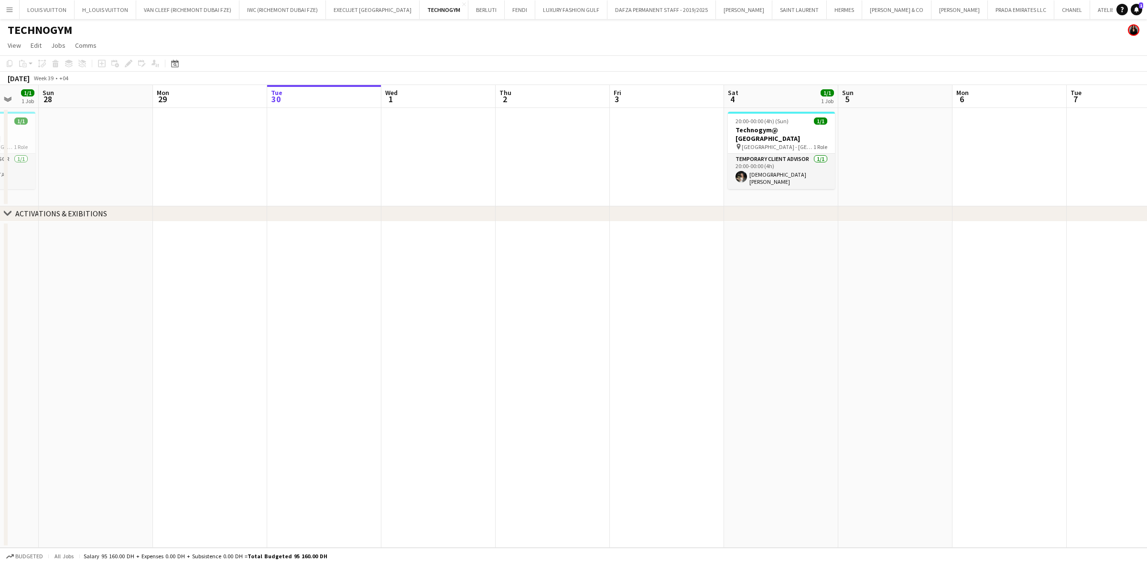
click at [483, 162] on app-calendar-viewport "Thu 25 Fri 26 Sat 27 1/1 1 Job Sun 28 Mon 29 Tue 30 Wed 1 Thu 2 Fri 3 Sat 4 1/1…" at bounding box center [573, 316] width 1147 height 463
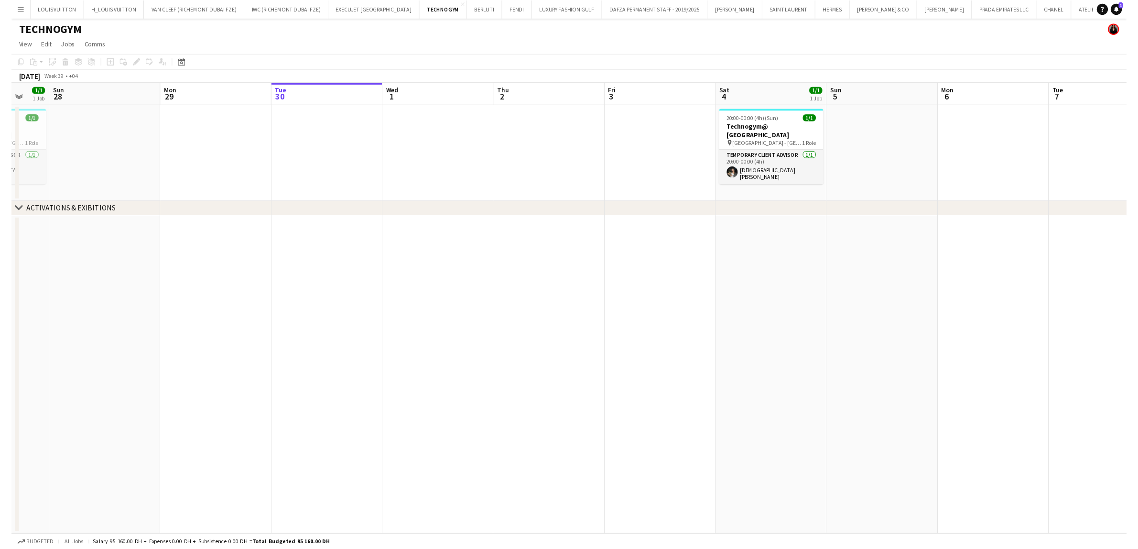
scroll to position [0, 307]
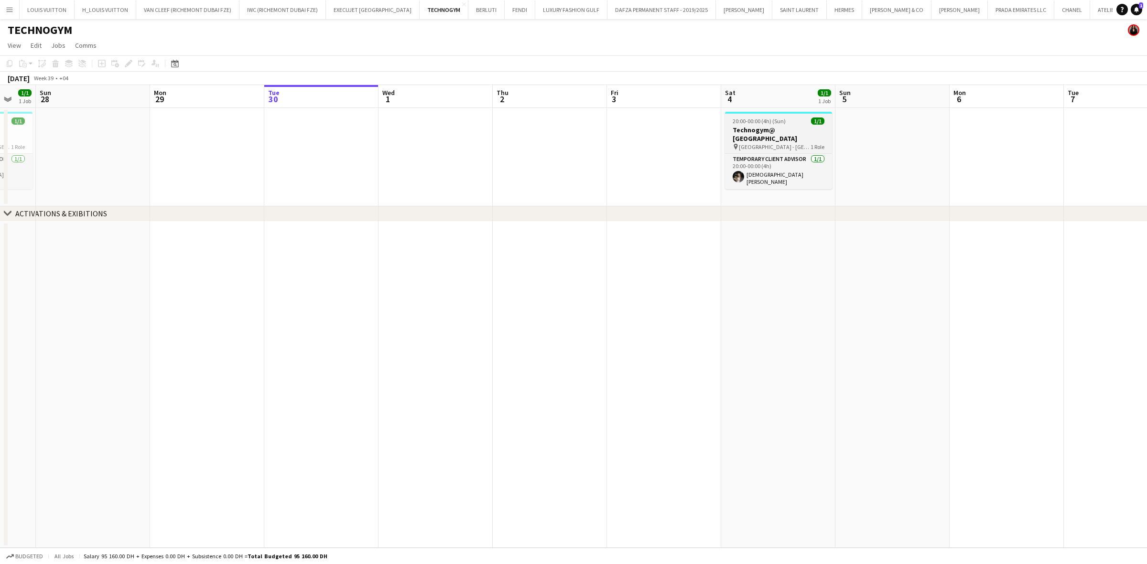
click at [747, 122] on span "20:00-00:00 (4h) (Sun)" at bounding box center [759, 121] width 53 height 7
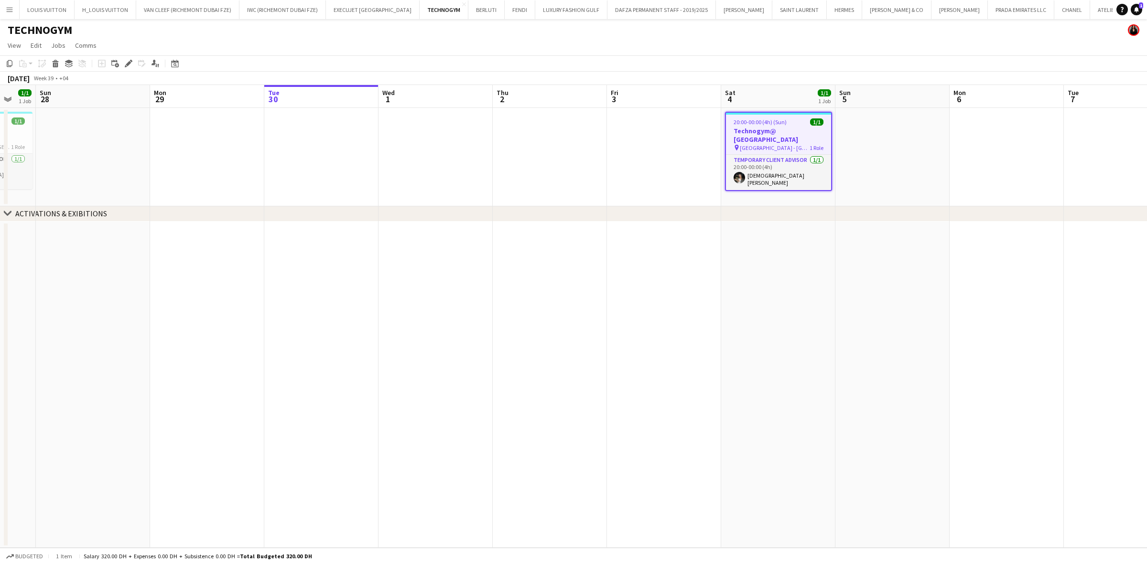
click at [120, 61] on div "Add job Add linked Job Edit Edit linked Job Applicants" at bounding box center [124, 63] width 73 height 11
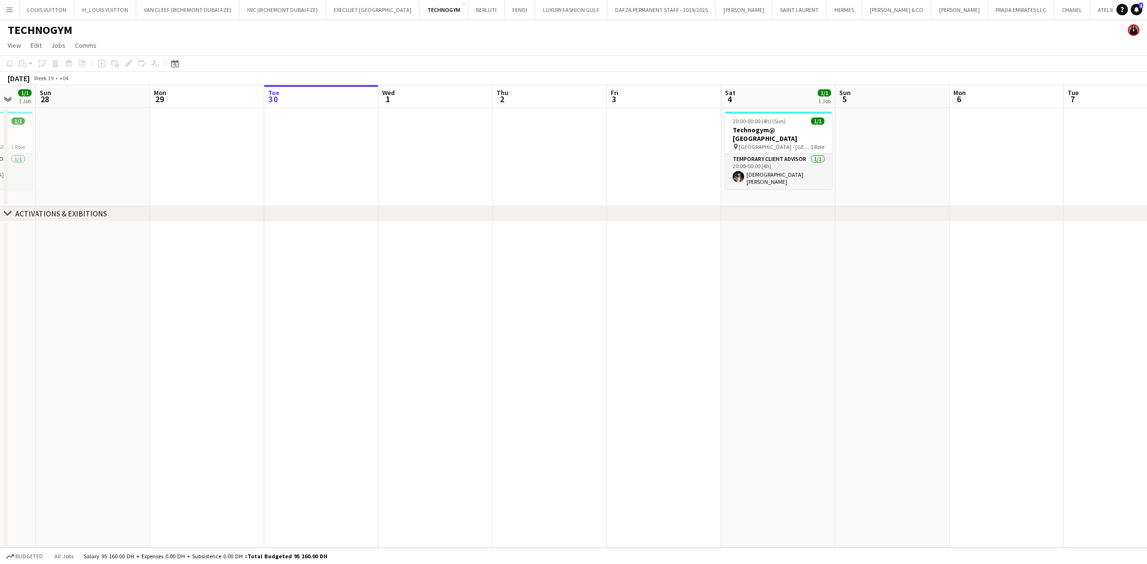
drag, startPoint x: 771, startPoint y: 122, endPoint x: 774, endPoint y: 98, distance: 24.1
click at [755, 123] on span "20:00-00:00 (4h) (Sun)" at bounding box center [759, 121] width 53 height 7
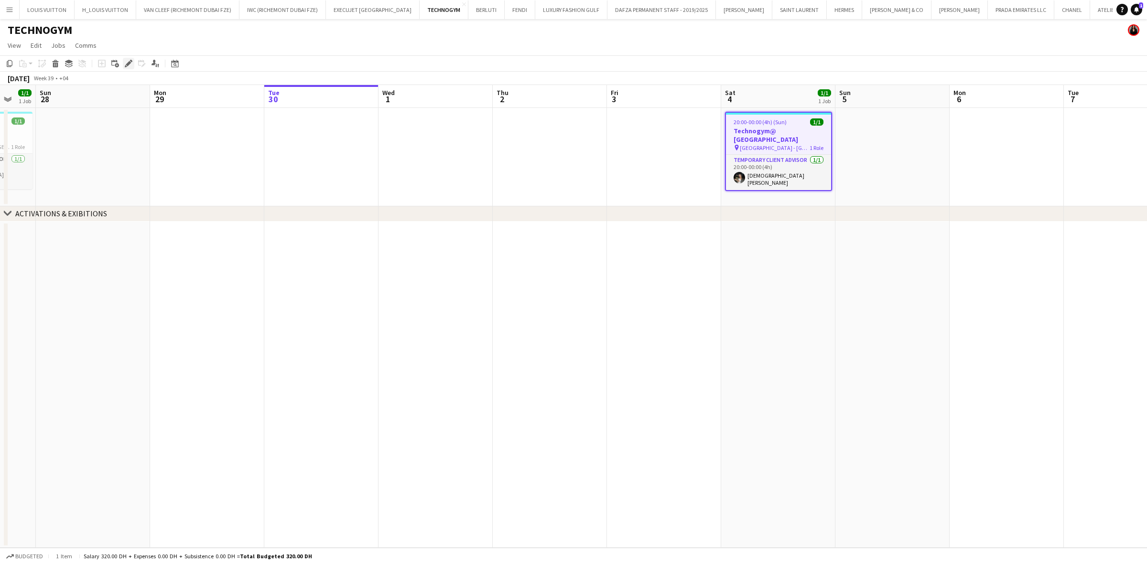
click at [127, 59] on div "Edit" at bounding box center [128, 63] width 11 height 11
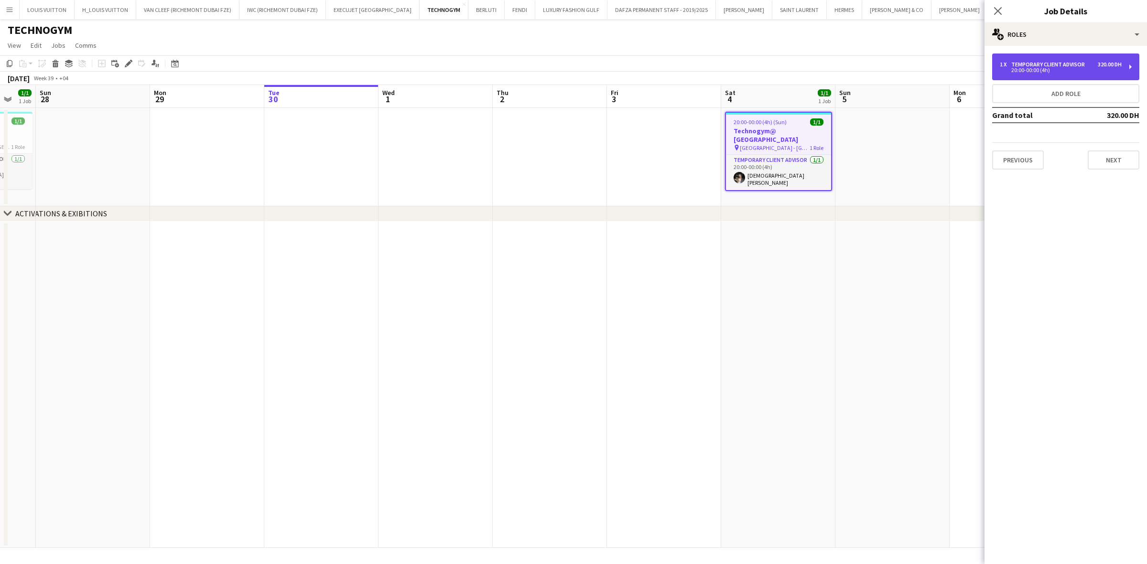
click at [755, 63] on div "Temporary Client Advisor" at bounding box center [1049, 64] width 77 height 7
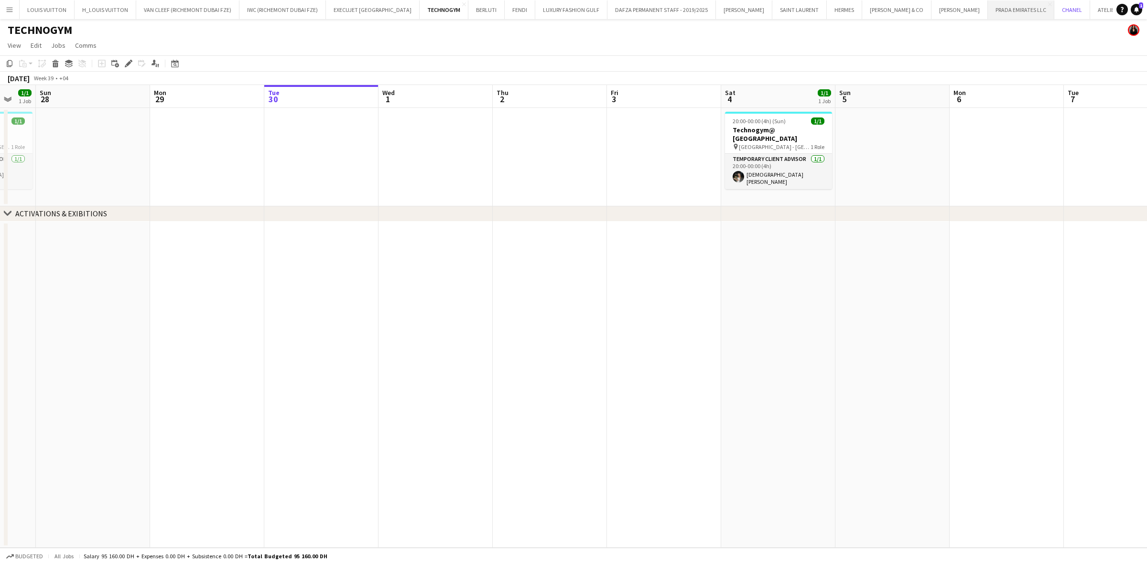
click at [755, 8] on button "CHANEL Close" at bounding box center [1072, 9] width 36 height 19
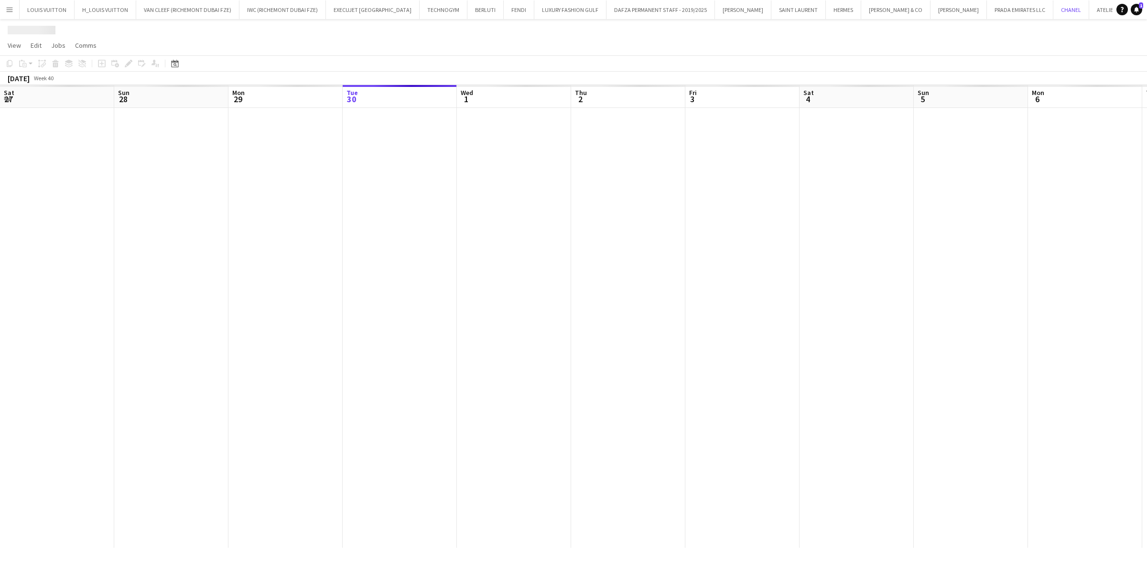
scroll to position [0, 228]
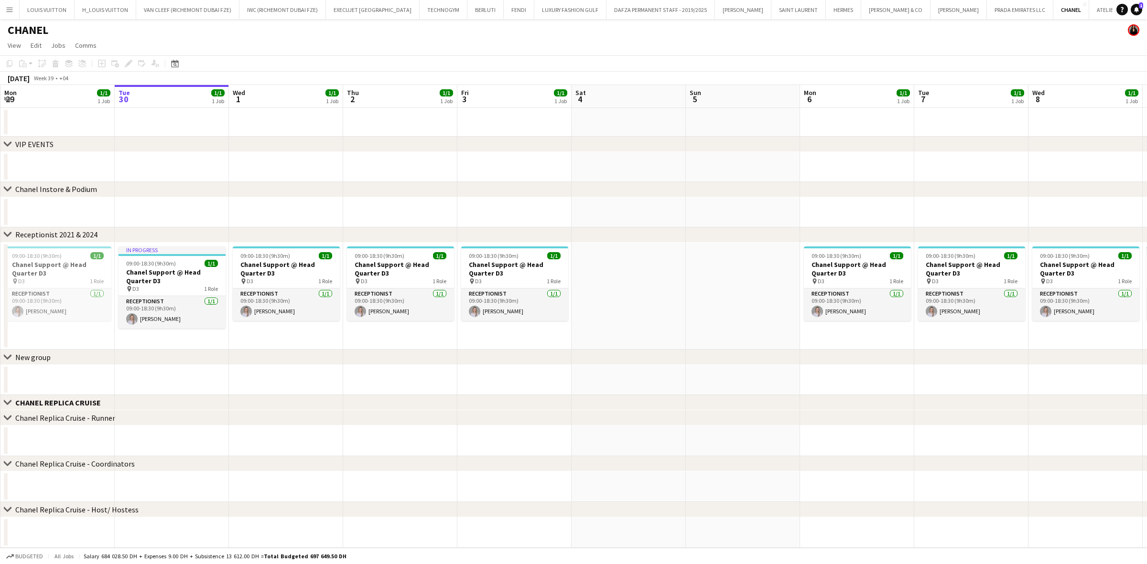
drag, startPoint x: 316, startPoint y: 266, endPoint x: 659, endPoint y: 268, distance: 343.1
click at [632, 263] on app-calendar-viewport "Sat 27 Sun 28 Mon 29 1/1 1 Job Tue 30 1/1 1 Job Wed 1 1/1 1 Job Thu 2 1/1 1 Job…" at bounding box center [573, 316] width 1147 height 463
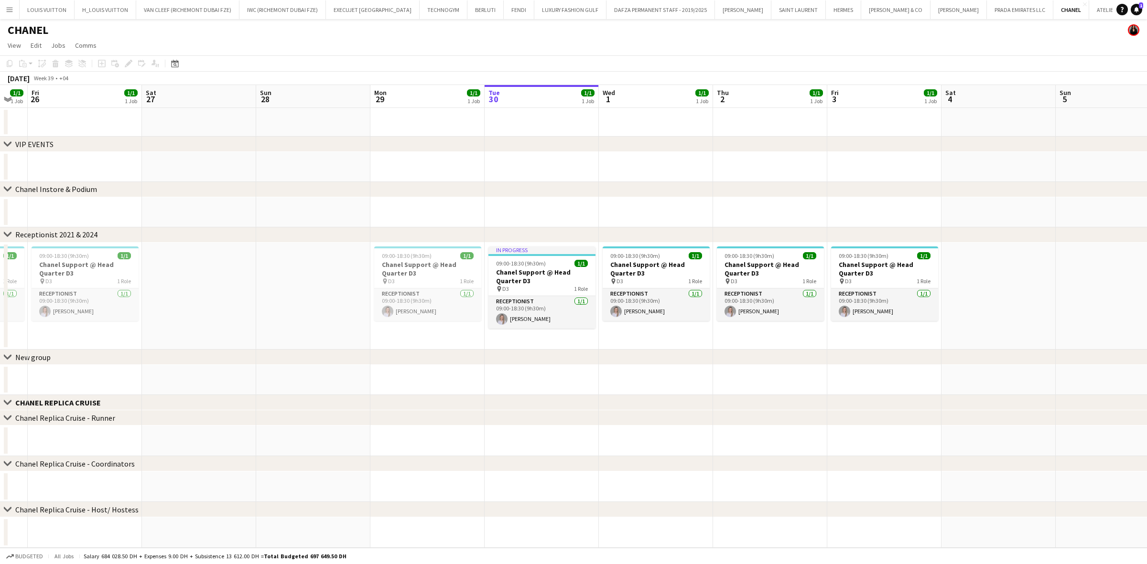
drag, startPoint x: 481, startPoint y: 227, endPoint x: 614, endPoint y: 227, distance: 132.8
click at [613, 227] on div "chevron-right VIP EVENTS chevron-right Chanel Instore & Podium chevron-right Re…" at bounding box center [573, 316] width 1147 height 463
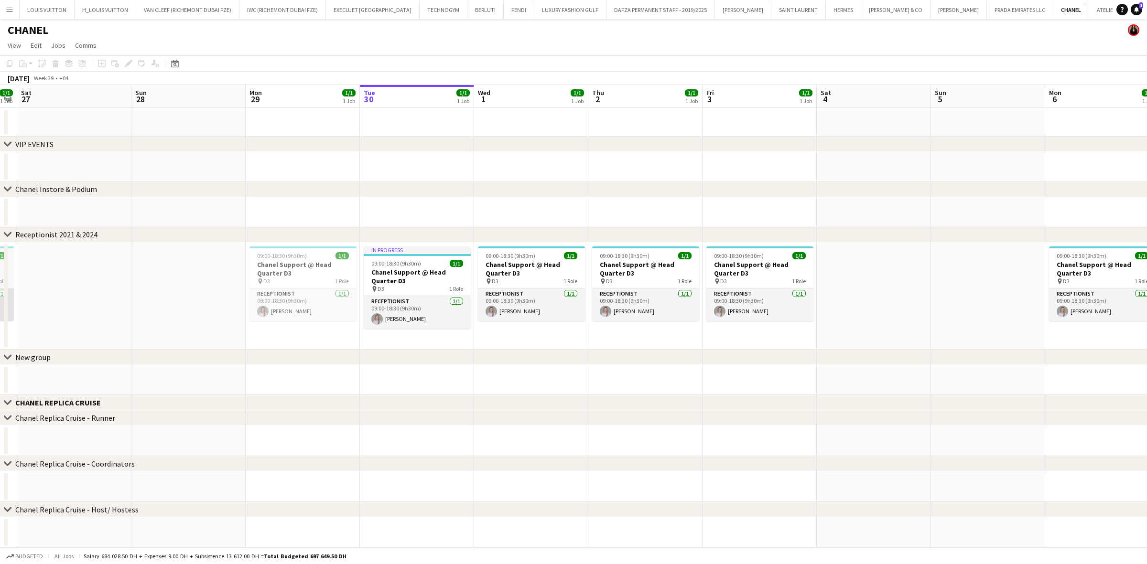
drag, startPoint x: 486, startPoint y: 305, endPoint x: 501, endPoint y: 310, distance: 15.6
click at [566, 316] on app-calendar-viewport "Wed 24 1/1 1 Job Thu 25 1/1 1 Job Fri 26 1/1 1 Job Sat 27 Sun 28 Mon 29 1/1 1 J…" at bounding box center [573, 316] width 1147 height 463
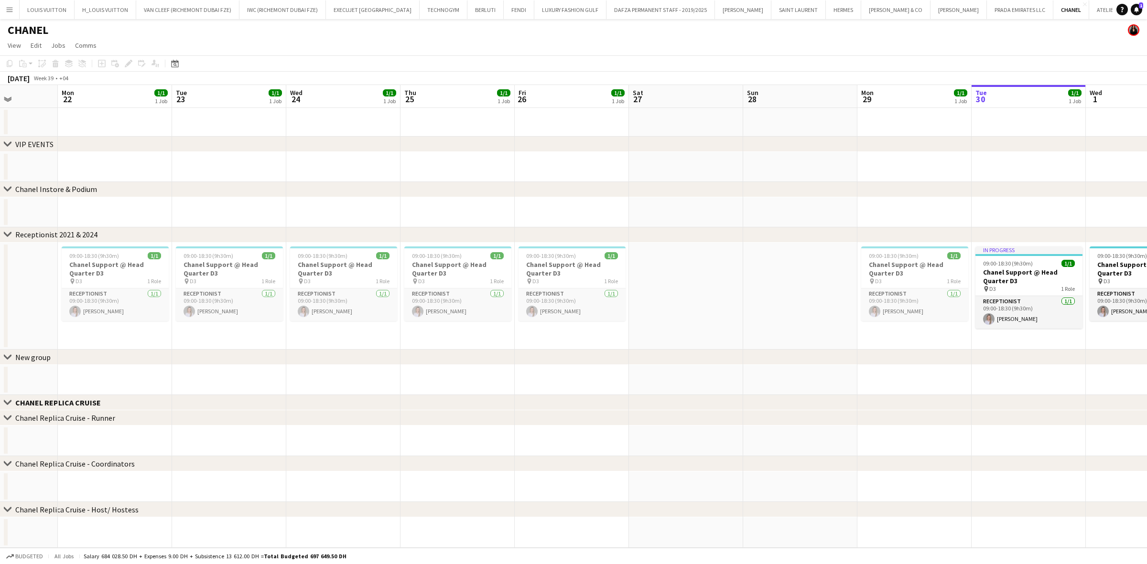
drag, startPoint x: 394, startPoint y: 299, endPoint x: 502, endPoint y: 302, distance: 107.6
click at [612, 311] on app-calendar-viewport "Fri 19 Sat 20 Sun 21 Mon 22 1/1 1 Job Tue 23 1/1 1 Job Wed 24 1/1 1 Job Thu 25 …" at bounding box center [573, 316] width 1147 height 463
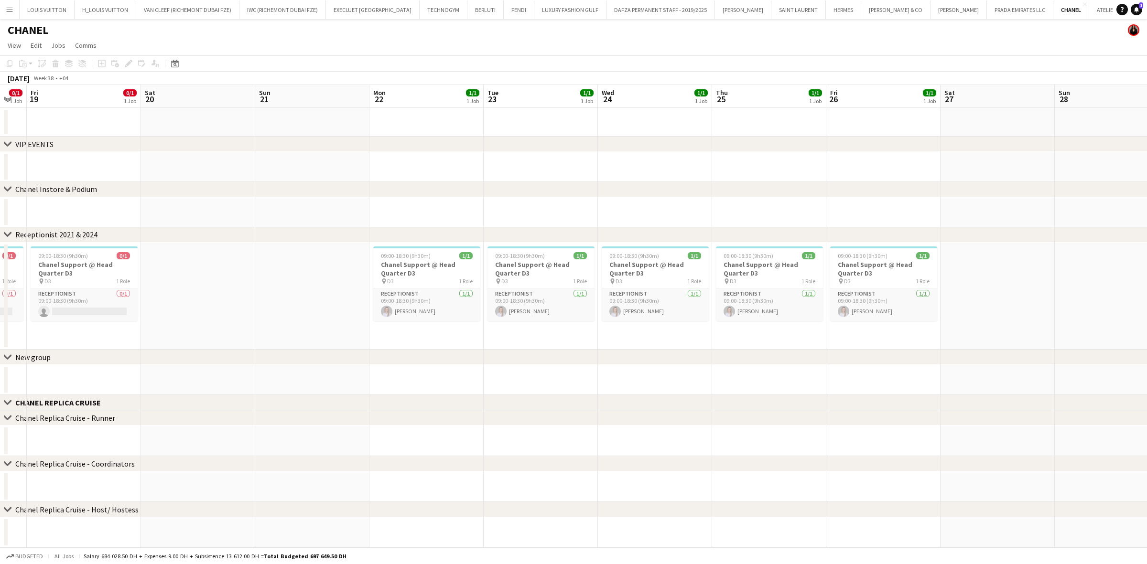
drag, startPoint x: 365, startPoint y: 290, endPoint x: 679, endPoint y: 302, distance: 315.1
click at [679, 302] on app-calendar-viewport "Wed 17 0/1 1 Job Thu 18 0/1 1 Job Fri 19 0/1 1 Job Sat 20 Sun 21 Mon 22 1/1 1 J…" at bounding box center [573, 316] width 1147 height 463
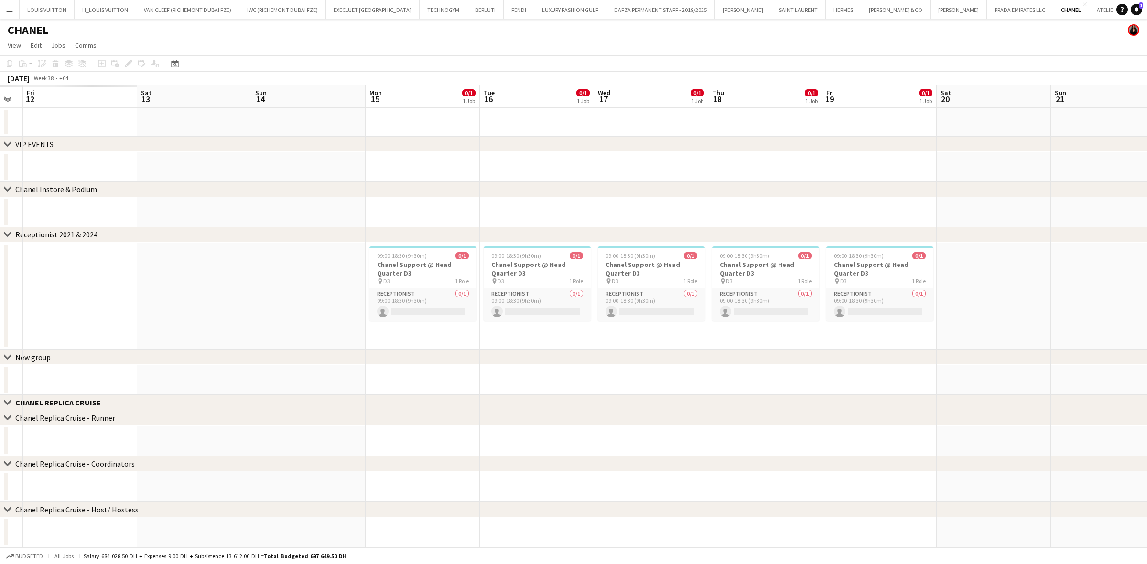
drag, startPoint x: 254, startPoint y: 276, endPoint x: 599, endPoint y: 278, distance: 344.5
click at [599, 278] on app-calendar-viewport "Wed 10 Thu 11 Fri 12 Sat 13 Sun 14 Mon 15 0/1 1 Job Tue 16 0/1 1 Job Wed 17 0/1…" at bounding box center [573, 316] width 1147 height 463
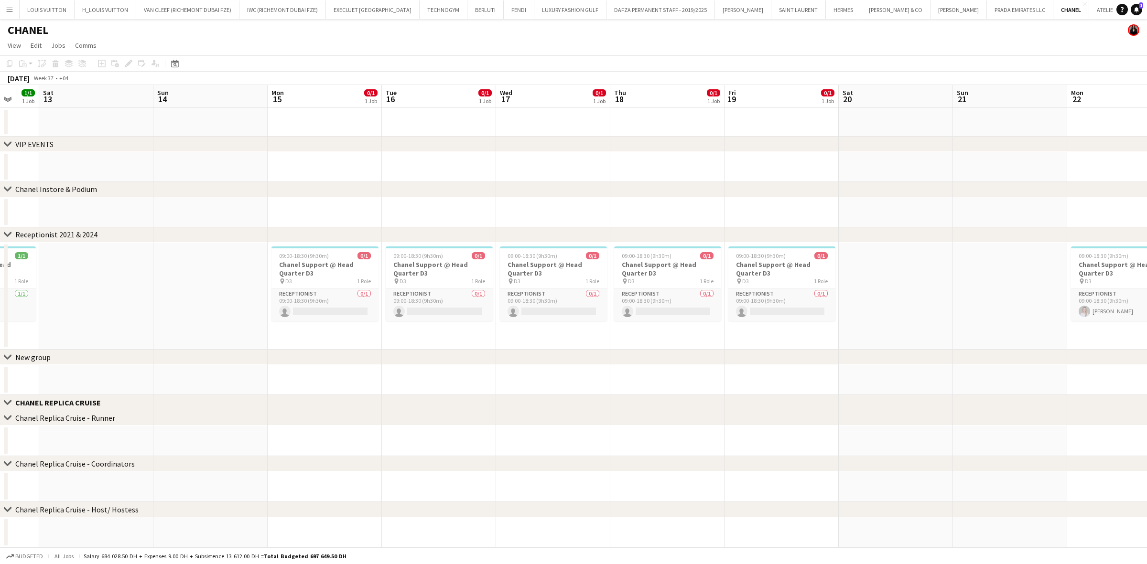
scroll to position [0, 316]
drag, startPoint x: 571, startPoint y: 276, endPoint x: 517, endPoint y: 279, distance: 54.5
click at [517, 279] on app-calendar-viewport "Wed 10 1/1 1 Job Thu 11 1/1 1 Job Fri 12 1/1 1 Job Sat 13 Sun 14 Mon 15 0/1 1 J…" at bounding box center [573, 316] width 1147 height 463
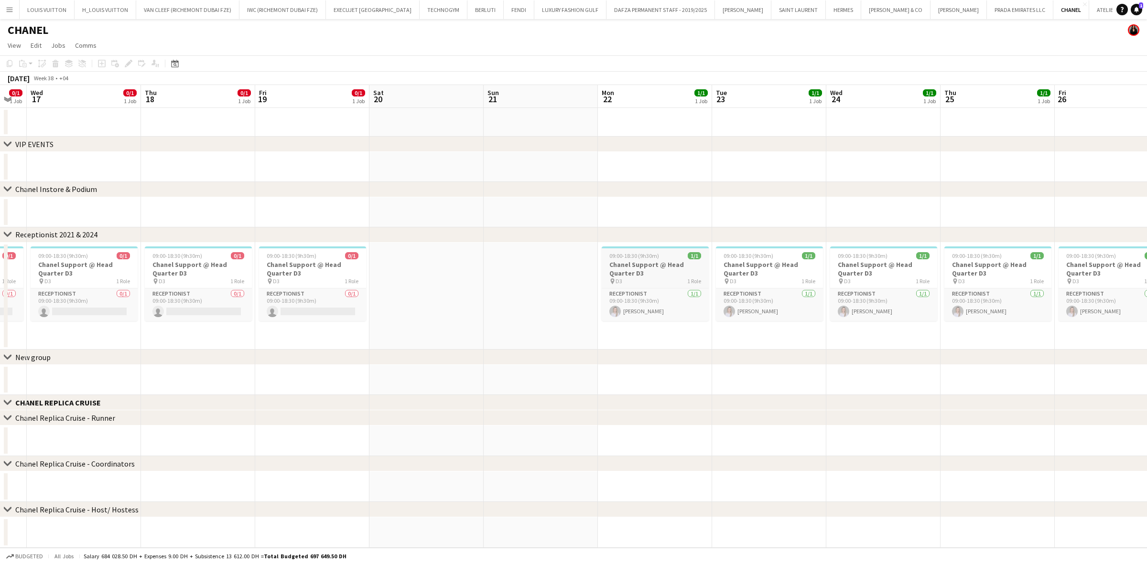
click at [680, 260] on h3 "Chanel Support @ Head Quarter D3" at bounding box center [655, 268] width 107 height 17
click at [128, 65] on icon "Edit" at bounding box center [129, 64] width 8 height 8
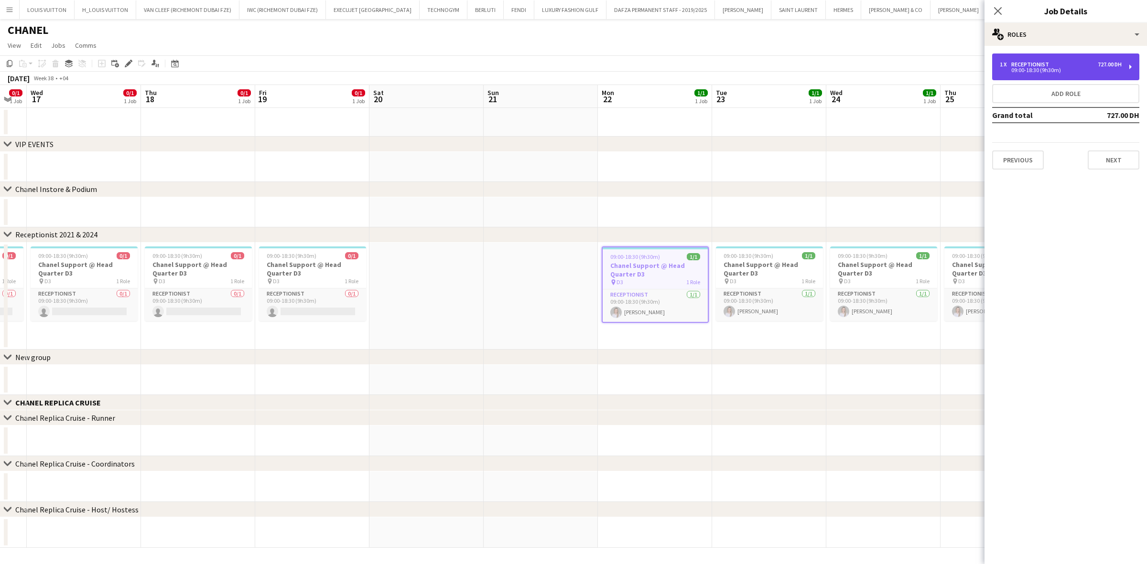
click at [755, 63] on div "1 x Receptionist 727.00 DH" at bounding box center [1061, 64] width 122 height 7
